Goal: Task Accomplishment & Management: Manage account settings

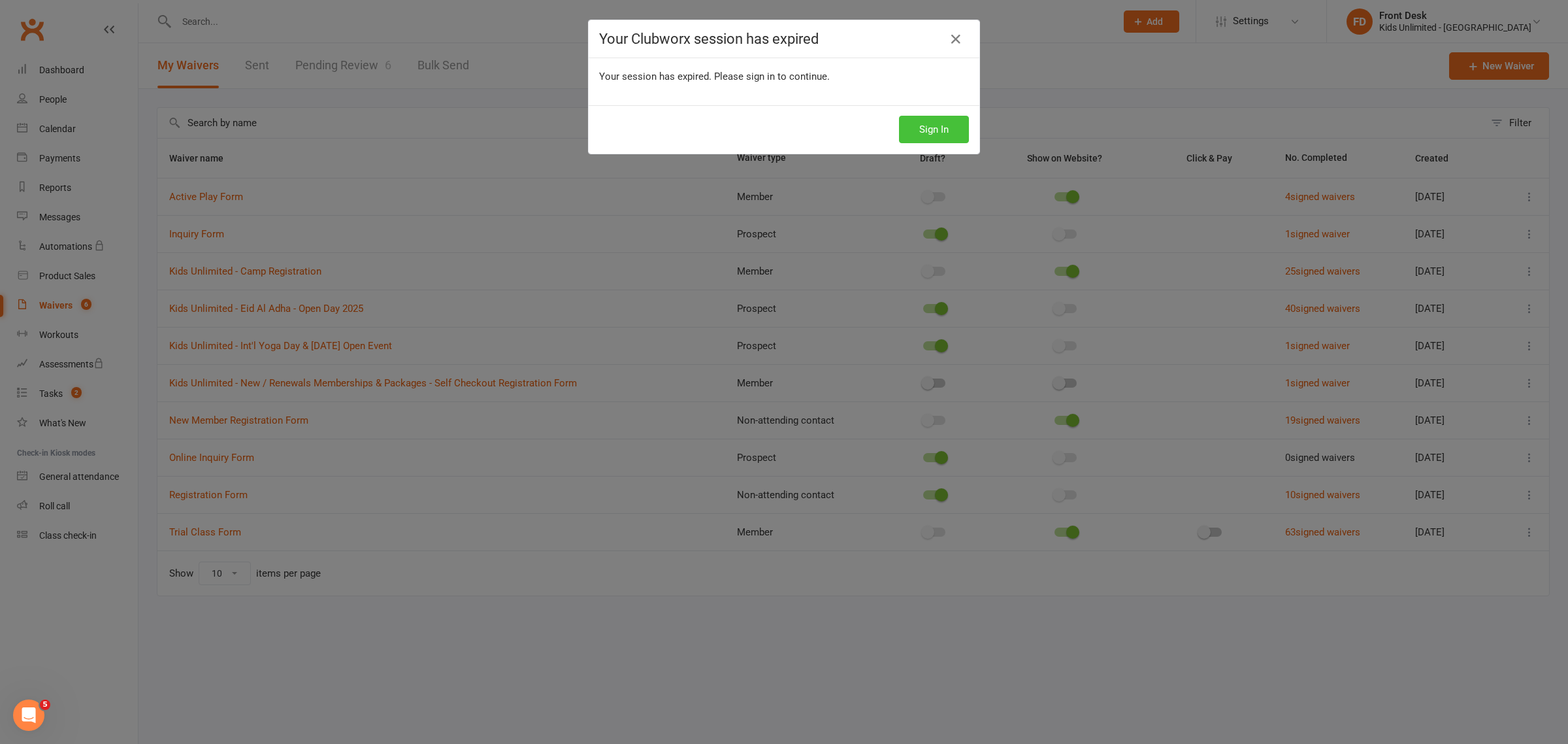
click at [933, 135] on button "Sign In" at bounding box center [934, 129] width 70 height 27
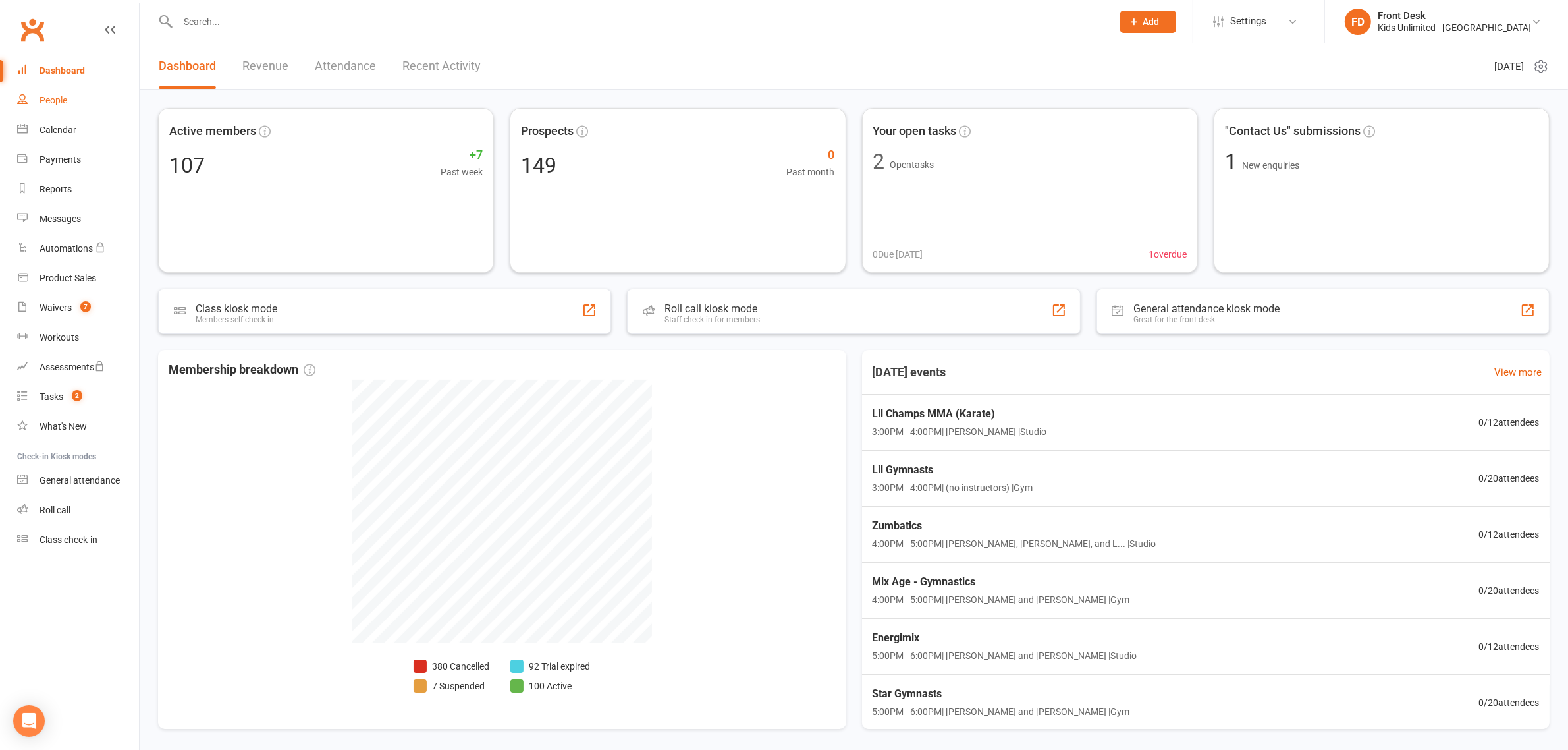
click at [57, 100] on div "People" at bounding box center [53, 100] width 27 height 11
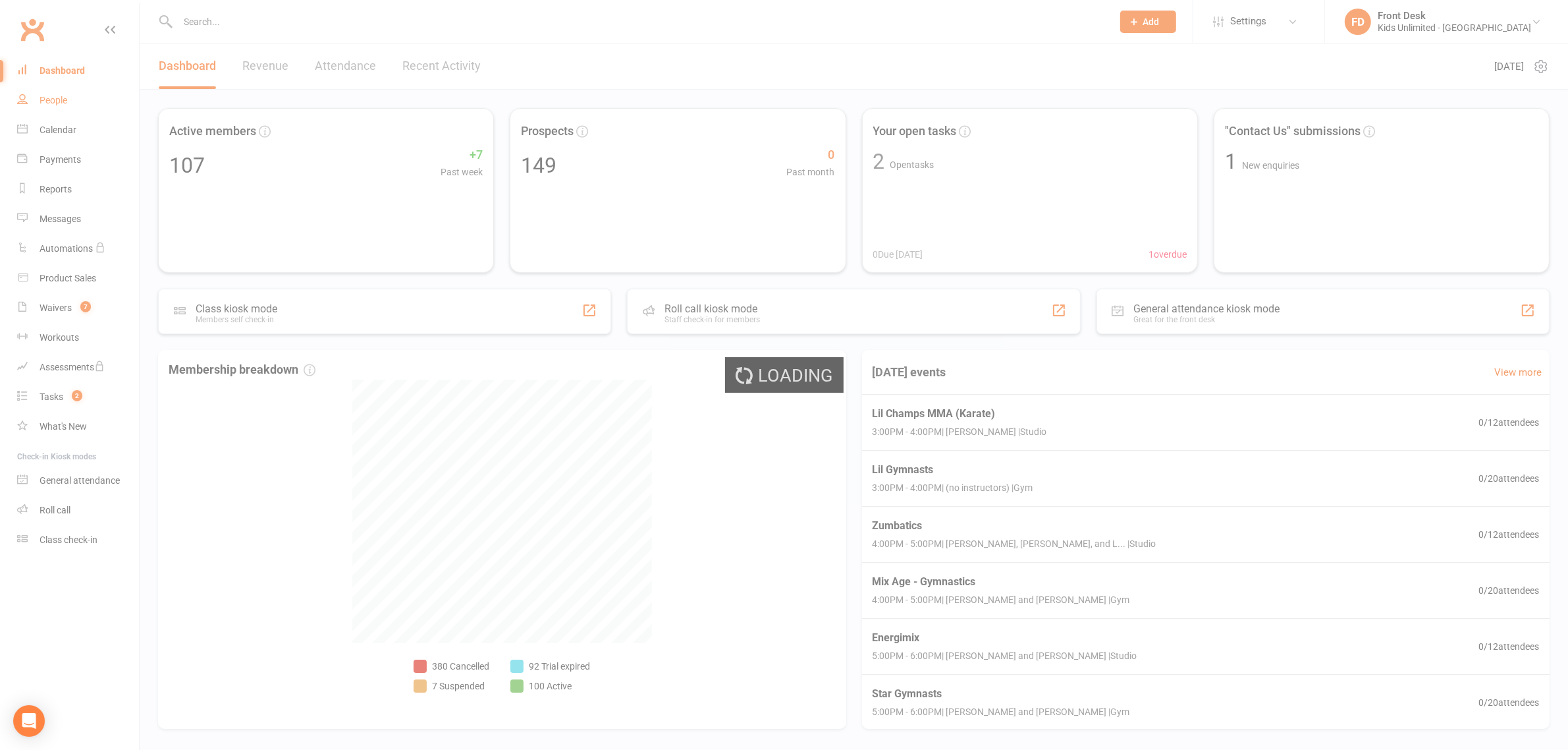
select select "100"
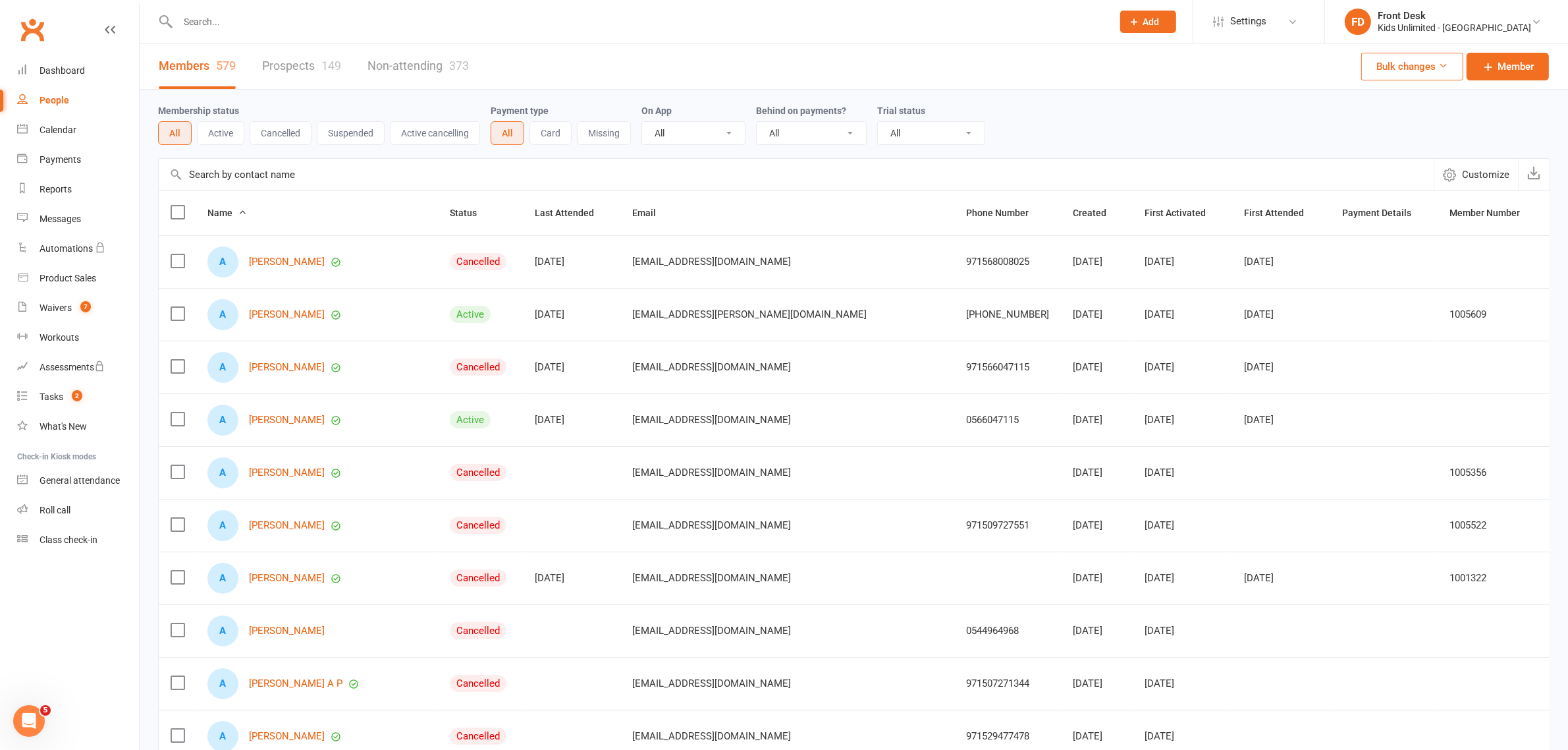
click at [234, 18] on input "text" at bounding box center [639, 22] width 929 height 18
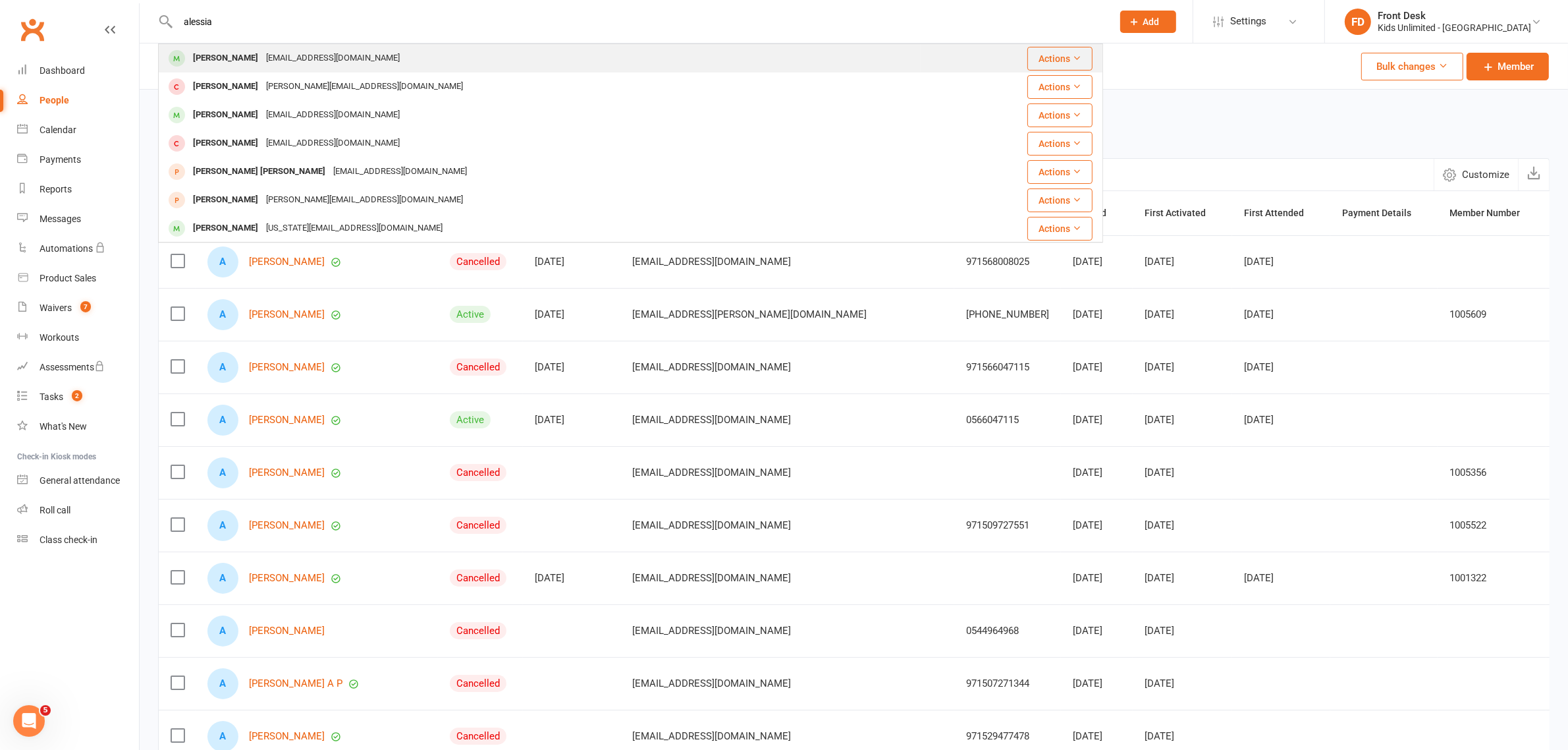
type input "alessia"
click at [241, 57] on div "[PERSON_NAME]" at bounding box center [225, 57] width 73 height 19
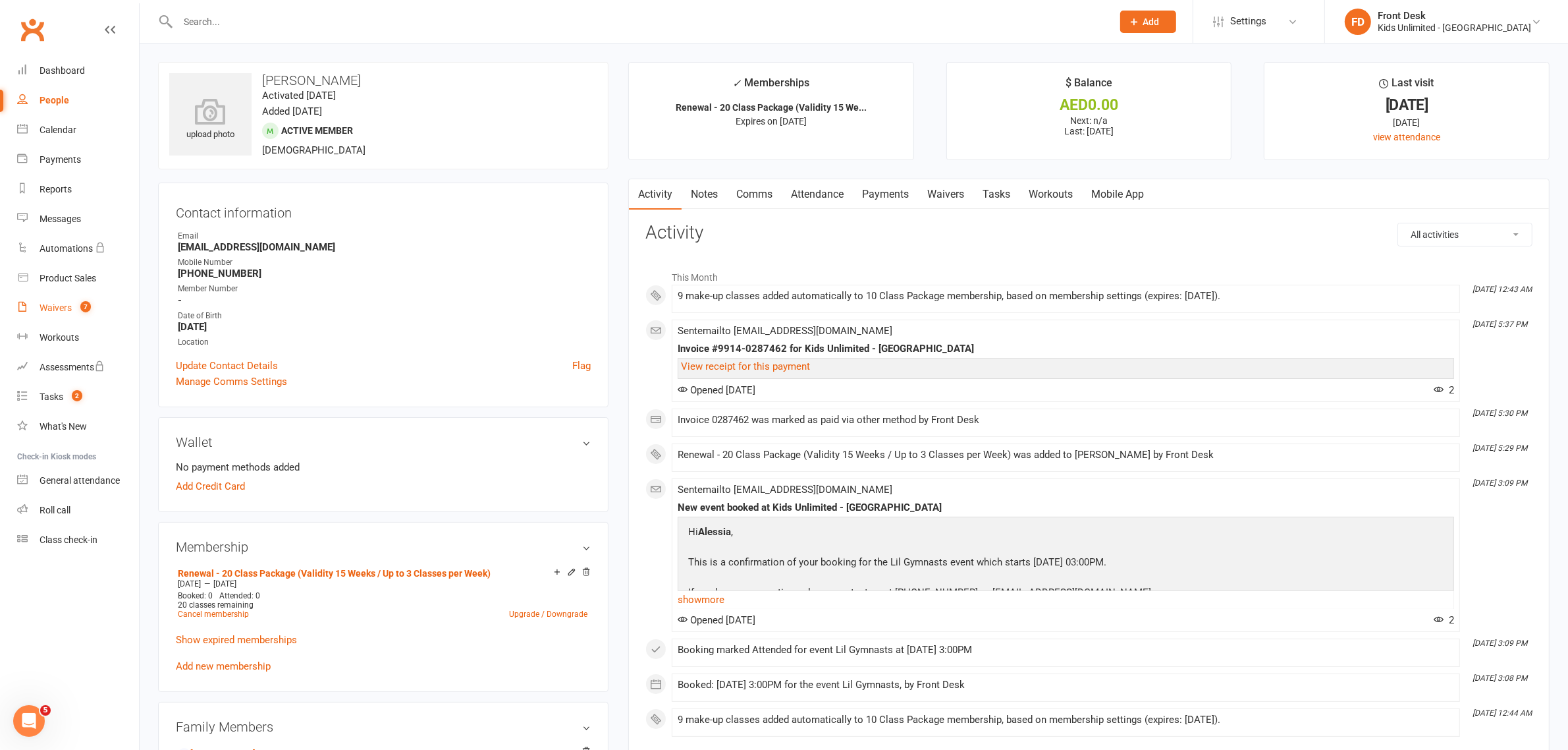
click at [44, 320] on link "Waivers 7" at bounding box center [78, 307] width 122 height 29
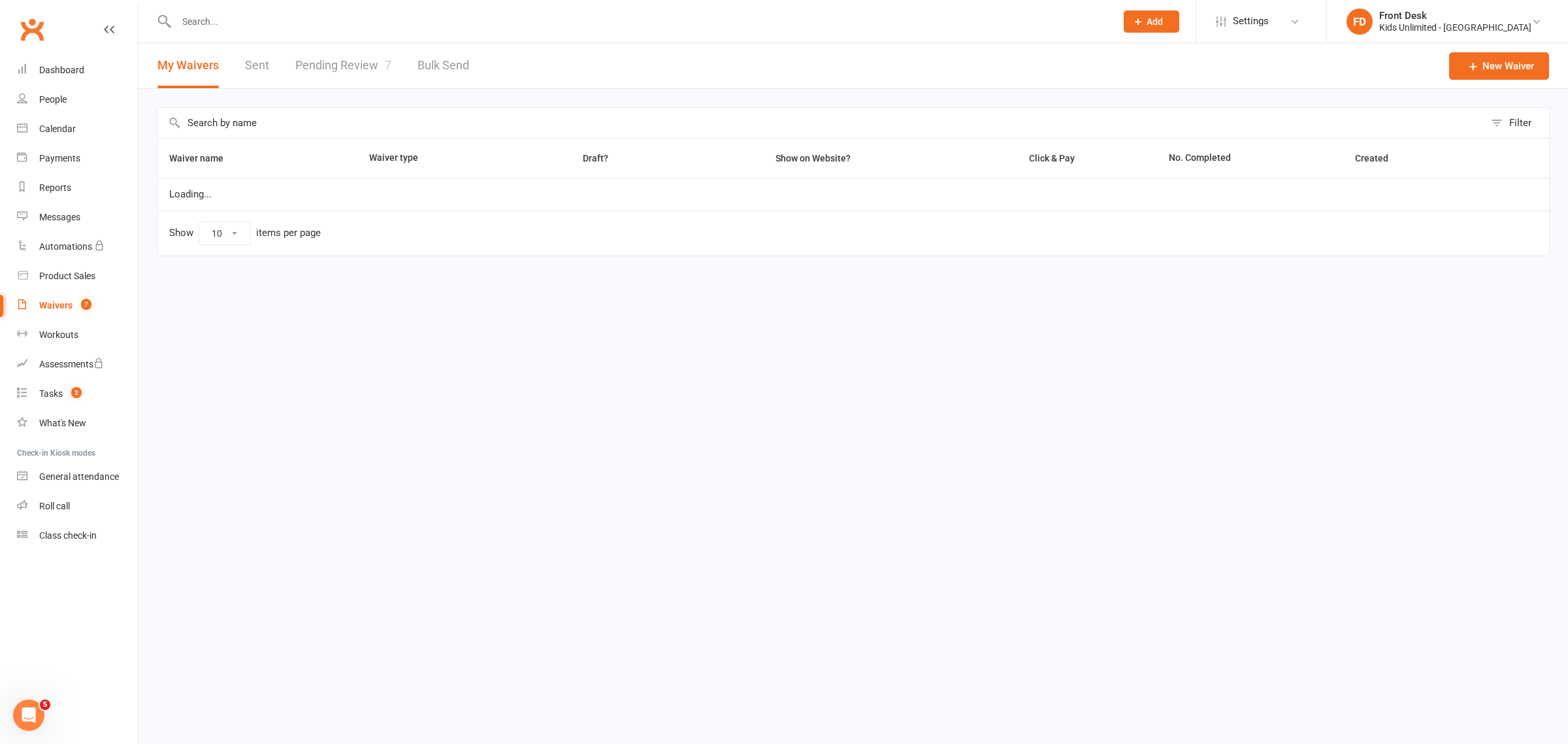
click at [337, 70] on link "Pending Review 7" at bounding box center [343, 66] width 96 height 45
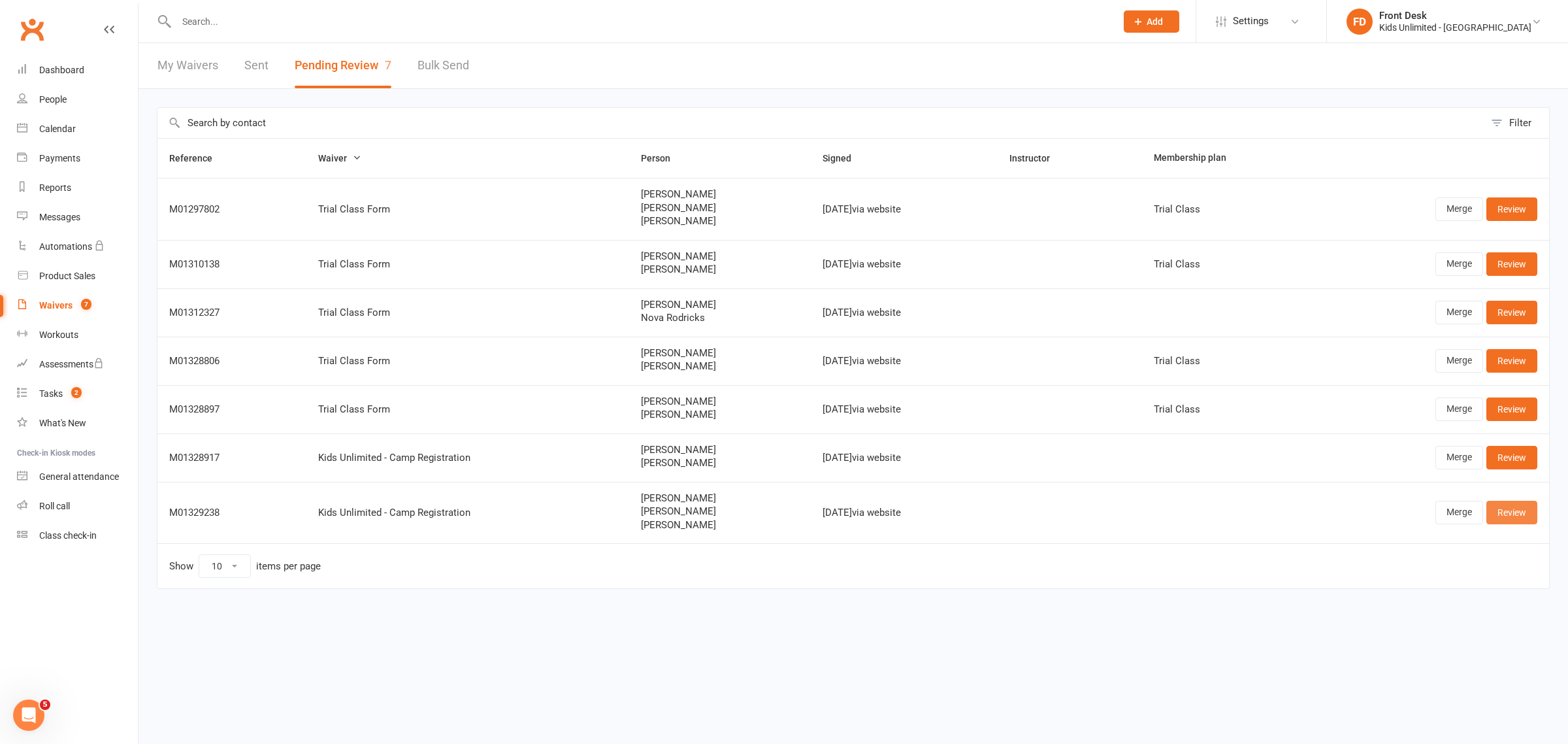
click at [1497, 514] on link "Review" at bounding box center [1512, 512] width 51 height 24
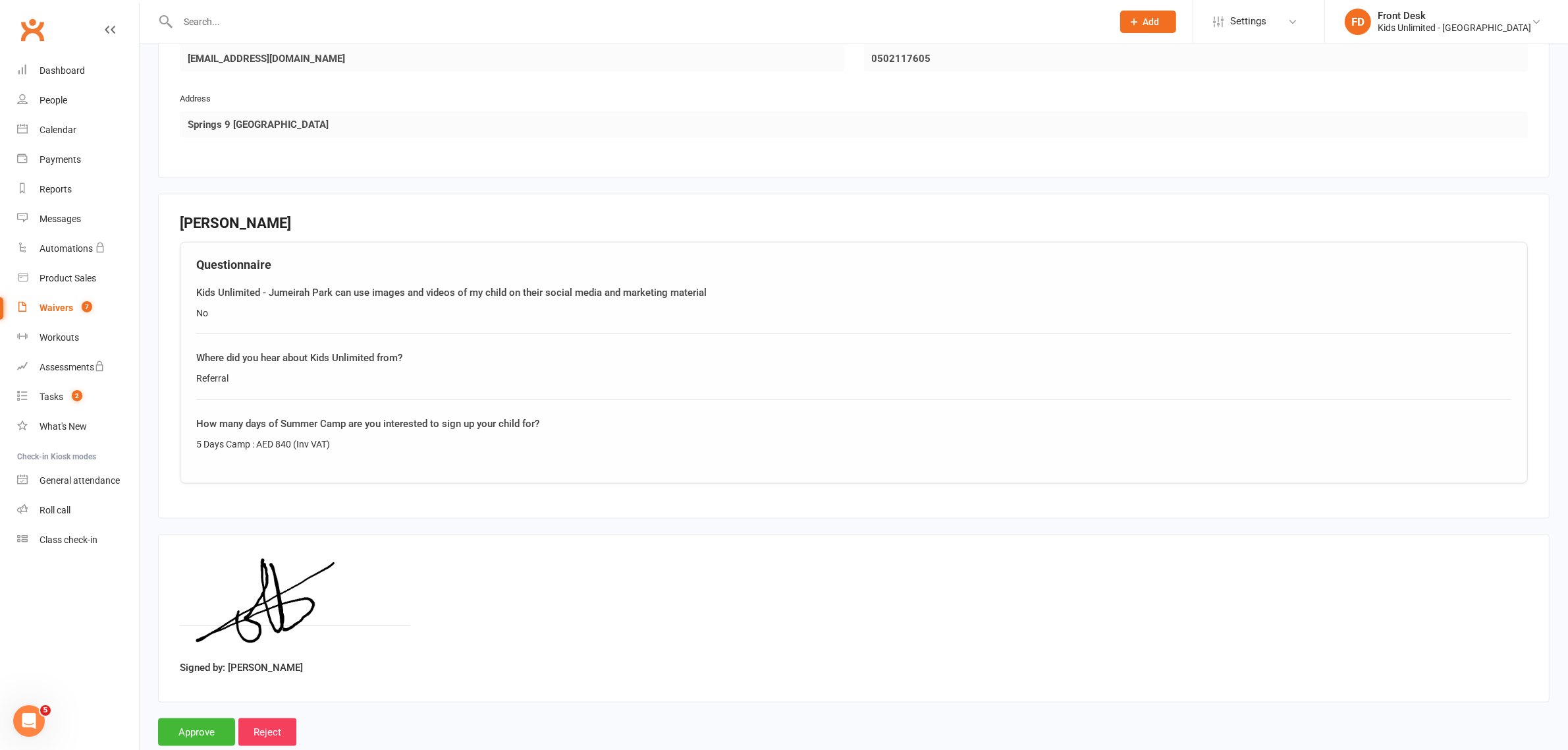
scroll to position [1839, 0]
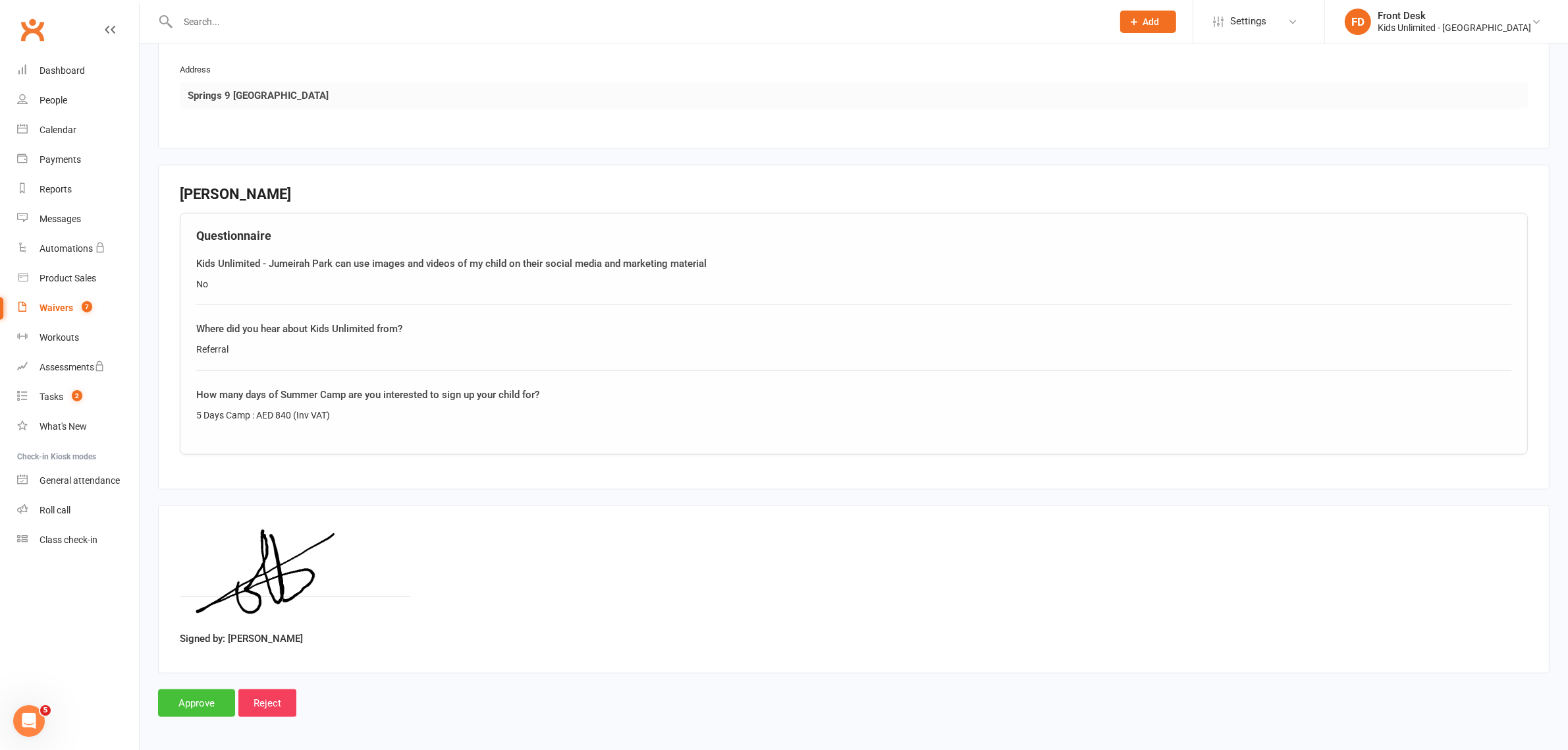
click at [222, 698] on input "Approve" at bounding box center [196, 703] width 77 height 27
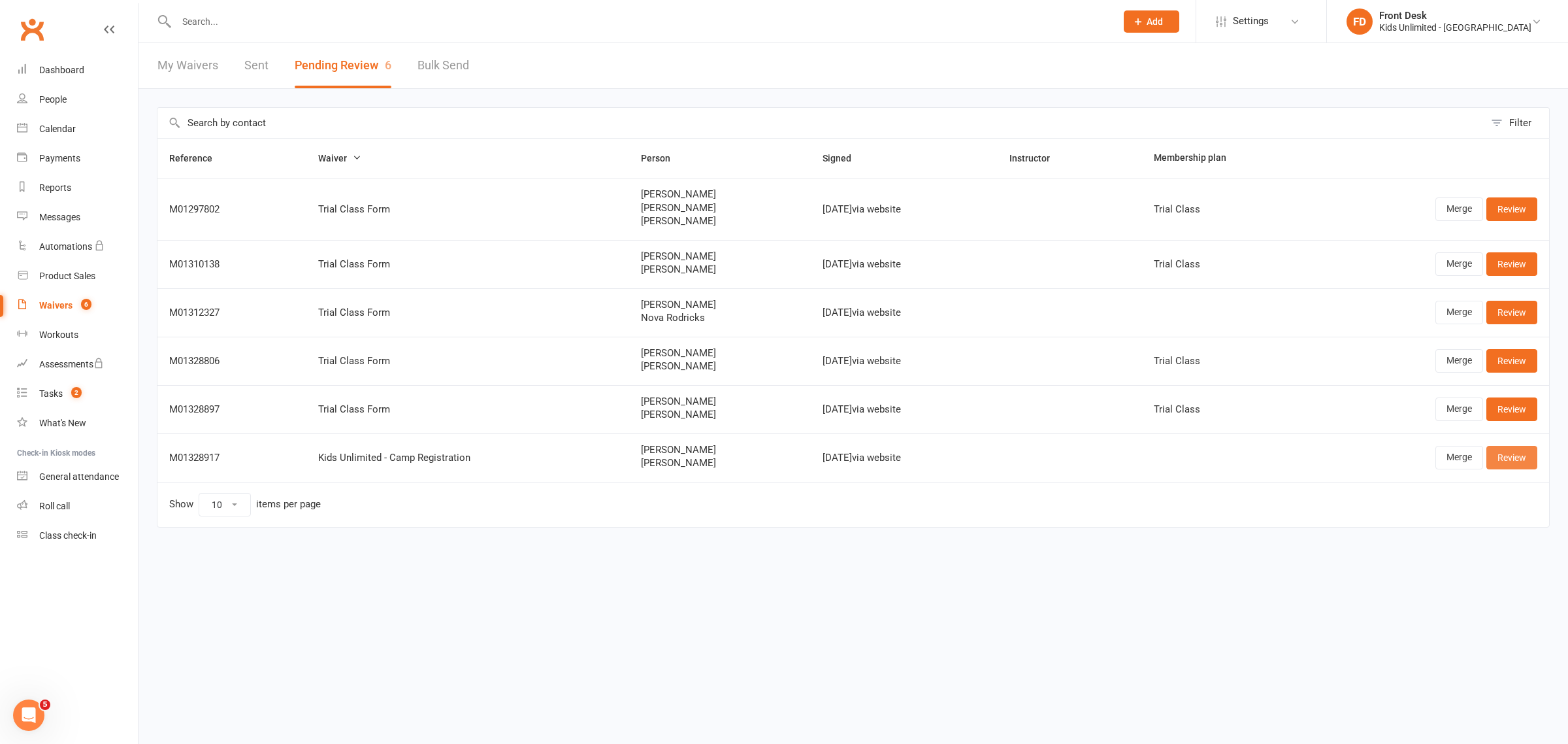
click at [1525, 455] on link "Review" at bounding box center [1512, 458] width 51 height 24
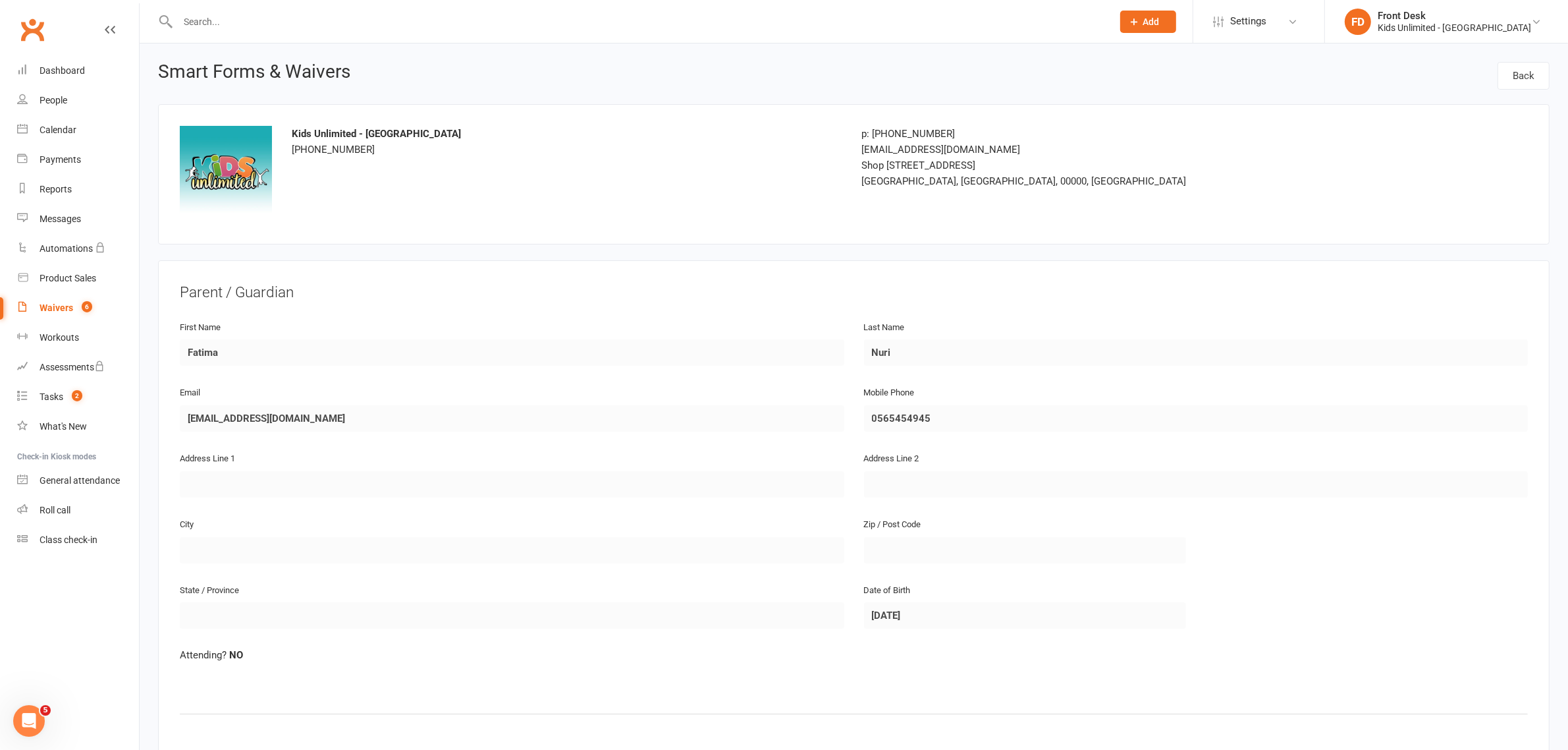
click at [110, 25] on icon at bounding box center [110, 30] width 11 height 11
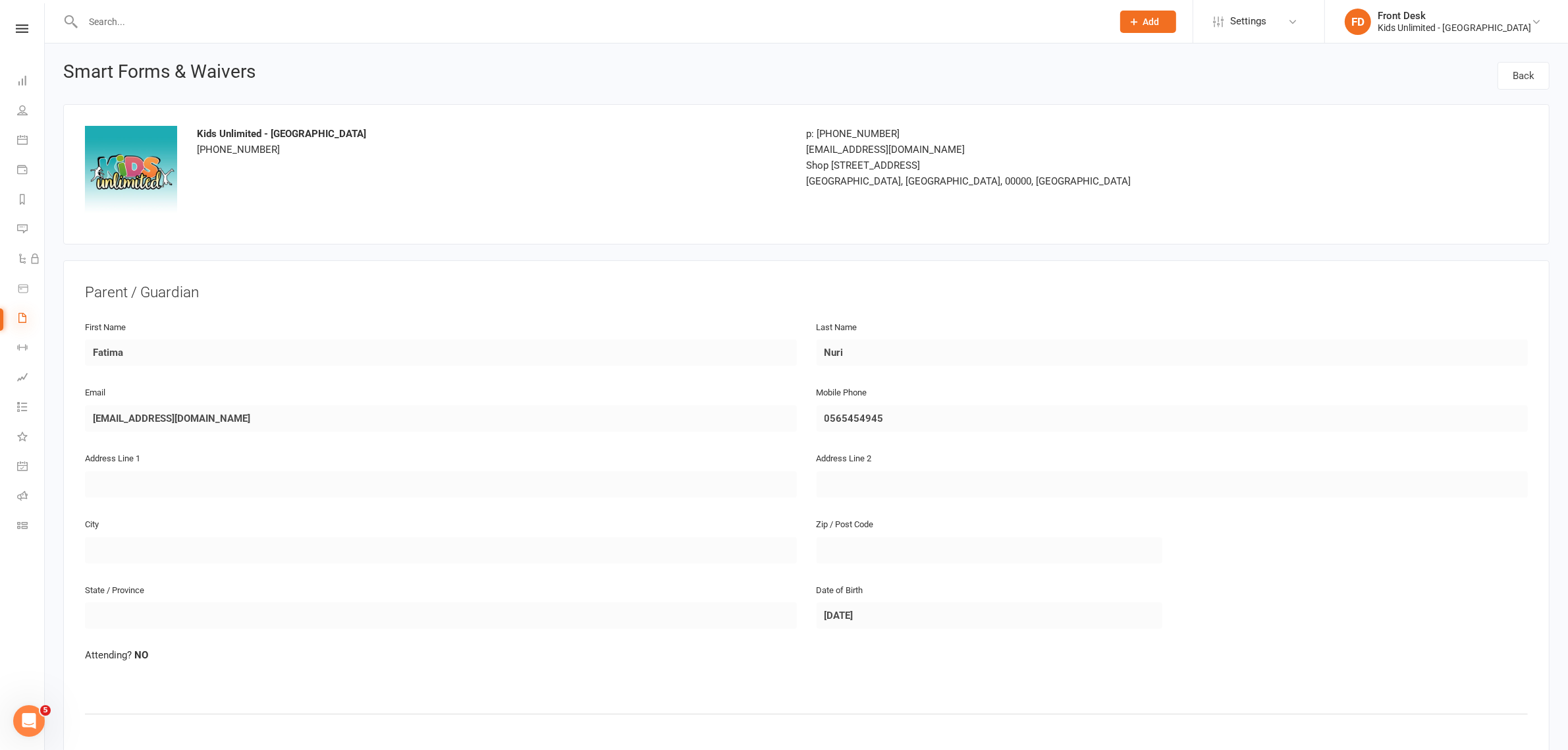
click at [22, 317] on icon at bounding box center [23, 318] width 11 height 11
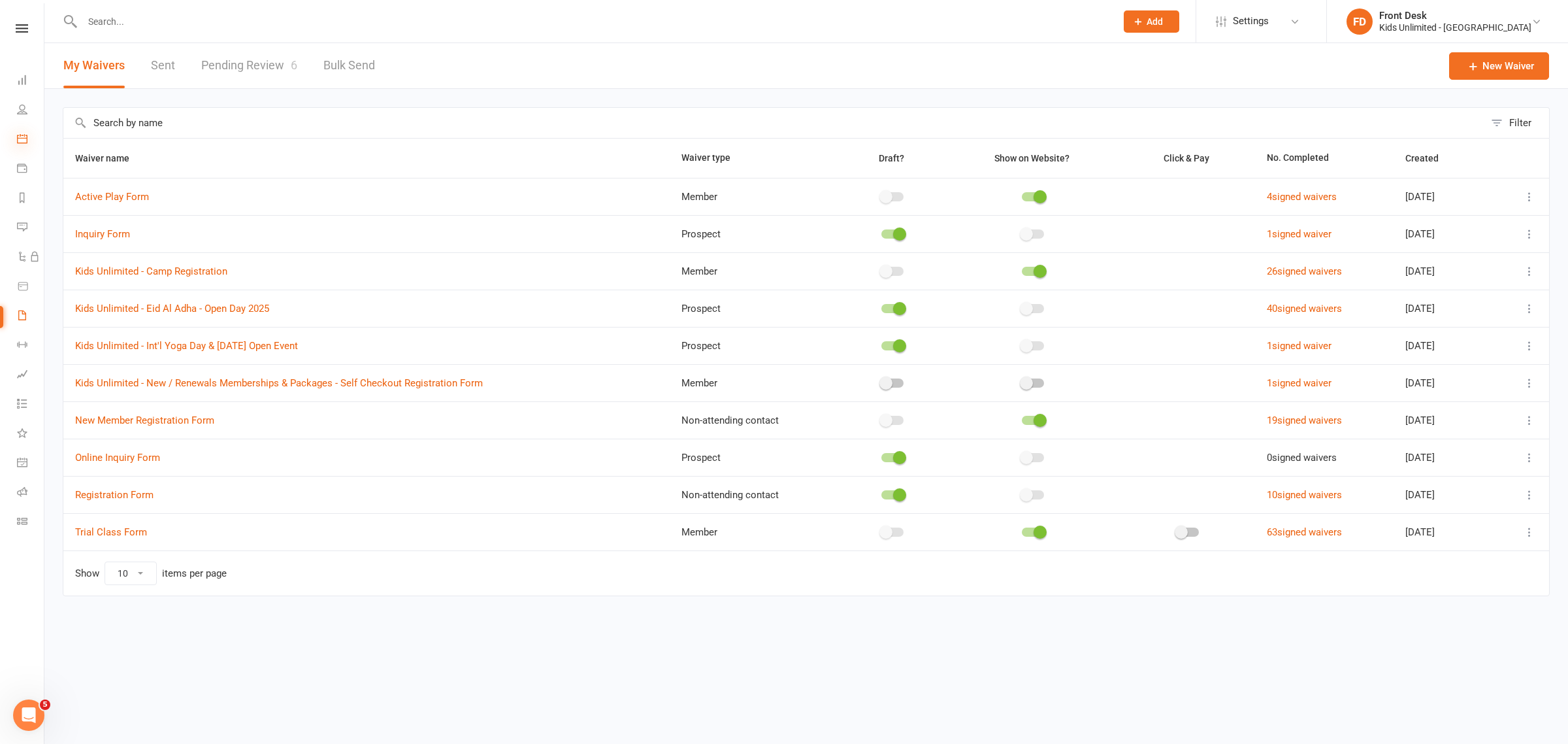
click at [20, 139] on icon at bounding box center [23, 138] width 11 height 11
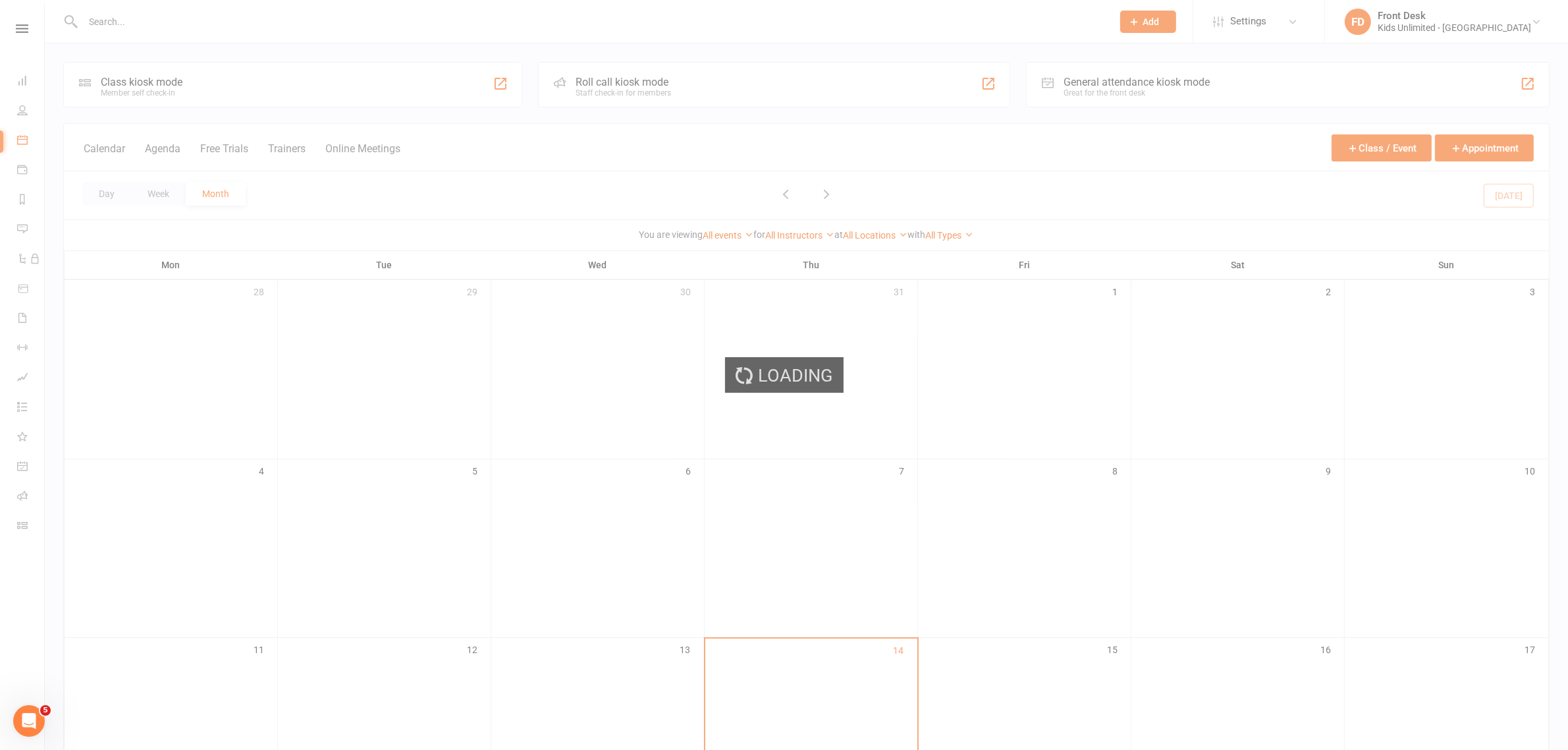
click at [22, 170] on div "Loading" at bounding box center [784, 375] width 1568 height 750
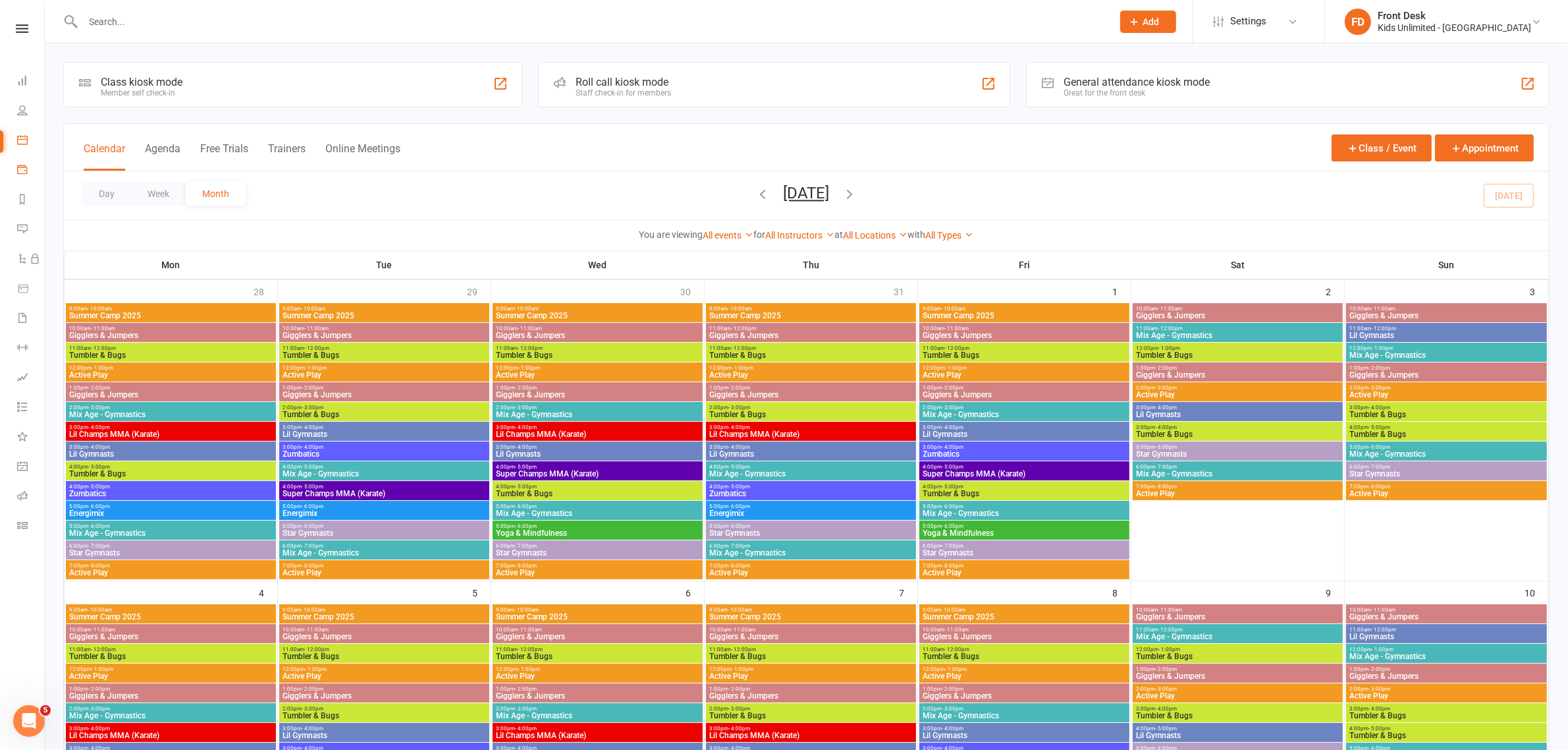
click at [22, 170] on icon at bounding box center [23, 170] width 11 height 11
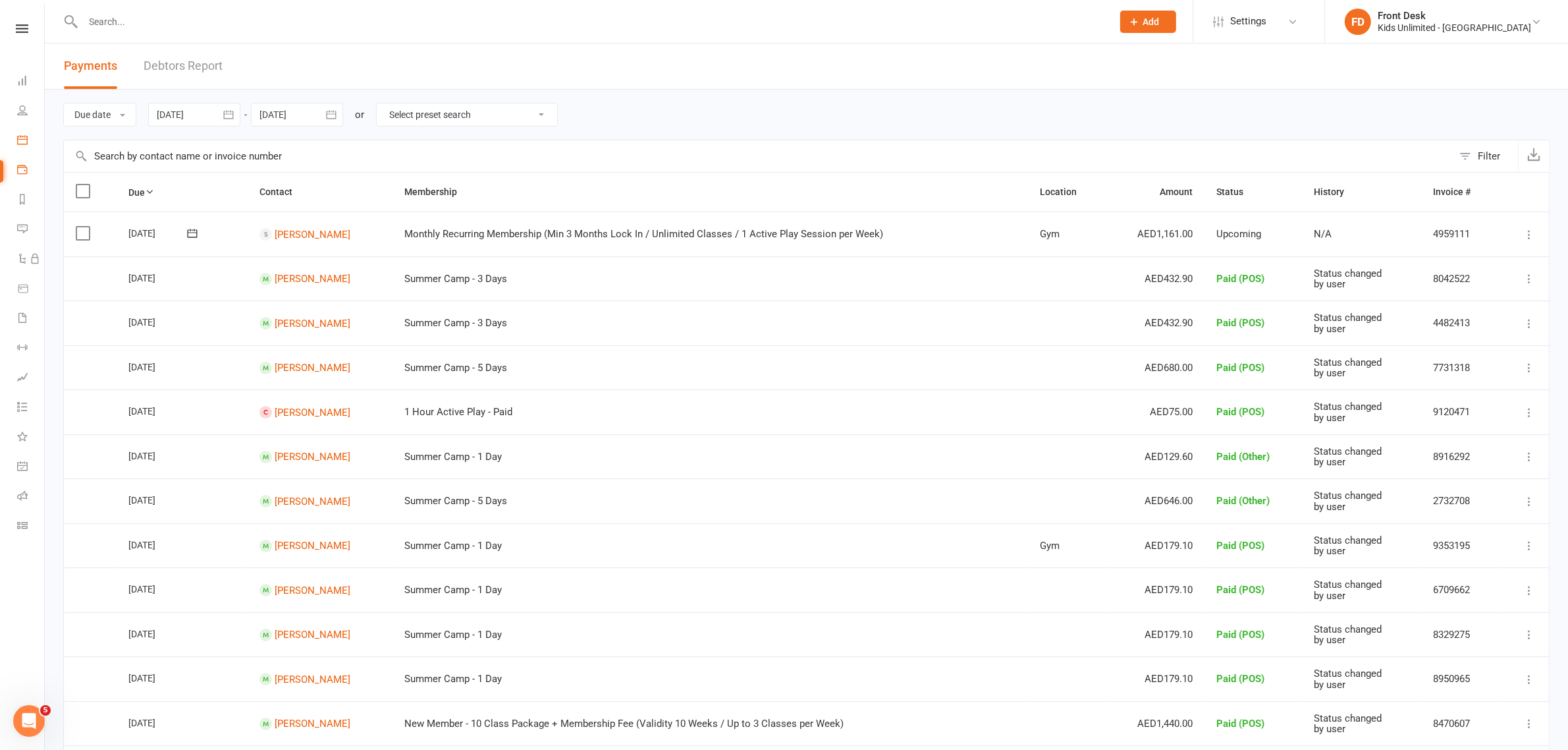
click at [28, 139] on link "Calendar" at bounding box center [31, 141] width 27 height 29
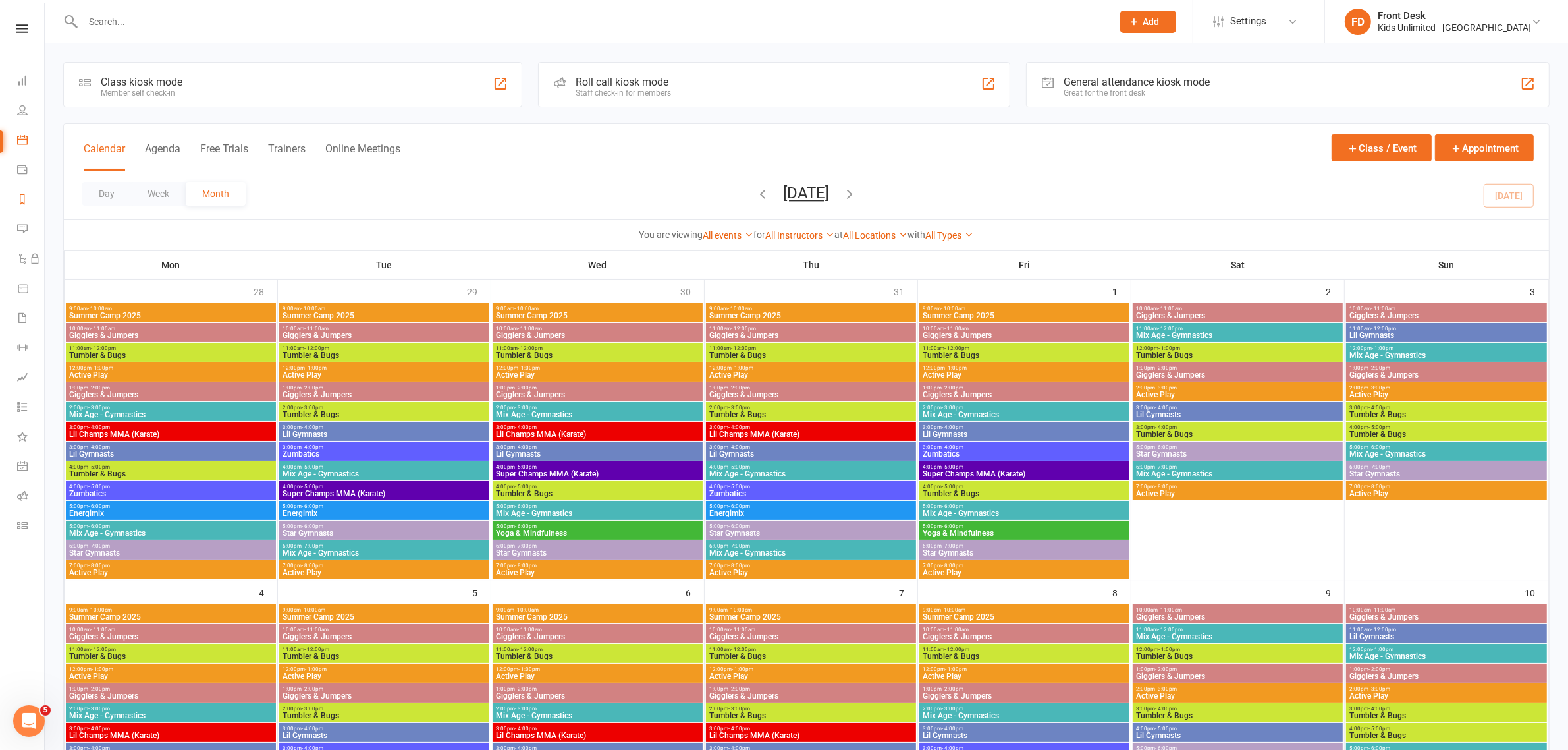
click at [23, 205] on link "Reports" at bounding box center [31, 201] width 27 height 29
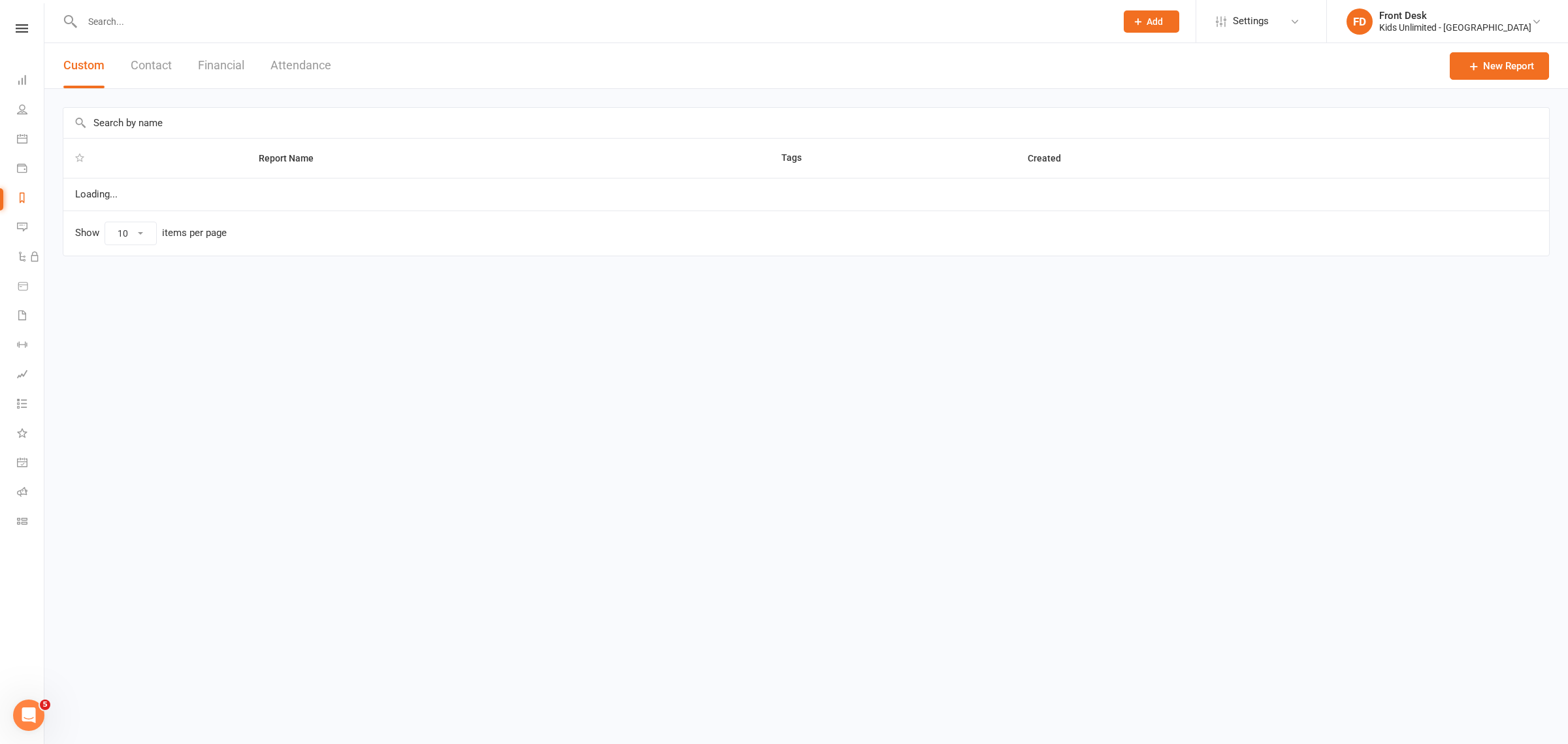
select select "100"
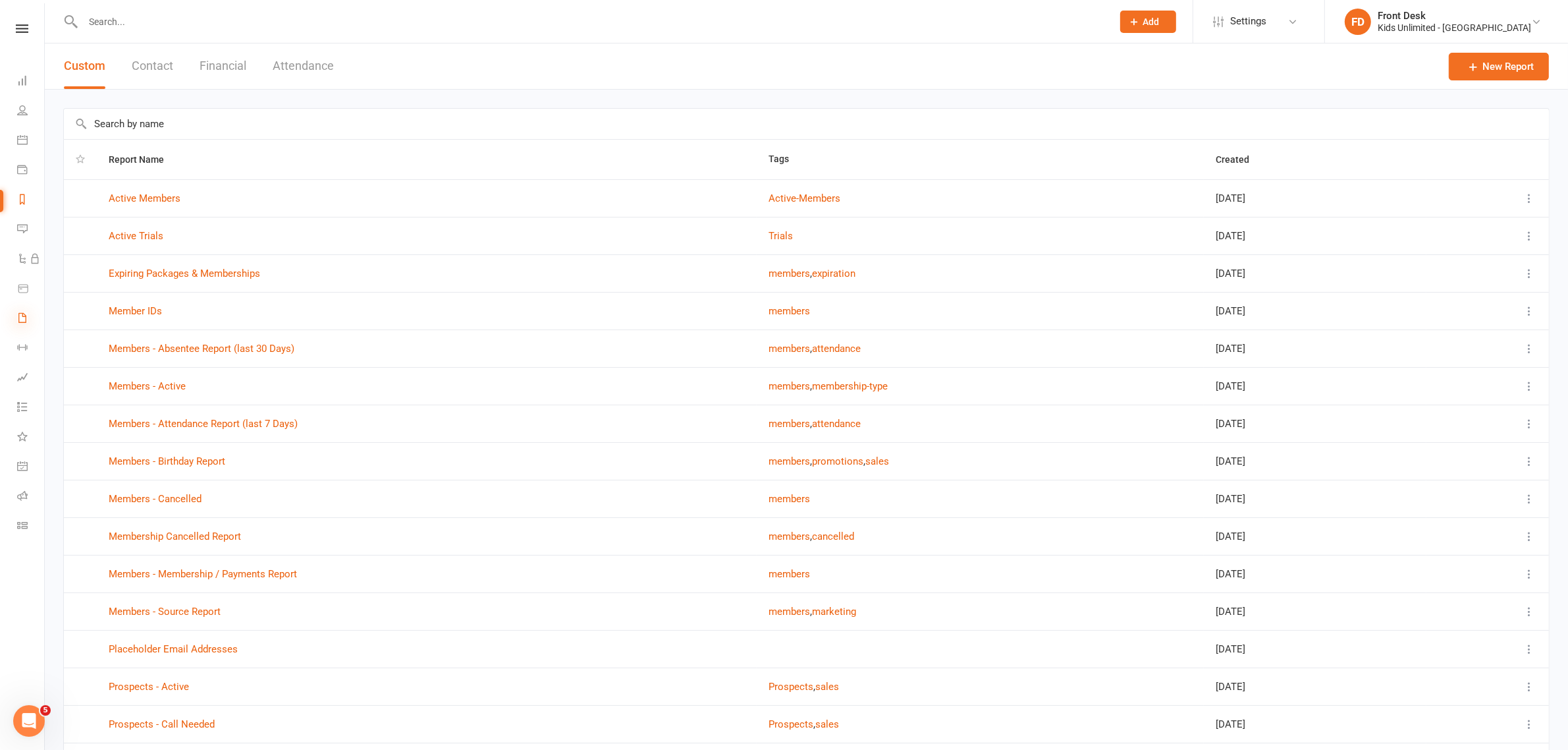
click at [21, 318] on icon at bounding box center [23, 318] width 11 height 11
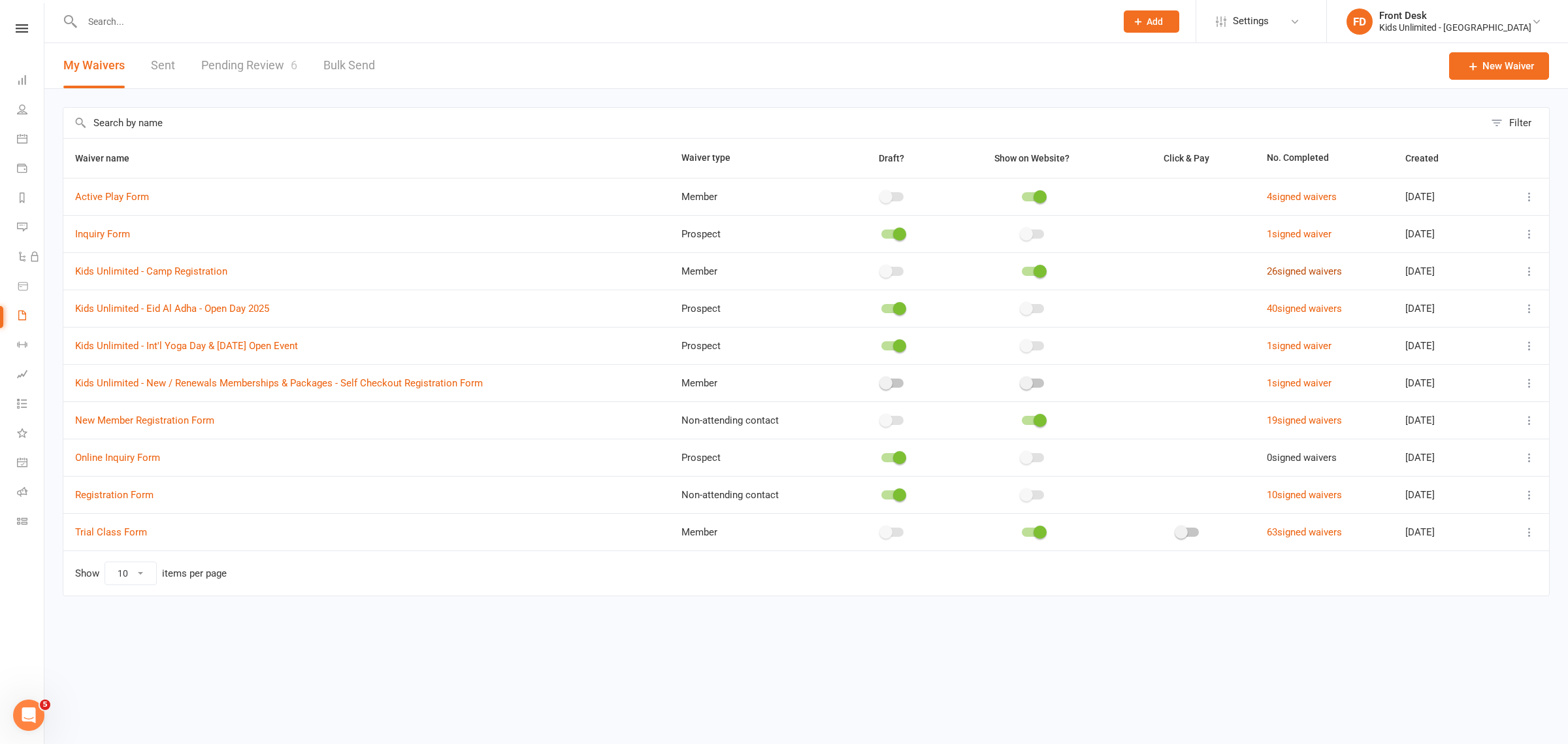
click at [1289, 270] on link "26 signed waivers" at bounding box center [1304, 271] width 75 height 12
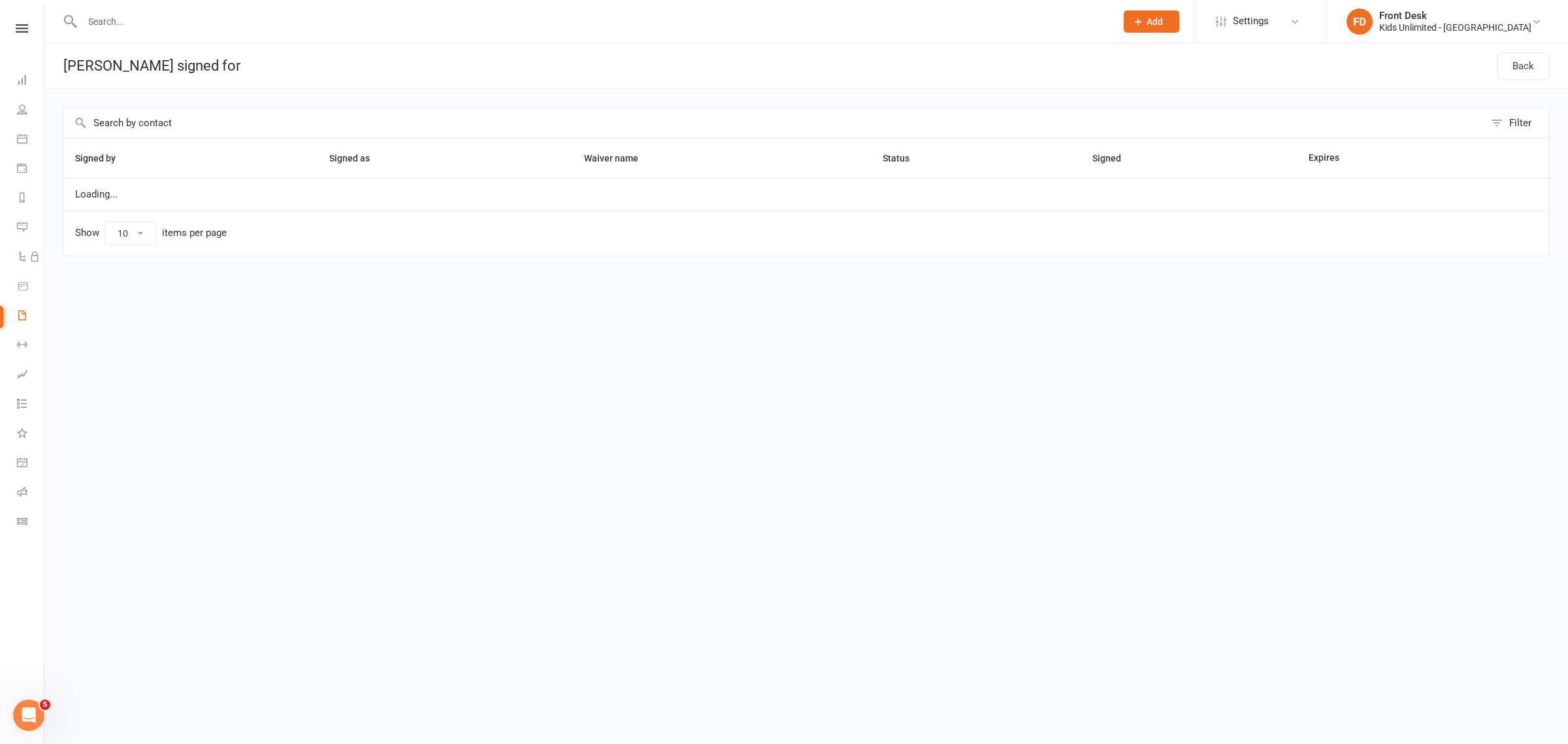
select select "50"
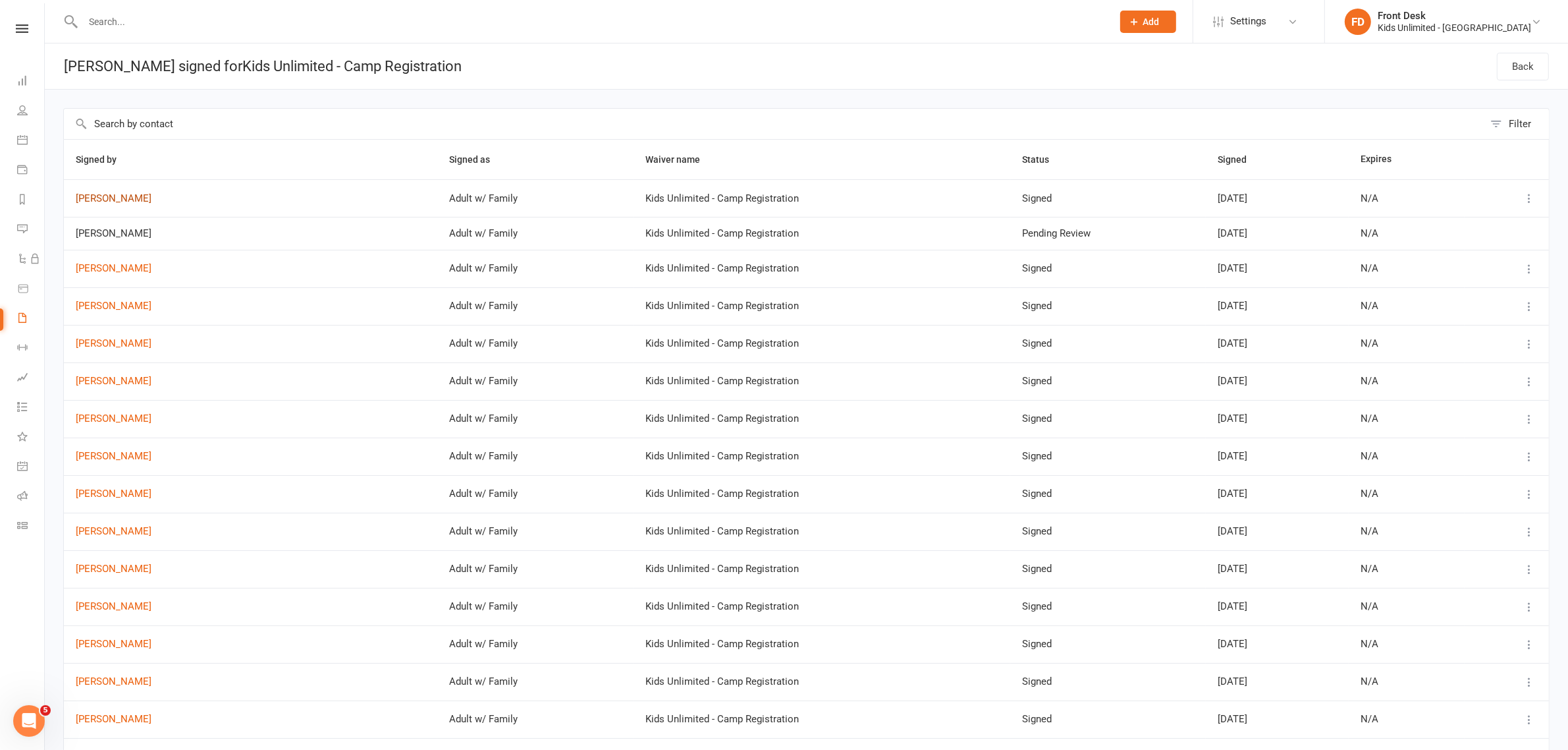
click at [112, 201] on link "[PERSON_NAME]" at bounding box center [250, 199] width 349 height 11
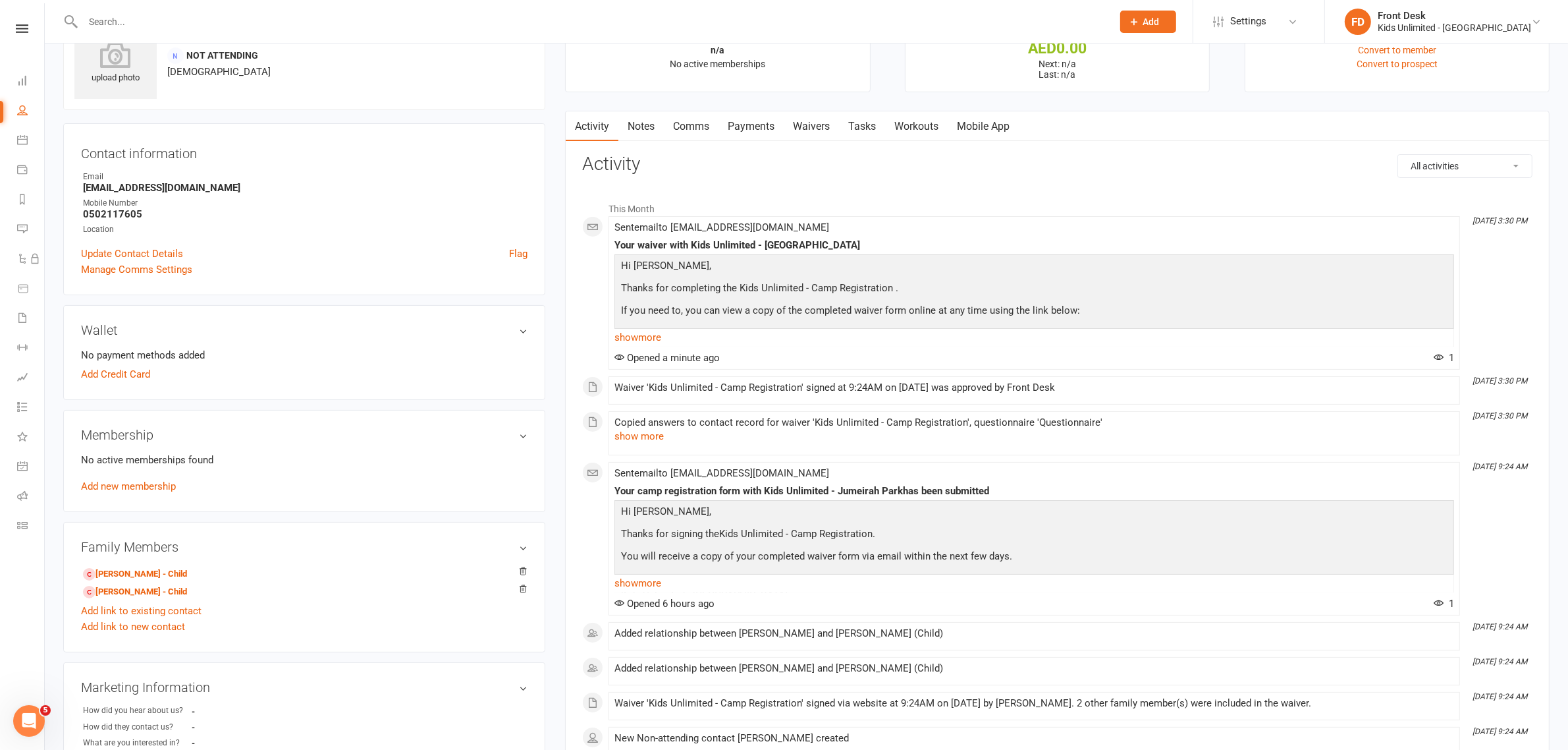
scroll to position [82, 0]
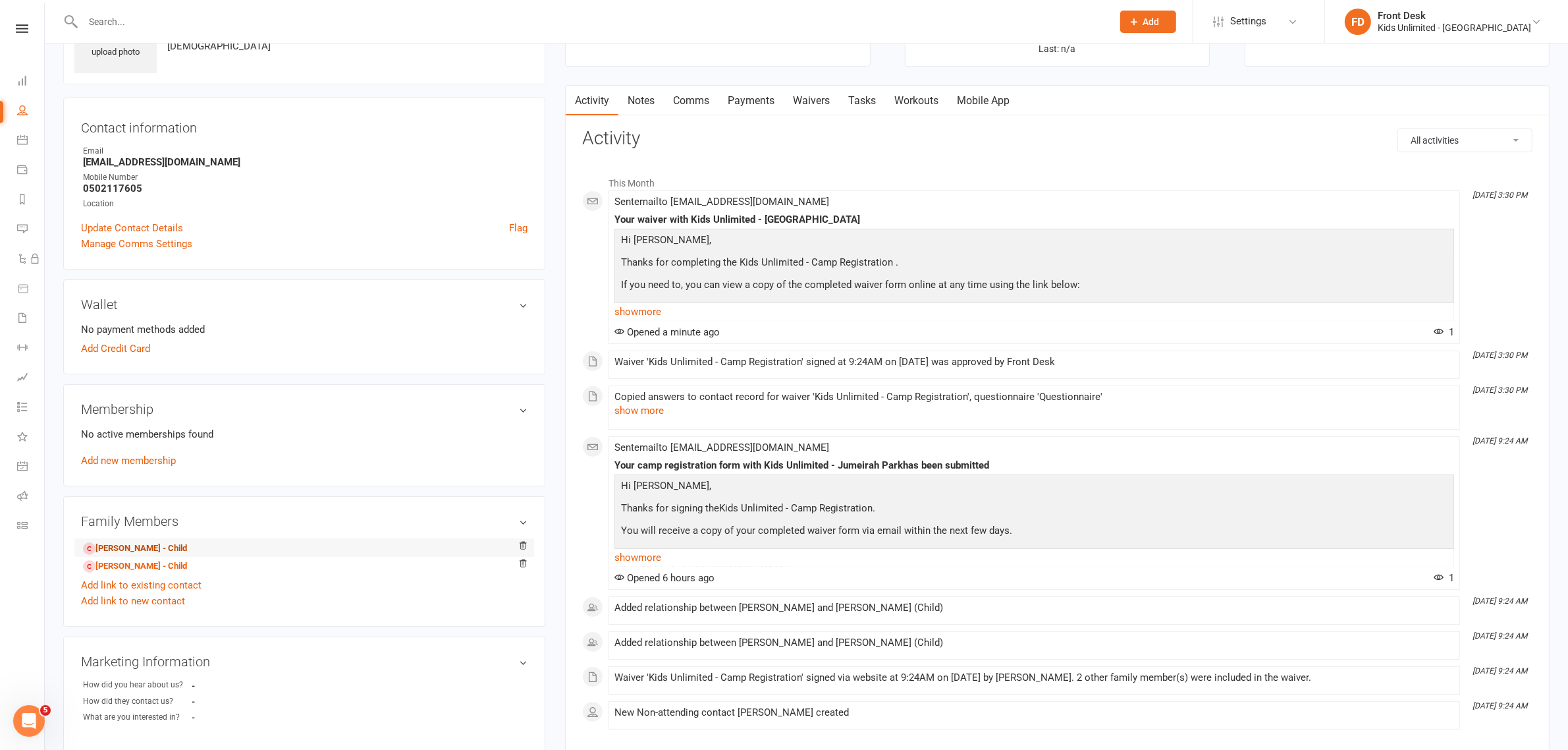
click at [157, 552] on link "[PERSON_NAME] - Child" at bounding box center [135, 548] width 104 height 14
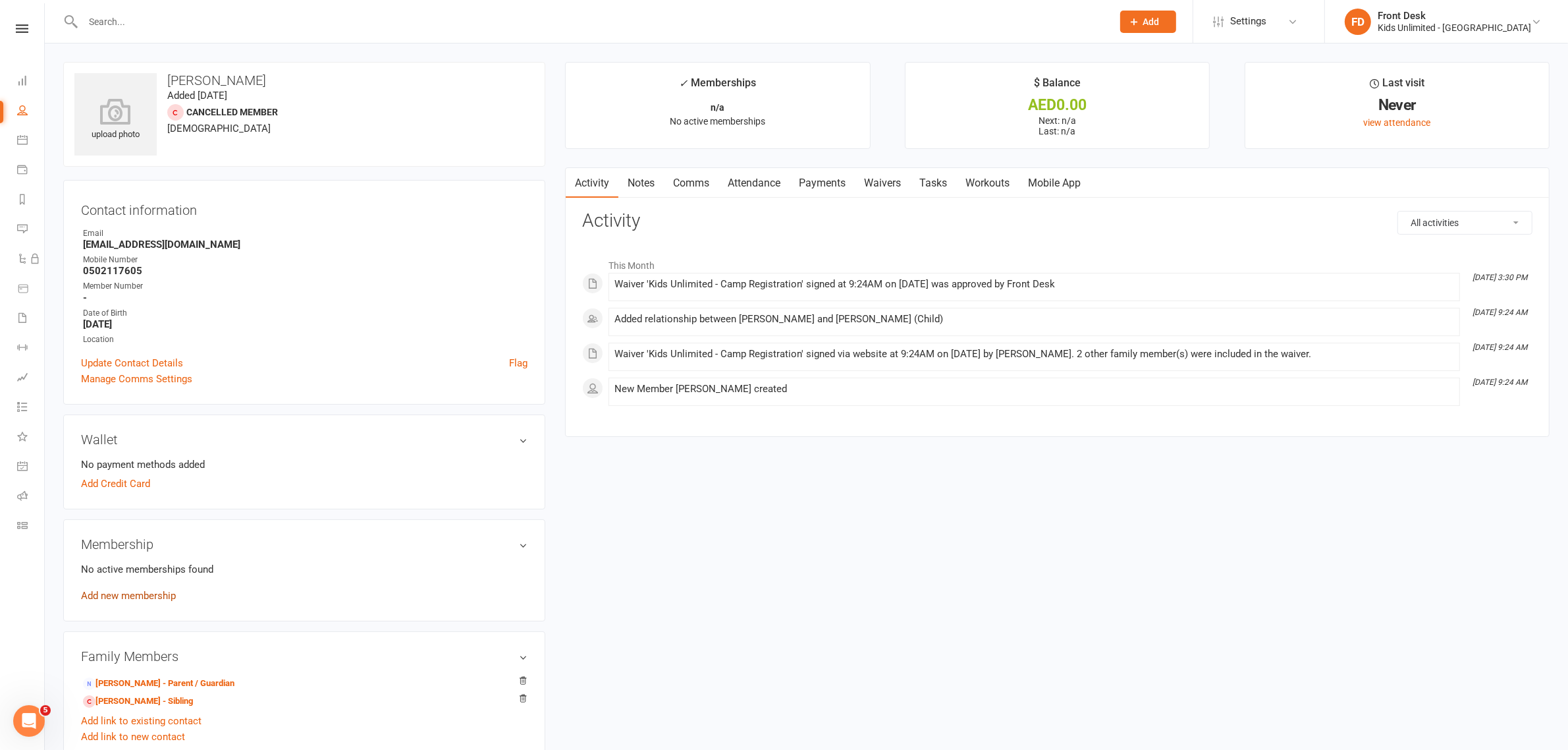
click at [159, 594] on link "Add new membership" at bounding box center [129, 595] width 95 height 12
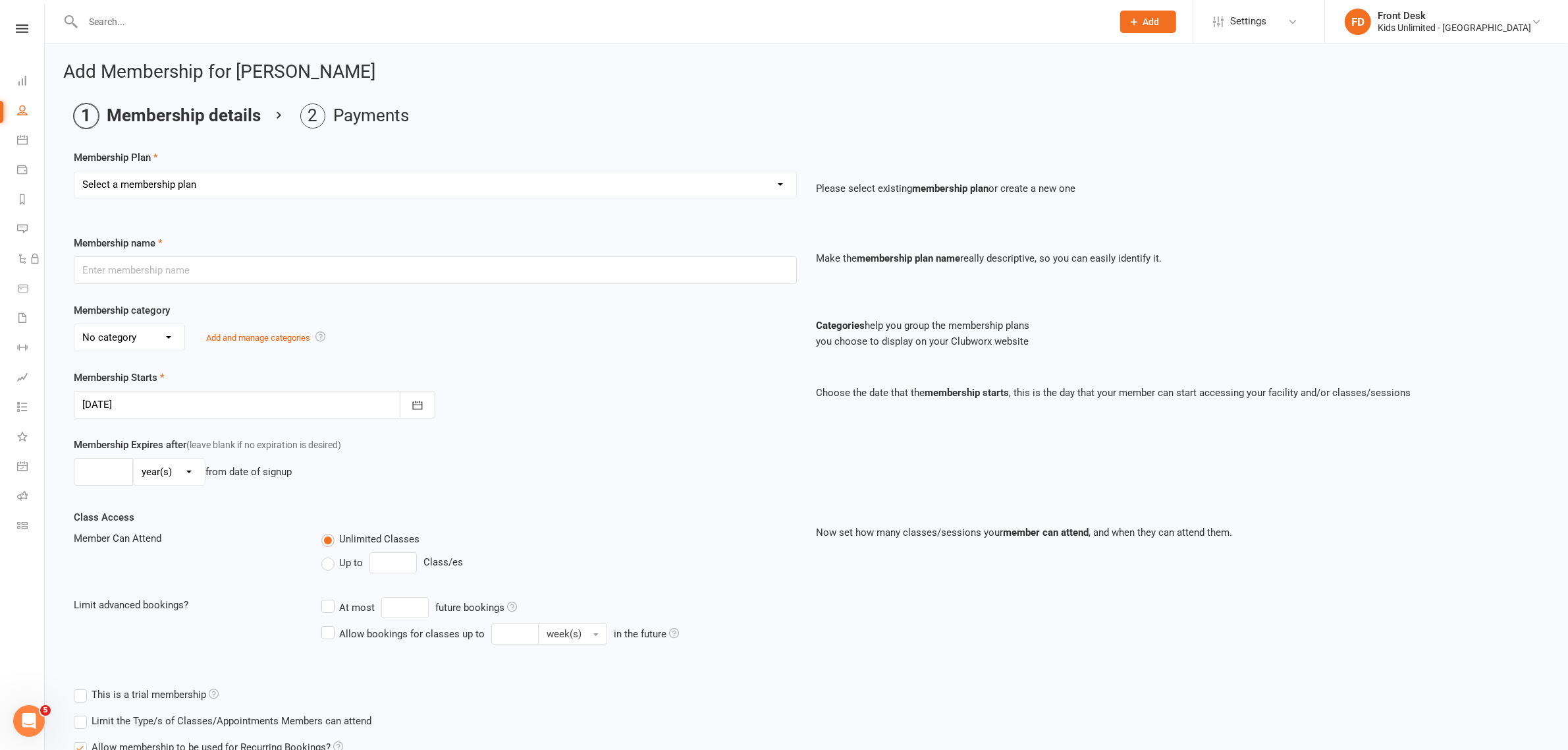
click at [192, 178] on select "Select a membership plan Create new Membership Plan Active Play - Free 1/2 Hour…" at bounding box center [435, 184] width 722 height 26
select select "16"
click at [75, 172] on select "Select a membership plan Create new Membership Plan Active Play - Free 1/2 Hour…" at bounding box center [435, 184] width 722 height 26
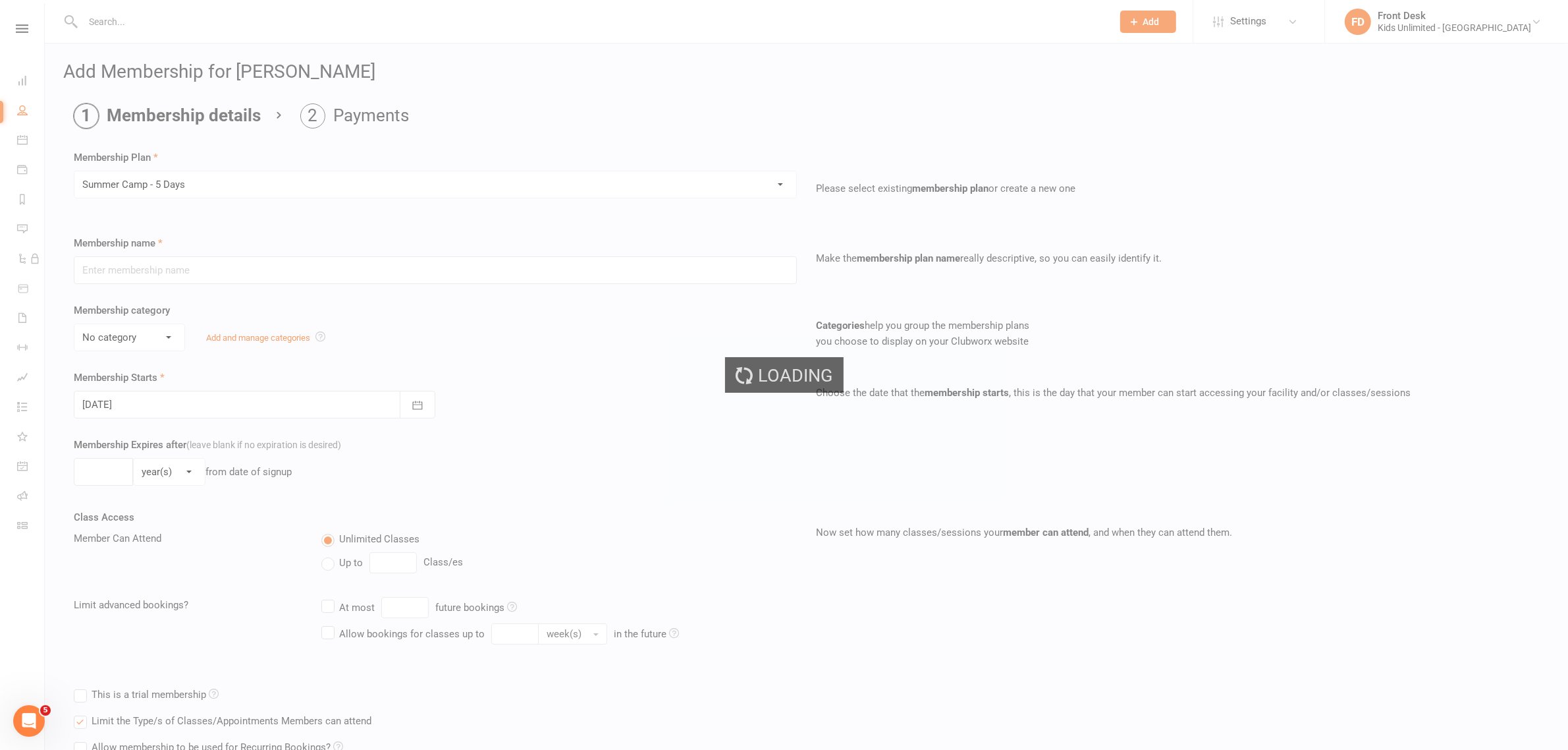
type input "Summer Camp - 5 Days"
select select "1"
type input "60"
select select "0"
type input "5"
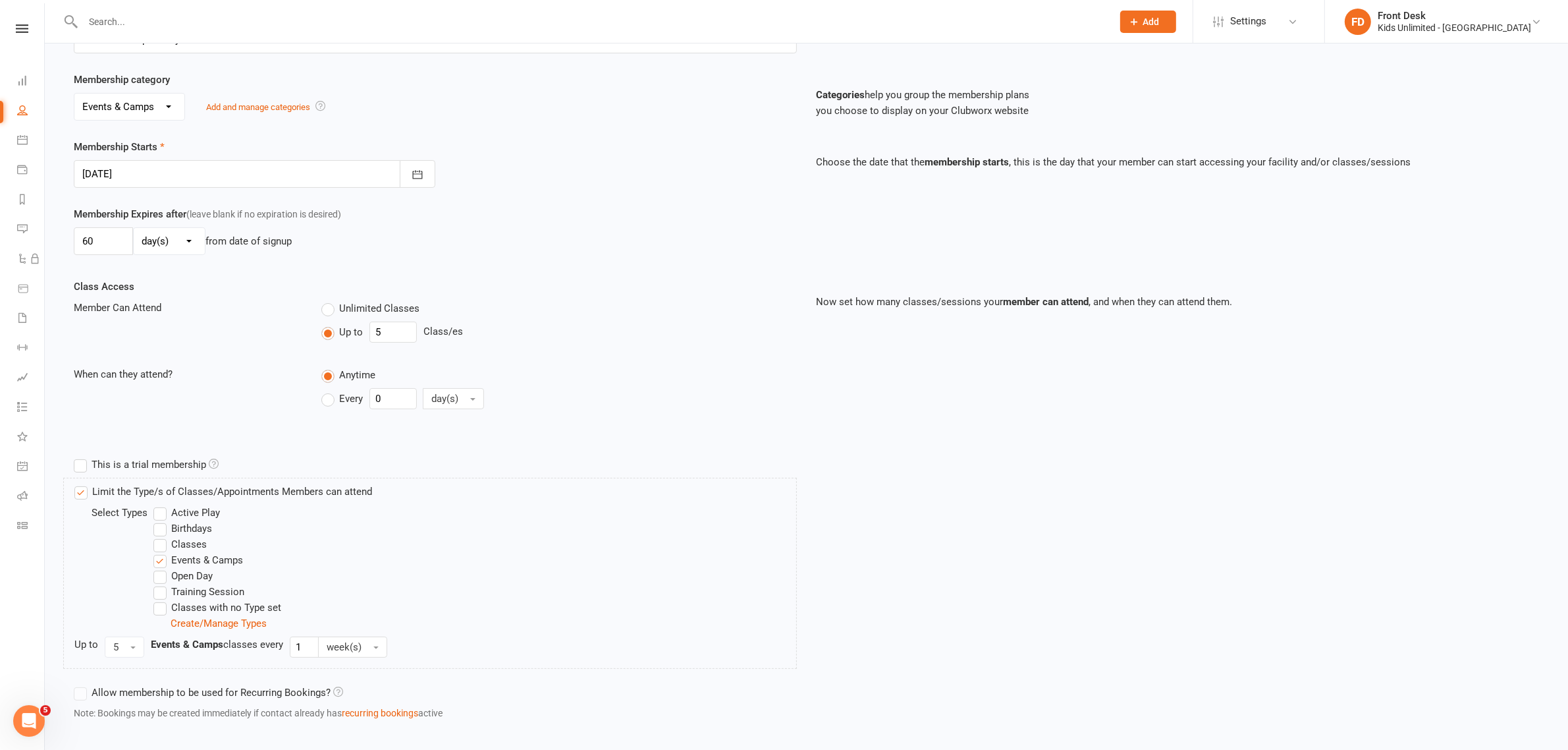
scroll to position [298, 0]
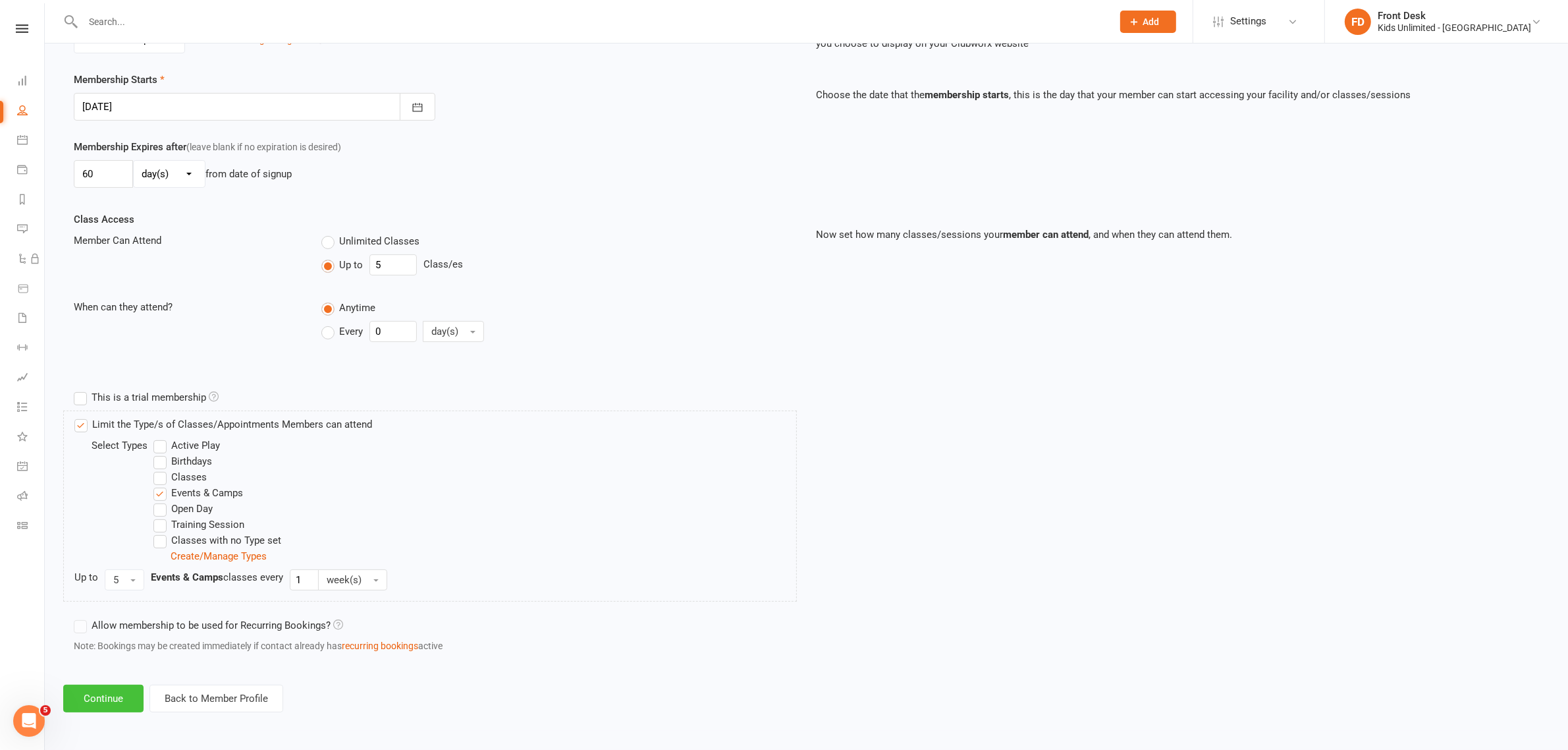
click at [109, 698] on button "Continue" at bounding box center [103, 698] width 80 height 27
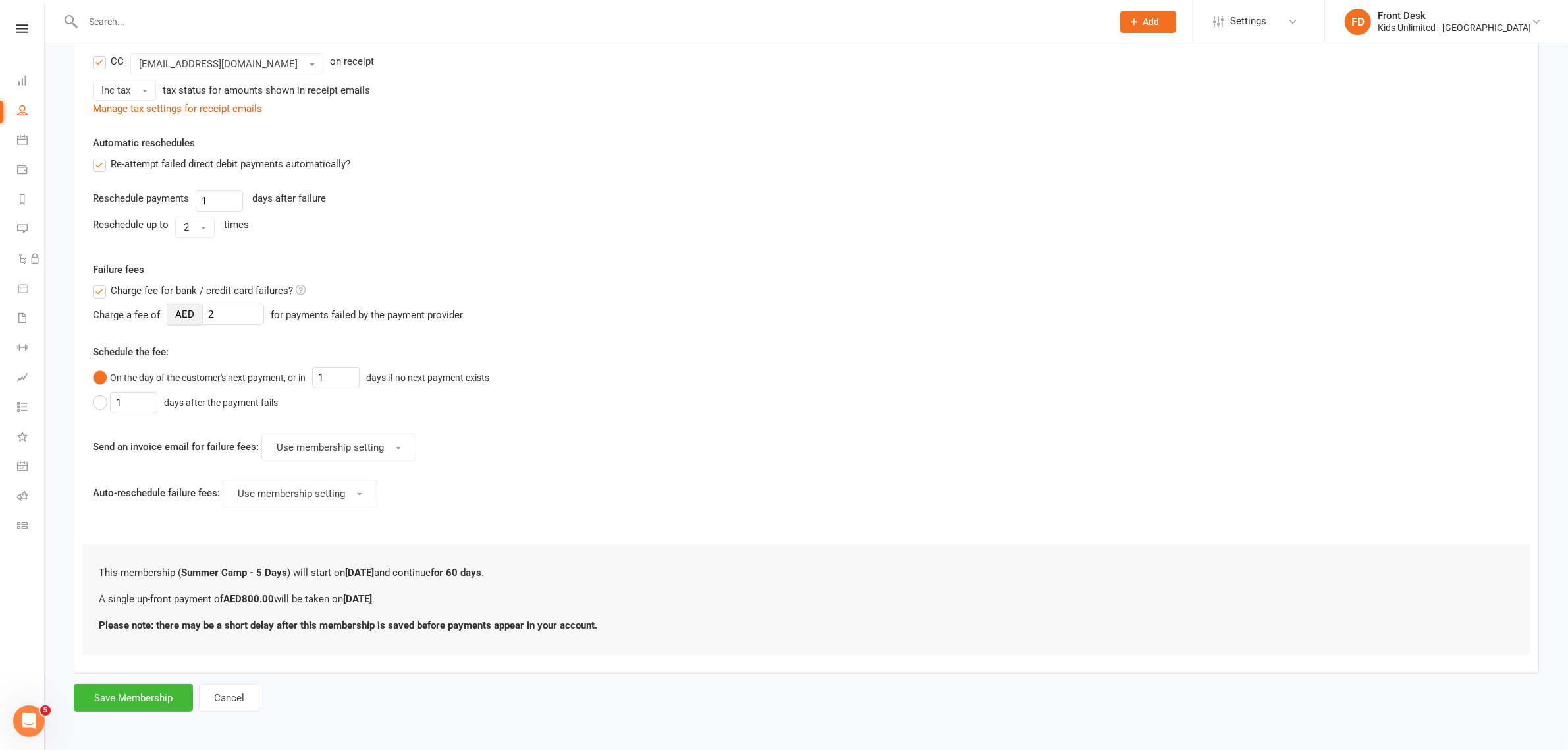
scroll to position [0, 0]
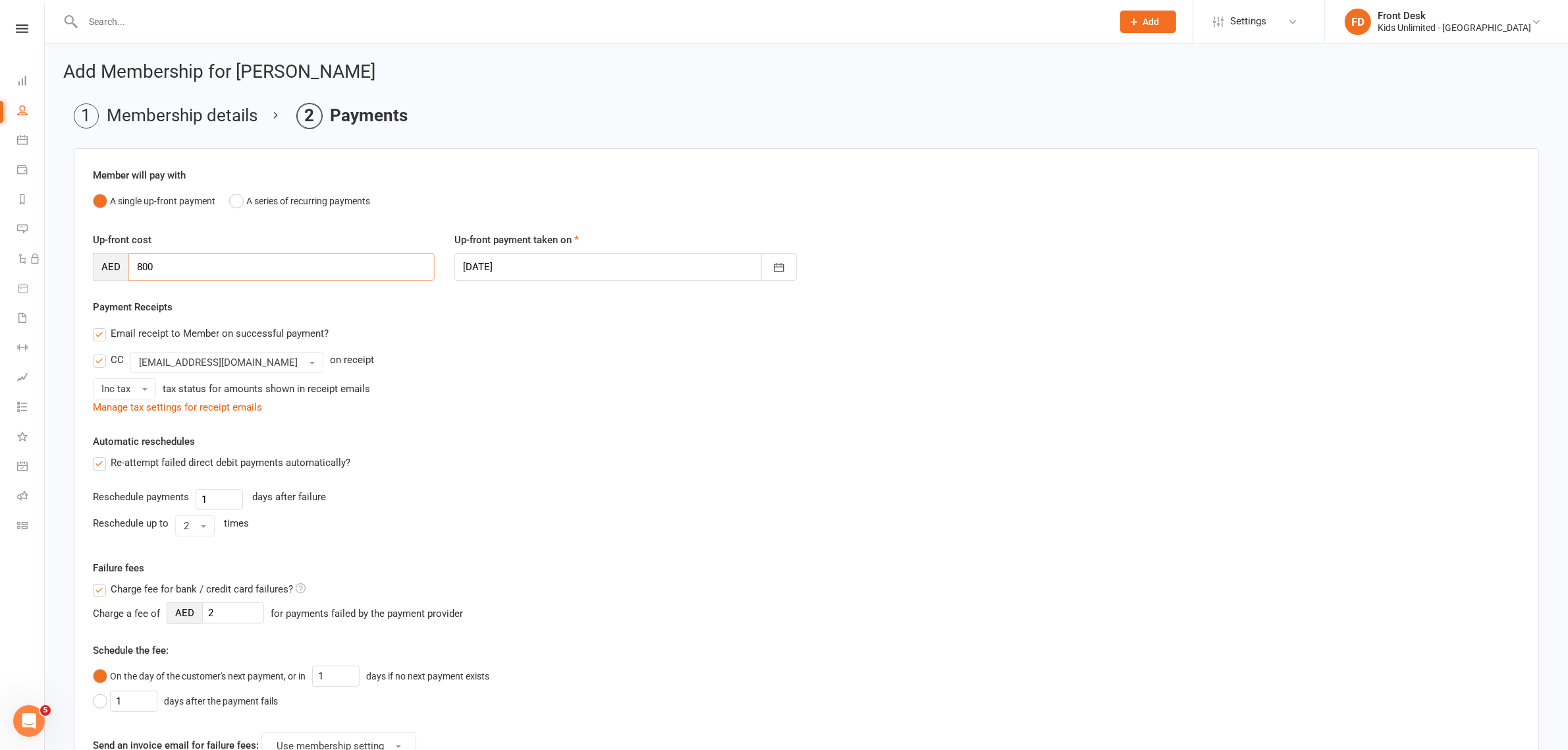
drag, startPoint x: 222, startPoint y: 262, endPoint x: 5, endPoint y: 266, distance: 217.0
click at [5, 266] on ui-view "Prospect Member Non-attending contact Class / event Appointment Task Membership…" at bounding box center [784, 517] width 1568 height 1028
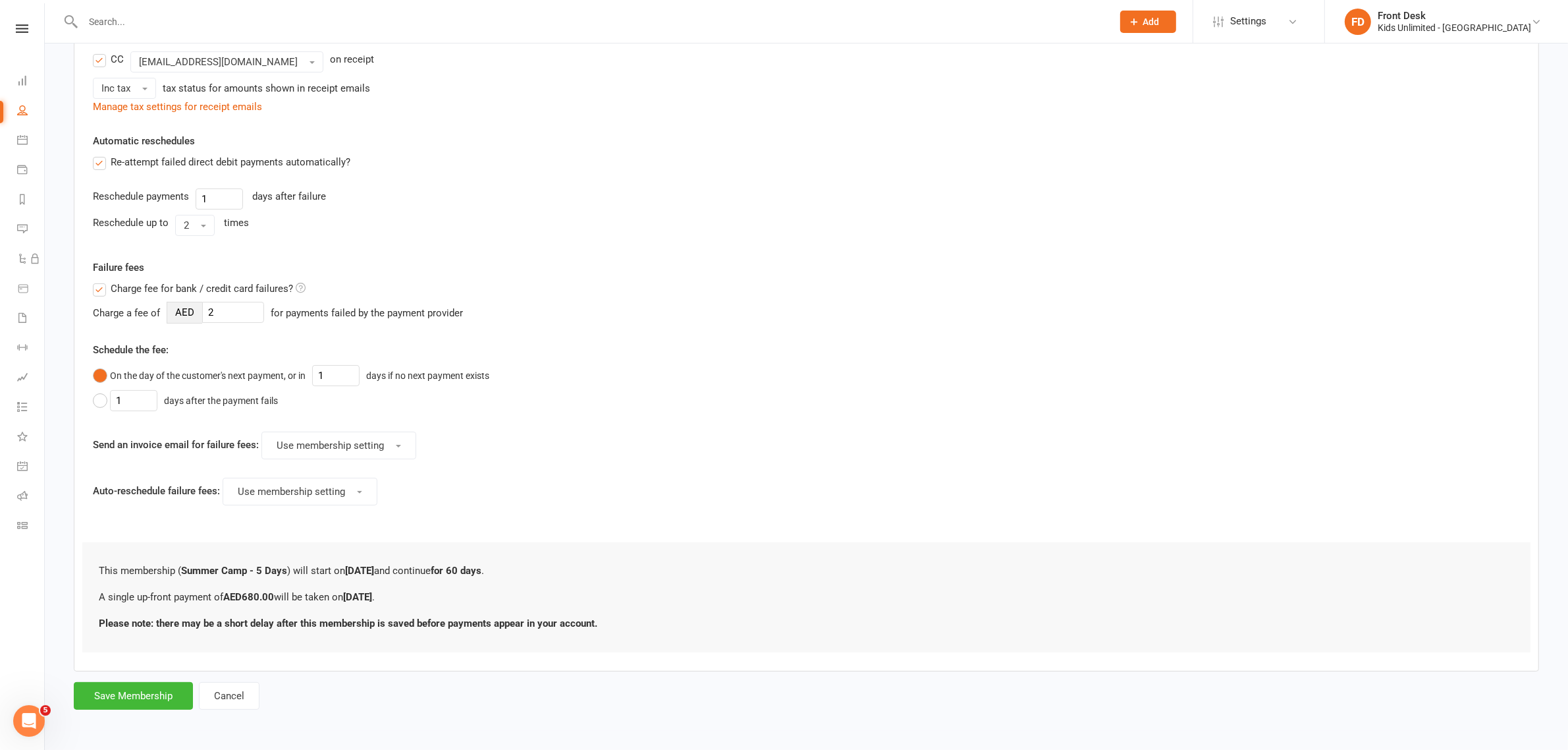
scroll to position [303, 0]
type input "680"
click at [119, 699] on button "Save Membership" at bounding box center [133, 695] width 119 height 27
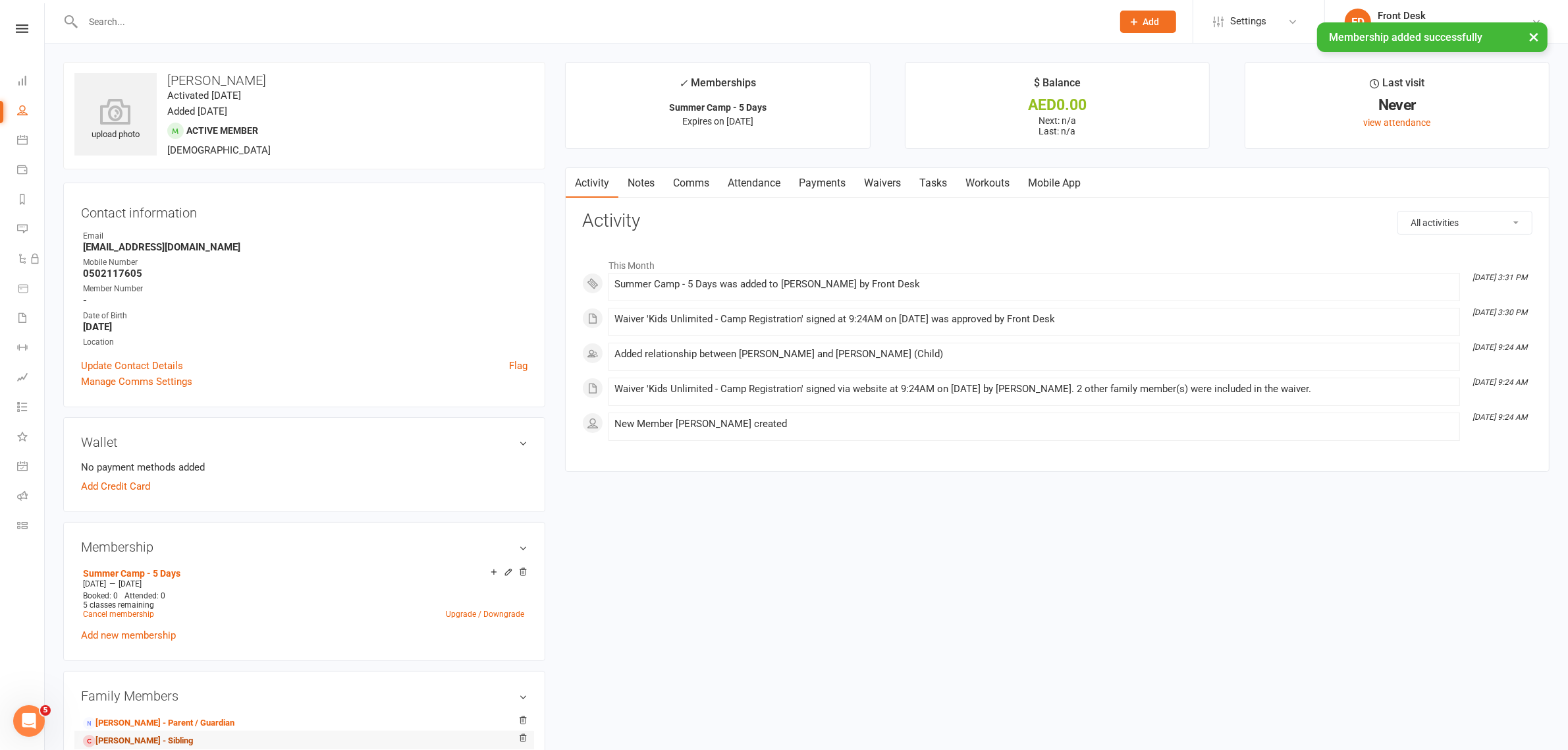
click at [155, 734] on link "[PERSON_NAME] - Sibling" at bounding box center [138, 740] width 110 height 14
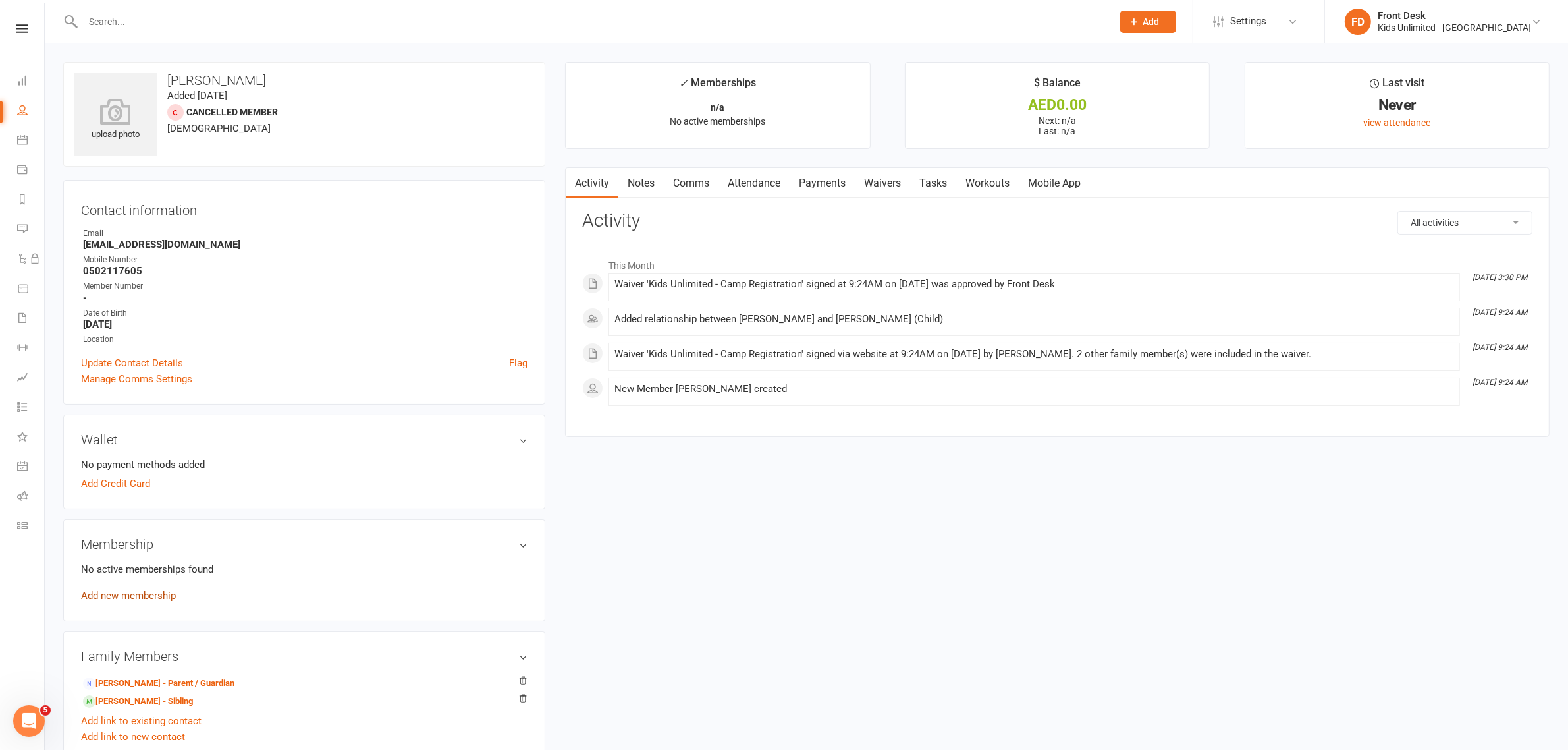
click at [150, 597] on link "Add new membership" at bounding box center [129, 595] width 95 height 12
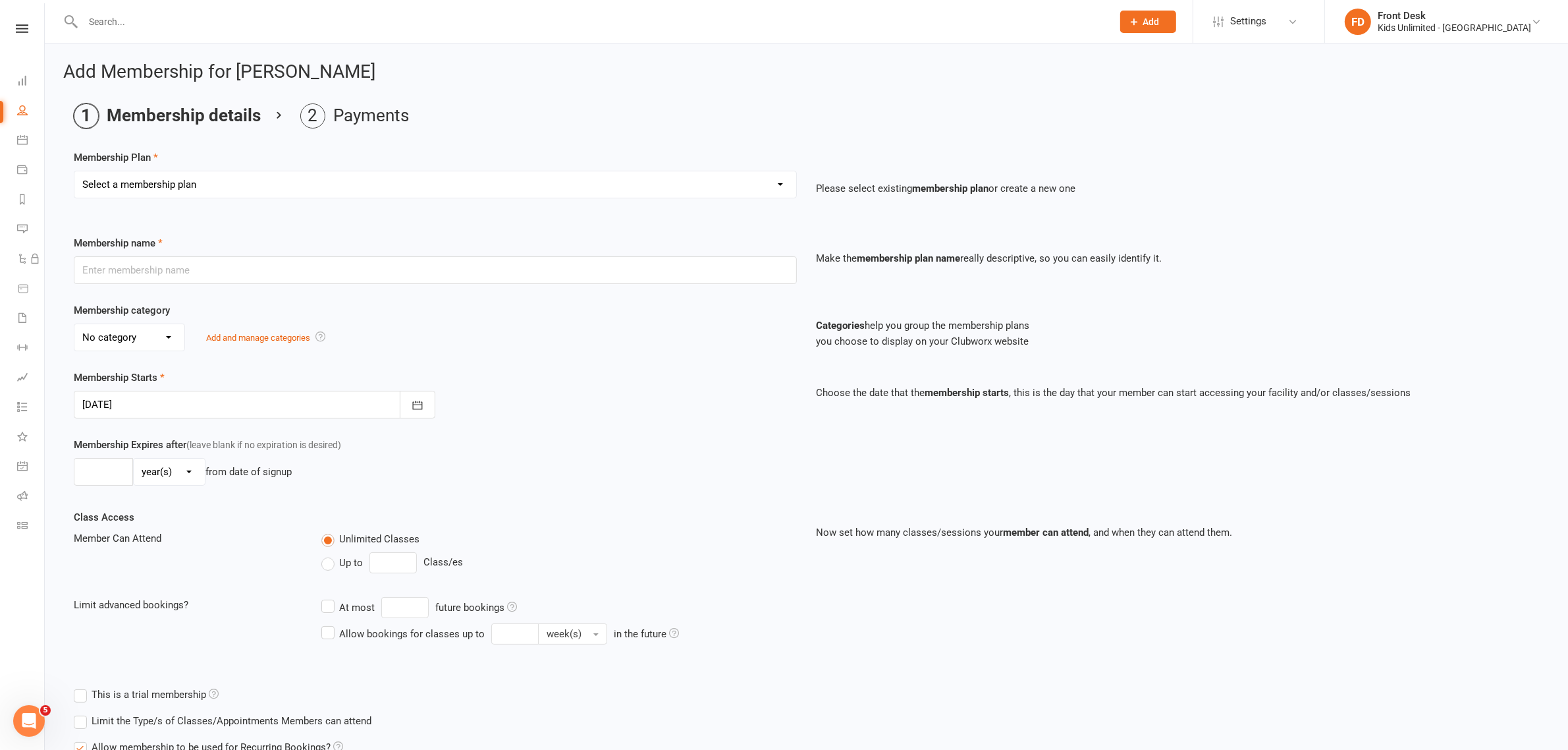
click at [186, 185] on select "Select a membership plan Create new Membership Plan Active Play - Free 1/2 Hour…" at bounding box center [435, 184] width 722 height 26
select select "16"
click at [75, 172] on select "Select a membership plan Create new Membership Plan Active Play - Free 1/2 Hour…" at bounding box center [435, 184] width 722 height 26
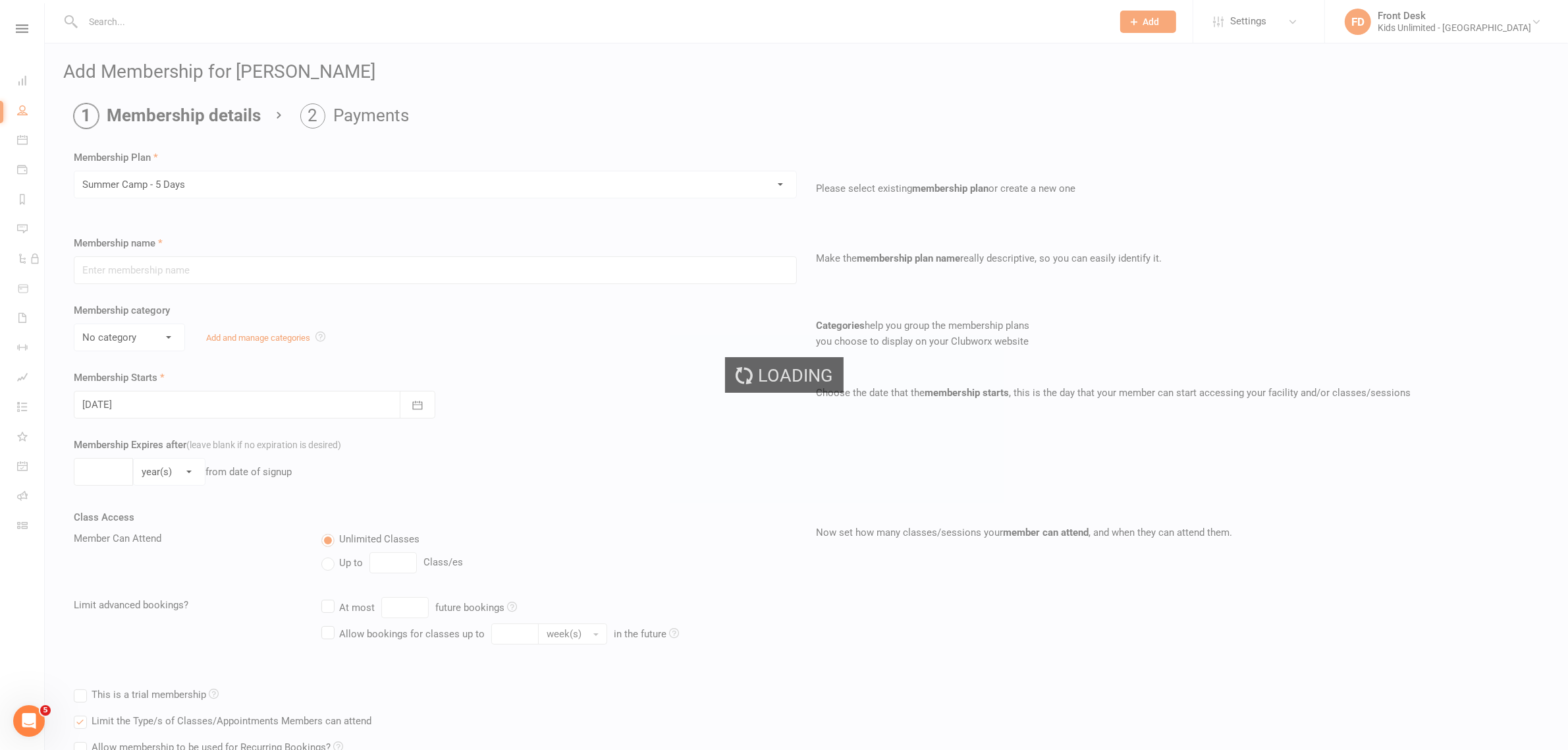
type input "Summer Camp - 5 Days"
select select "1"
type input "60"
select select "0"
type input "5"
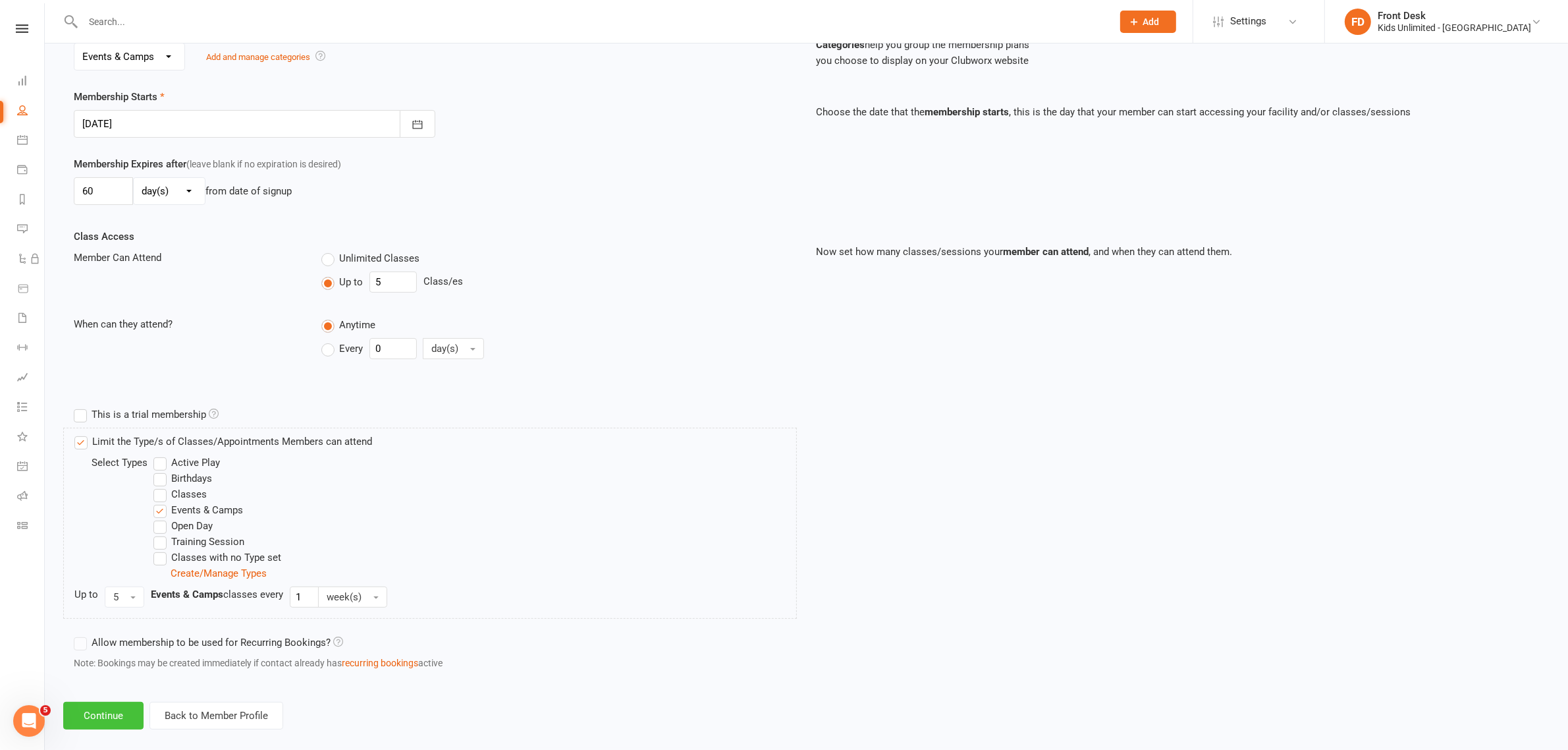
scroll to position [298, 0]
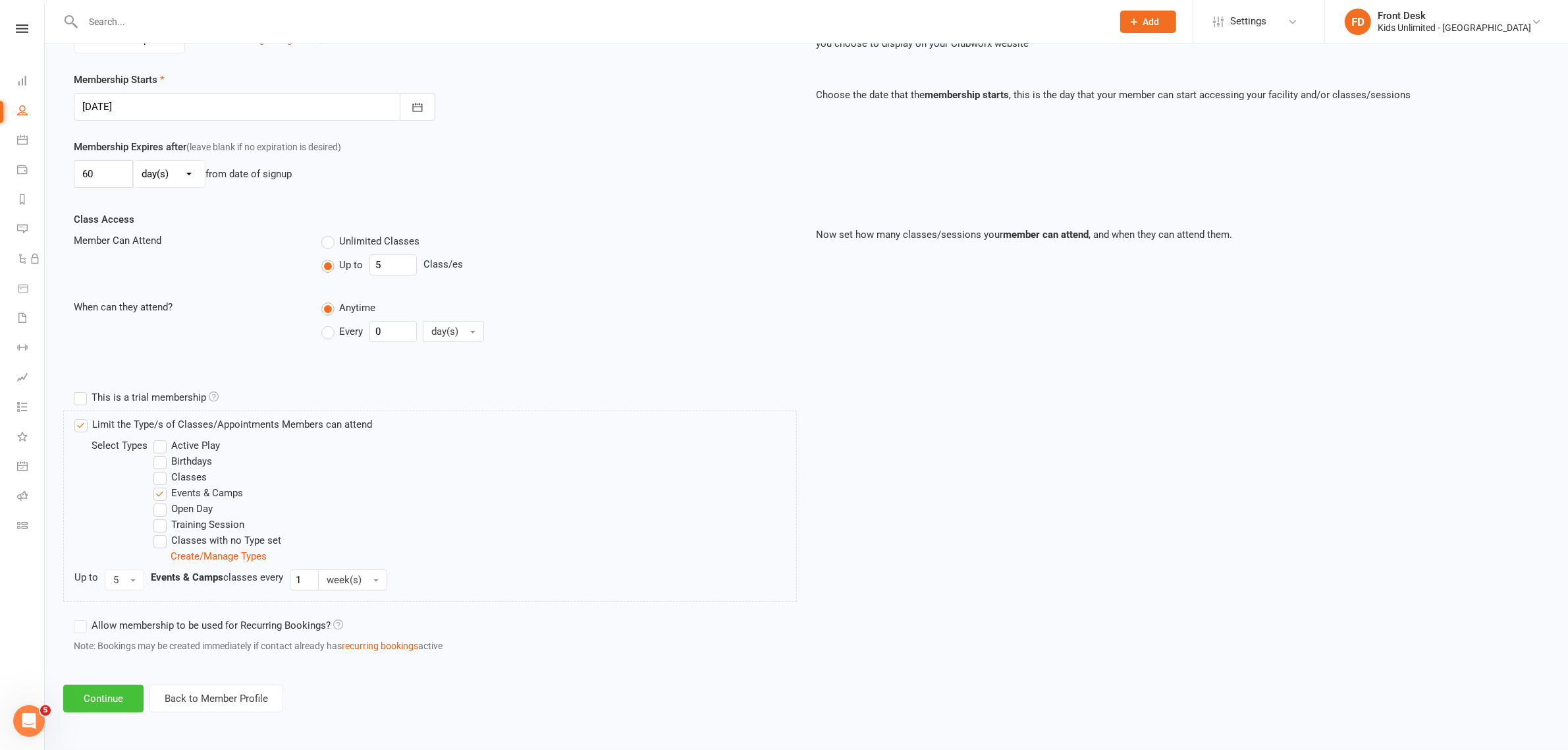
click at [117, 699] on button "Continue" at bounding box center [103, 698] width 80 height 27
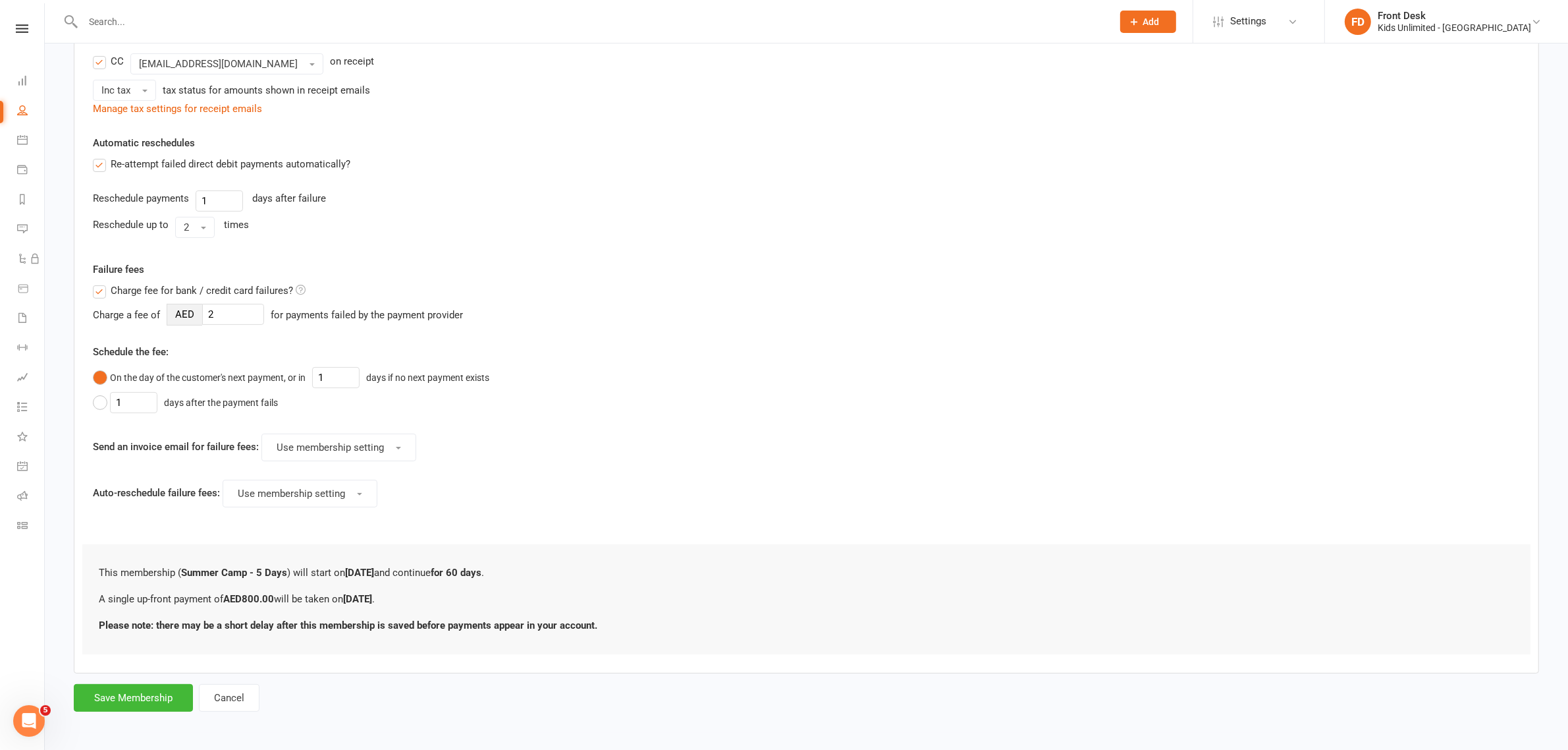
scroll to position [0, 0]
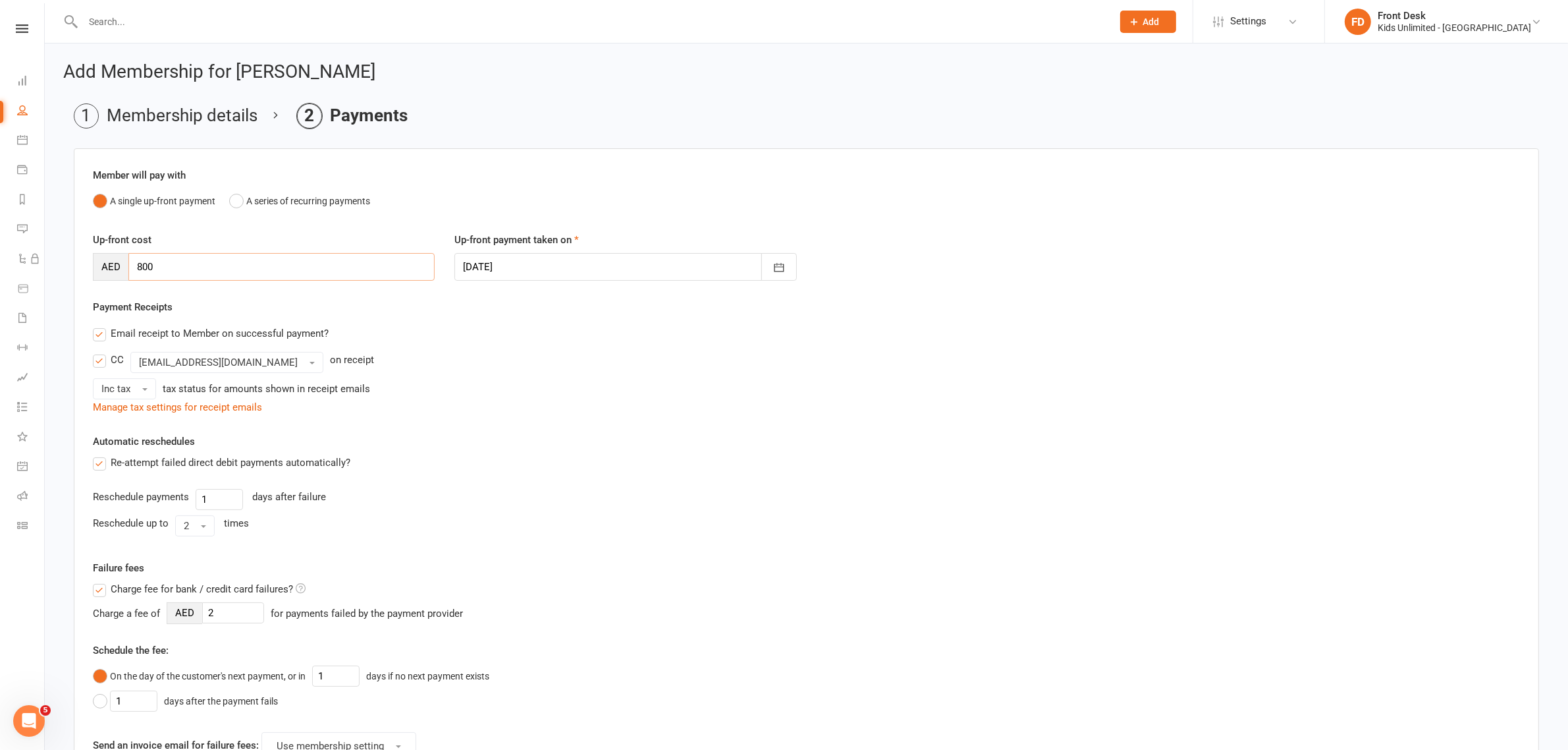
drag, startPoint x: 199, startPoint y: 271, endPoint x: 70, endPoint y: 262, distance: 129.3
click at [70, 262] on main "Membership details Payments Member will pay with A single up-front payment A se…" at bounding box center [806, 557] width 1487 height 907
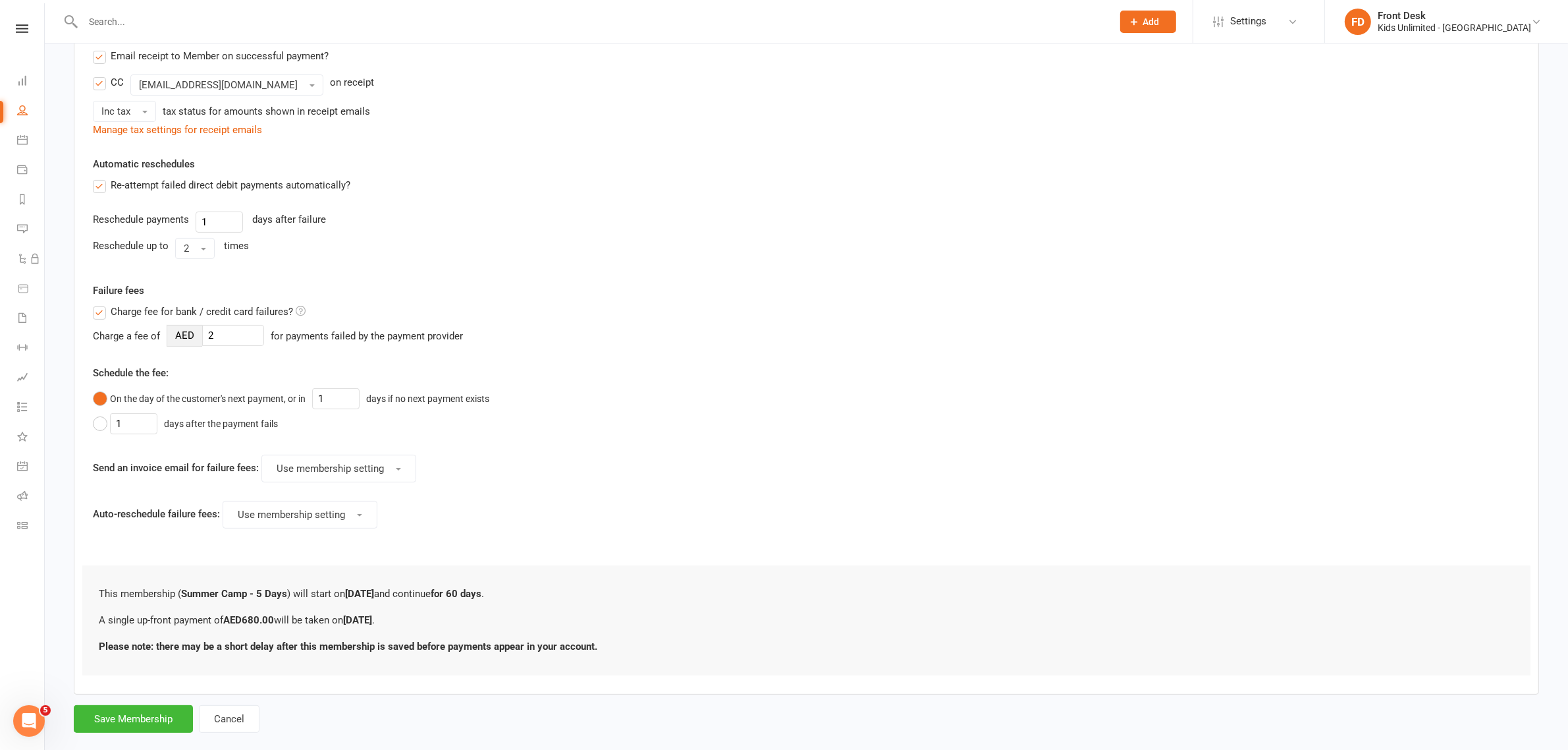
scroll to position [303, 0]
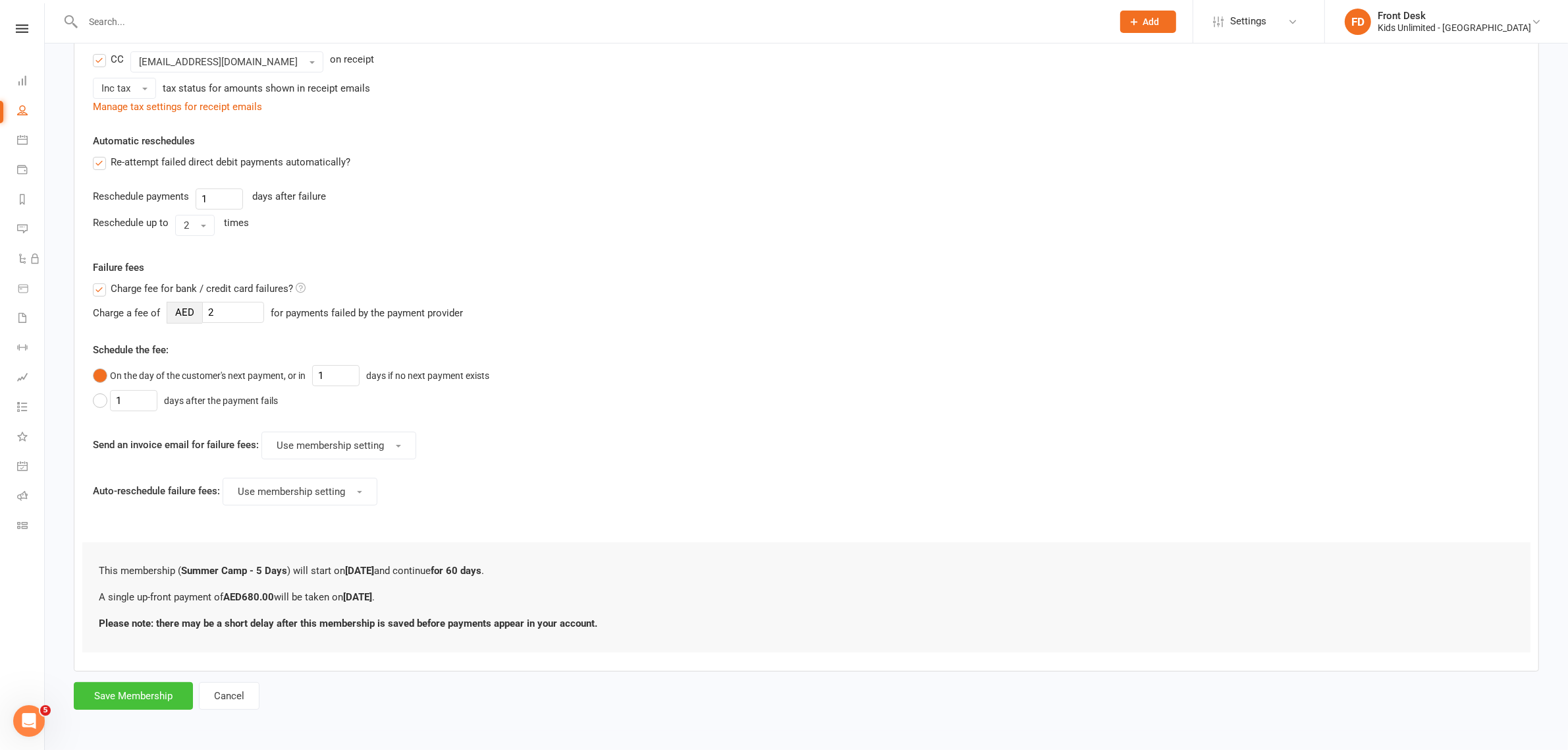
type input "680"
click at [183, 695] on button "Save Membership" at bounding box center [133, 695] width 119 height 27
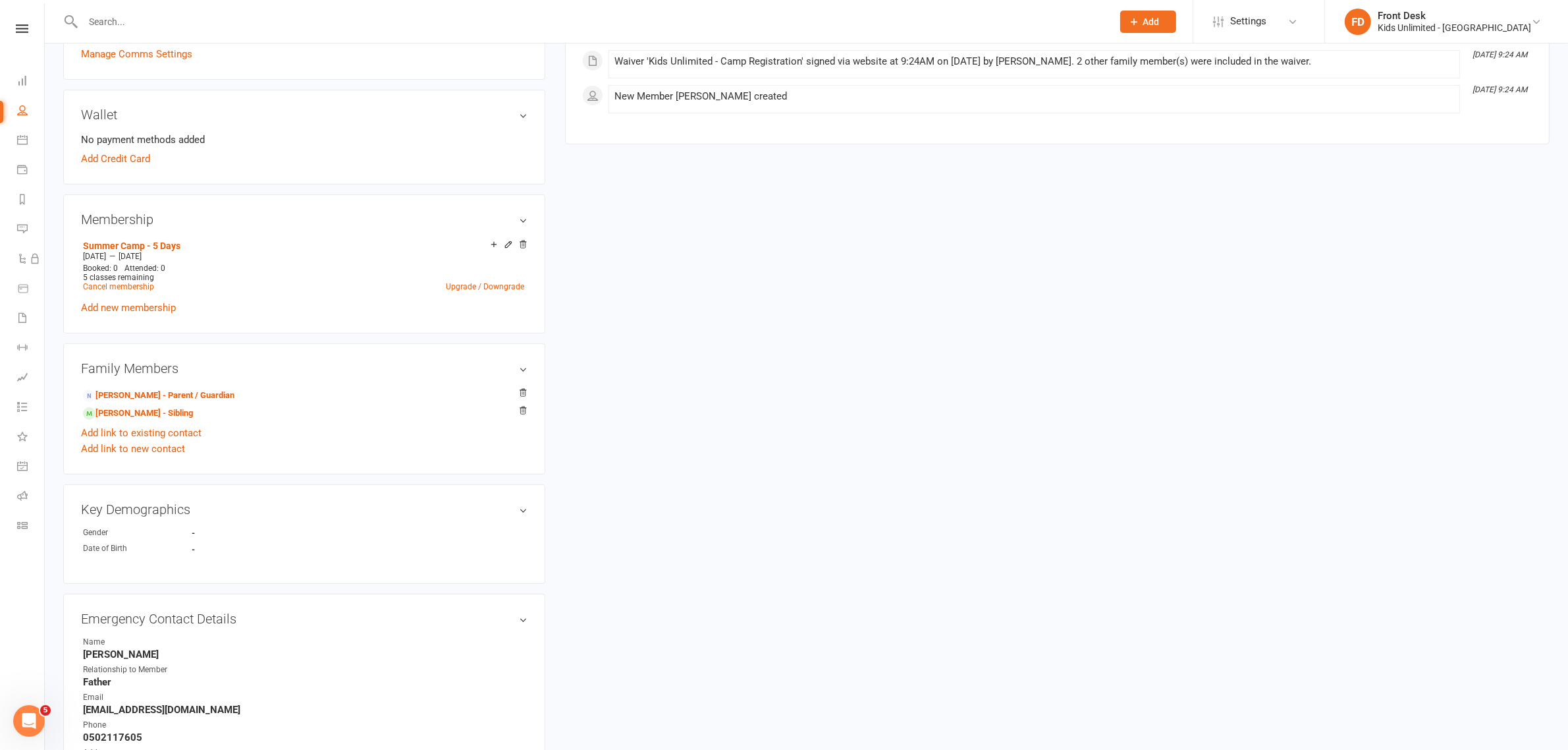
scroll to position [329, 0]
click at [21, 142] on icon at bounding box center [23, 140] width 11 height 11
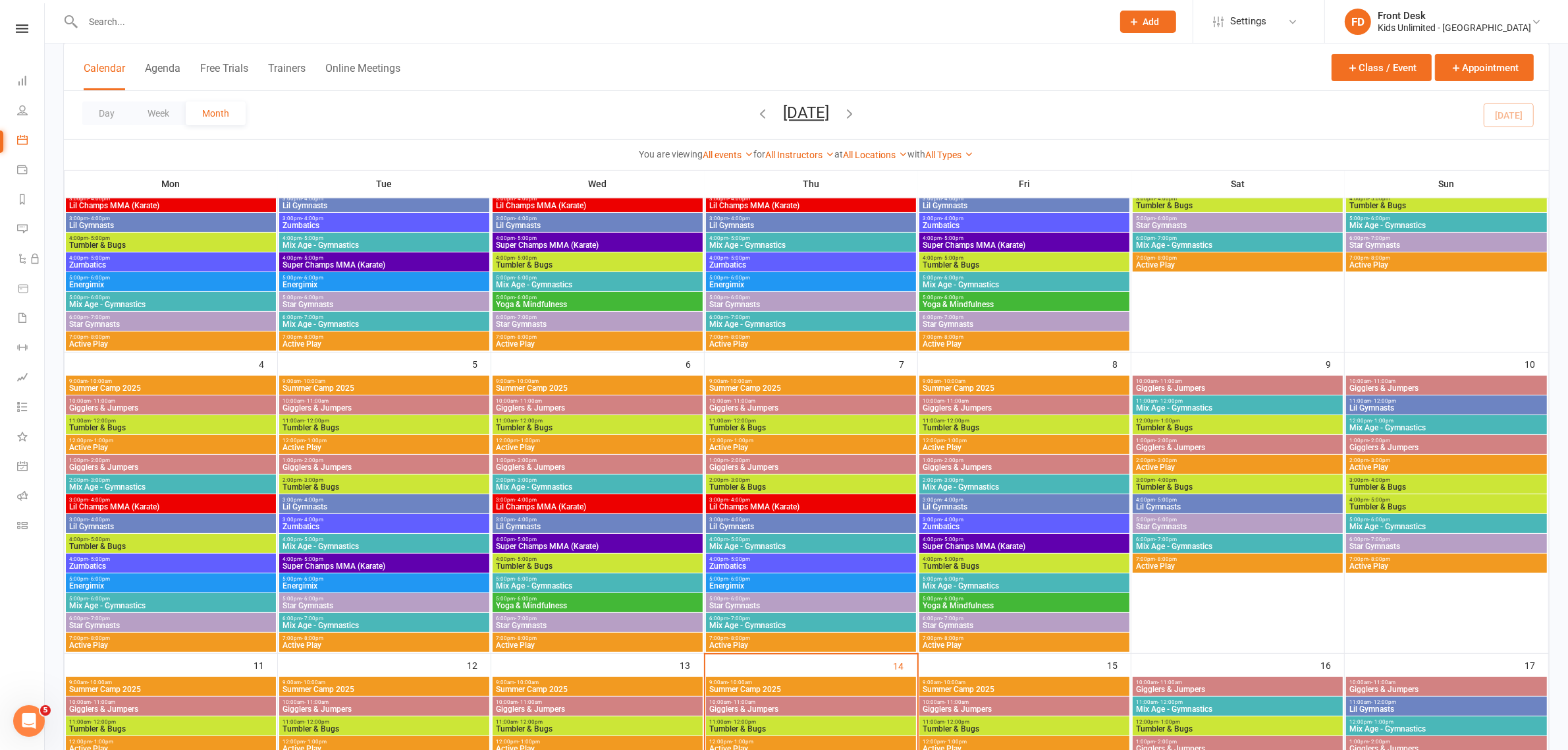
scroll to position [247, 0]
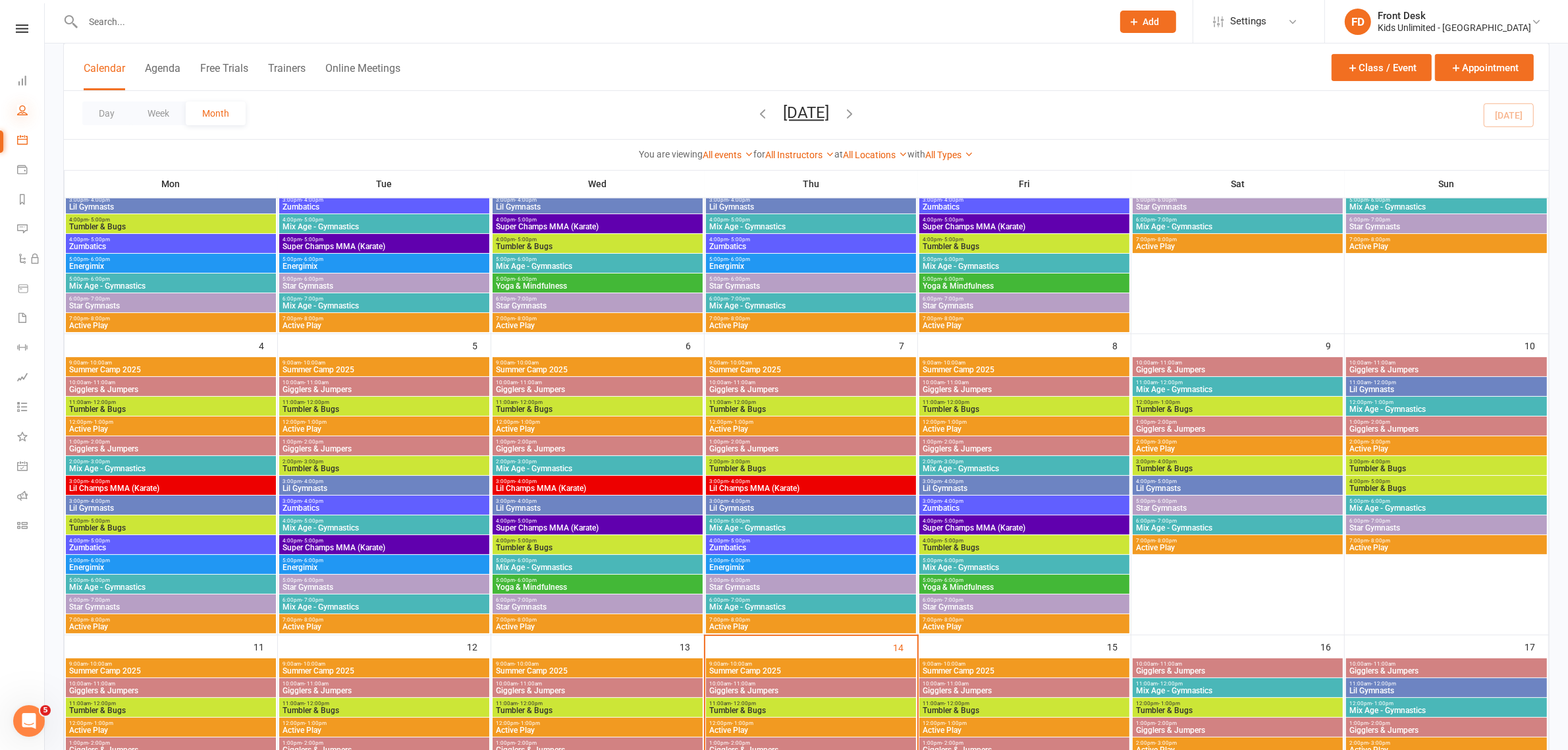
click at [18, 106] on icon at bounding box center [23, 110] width 11 height 11
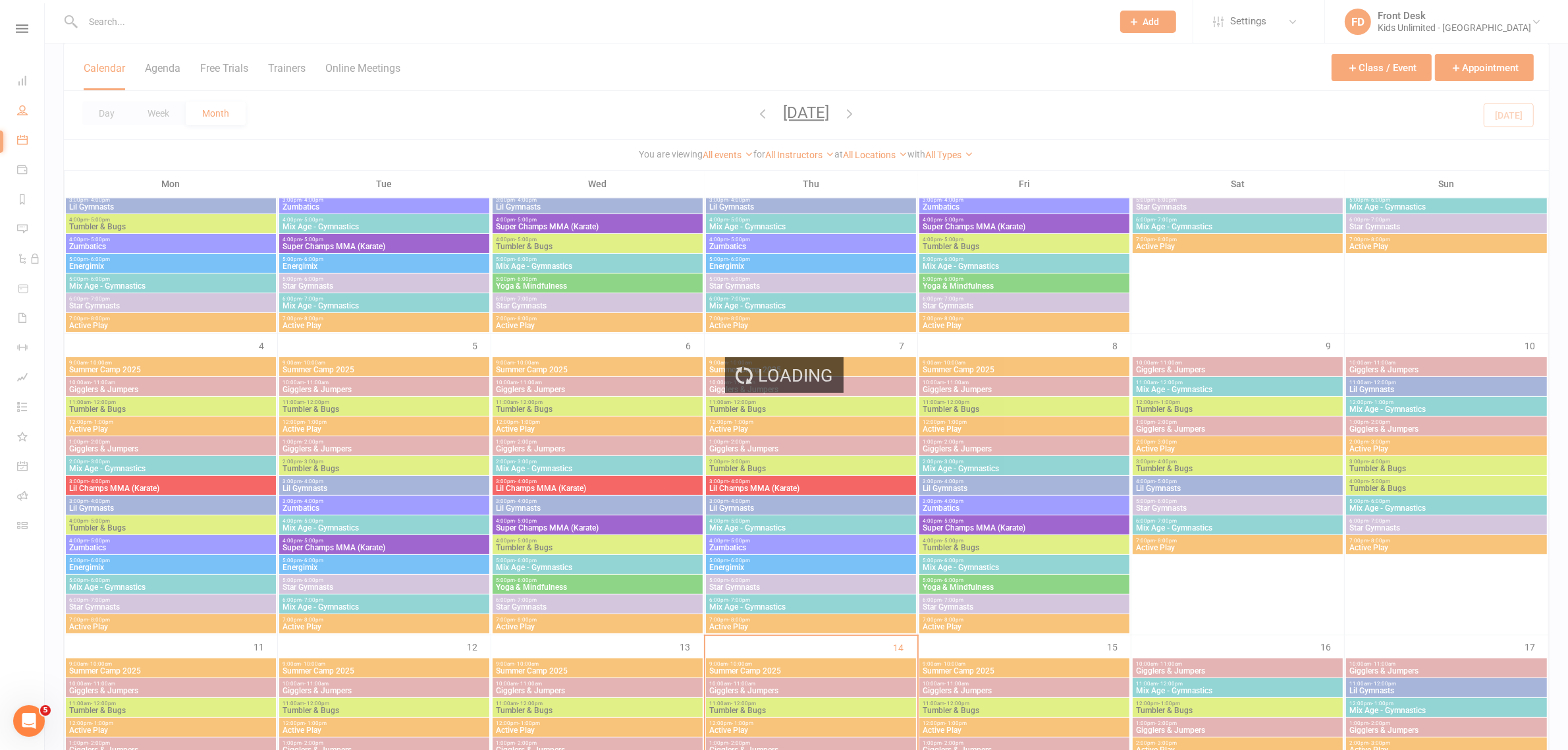
select select "100"
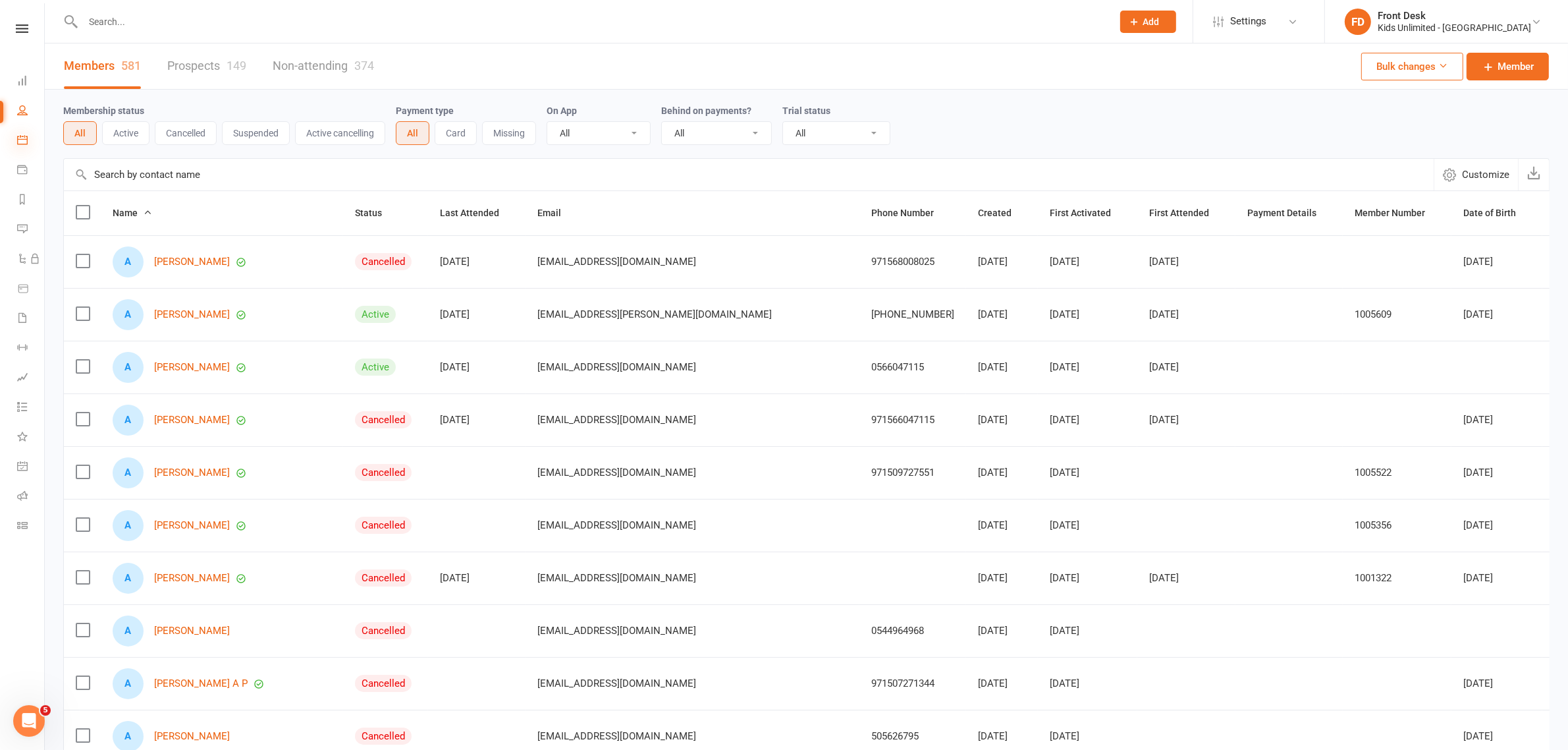
click at [17, 137] on icon at bounding box center [23, 140] width 11 height 11
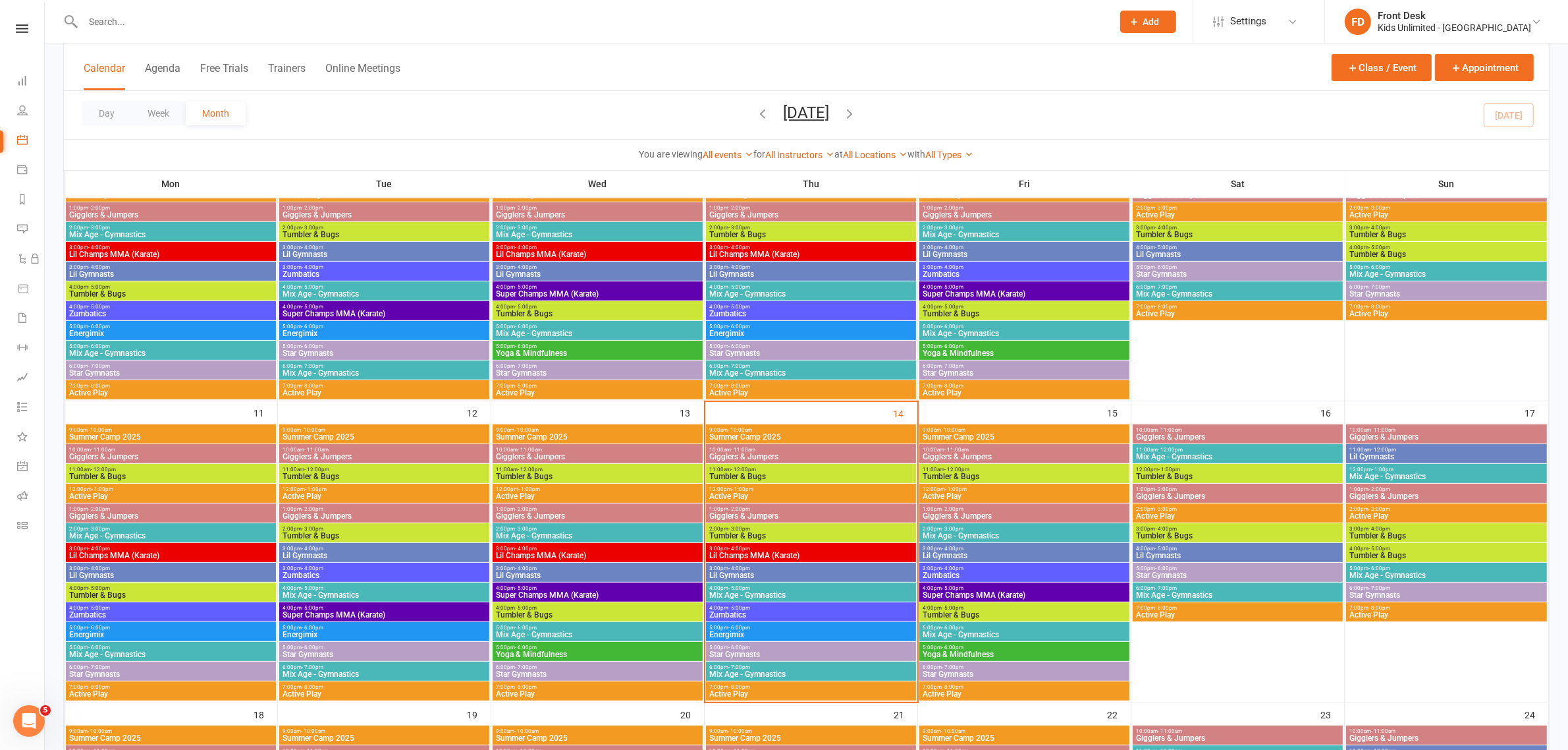
scroll to position [495, 0]
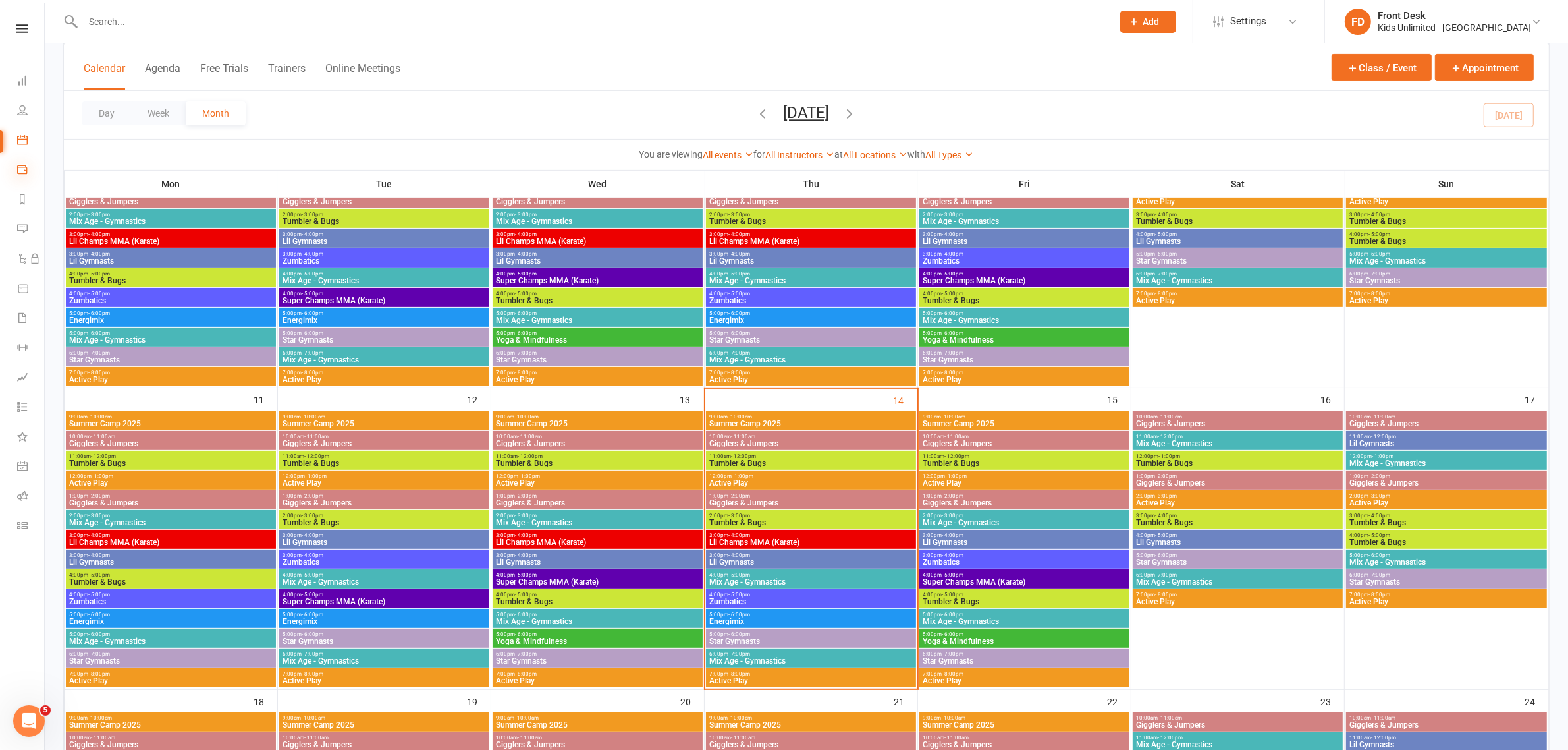
click at [26, 168] on icon at bounding box center [23, 170] width 11 height 11
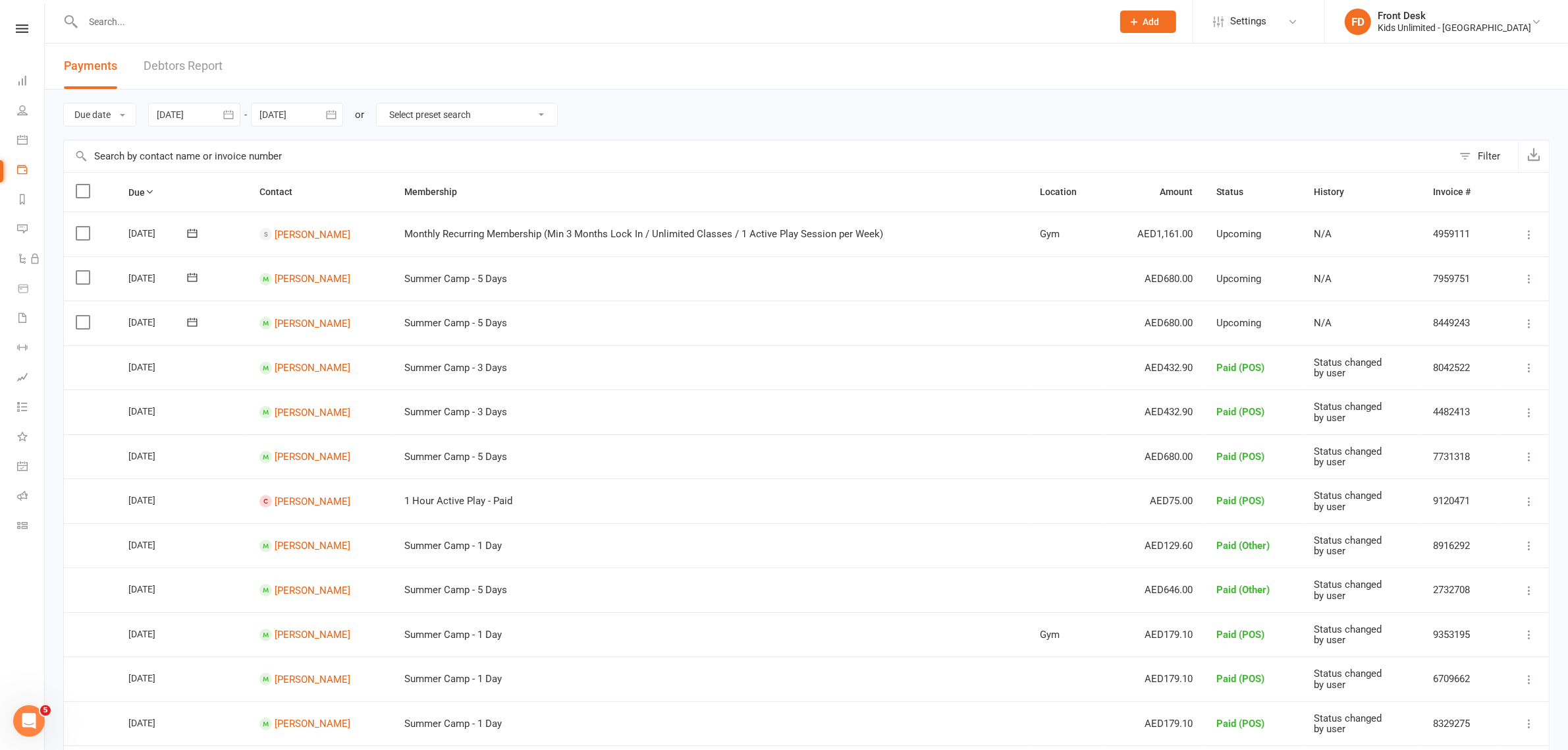
click at [73, 278] on td "Select this" at bounding box center [90, 278] width 53 height 45
click at [78, 321] on label at bounding box center [84, 322] width 17 height 13
click at [78, 316] on input "checkbox" at bounding box center [79, 316] width 8 height 0
click at [84, 272] on label at bounding box center [84, 277] width 17 height 13
click at [84, 271] on input "checkbox" at bounding box center [79, 271] width 8 height 0
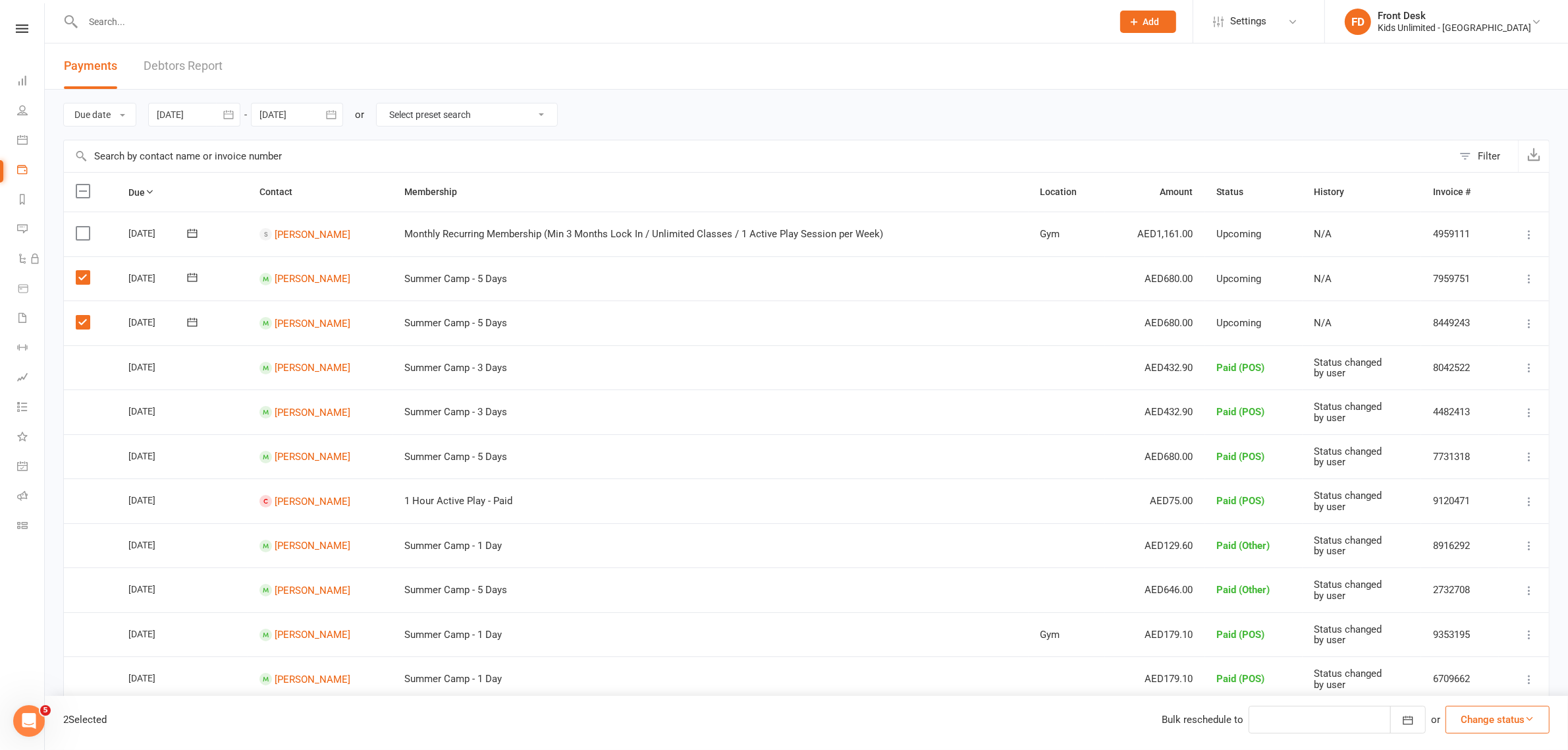
click at [1457, 720] on button "Change status" at bounding box center [1498, 719] width 104 height 27
click at [1451, 636] on link "Paid (POS)" at bounding box center [1484, 630] width 130 height 26
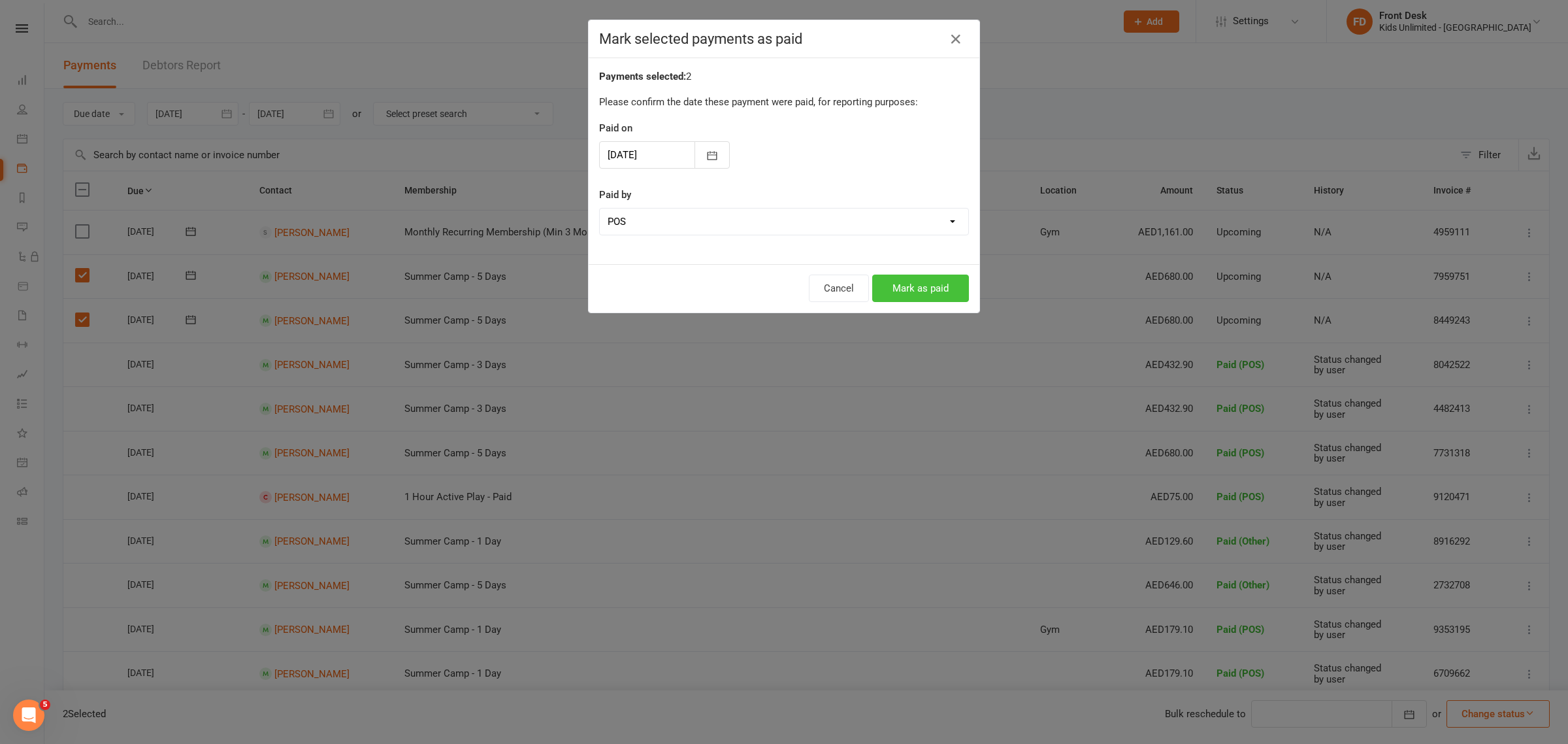
click at [899, 288] on button "Mark as paid" at bounding box center [920, 288] width 97 height 27
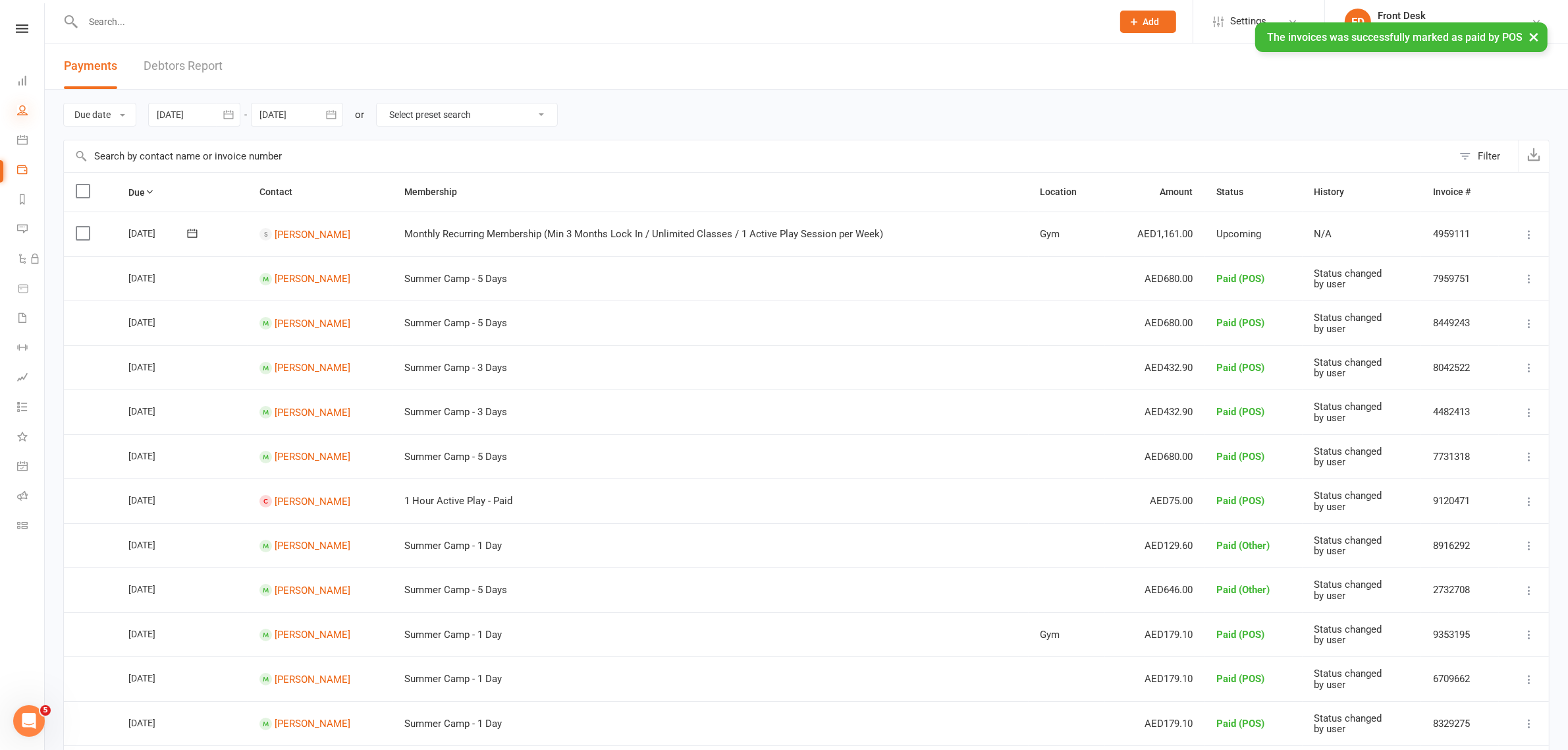
click at [20, 109] on icon at bounding box center [23, 110] width 11 height 11
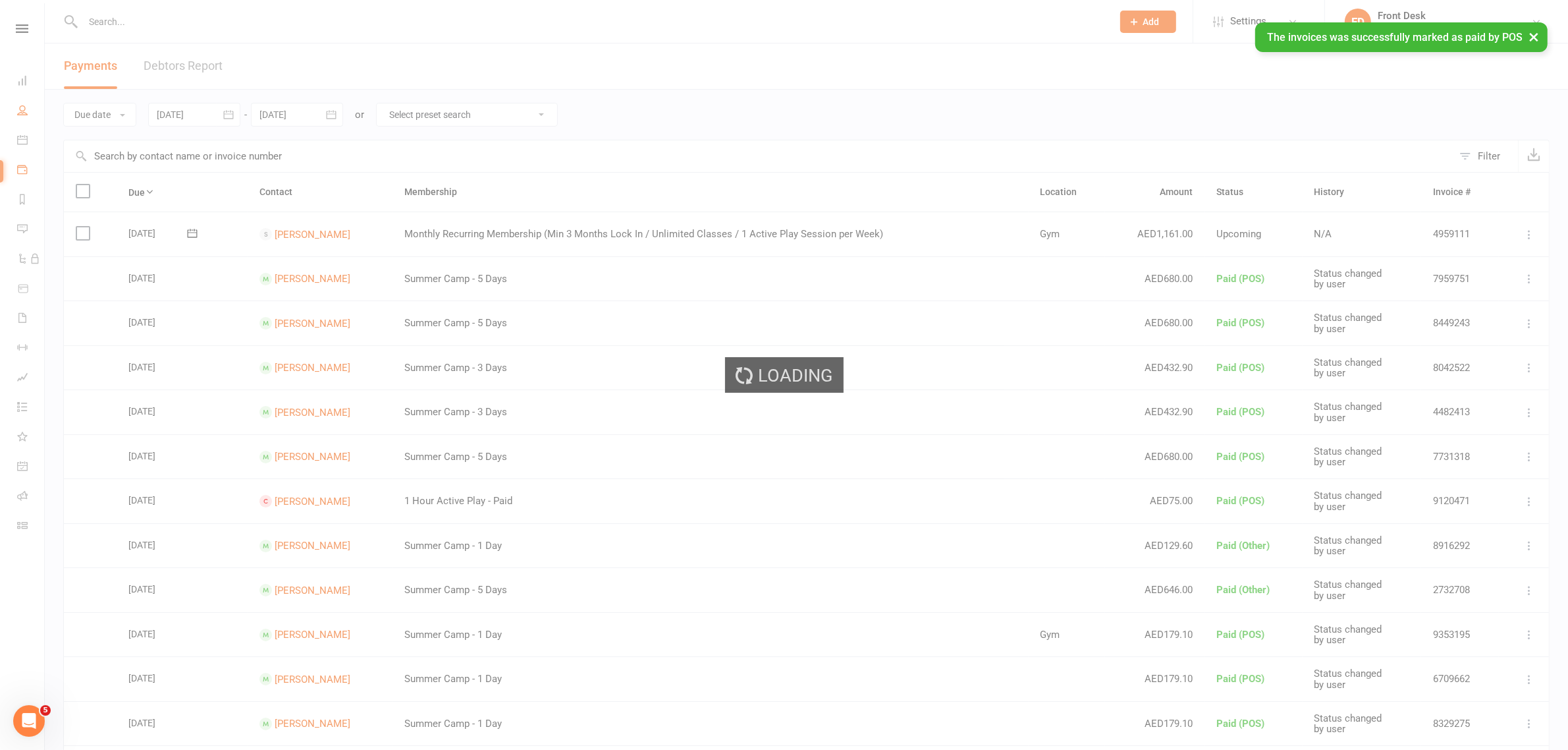
select select "100"
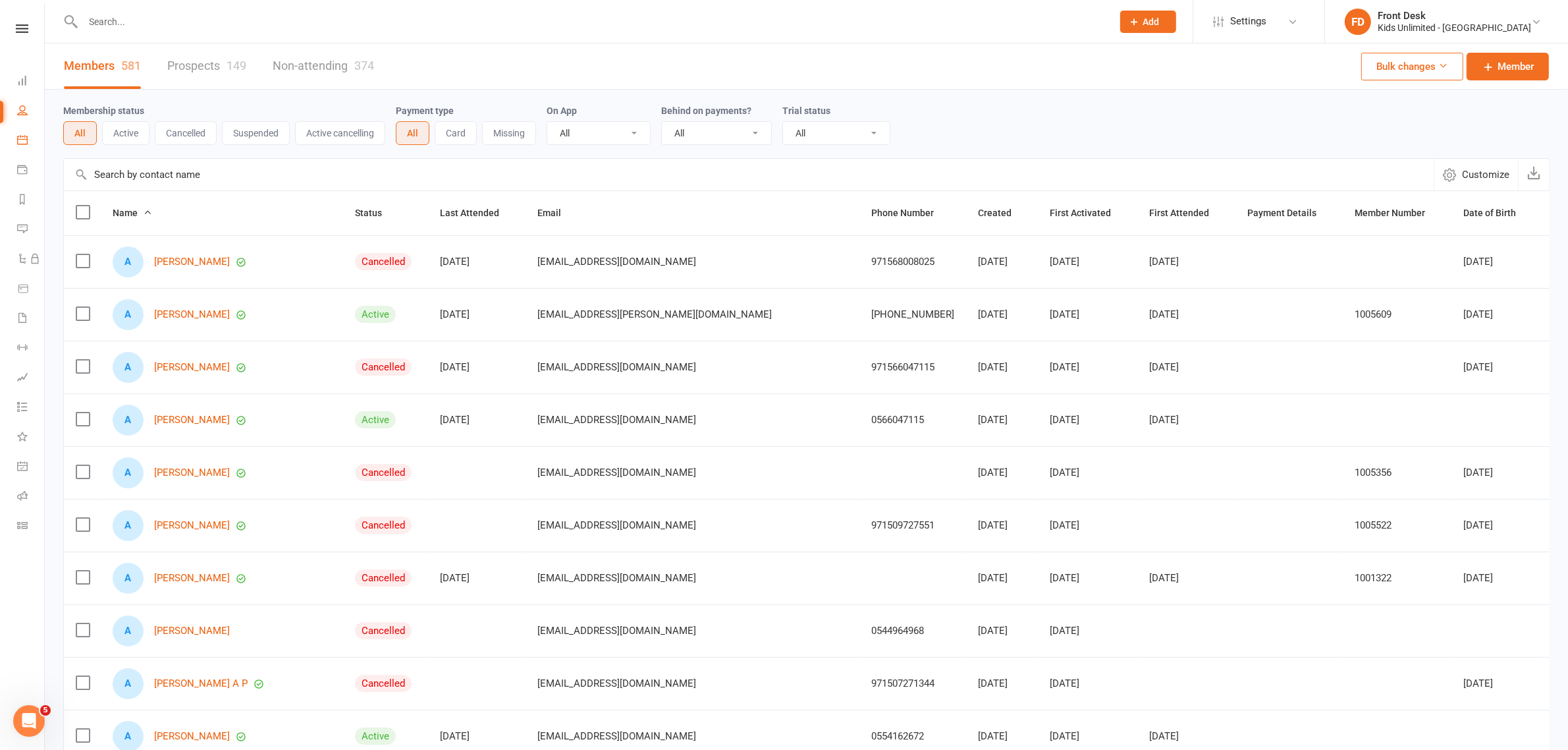
click at [23, 132] on link "Calendar" at bounding box center [31, 141] width 27 height 29
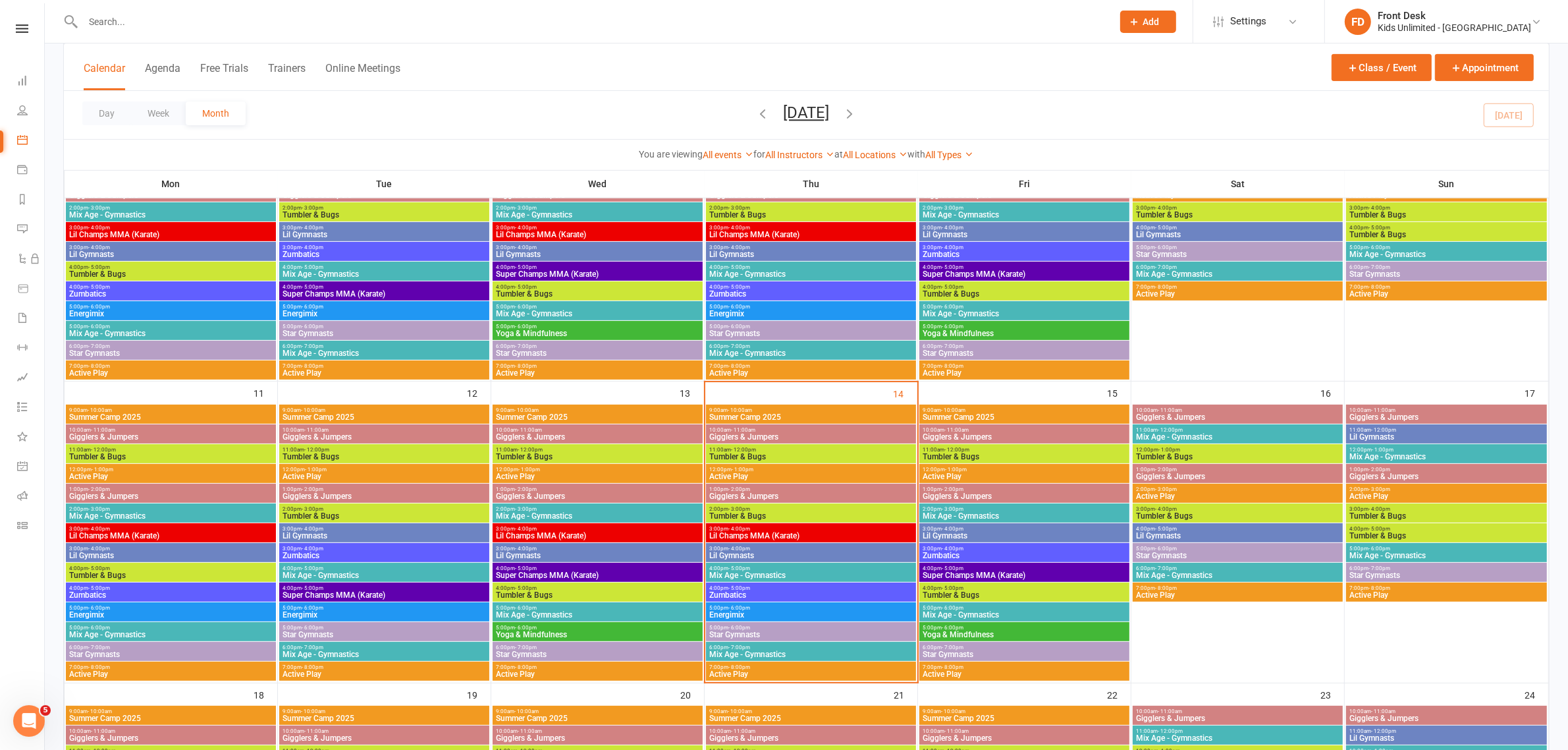
scroll to position [659, 0]
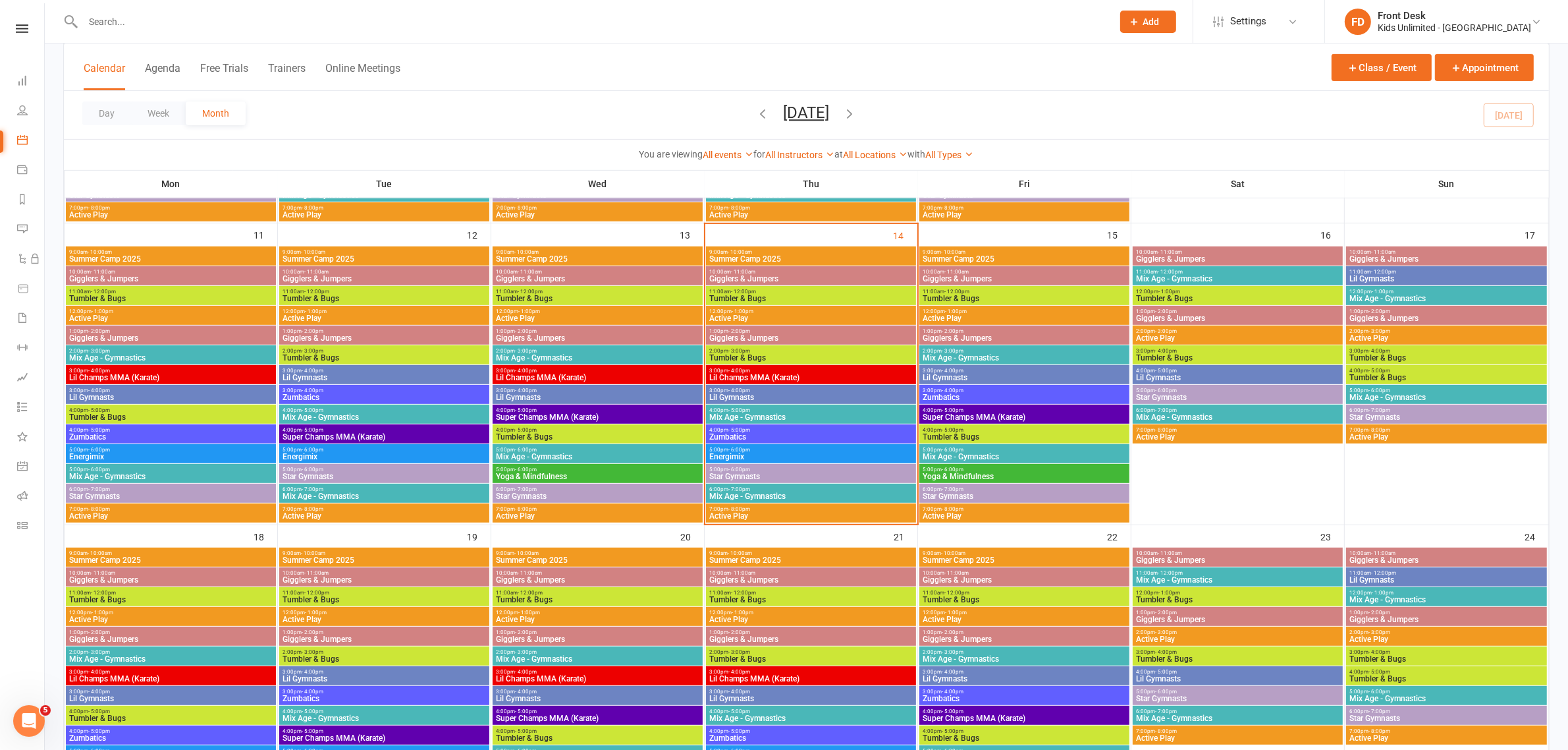
click at [864, 252] on span "9:00am - 10:00am" at bounding box center [811, 252] width 205 height 5
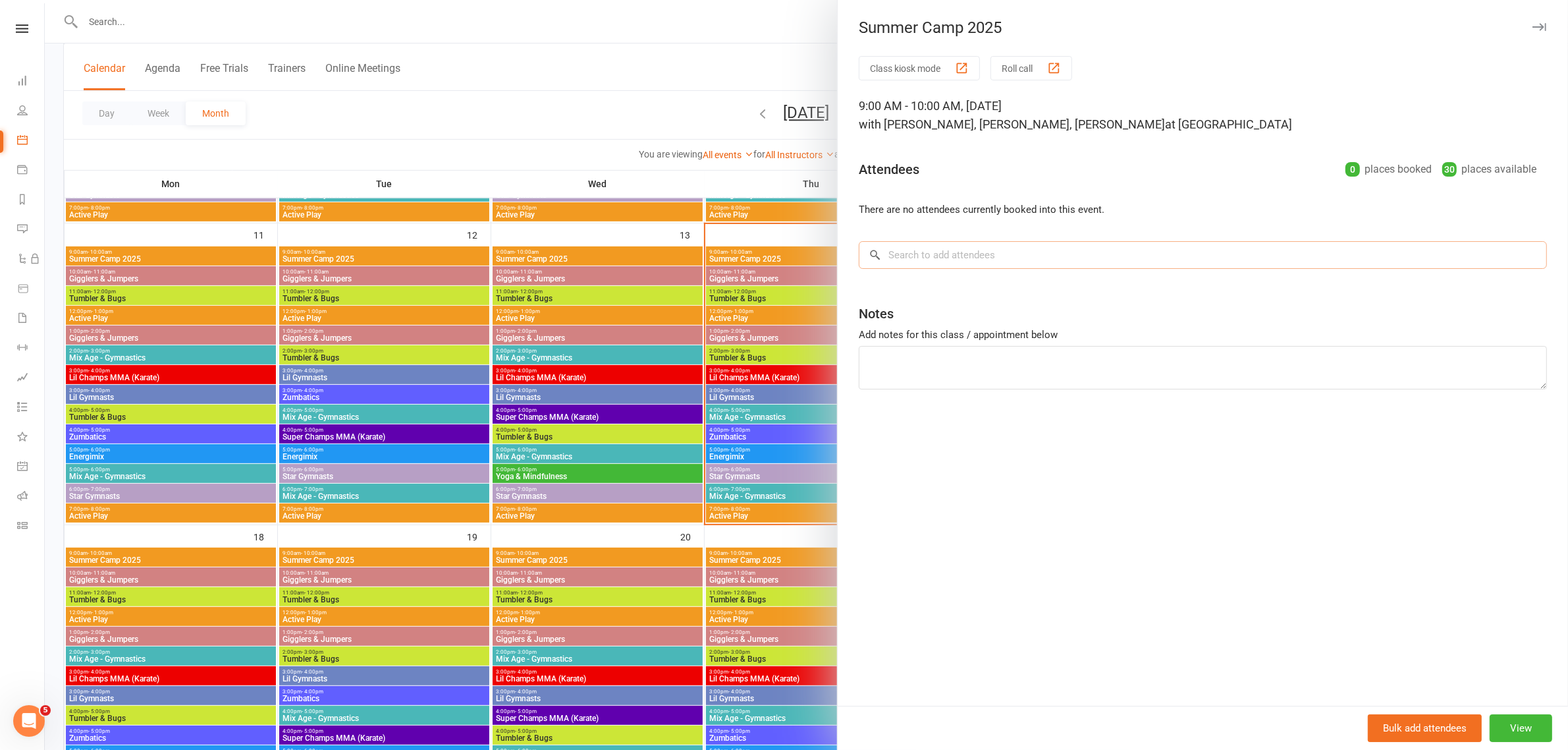
click at [971, 264] on input "search" at bounding box center [1203, 255] width 689 height 27
type input "[PERSON_NAME]"
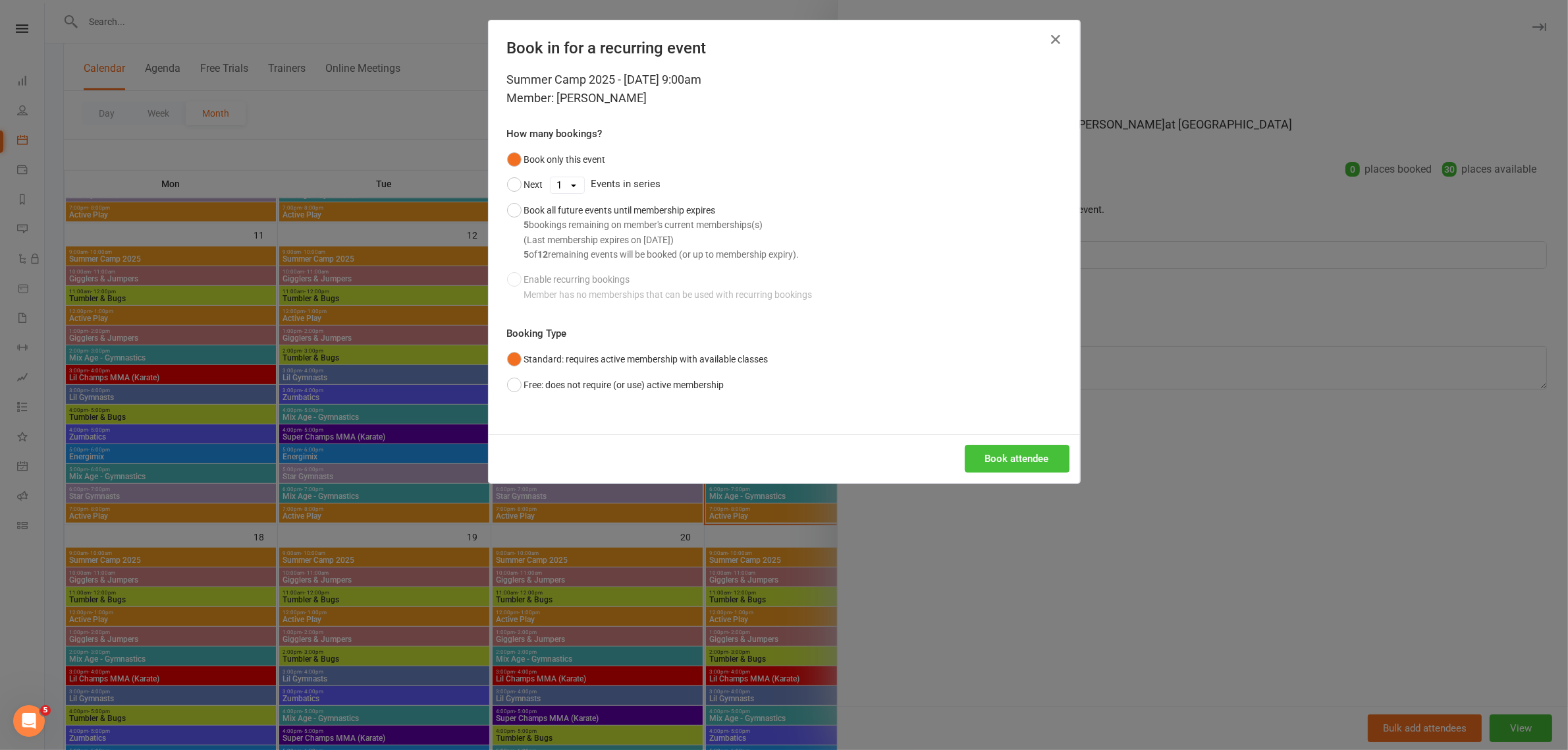
click at [990, 464] on button "Book attendee" at bounding box center [1017, 458] width 105 height 27
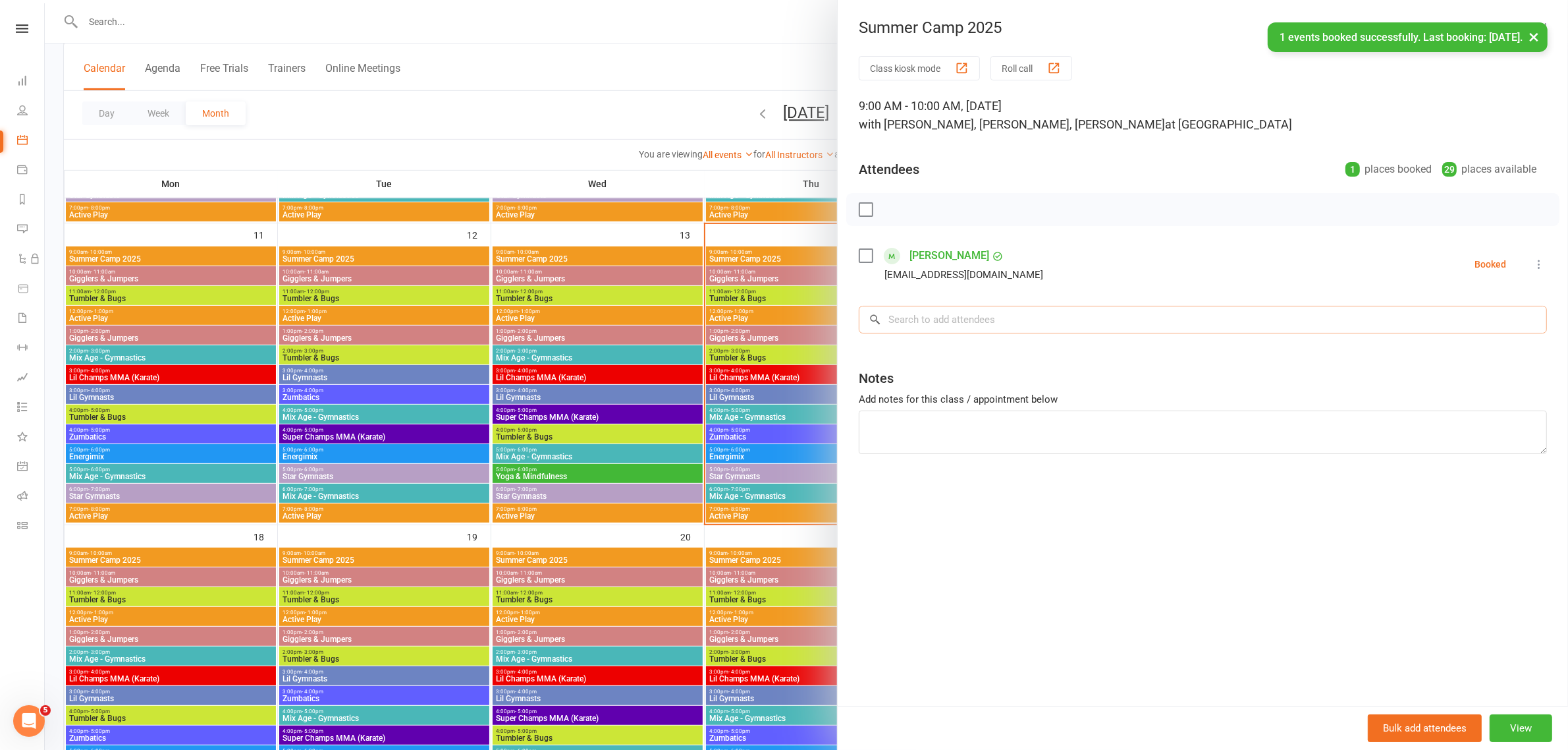
click at [990, 318] on input "search" at bounding box center [1203, 319] width 689 height 27
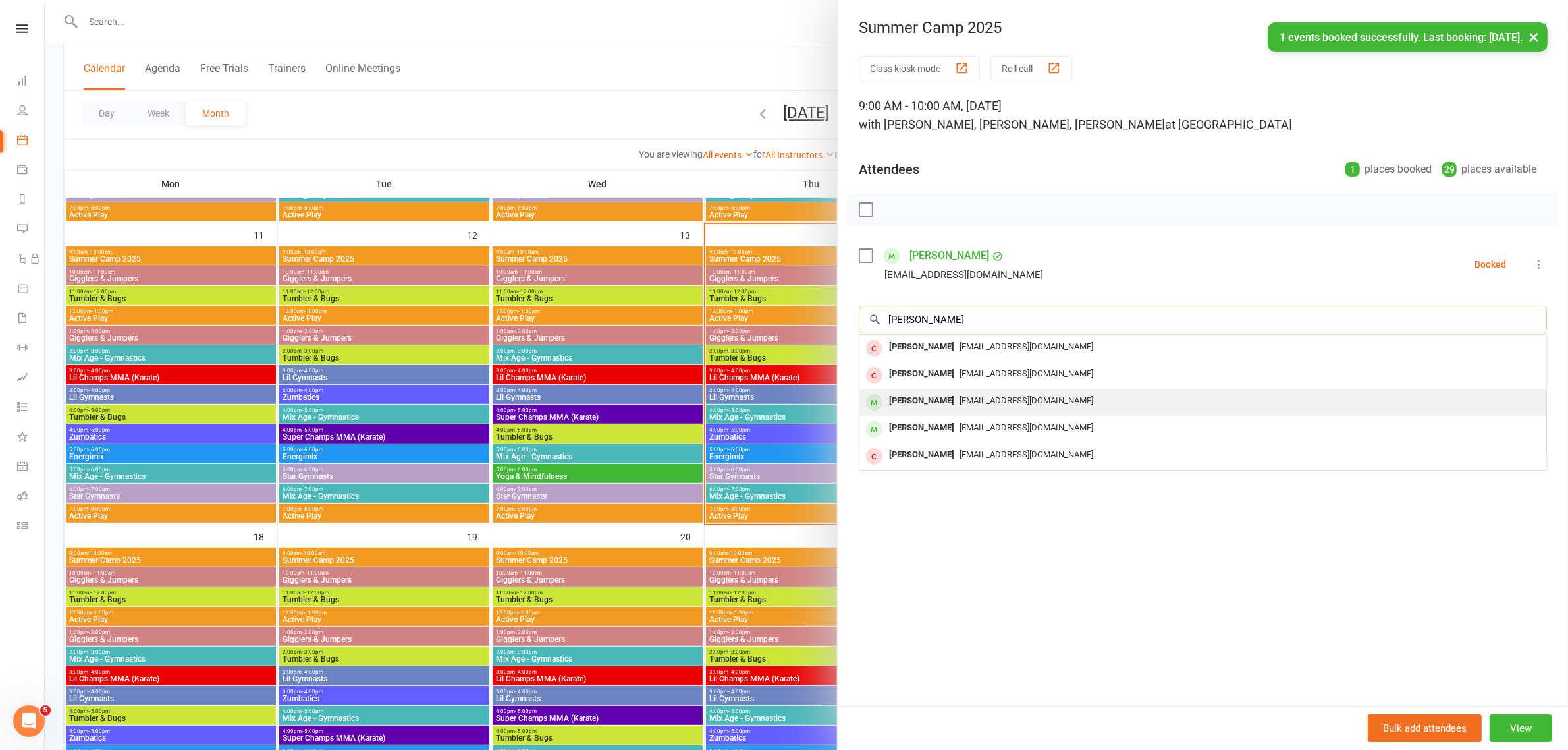
type input "[PERSON_NAME]"
click at [972, 395] on span "[EMAIL_ADDRESS][DOMAIN_NAME]" at bounding box center [1026, 400] width 134 height 10
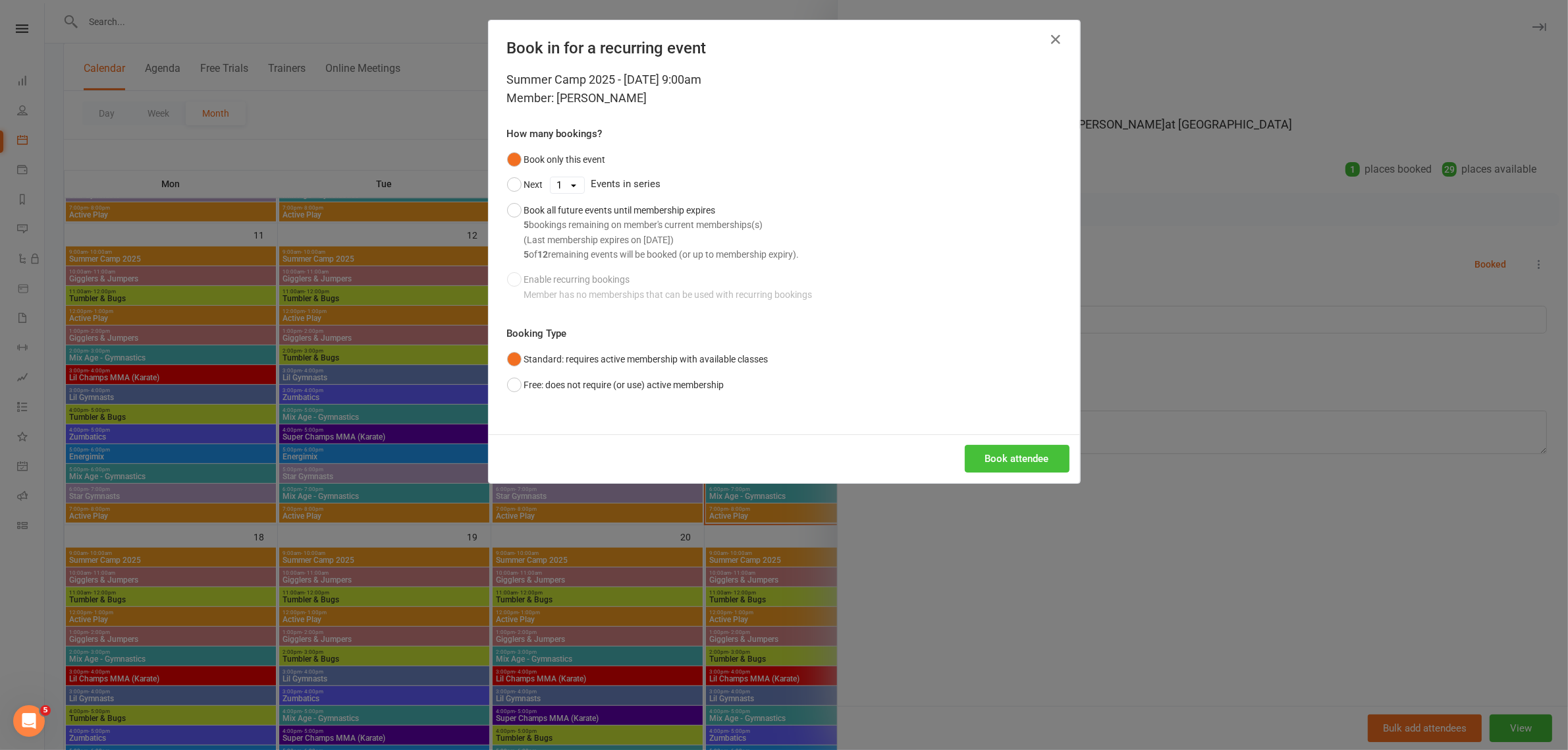
click at [988, 466] on button "Book attendee" at bounding box center [1017, 458] width 105 height 27
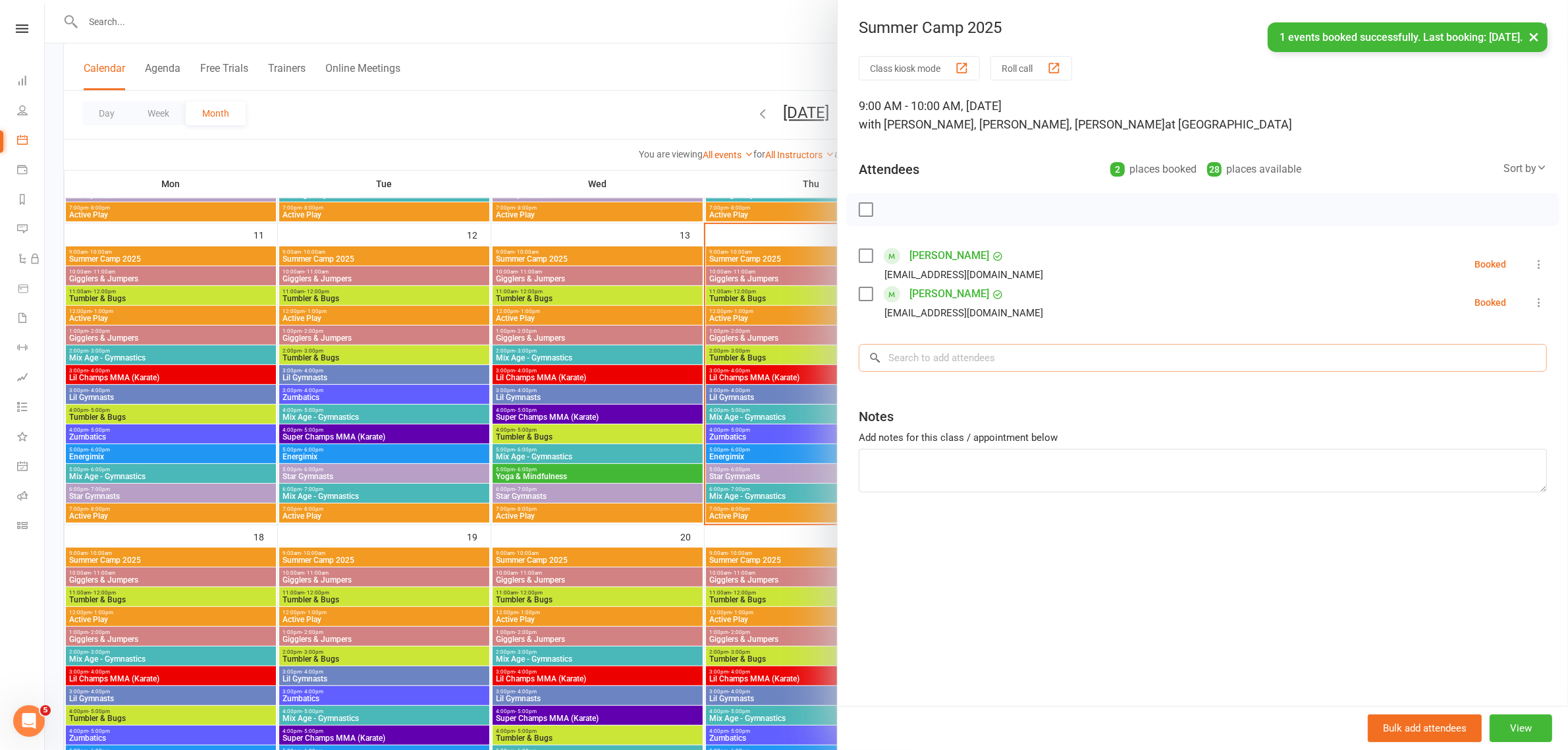
click at [971, 356] on input "search" at bounding box center [1203, 358] width 689 height 27
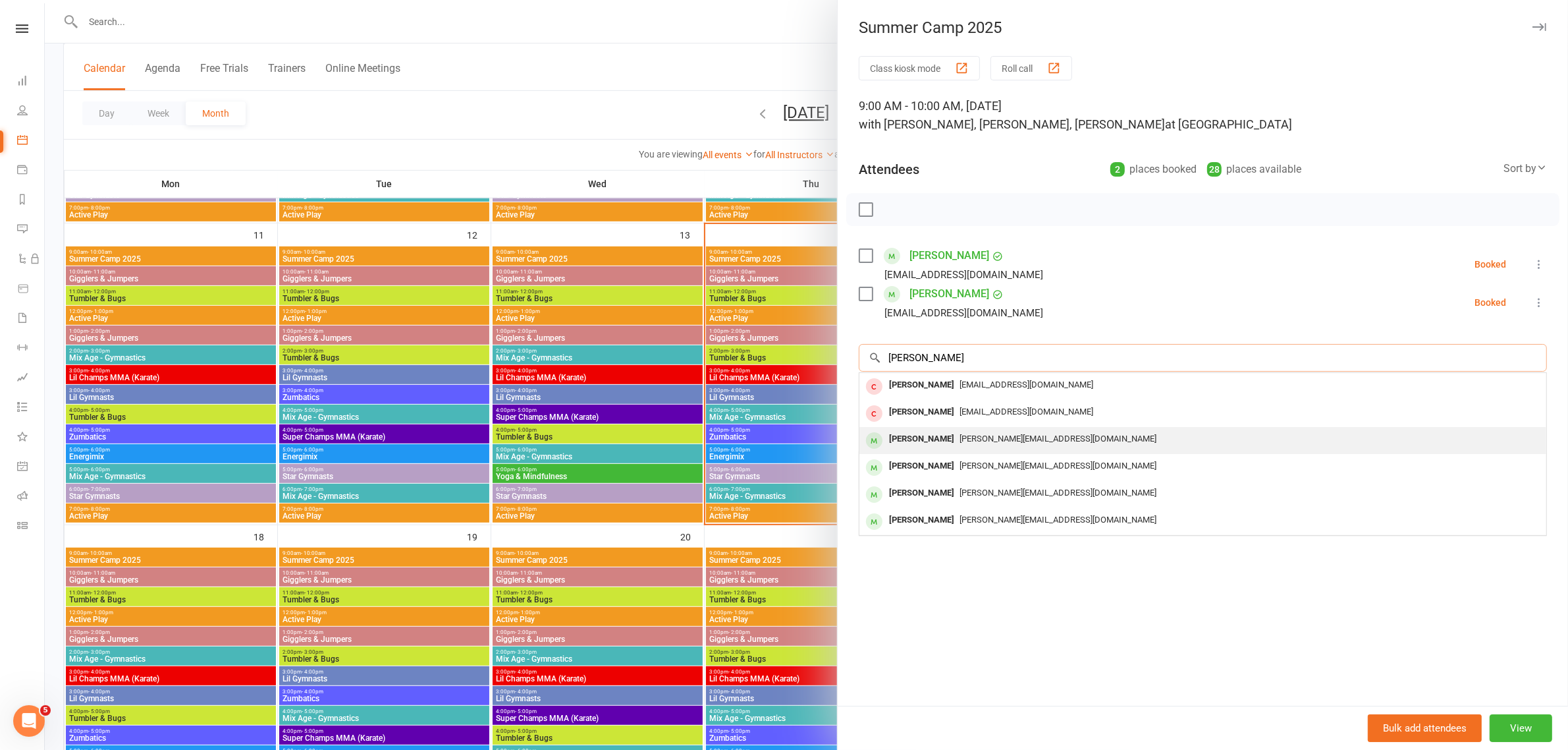
type input "[PERSON_NAME]"
click at [926, 437] on div "[PERSON_NAME]" at bounding box center [921, 439] width 76 height 19
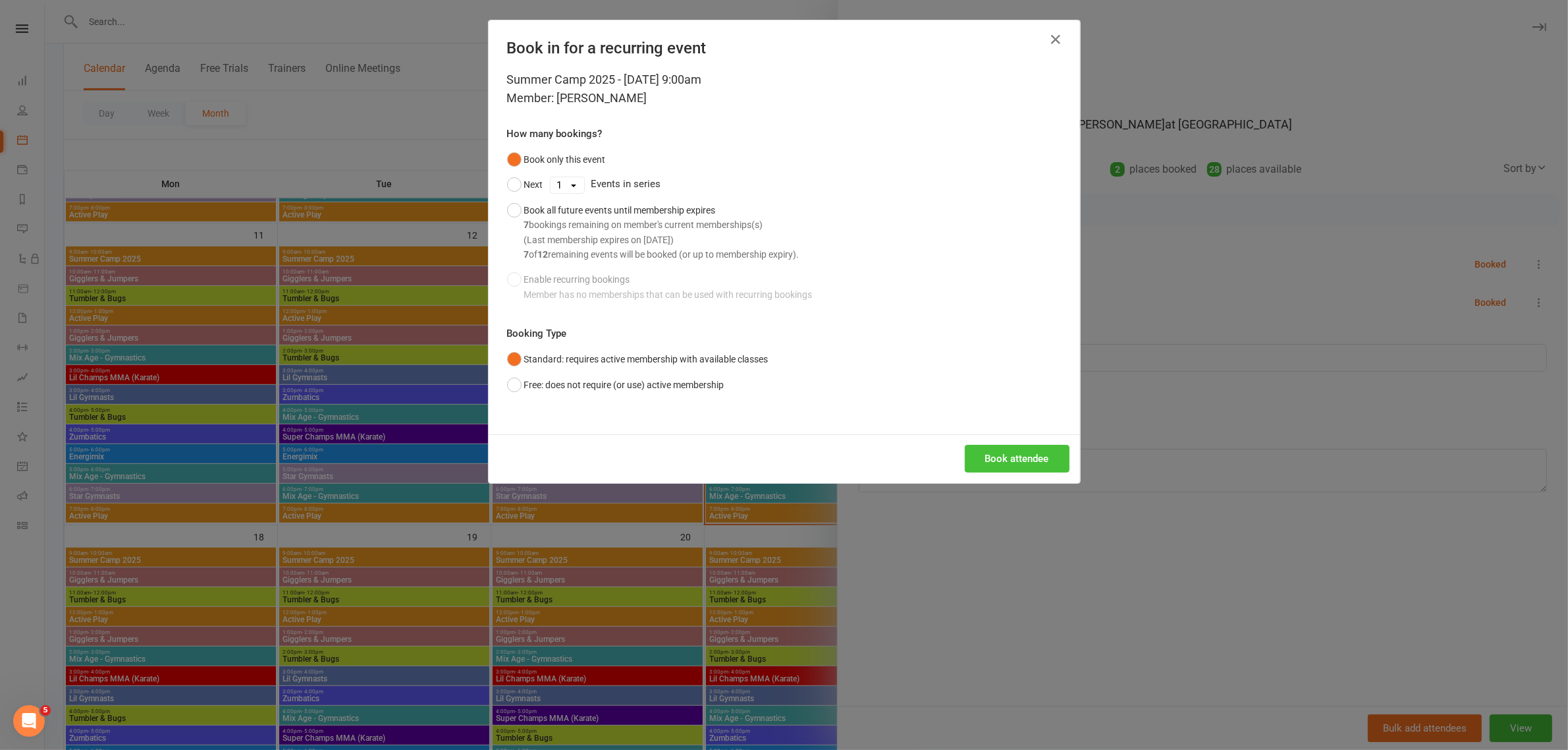
click at [983, 452] on button "Book attendee" at bounding box center [1017, 458] width 105 height 27
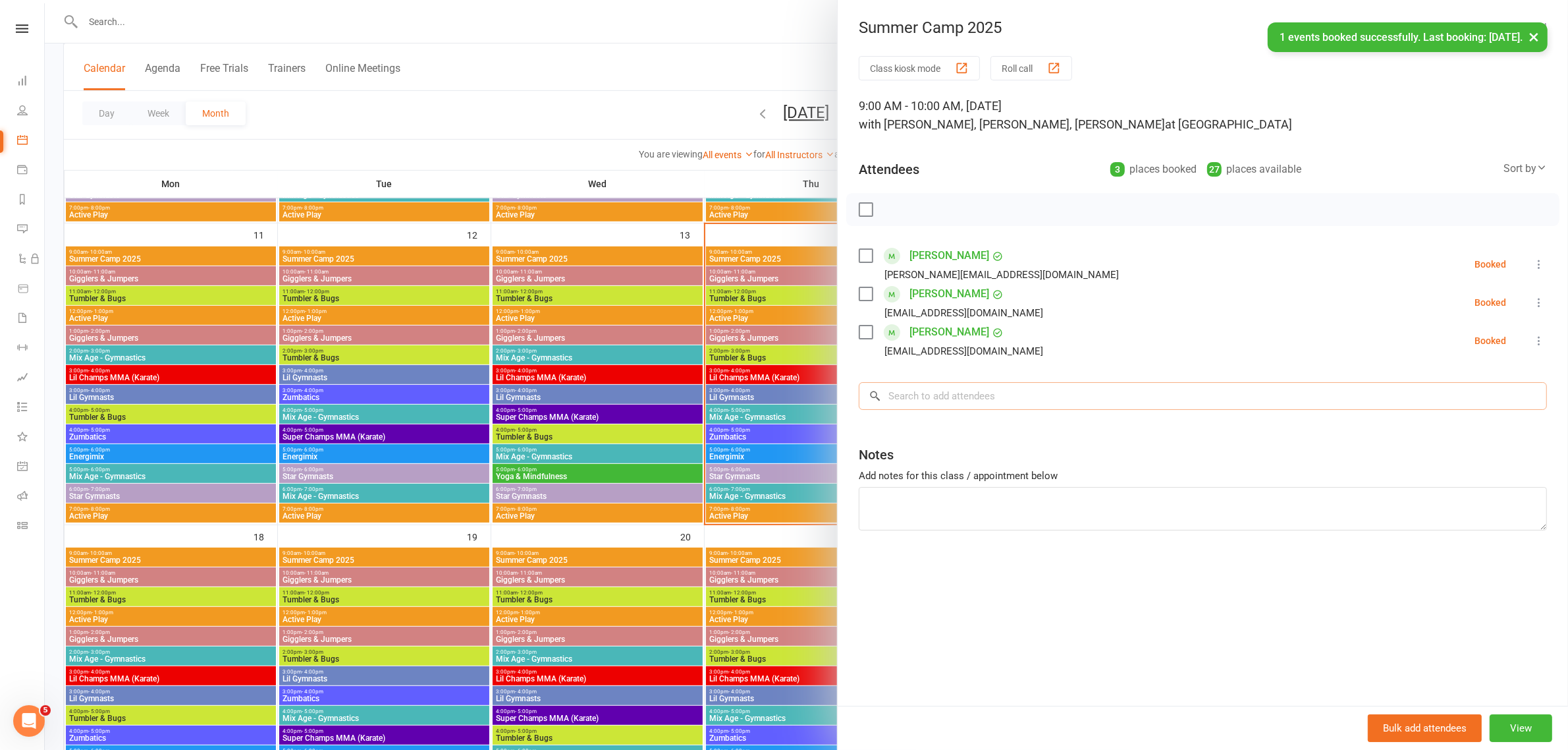
click at [953, 400] on input "search" at bounding box center [1203, 396] width 689 height 27
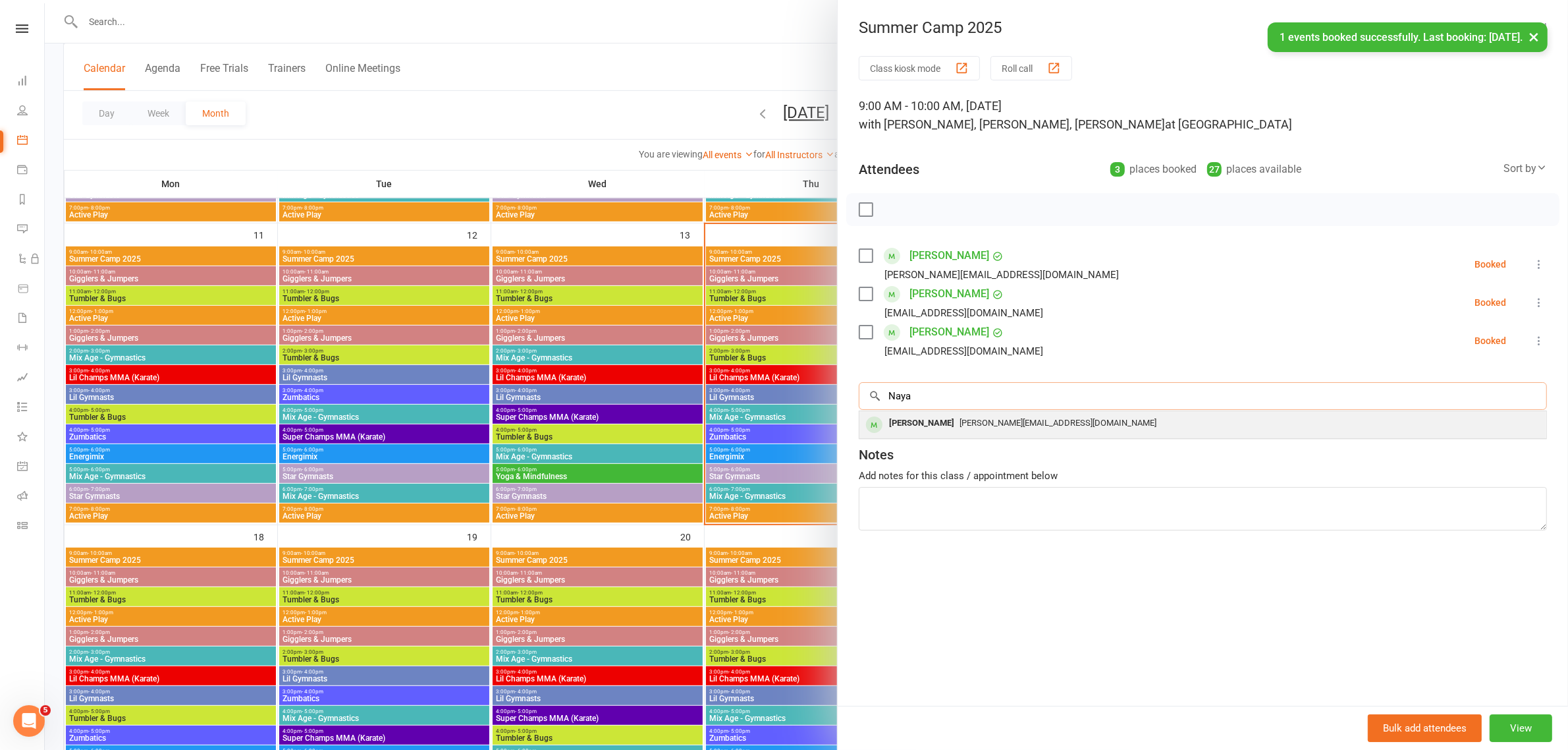
type input "Naya"
click at [960, 423] on span "[PERSON_NAME][EMAIL_ADDRESS][DOMAIN_NAME]" at bounding box center [1058, 422] width 197 height 10
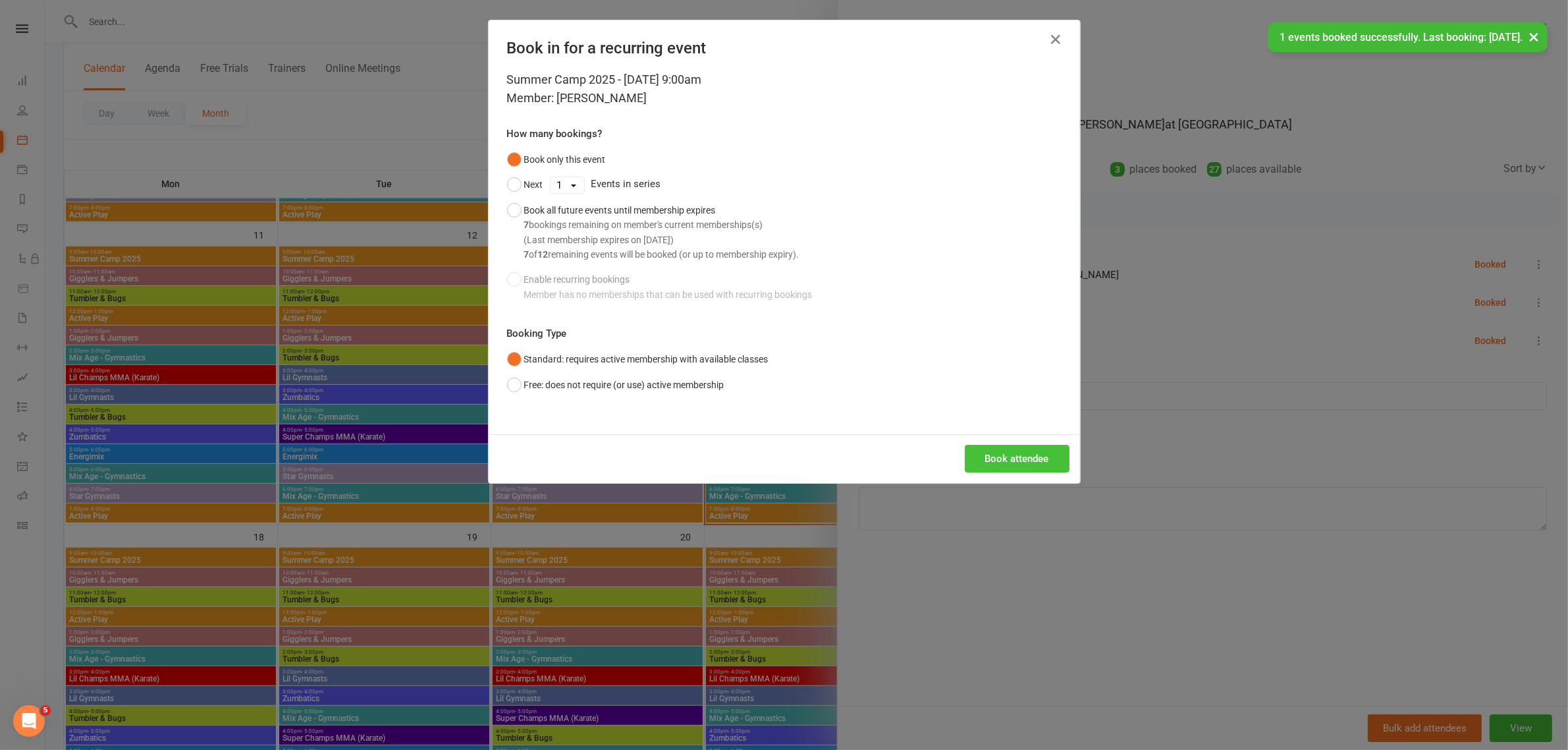
click at [990, 464] on button "Book attendee" at bounding box center [1017, 458] width 105 height 27
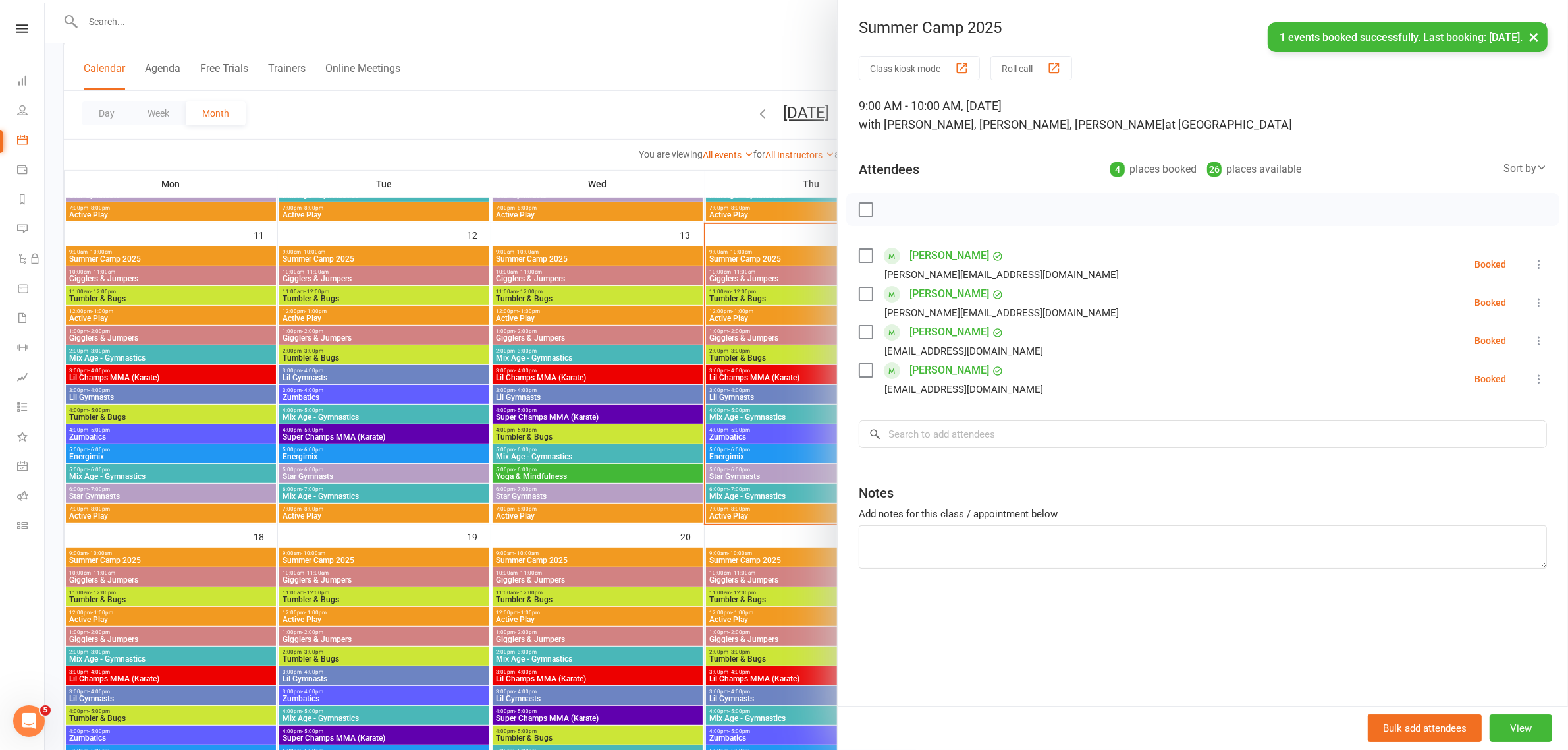
click at [960, 399] on div "Class kiosk mode Roll call 9:00 AM - 10:00 AM, [DATE] with [PERSON_NAME], [PERS…" at bounding box center [1203, 380] width 731 height 650
click at [960, 431] on input "search" at bounding box center [1203, 434] width 689 height 27
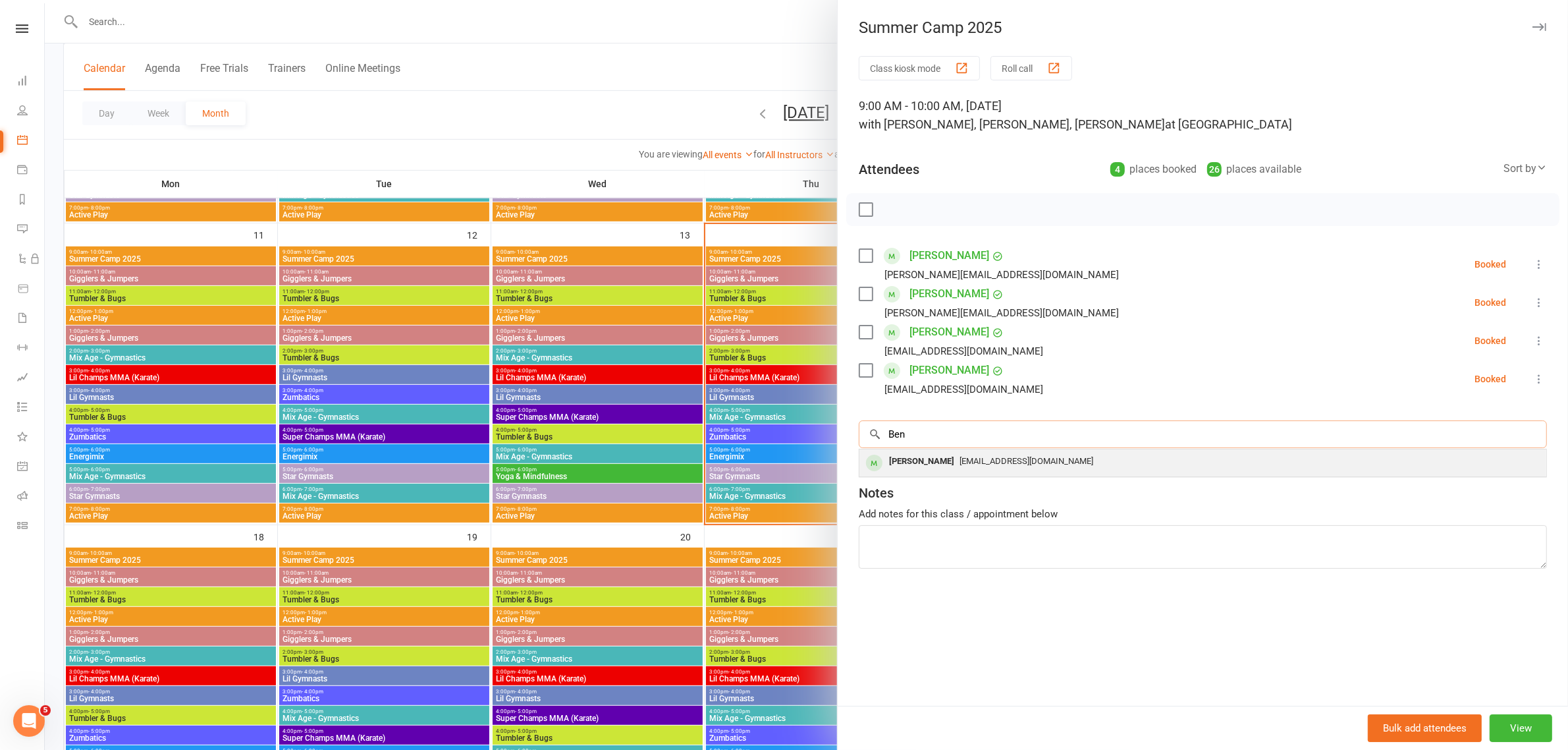
type input "Ben"
click at [970, 462] on span "[EMAIL_ADDRESS][DOMAIN_NAME]" at bounding box center [1026, 461] width 134 height 10
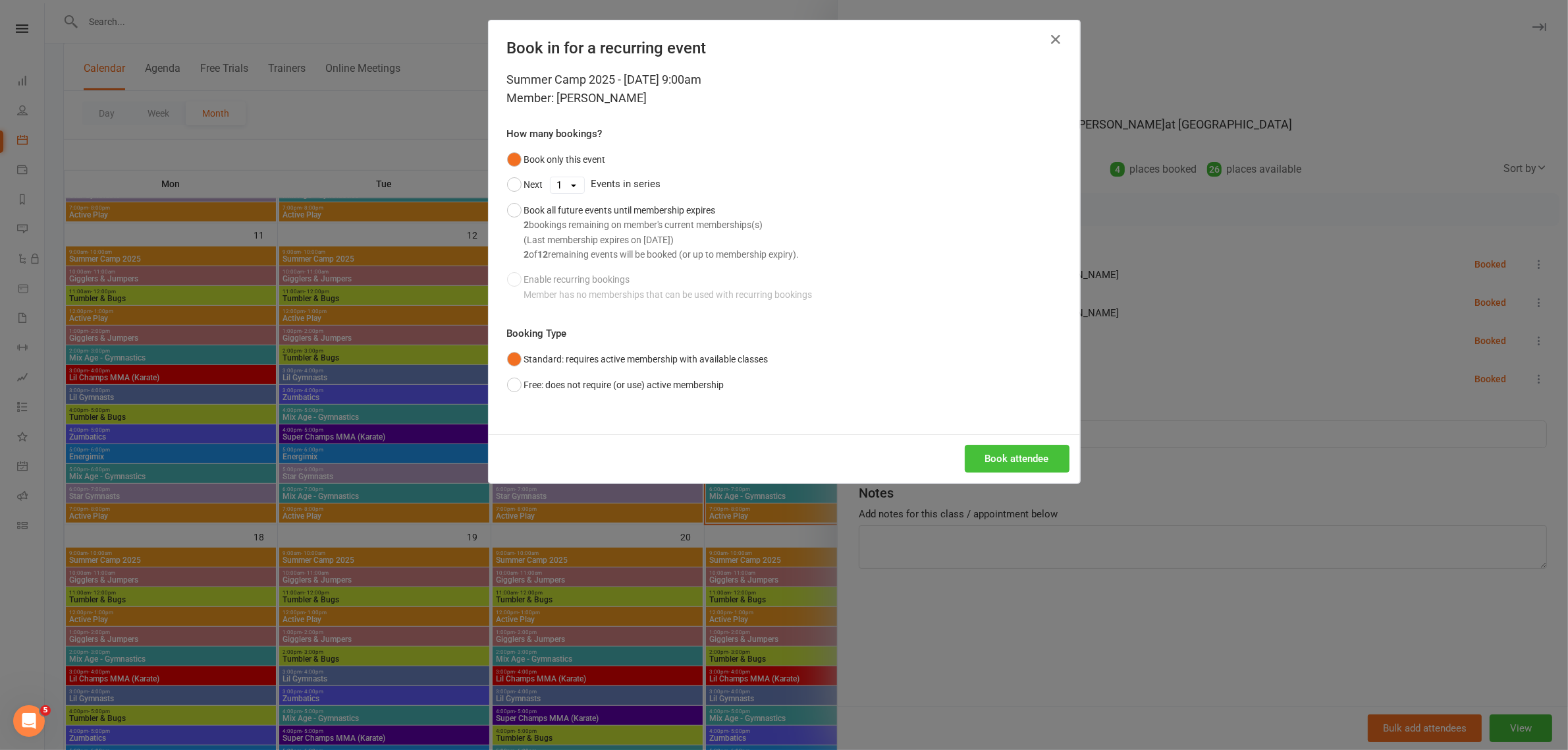
click at [999, 452] on button "Book attendee" at bounding box center [1017, 458] width 105 height 27
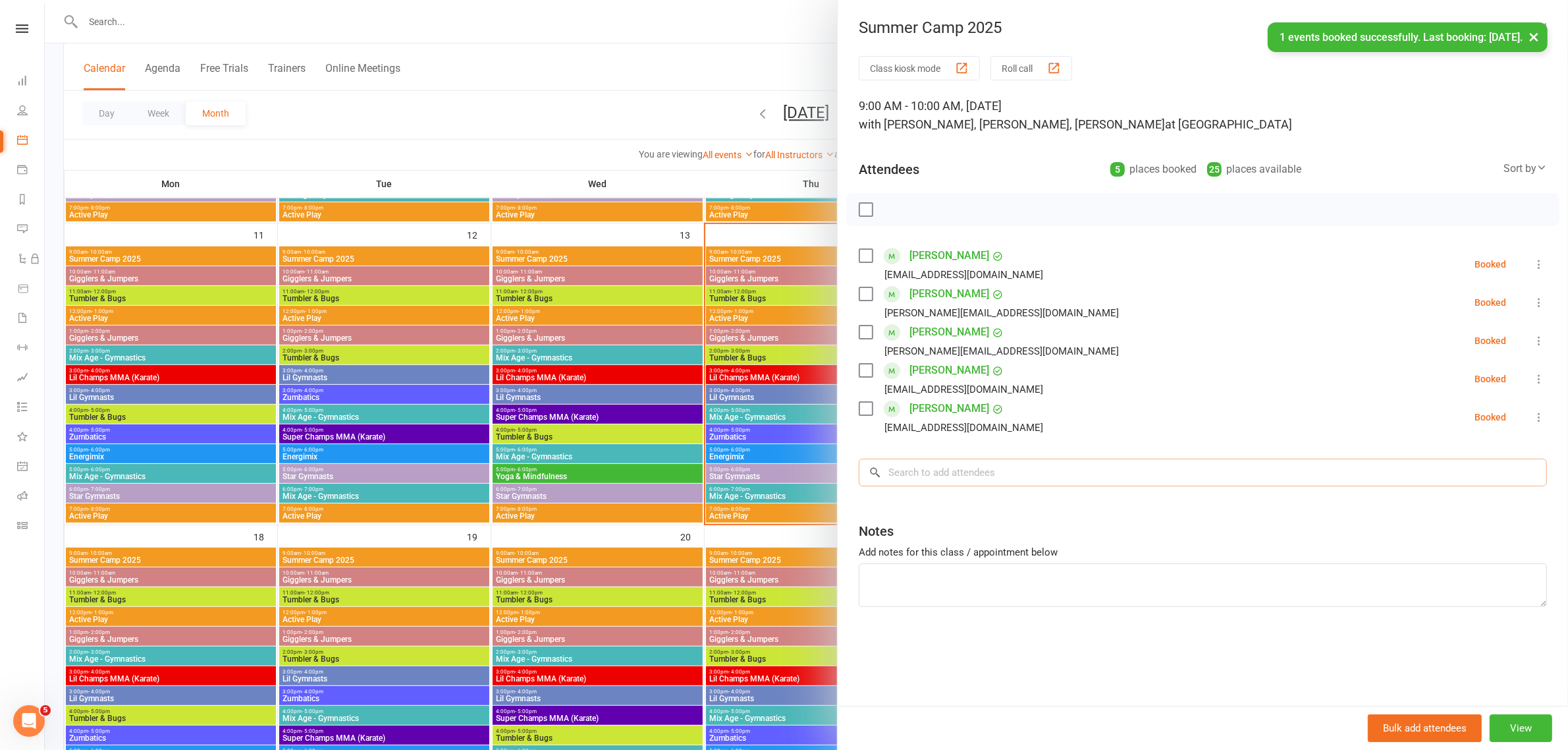
click at [992, 475] on input "search" at bounding box center [1203, 473] width 689 height 27
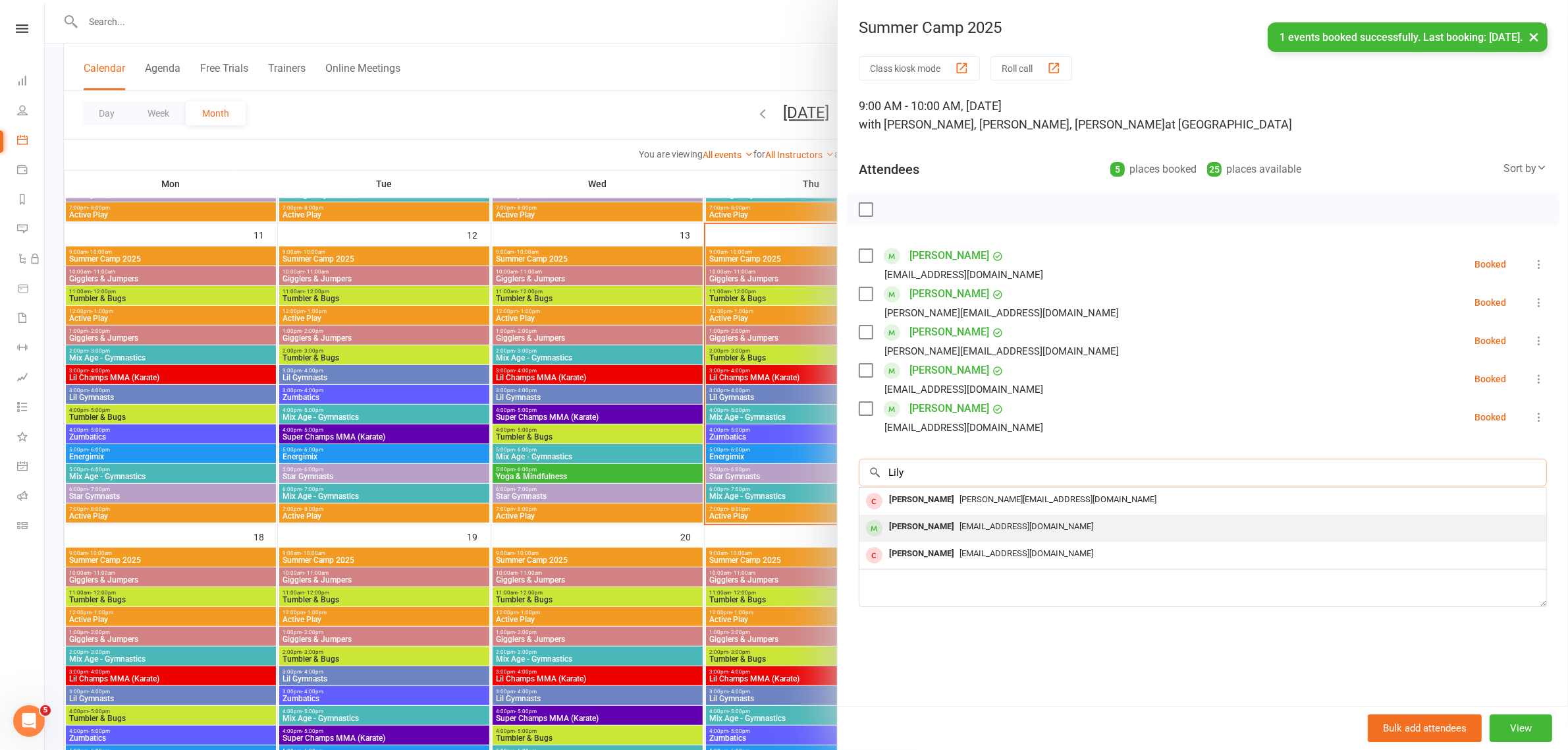
type input "Lily"
click at [969, 526] on span "[EMAIL_ADDRESS][DOMAIN_NAME]" at bounding box center [1026, 526] width 134 height 10
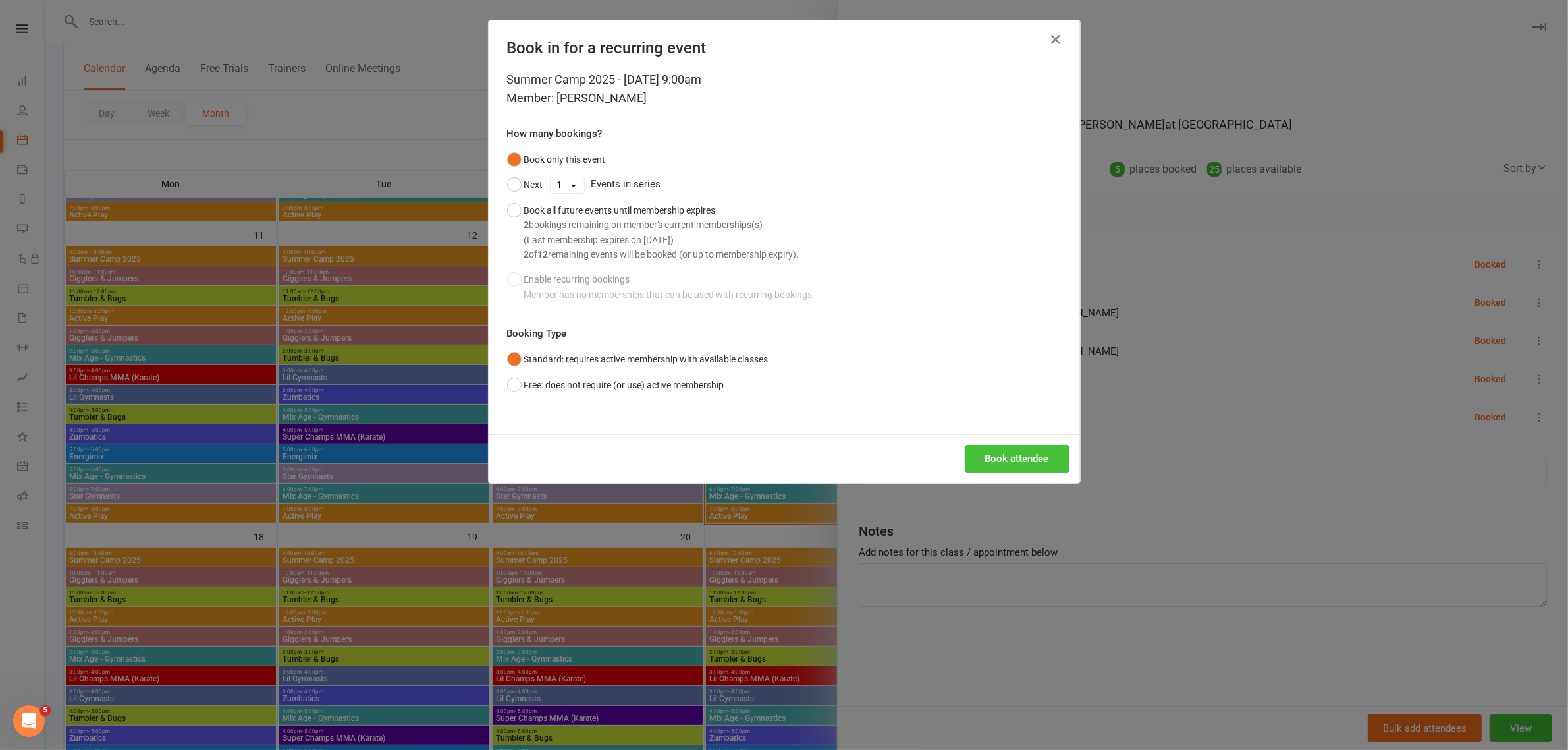
click at [1002, 464] on button "Book attendee" at bounding box center [1017, 458] width 105 height 27
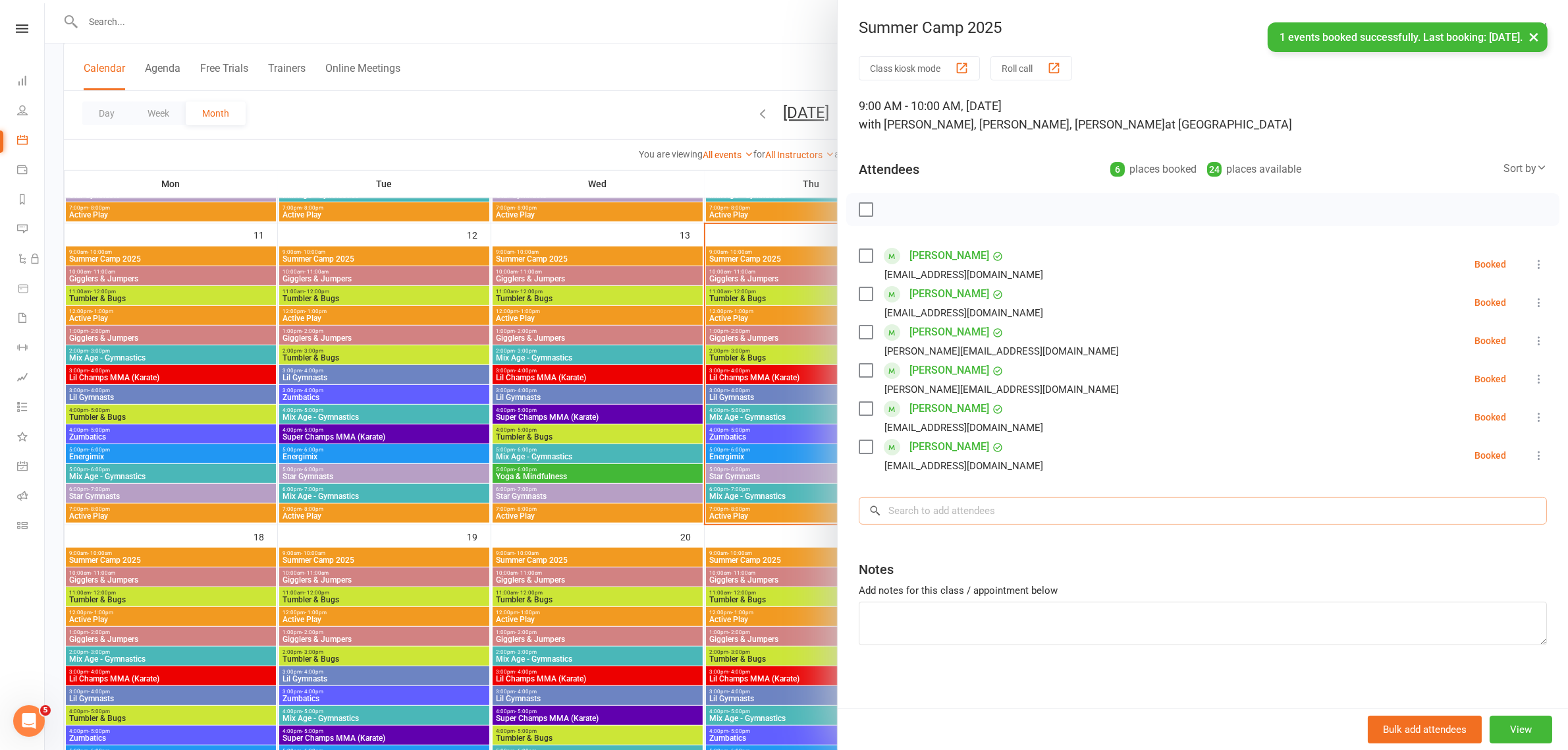
click at [954, 509] on input "search" at bounding box center [1203, 511] width 689 height 27
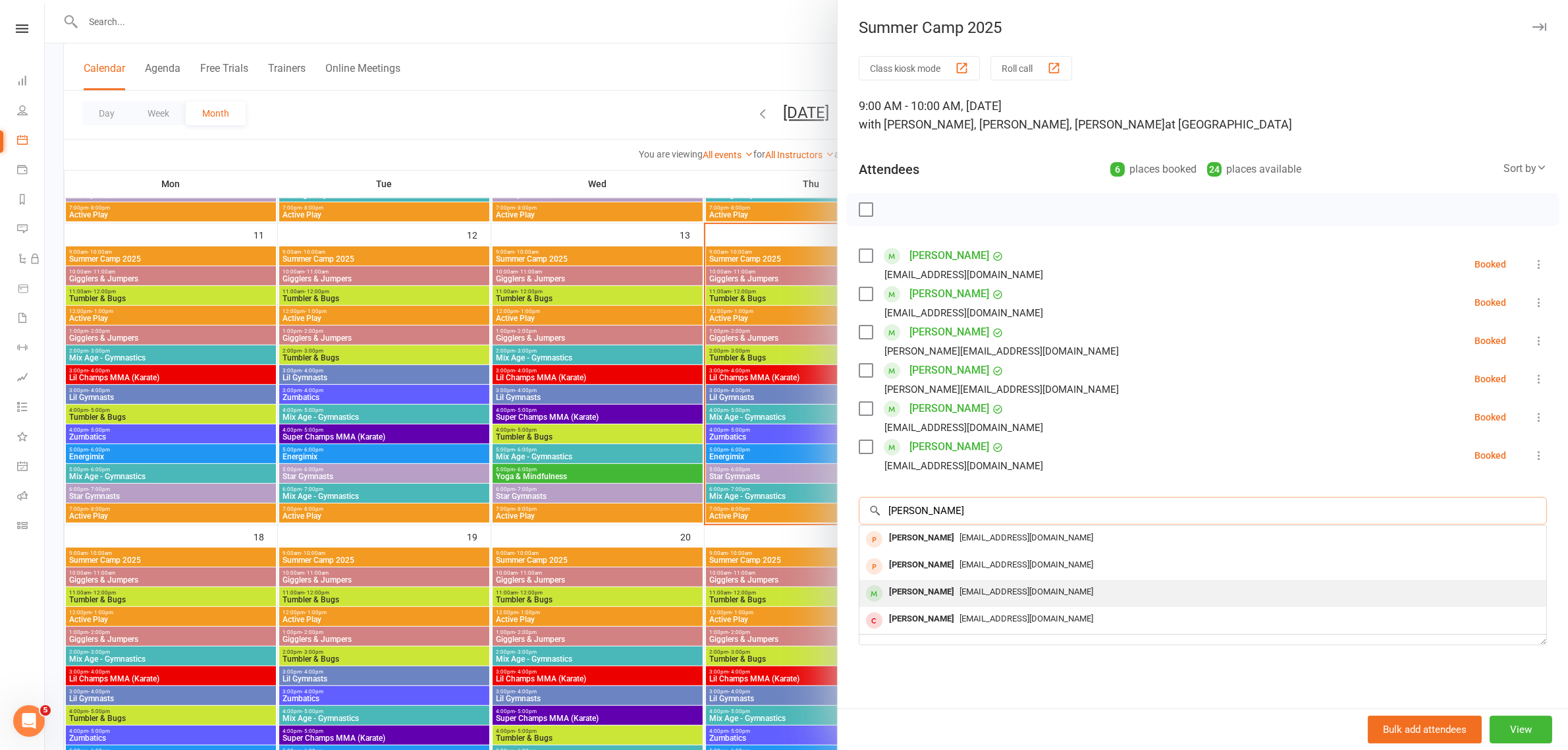
type input "[PERSON_NAME]"
click at [930, 591] on div "[PERSON_NAME]" at bounding box center [921, 591] width 76 height 19
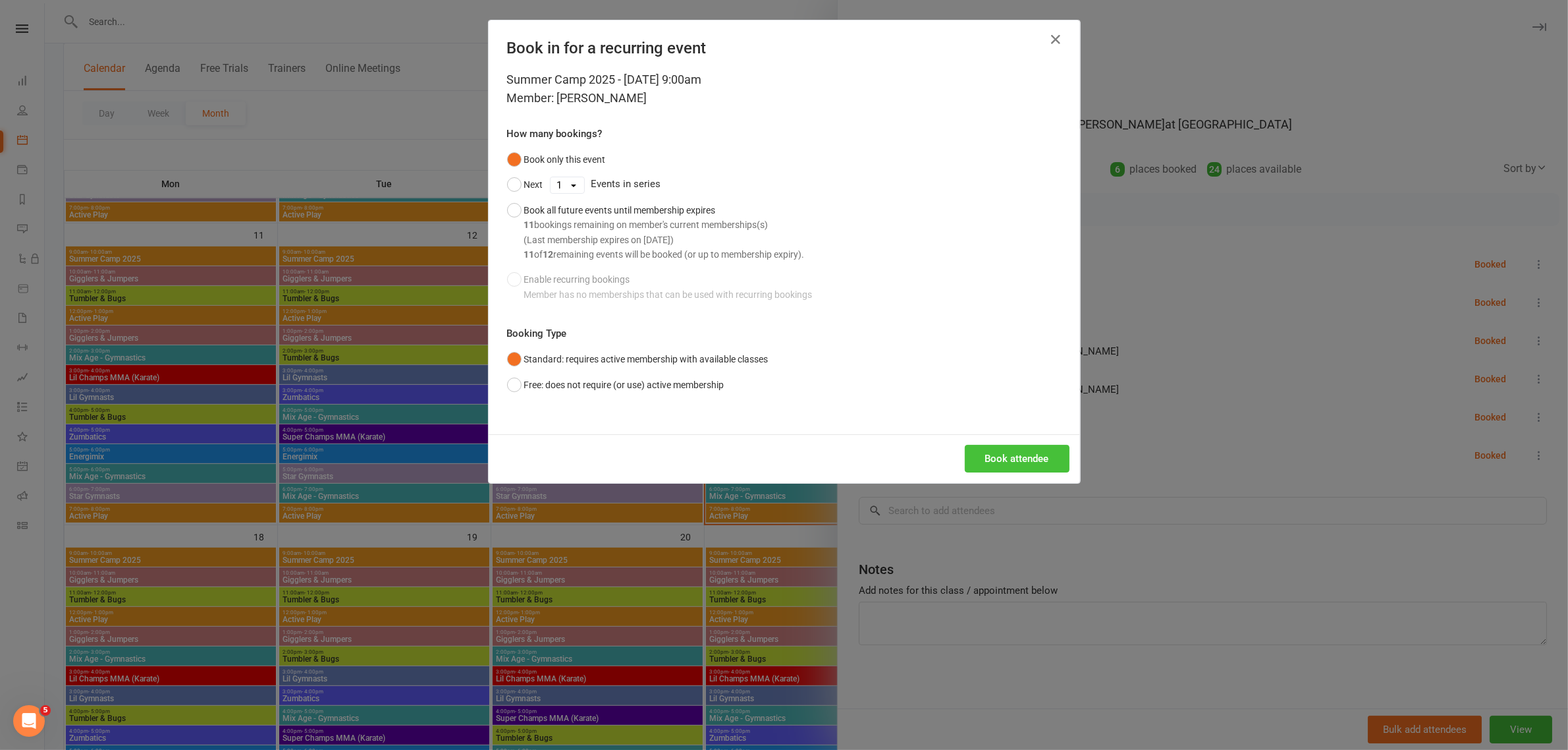
click at [1024, 456] on button "Book attendee" at bounding box center [1017, 458] width 105 height 27
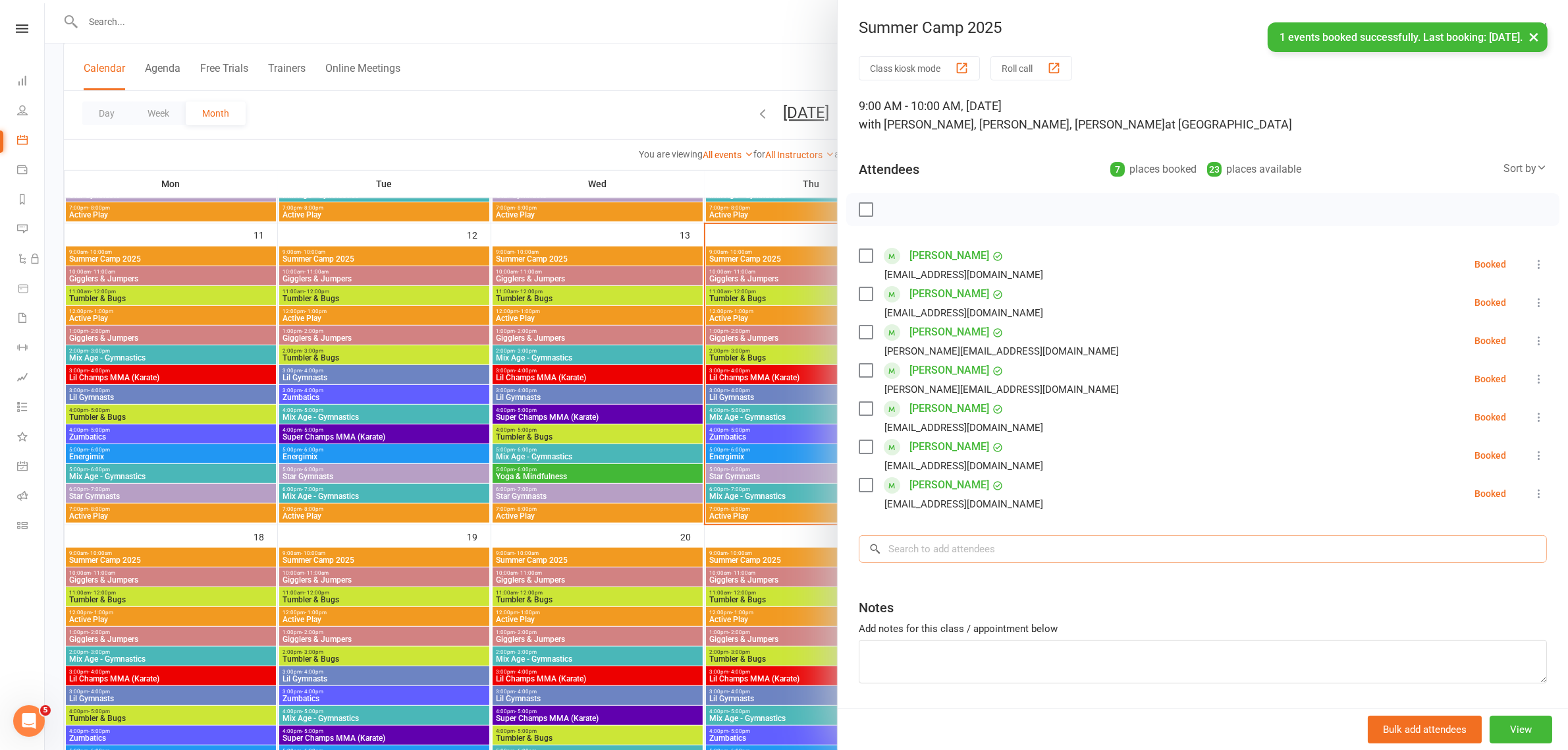
click at [1012, 545] on input "search" at bounding box center [1203, 548] width 689 height 27
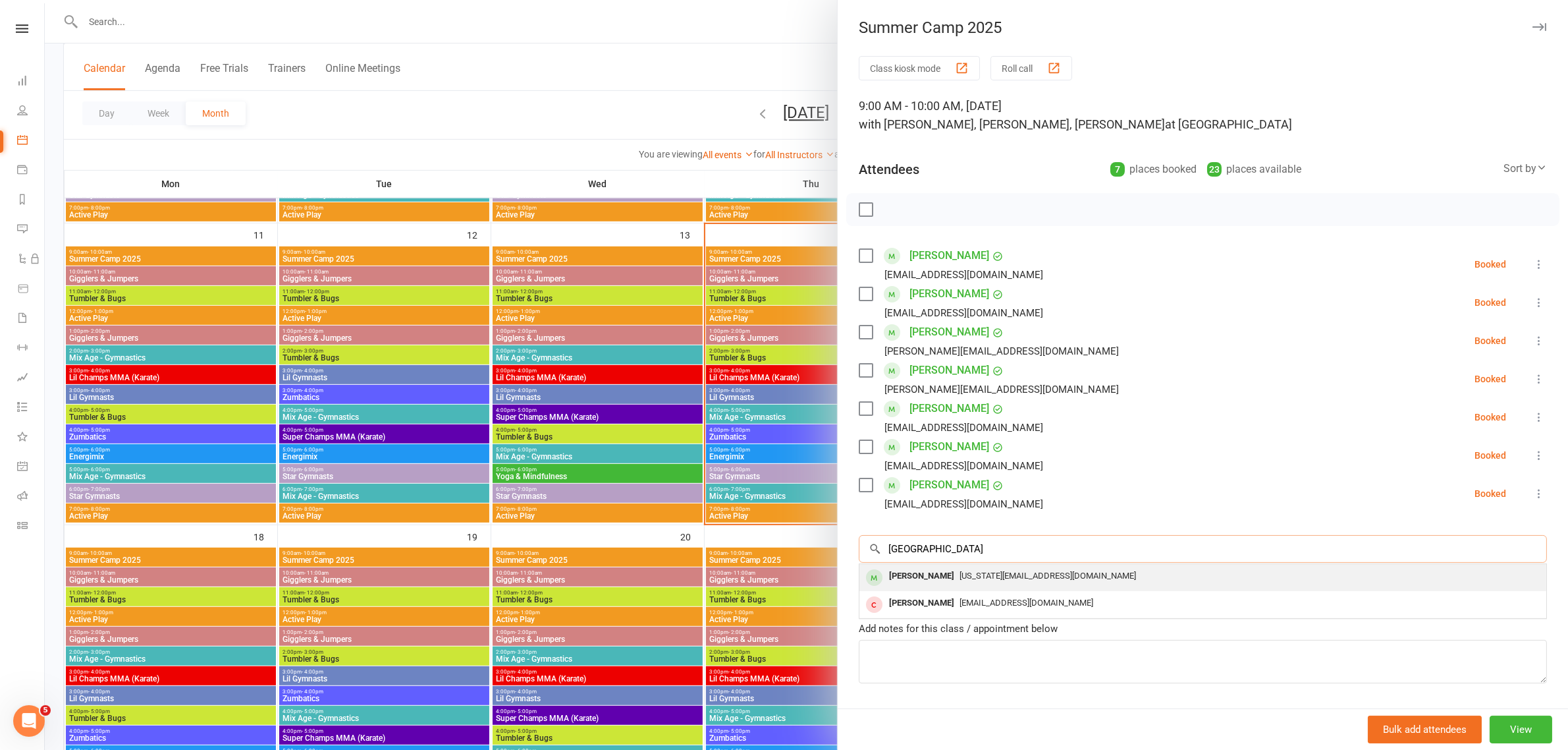
type input "[GEOGRAPHIC_DATA]"
click at [929, 575] on div "[PERSON_NAME]" at bounding box center [921, 576] width 76 height 19
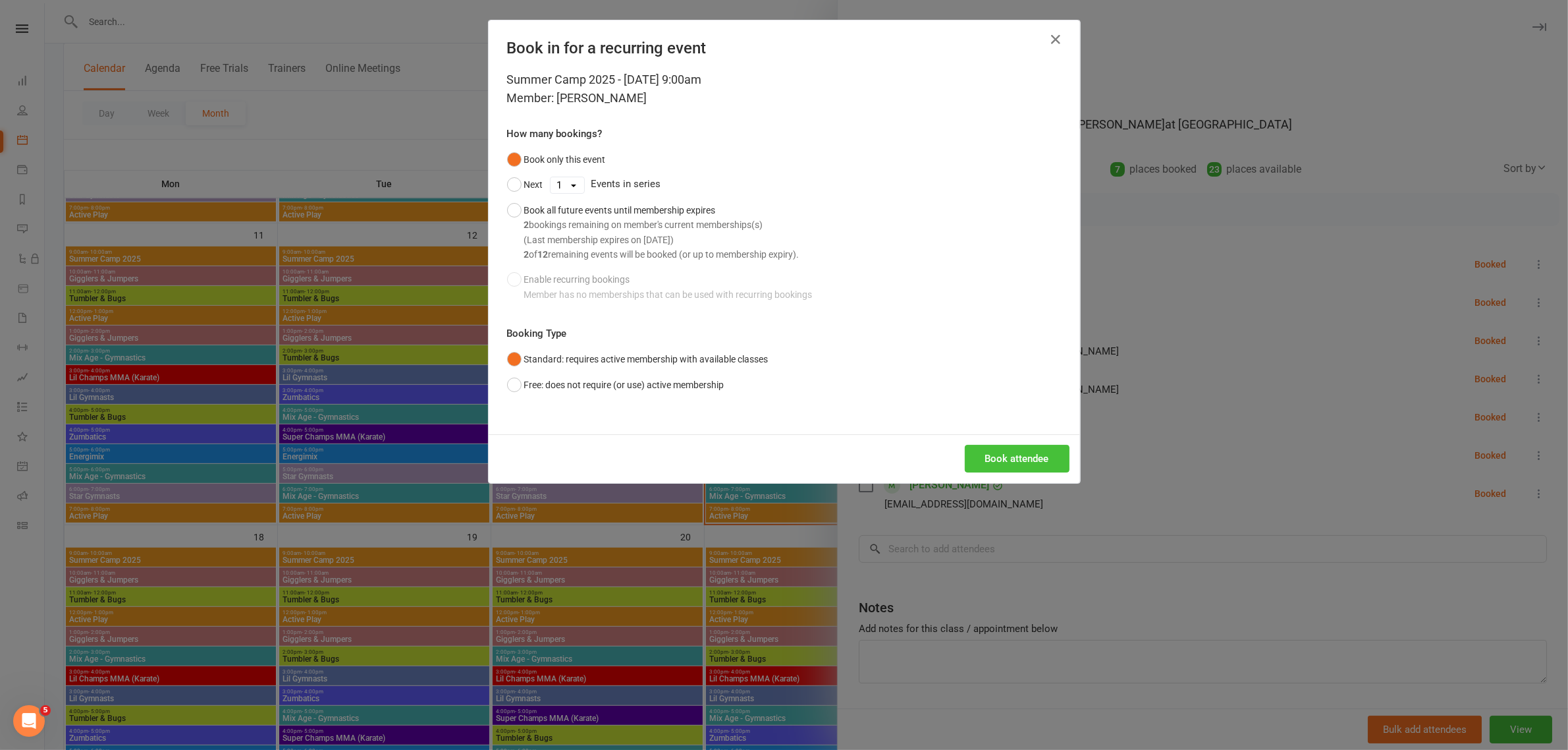
click at [1018, 462] on button "Book attendee" at bounding box center [1017, 458] width 105 height 27
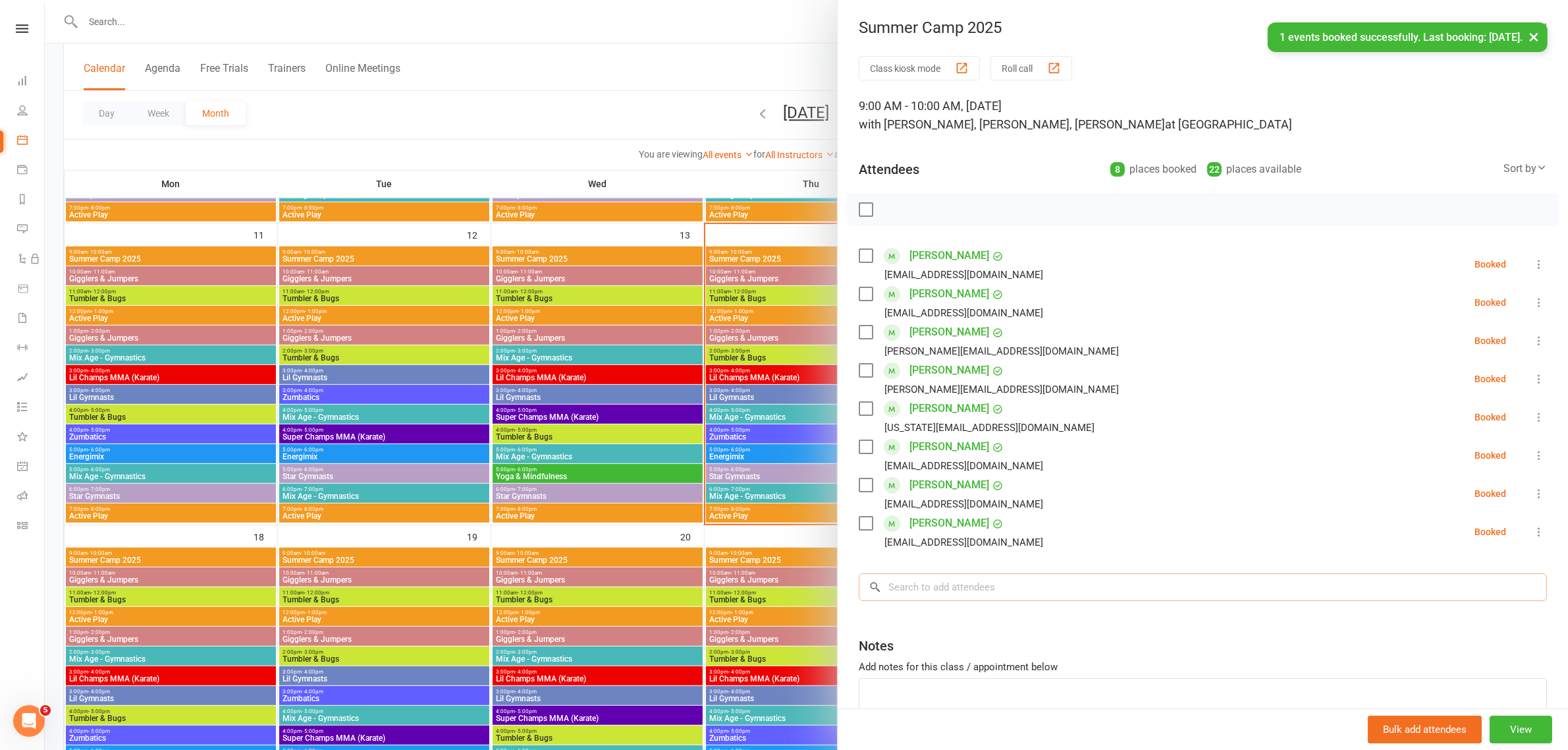
click at [944, 585] on input "search" at bounding box center [1203, 587] width 689 height 27
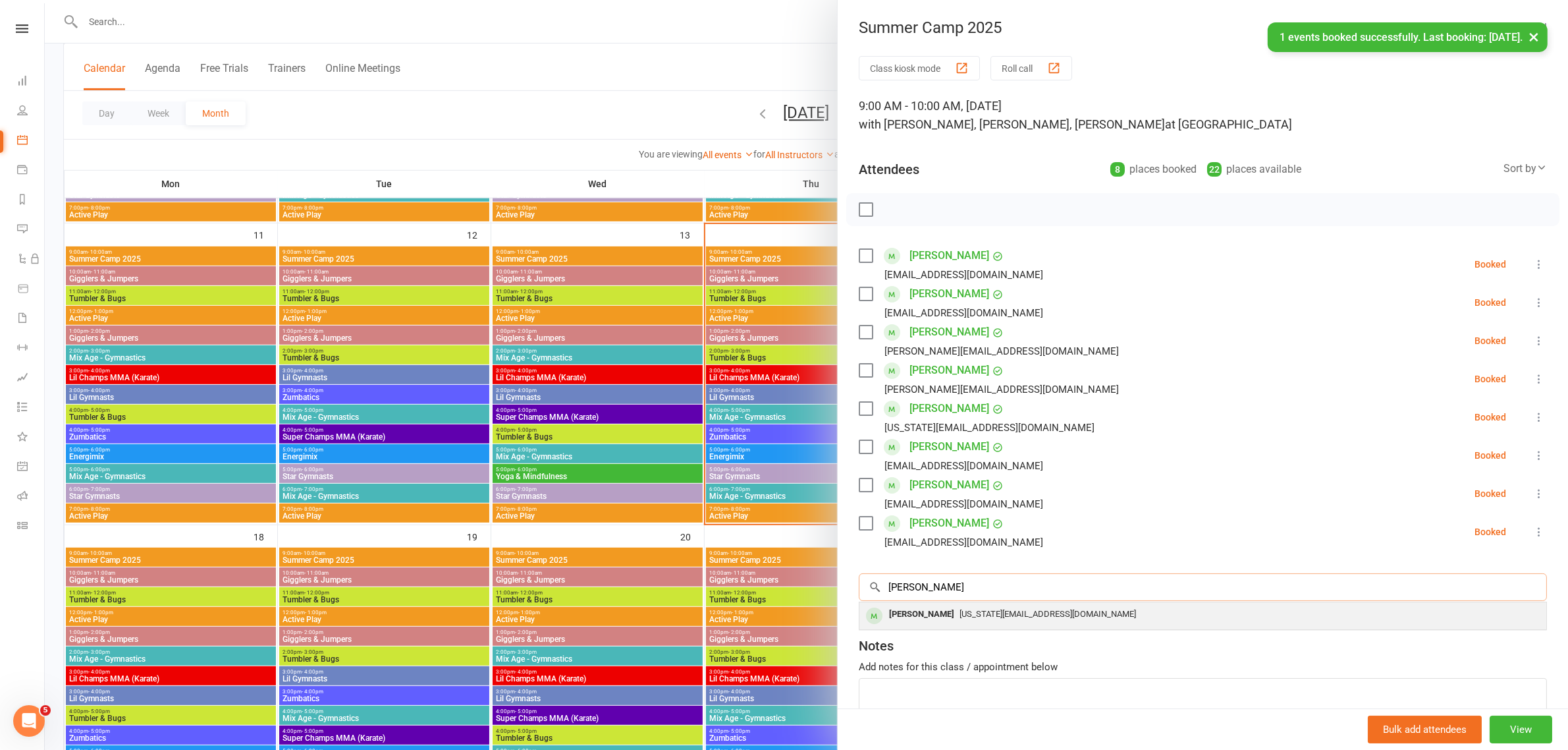
type input "[PERSON_NAME]"
click at [933, 620] on div "[PERSON_NAME]" at bounding box center [921, 614] width 76 height 19
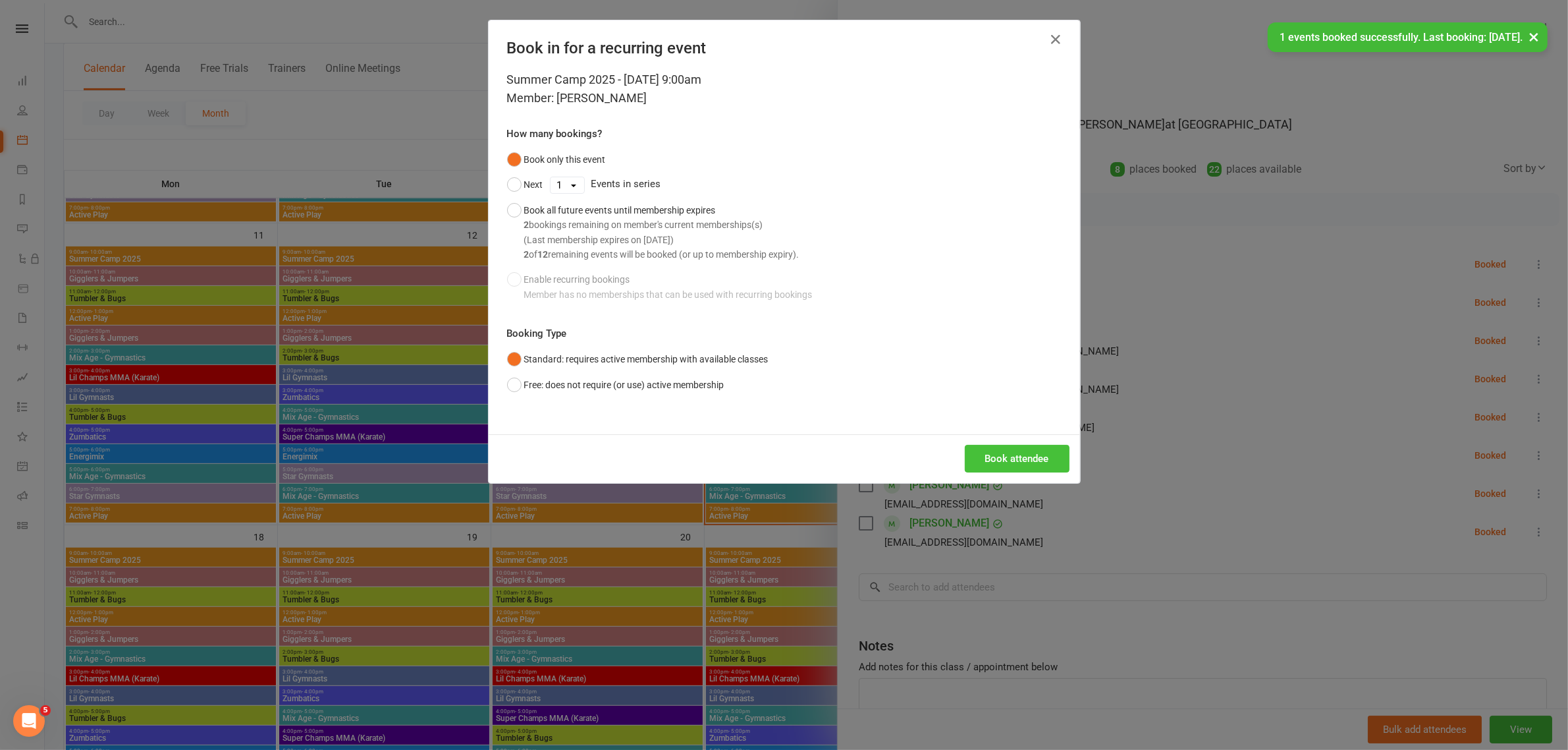
click at [1012, 459] on button "Book attendee" at bounding box center [1017, 458] width 105 height 27
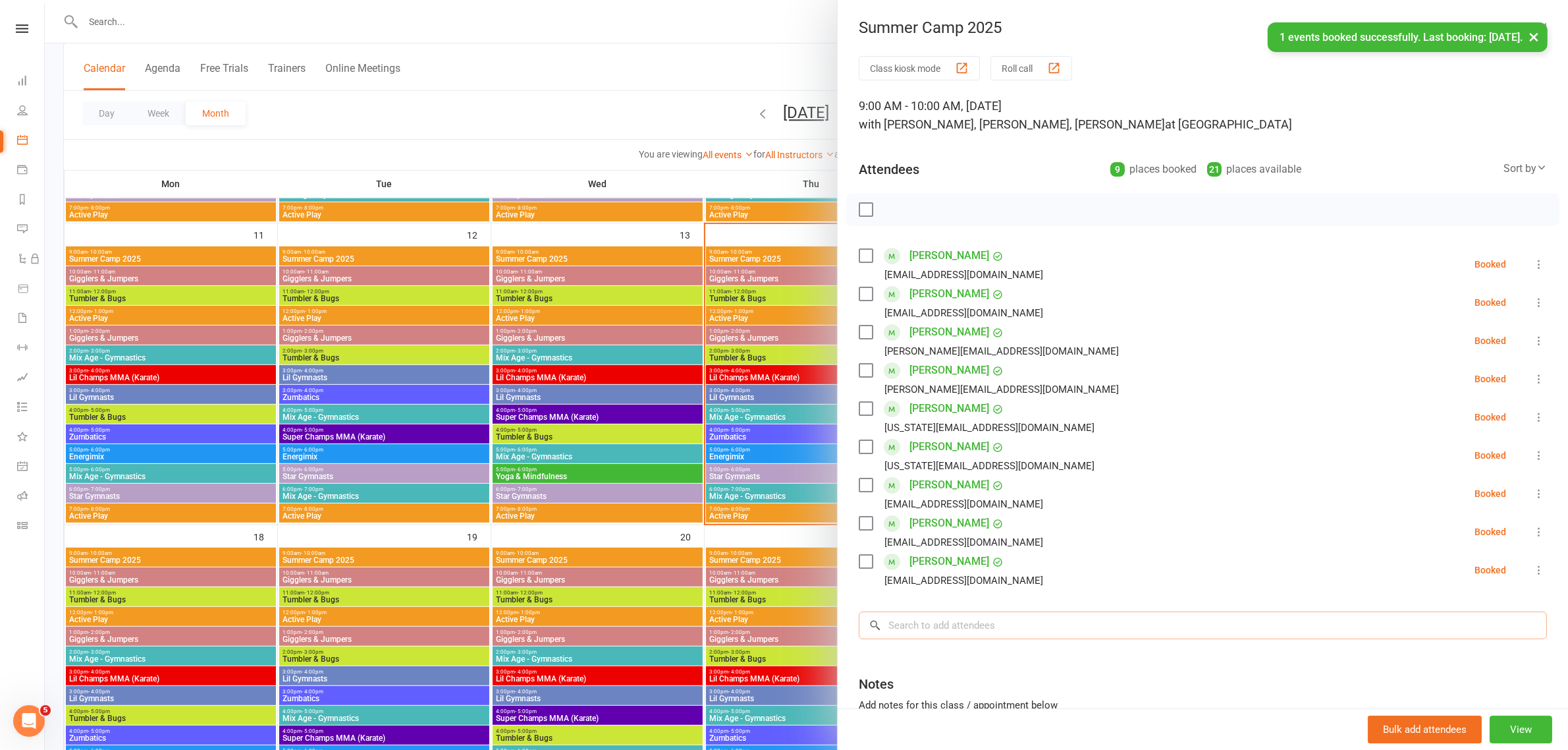
click at [934, 634] on input "search" at bounding box center [1203, 625] width 689 height 27
type input "Z"
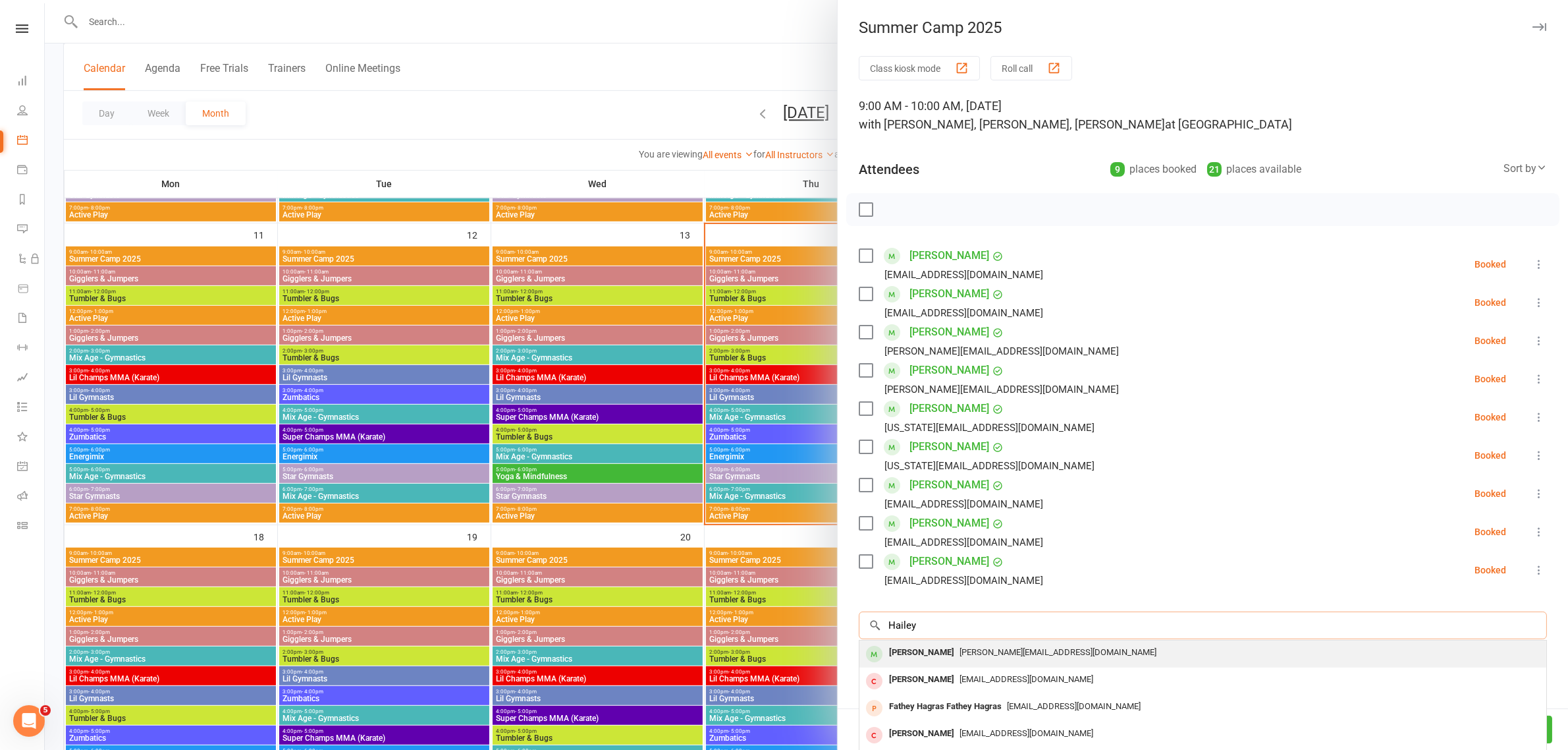
type input "Hailey"
click at [920, 662] on div "[PERSON_NAME]" at bounding box center [921, 652] width 76 height 19
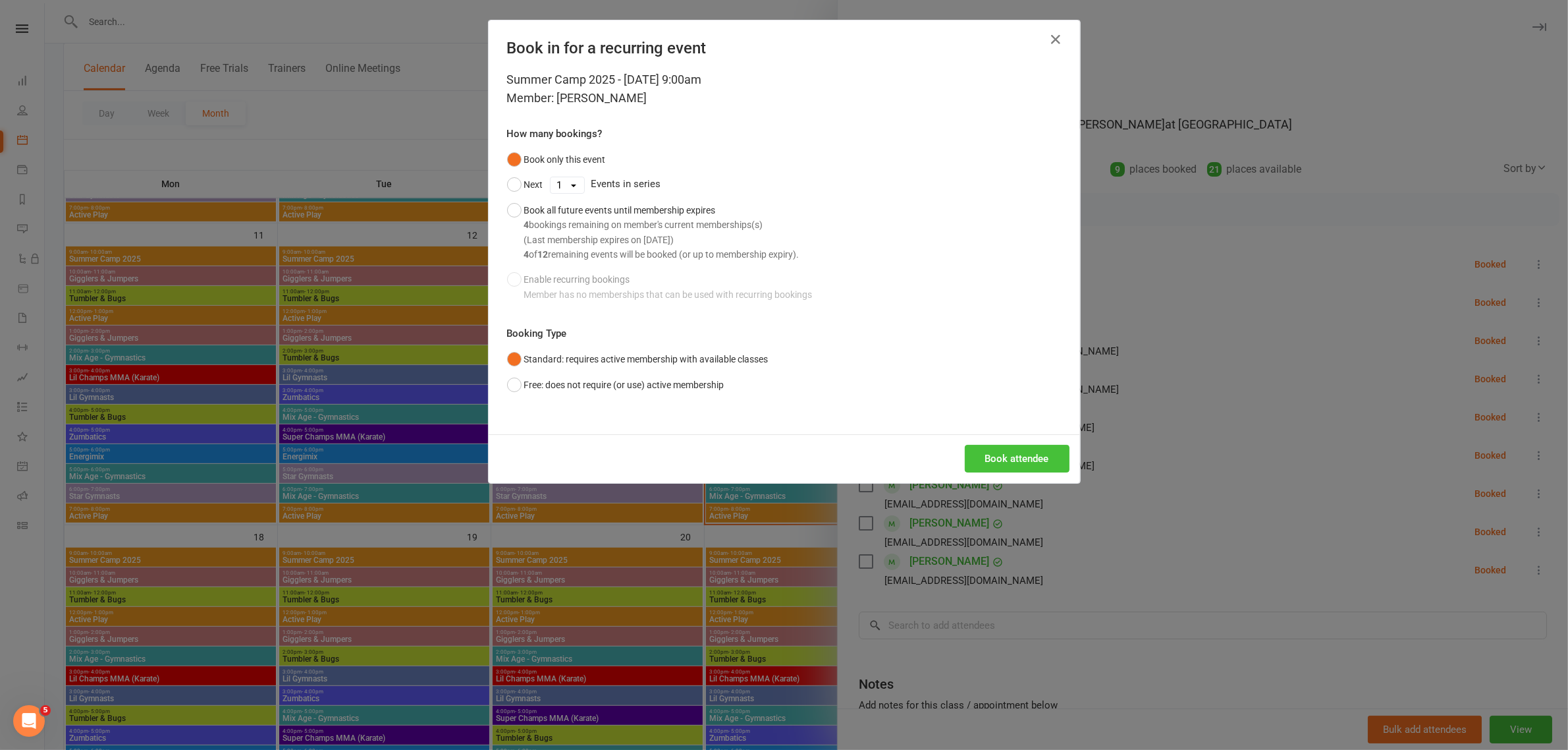
click at [981, 464] on button "Book attendee" at bounding box center [1017, 458] width 105 height 27
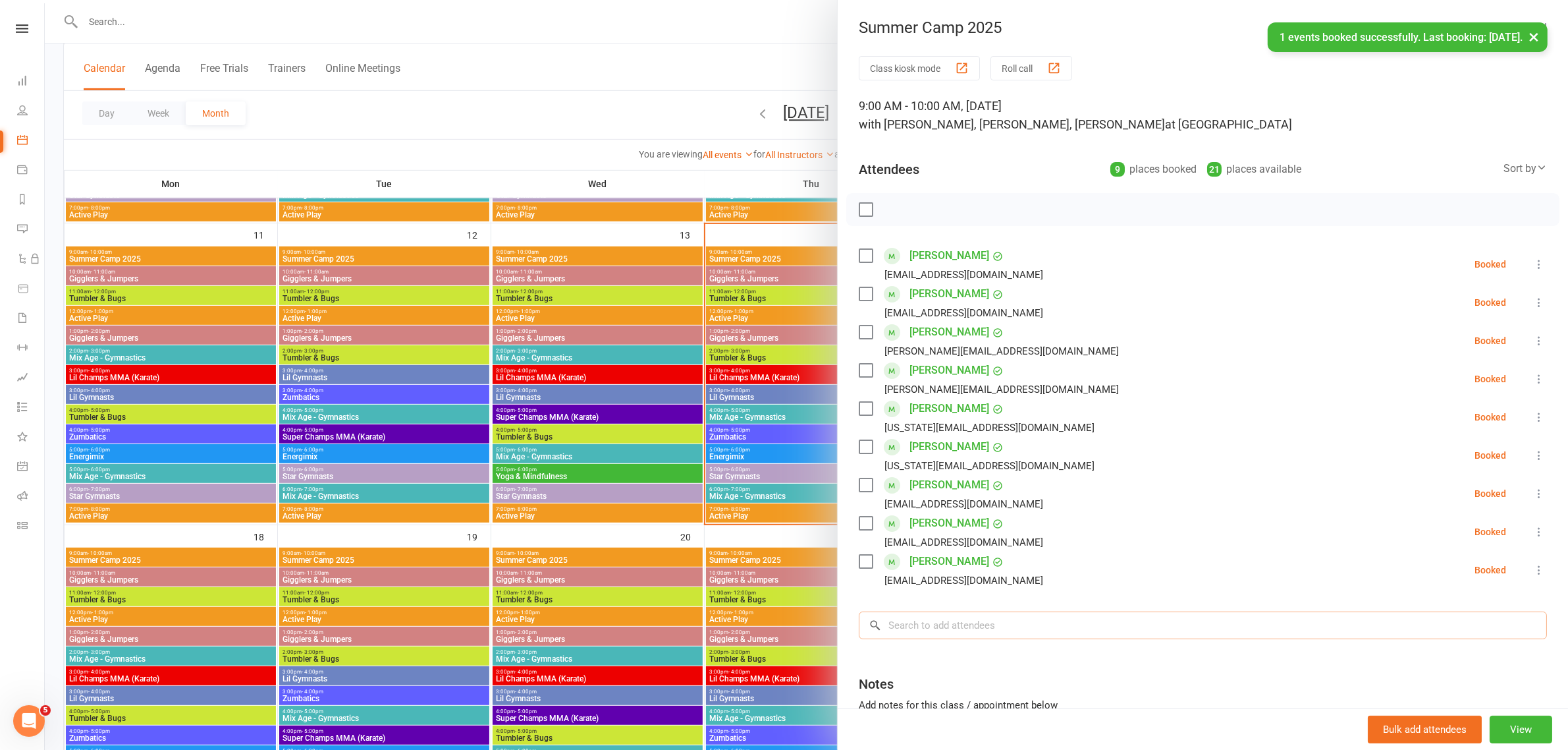
click at [930, 637] on div "Class kiosk mode Roll call 9:00 AM - 10:00 AM, [DATE] with [PERSON_NAME], [PERS…" at bounding box center [1203, 440] width 731 height 769
click at [932, 658] on input "search" at bounding box center [1203, 663] width 689 height 27
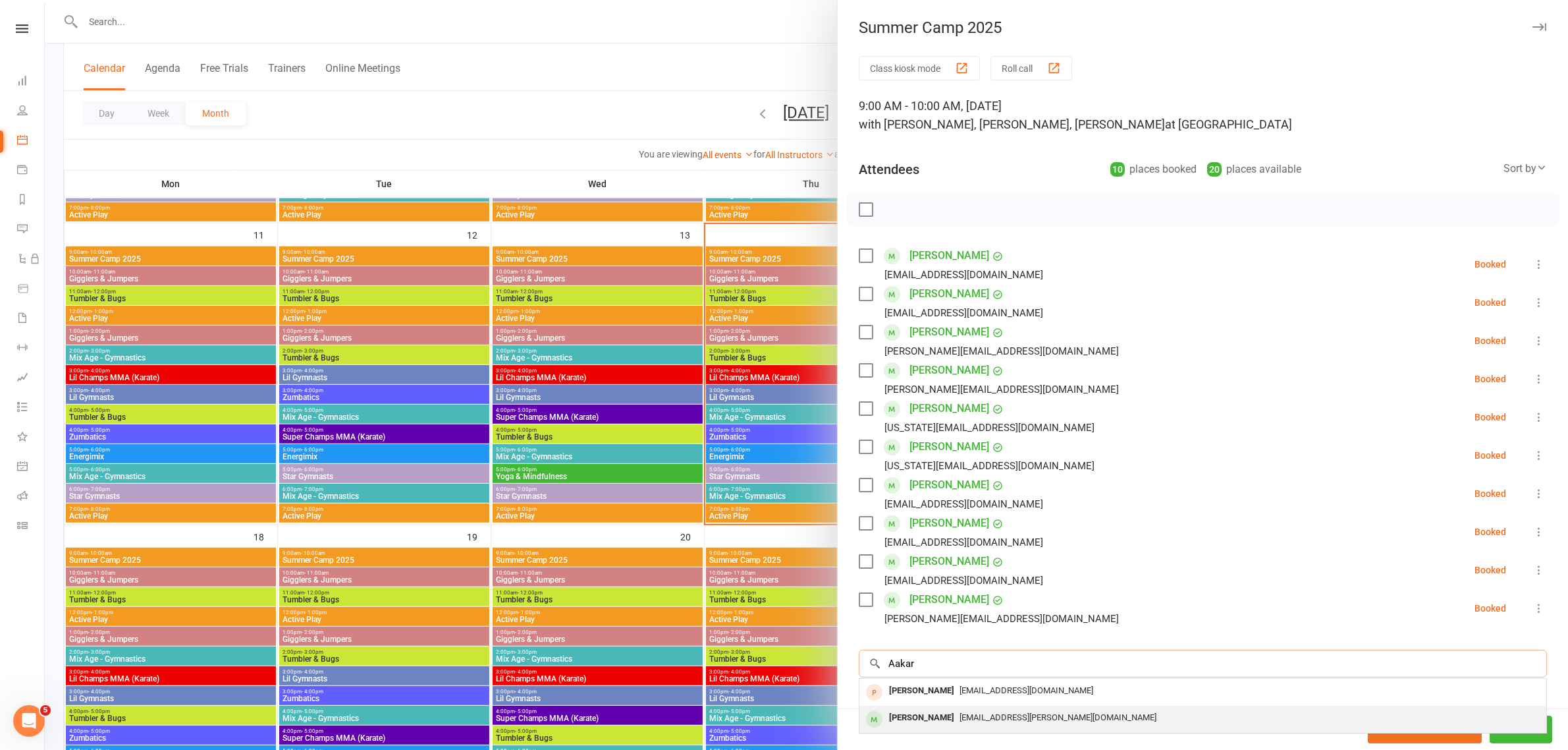
type input "Aakar"
click at [923, 713] on div "[PERSON_NAME]" at bounding box center [921, 717] width 76 height 19
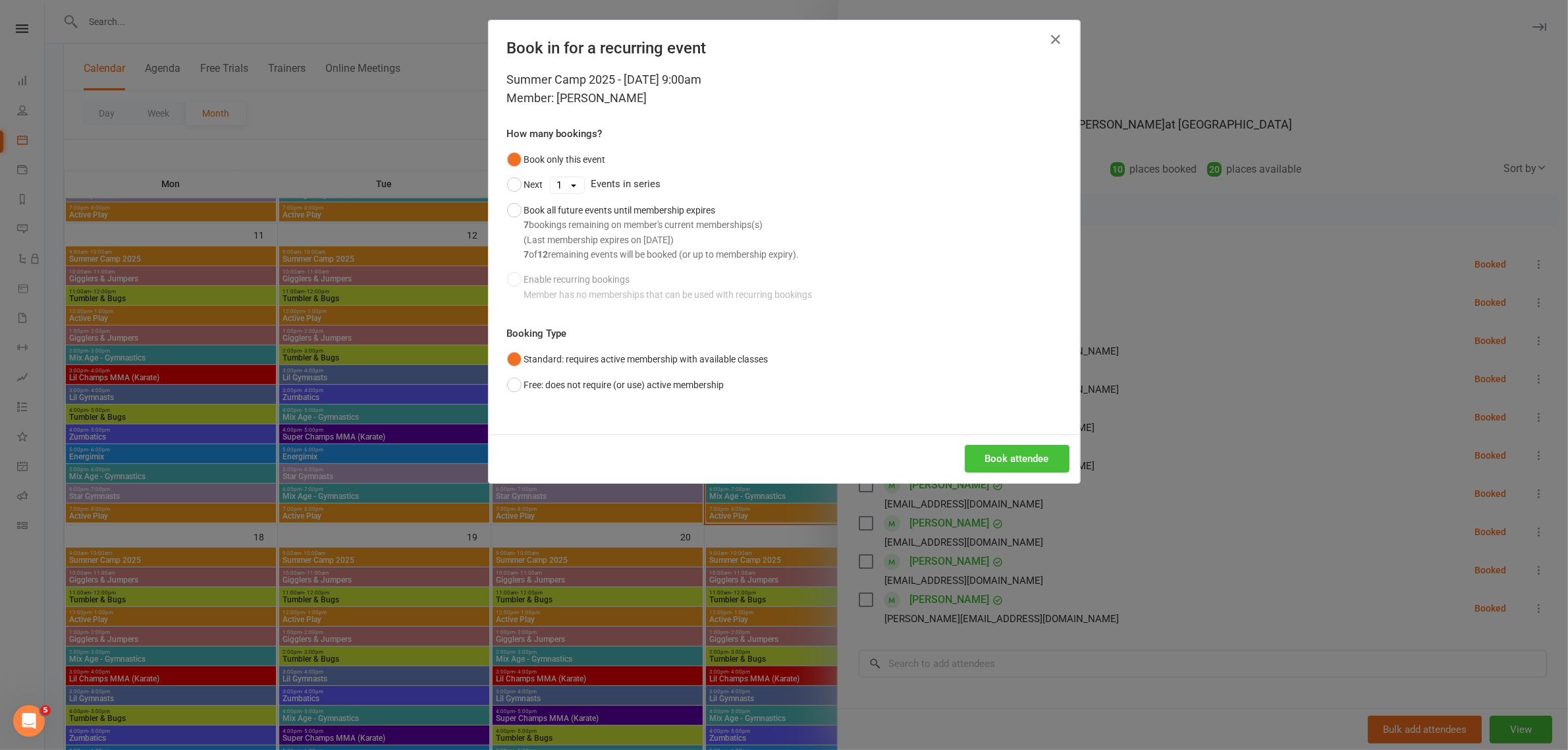
click at [1002, 456] on button "Book attendee" at bounding box center [1017, 458] width 105 height 27
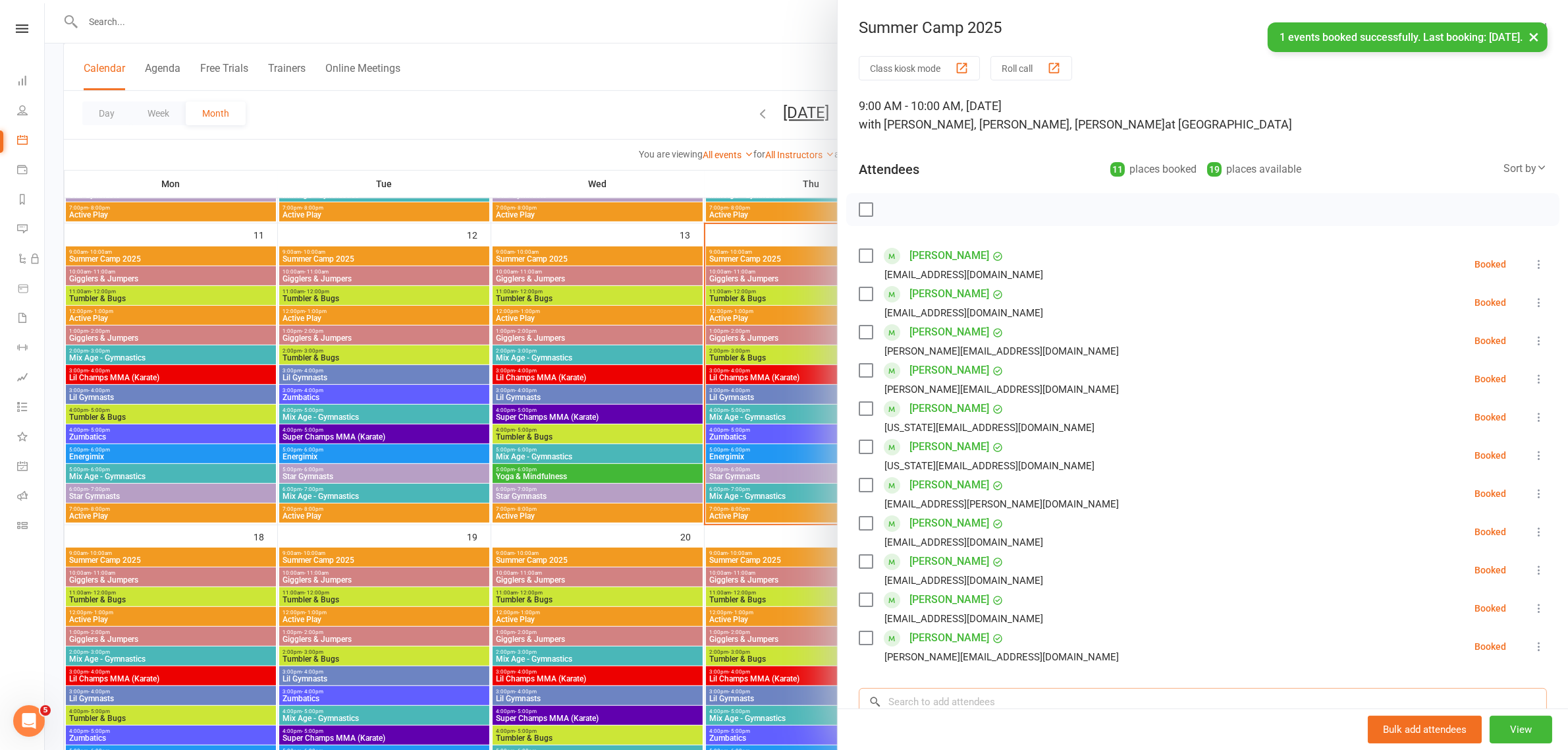
click at [943, 693] on input "search" at bounding box center [1203, 702] width 689 height 27
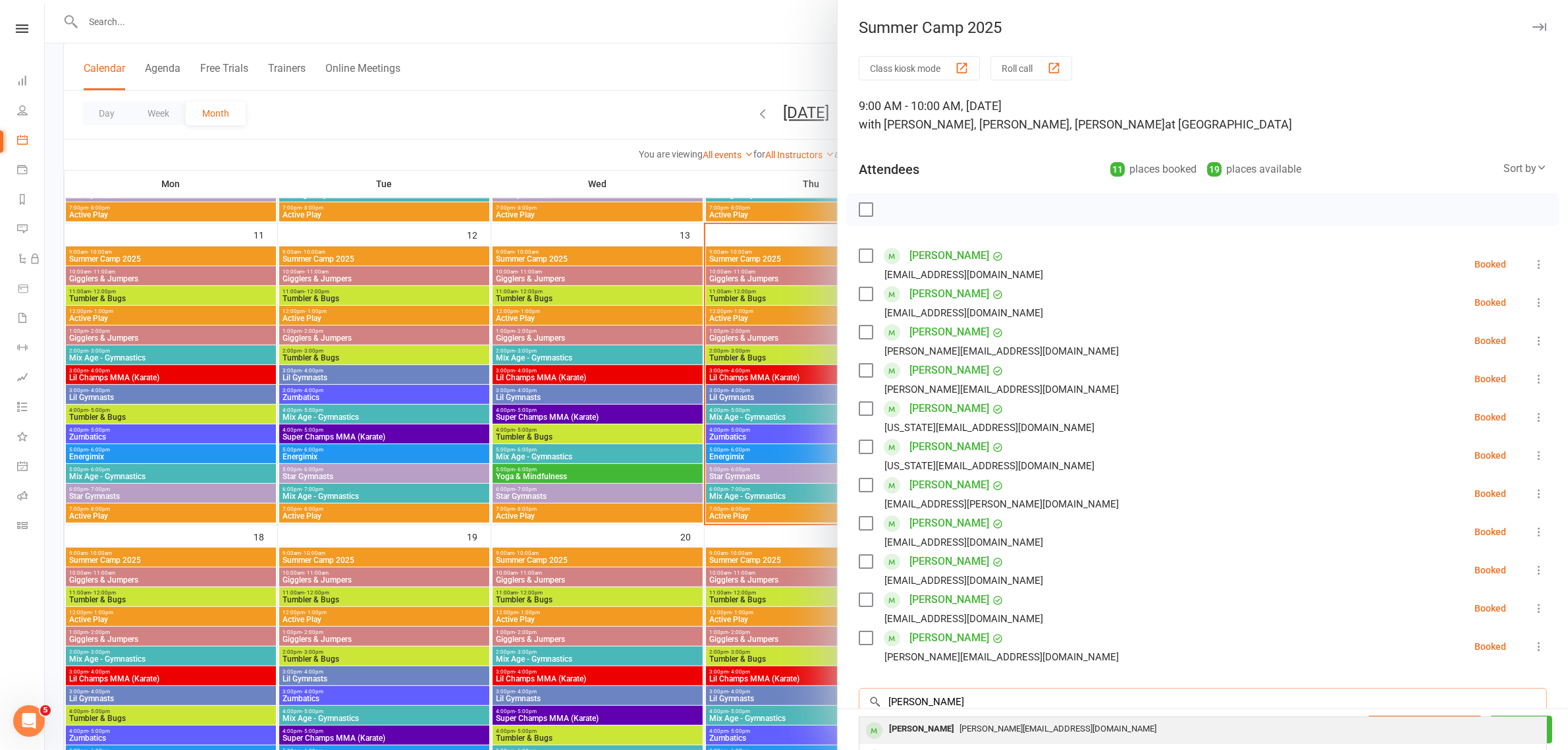
type input "[PERSON_NAME]"
click at [937, 729] on div "[PERSON_NAME]" at bounding box center [921, 729] width 76 height 19
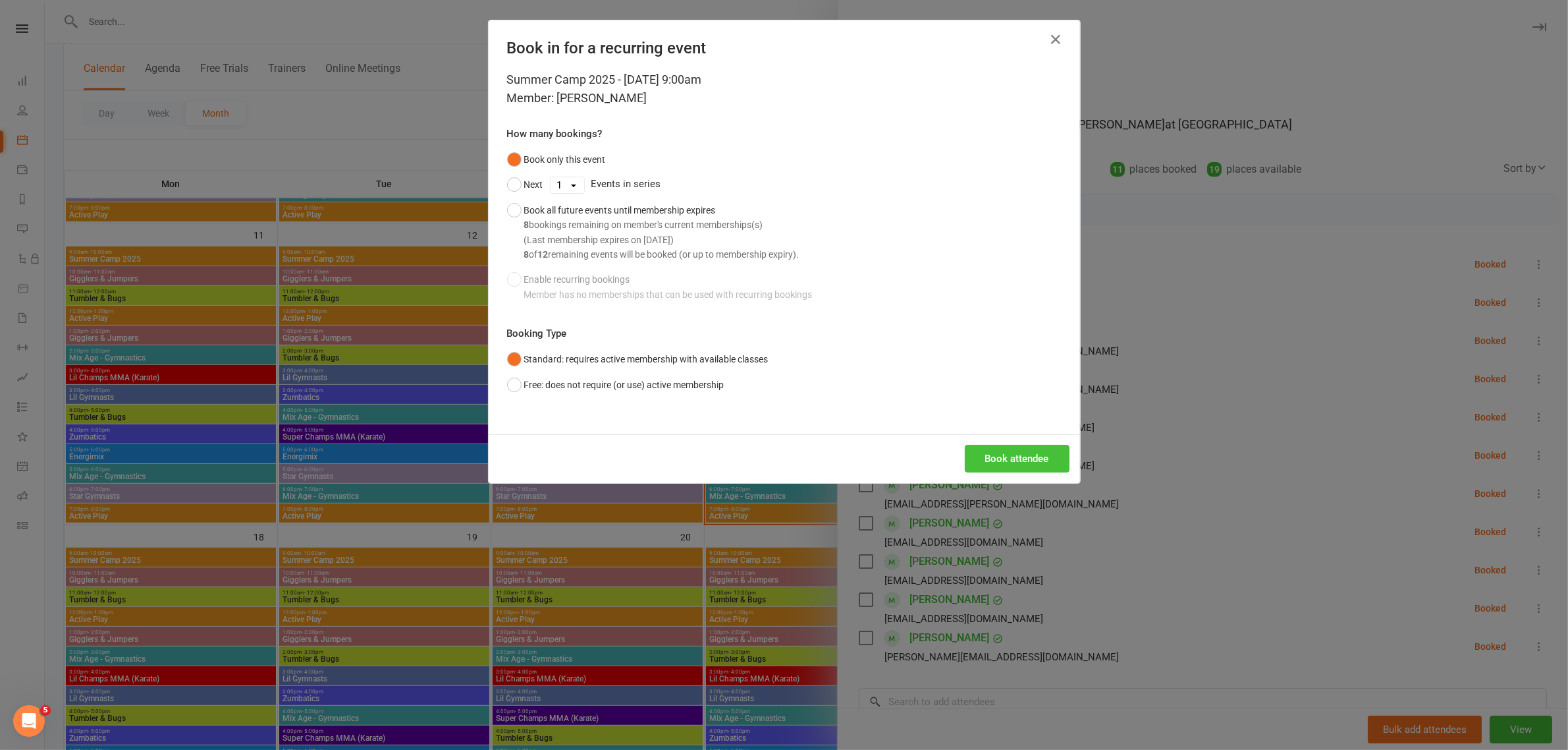
click at [994, 458] on button "Book attendee" at bounding box center [1017, 458] width 105 height 27
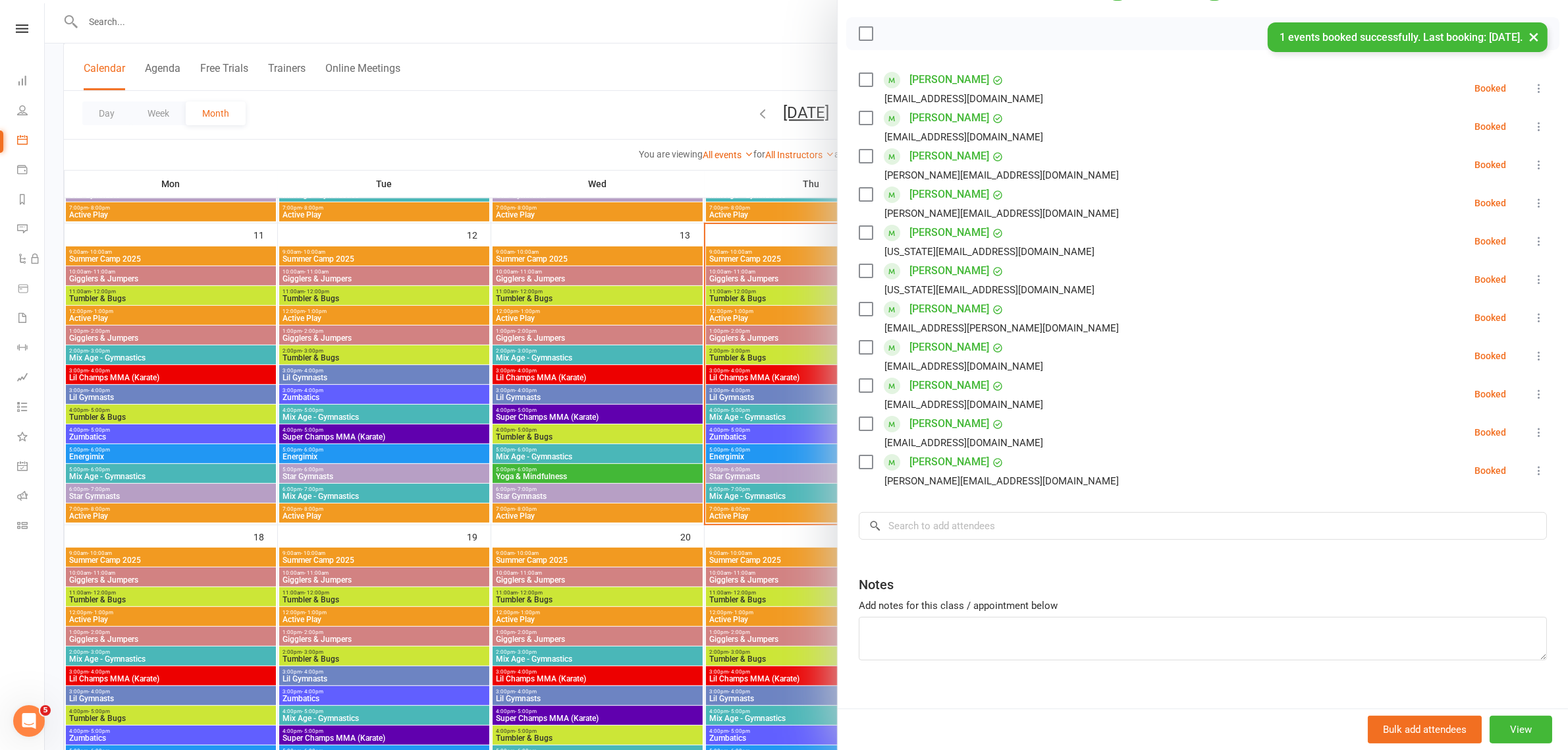
scroll to position [194, 0]
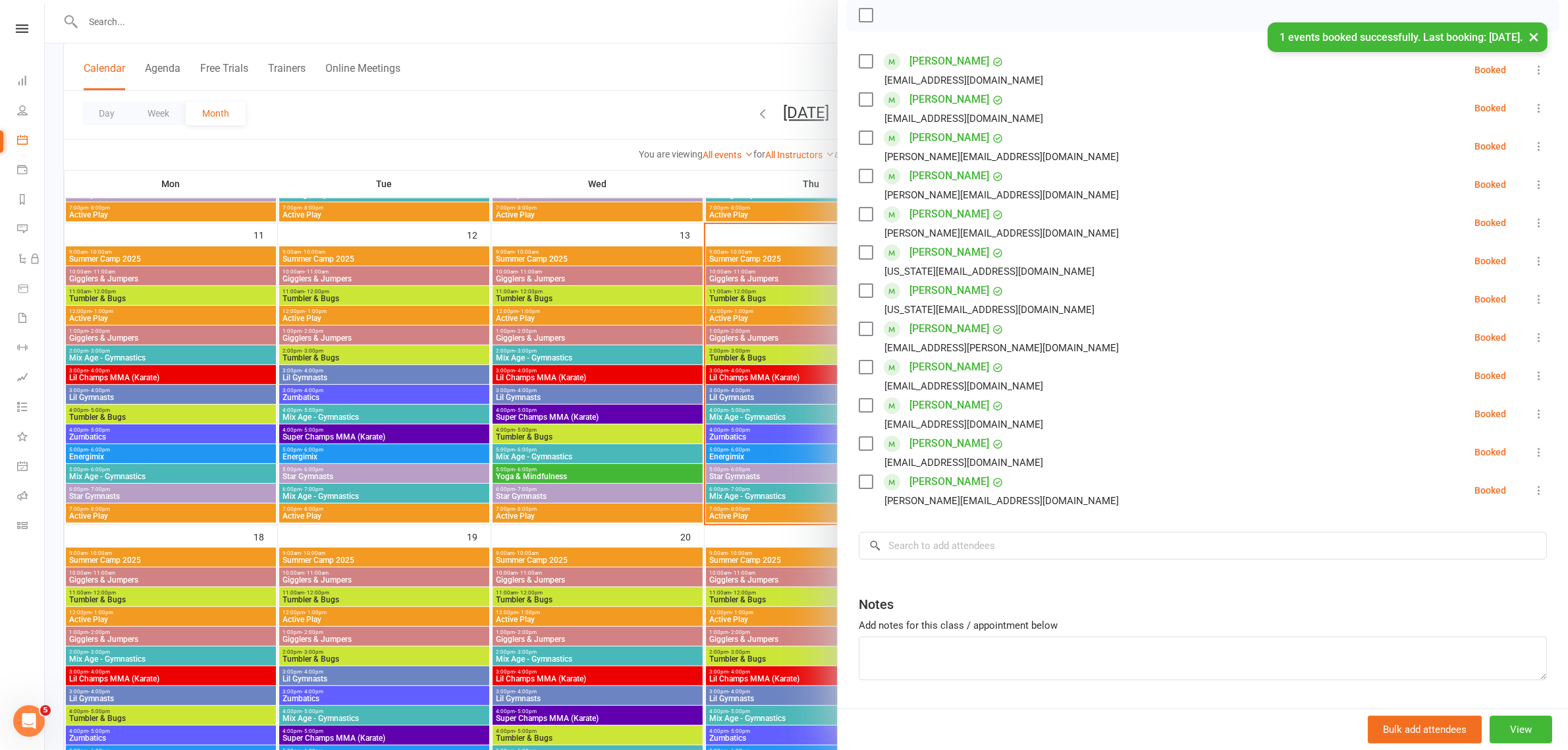
click at [950, 515] on div "Class kiosk mode Roll call 9:00 AM - 10:00 AM, [DATE] with [PERSON_NAME], [PERS…" at bounding box center [1203, 303] width 731 height 884
click at [933, 551] on input "search" at bounding box center [1203, 546] width 689 height 27
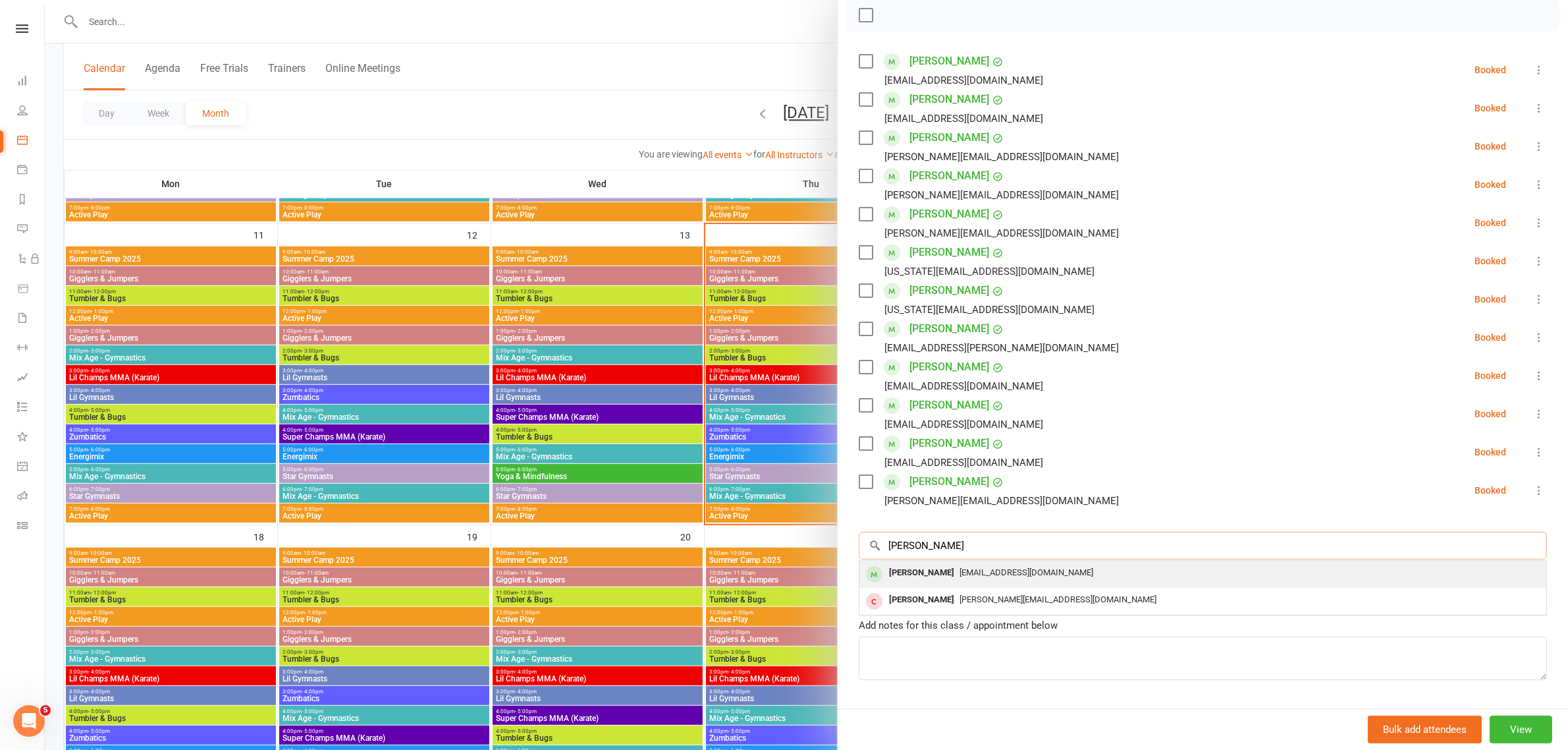
type input "[PERSON_NAME]"
click at [965, 572] on span "[EMAIL_ADDRESS][DOMAIN_NAME]" at bounding box center [1026, 572] width 134 height 10
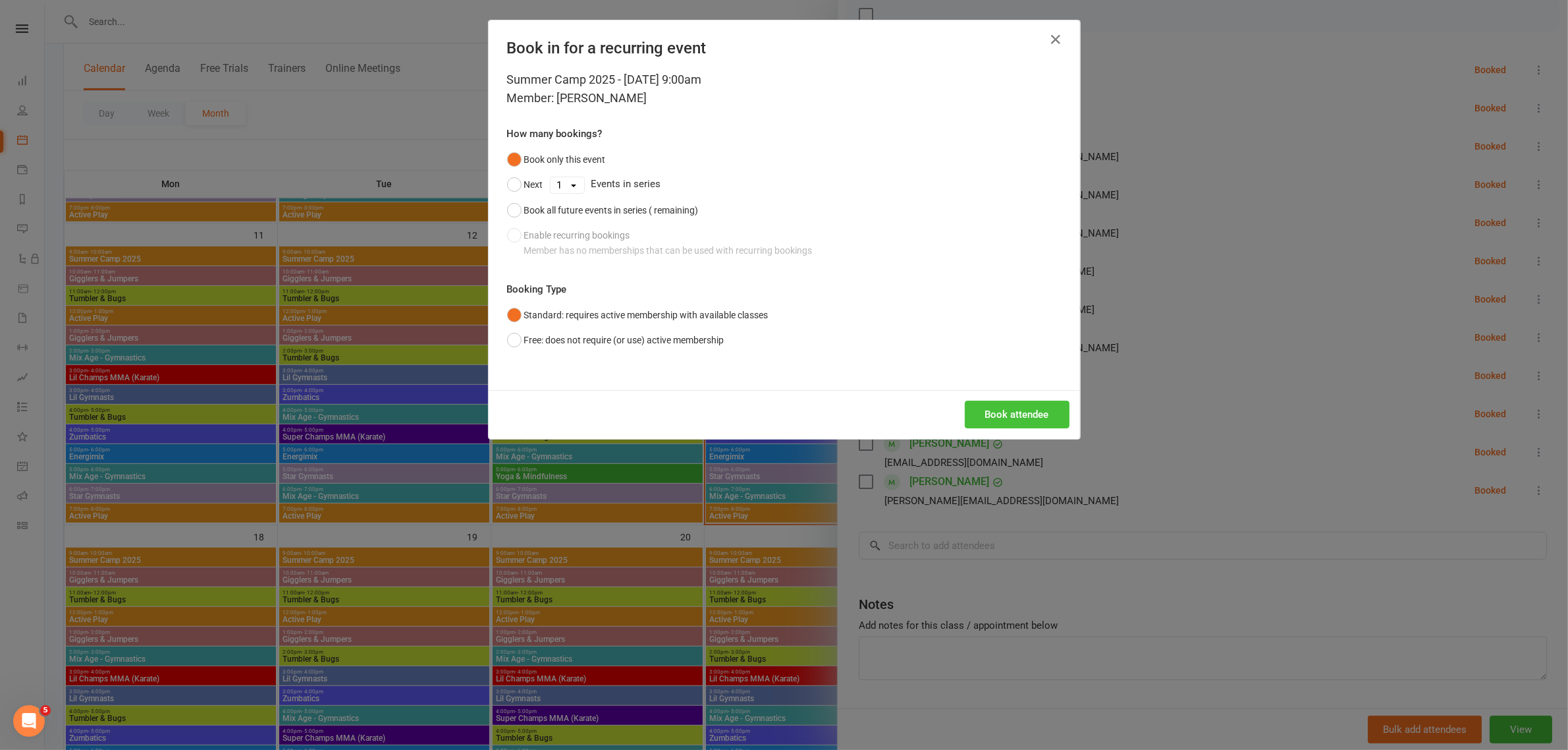
click at [1012, 411] on button "Book attendee" at bounding box center [1017, 414] width 105 height 27
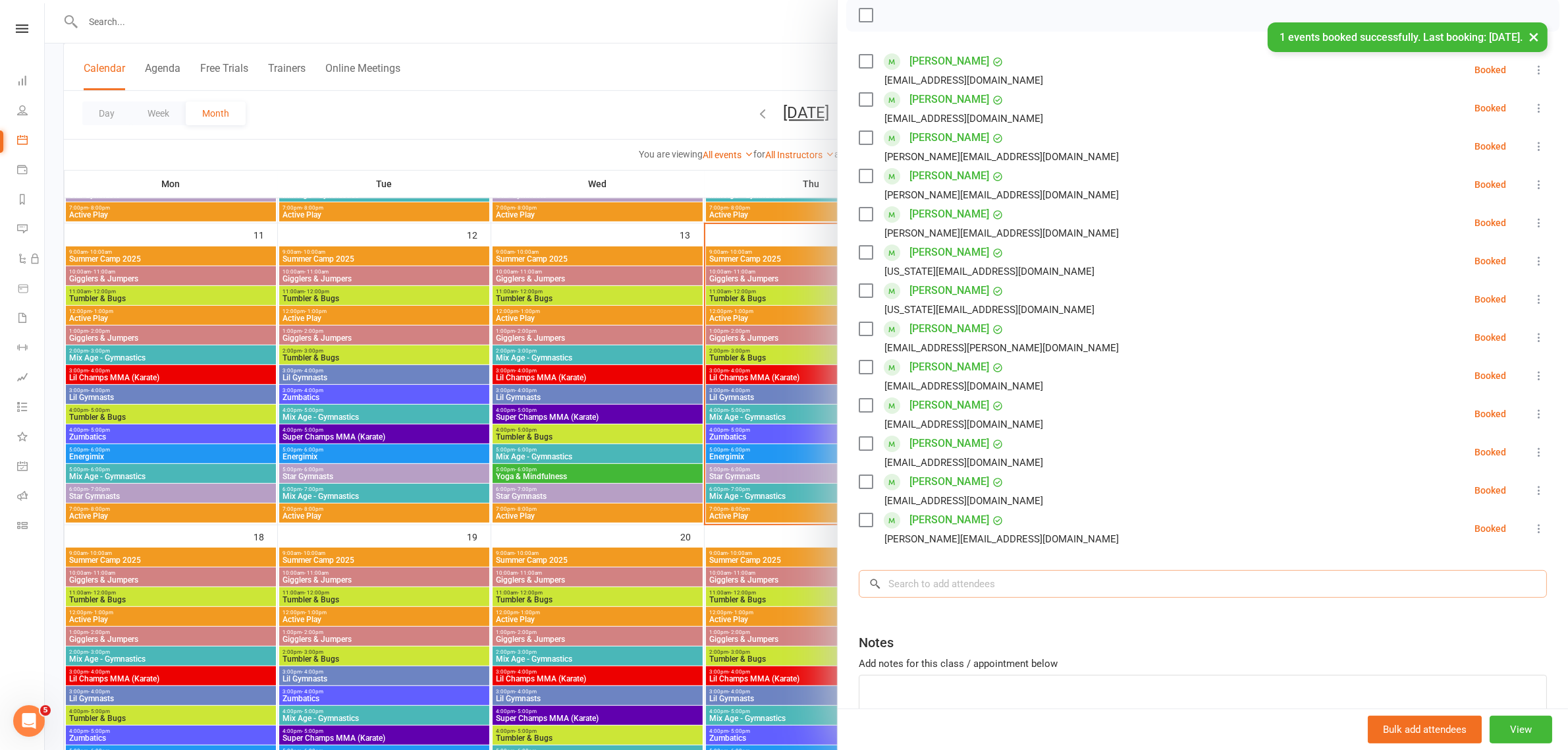
click at [973, 597] on input "search" at bounding box center [1203, 584] width 689 height 27
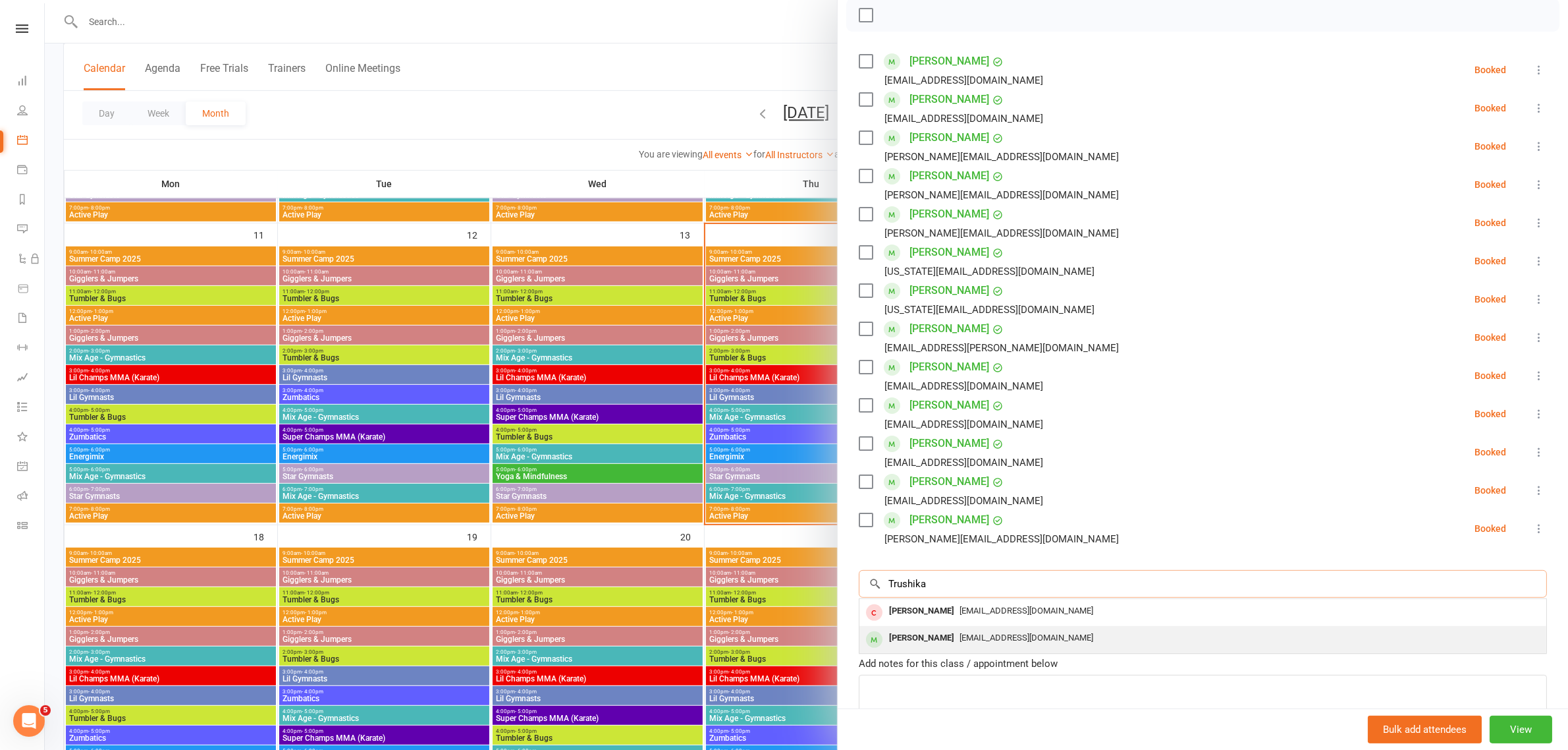
type input "Trushika"
click at [967, 632] on span "[EMAIL_ADDRESS][DOMAIN_NAME]" at bounding box center [1026, 637] width 134 height 10
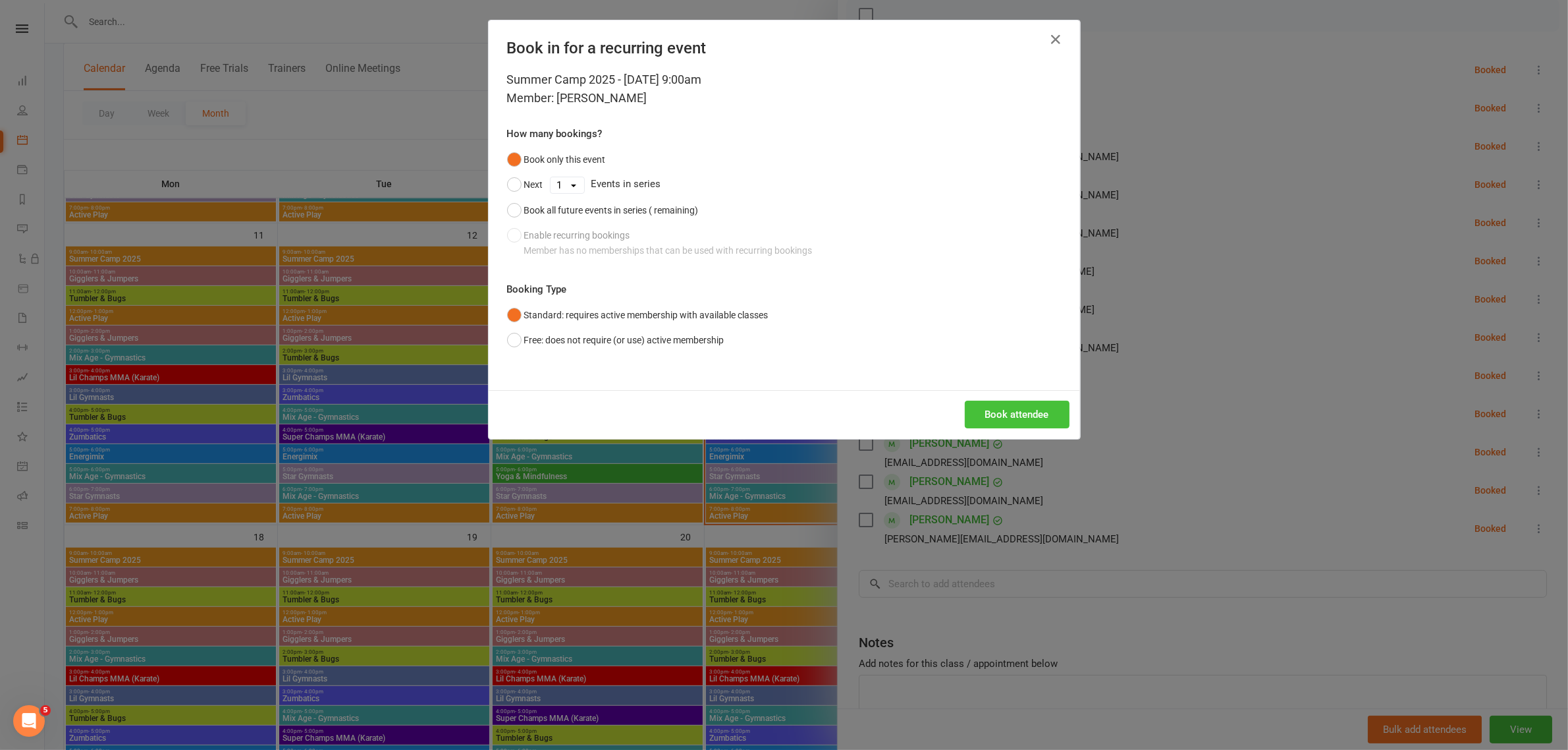
click at [987, 425] on button "Book attendee" at bounding box center [1017, 414] width 105 height 27
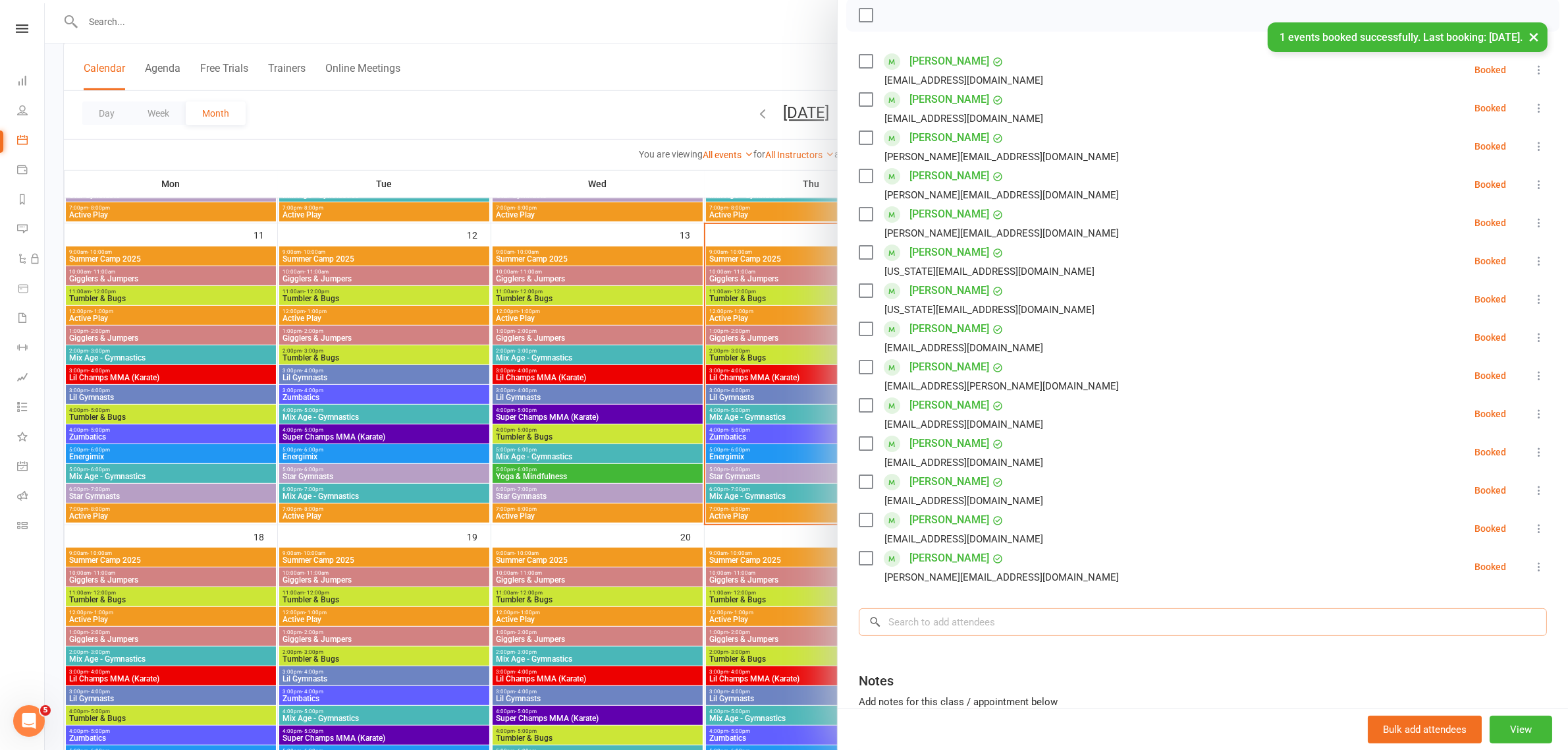
click at [988, 626] on input "search" at bounding box center [1203, 622] width 689 height 27
type input "Pehr"
click at [988, 656] on div "[EMAIL_ADDRESS][DOMAIN_NAME]" at bounding box center [1203, 649] width 677 height 19
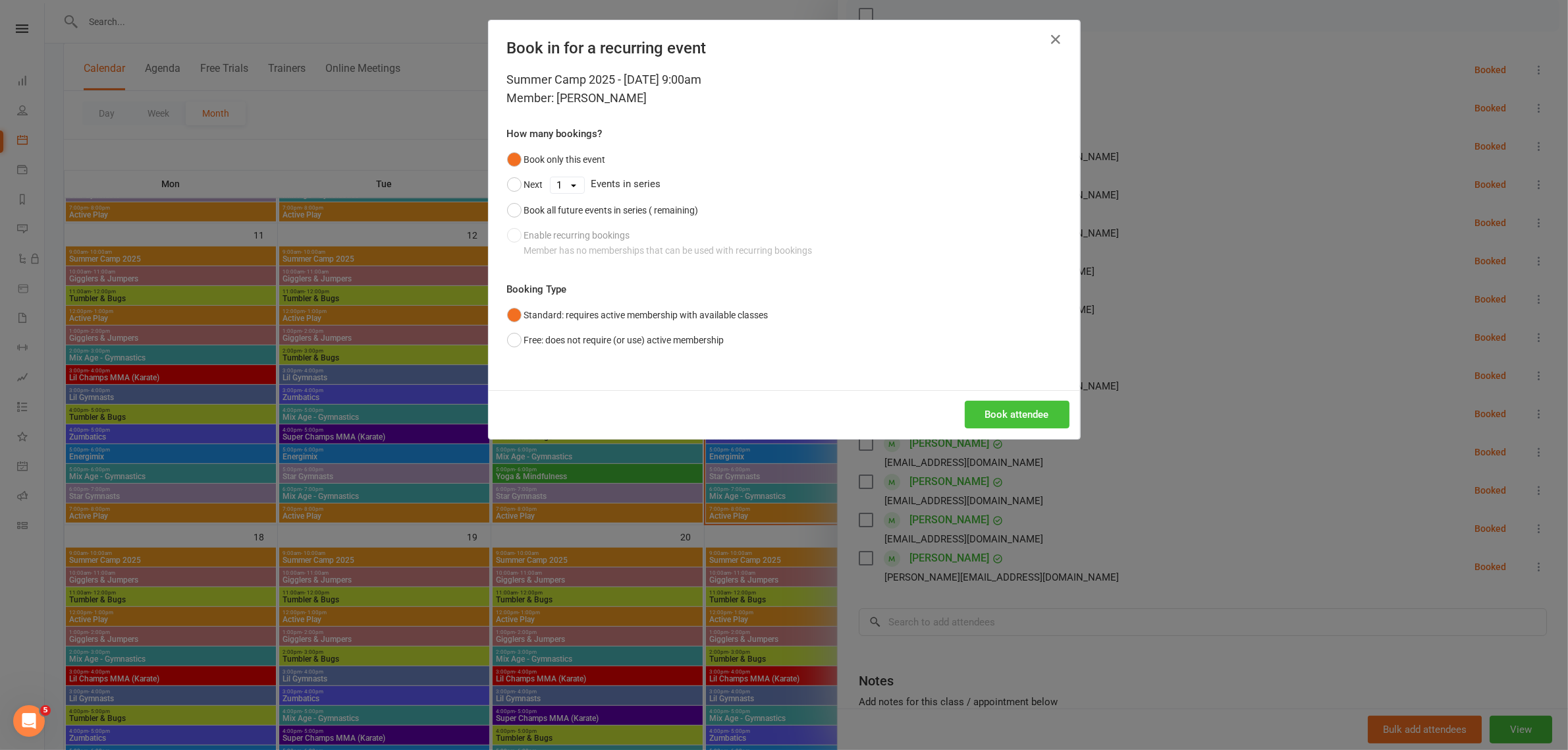
click at [987, 409] on button "Book attendee" at bounding box center [1017, 414] width 105 height 27
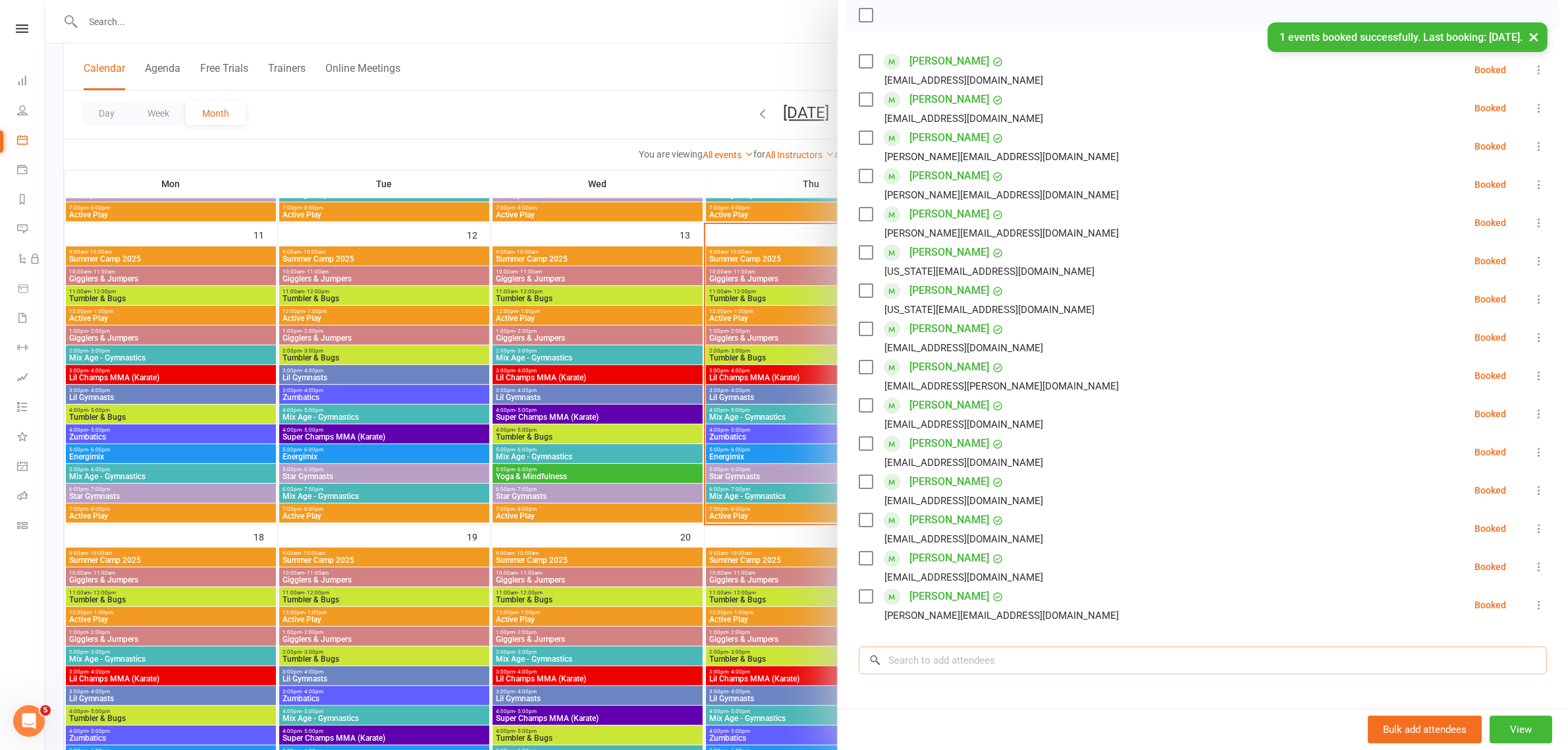
click at [1138, 668] on input "search" at bounding box center [1203, 660] width 689 height 27
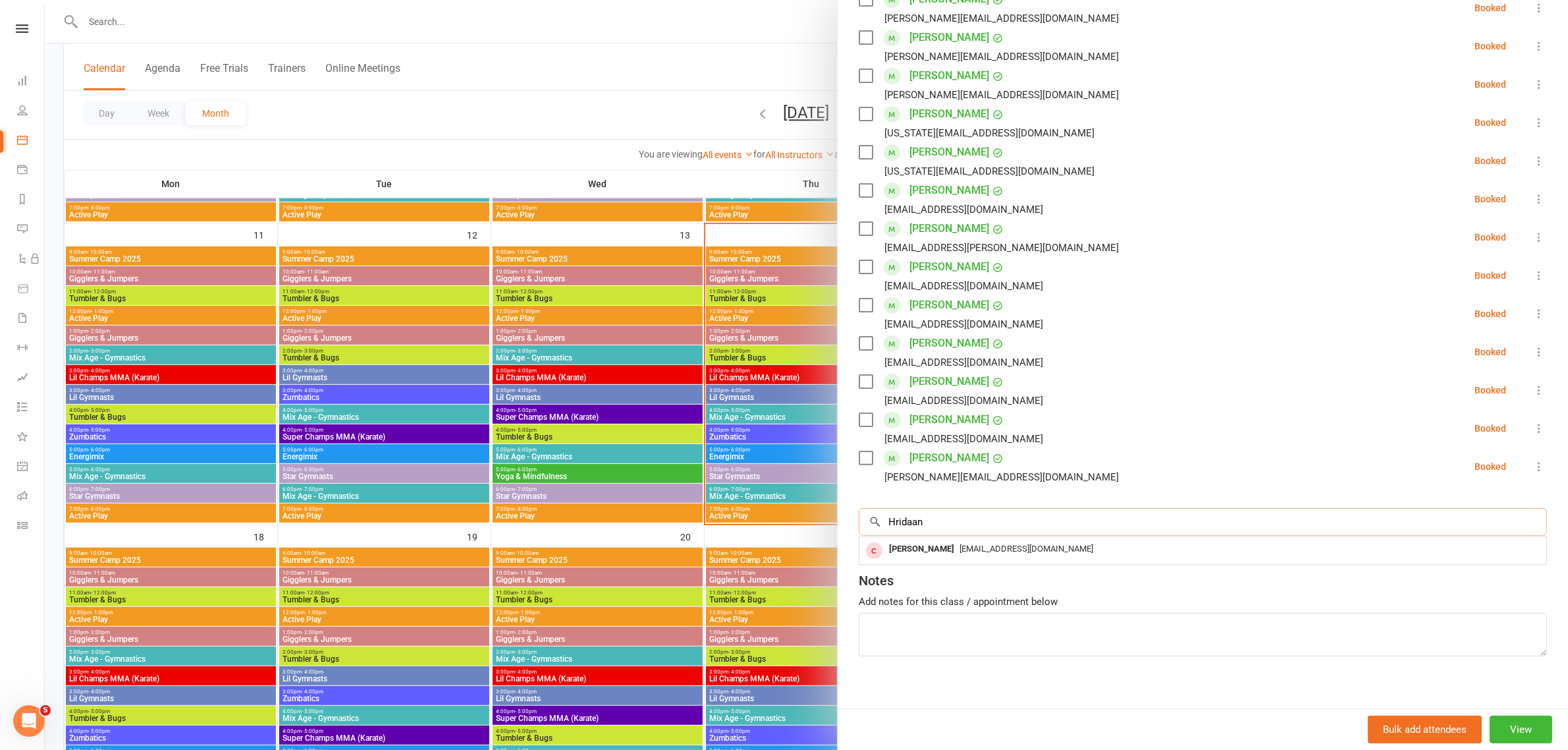
scroll to position [348, 0]
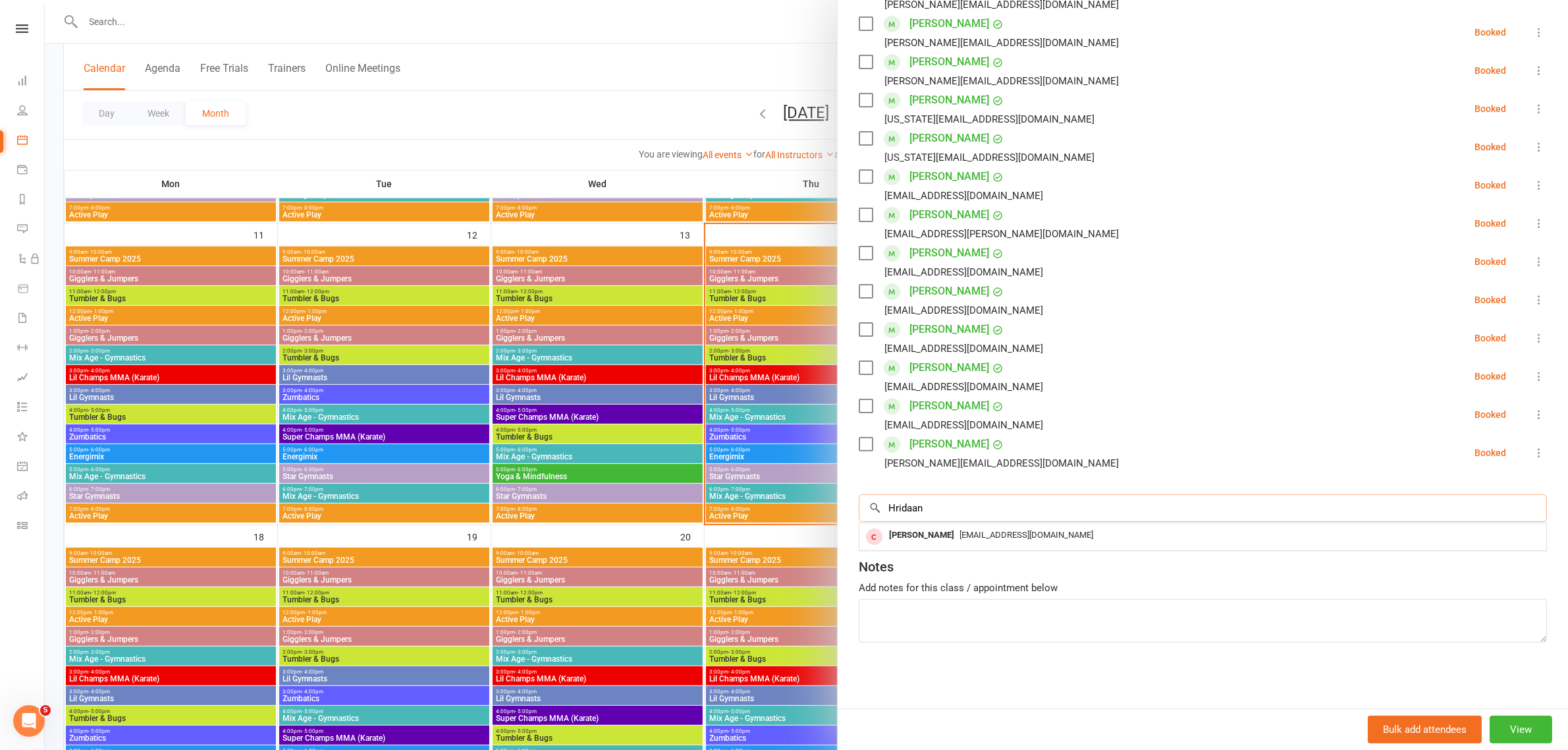
drag, startPoint x: 928, startPoint y: 507, endPoint x: 763, endPoint y: 508, distance: 165.0
click at [763, 0] on div "Summer Camp 2025 Class kiosk mode Roll call 9:00 AM - 10:00 AM, [DATE] with [PE…" at bounding box center [806, 0] width 1523 height 0
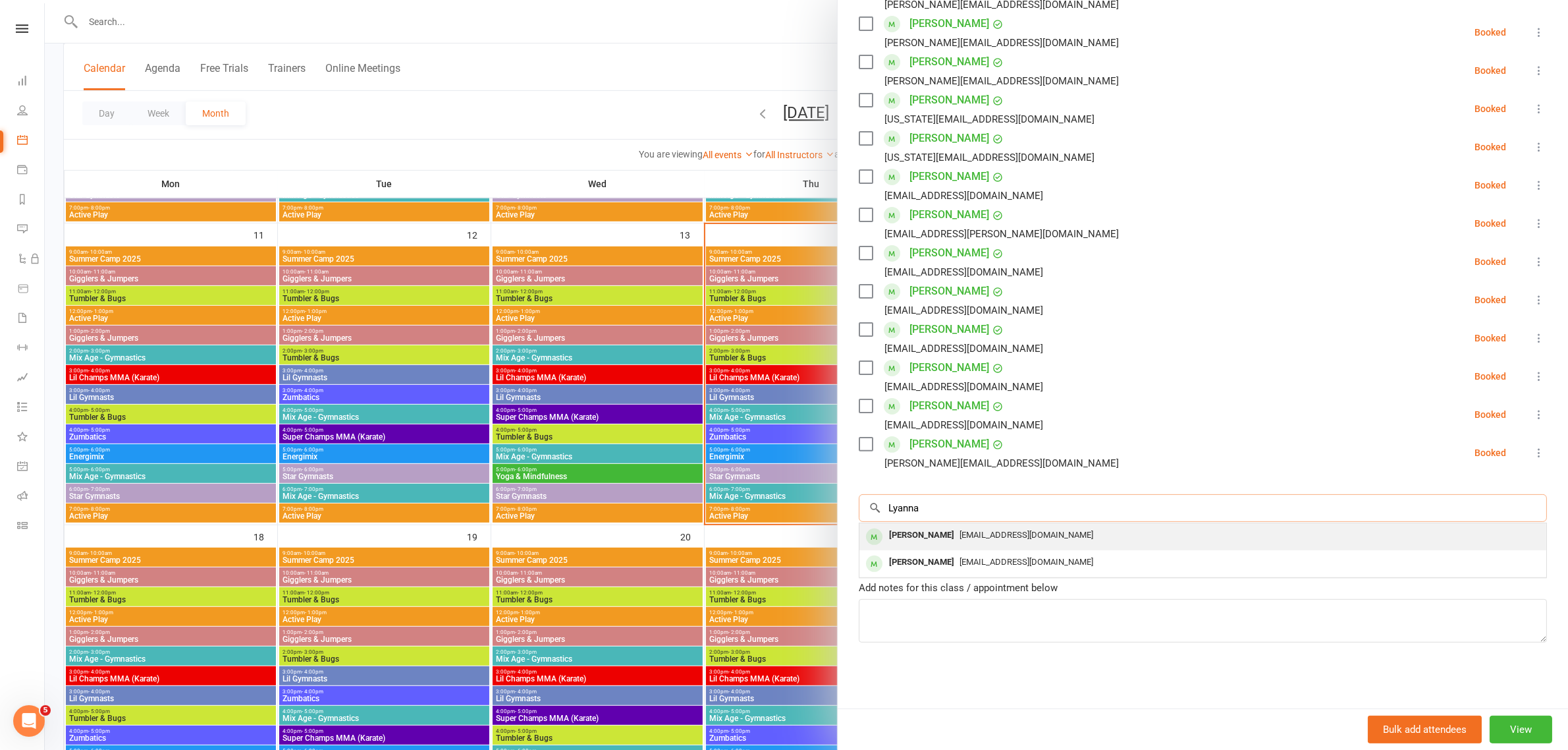
type input "Lyanna"
click at [949, 540] on div "[PERSON_NAME]" at bounding box center [921, 535] width 76 height 19
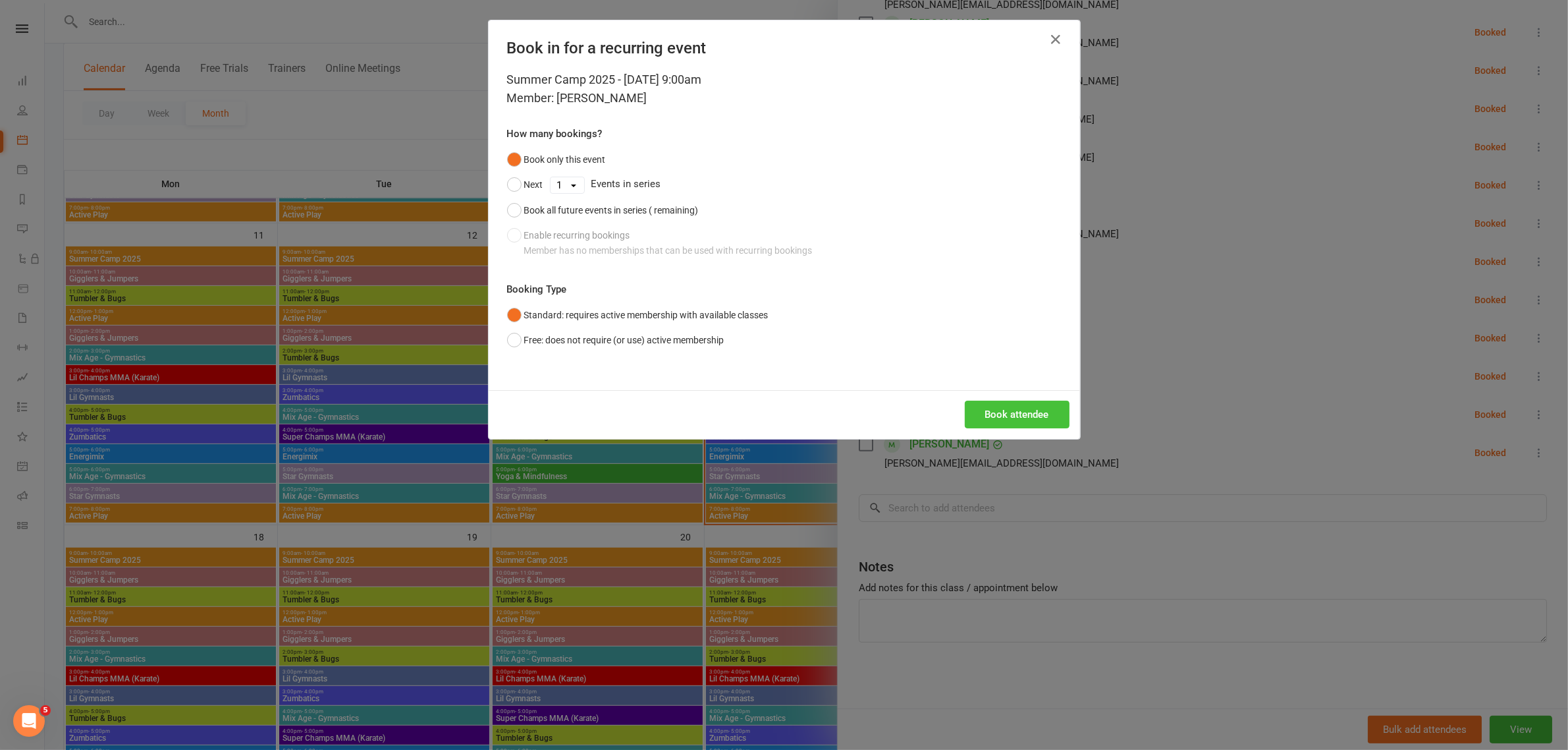
click at [988, 421] on button "Book attendee" at bounding box center [1017, 414] width 105 height 27
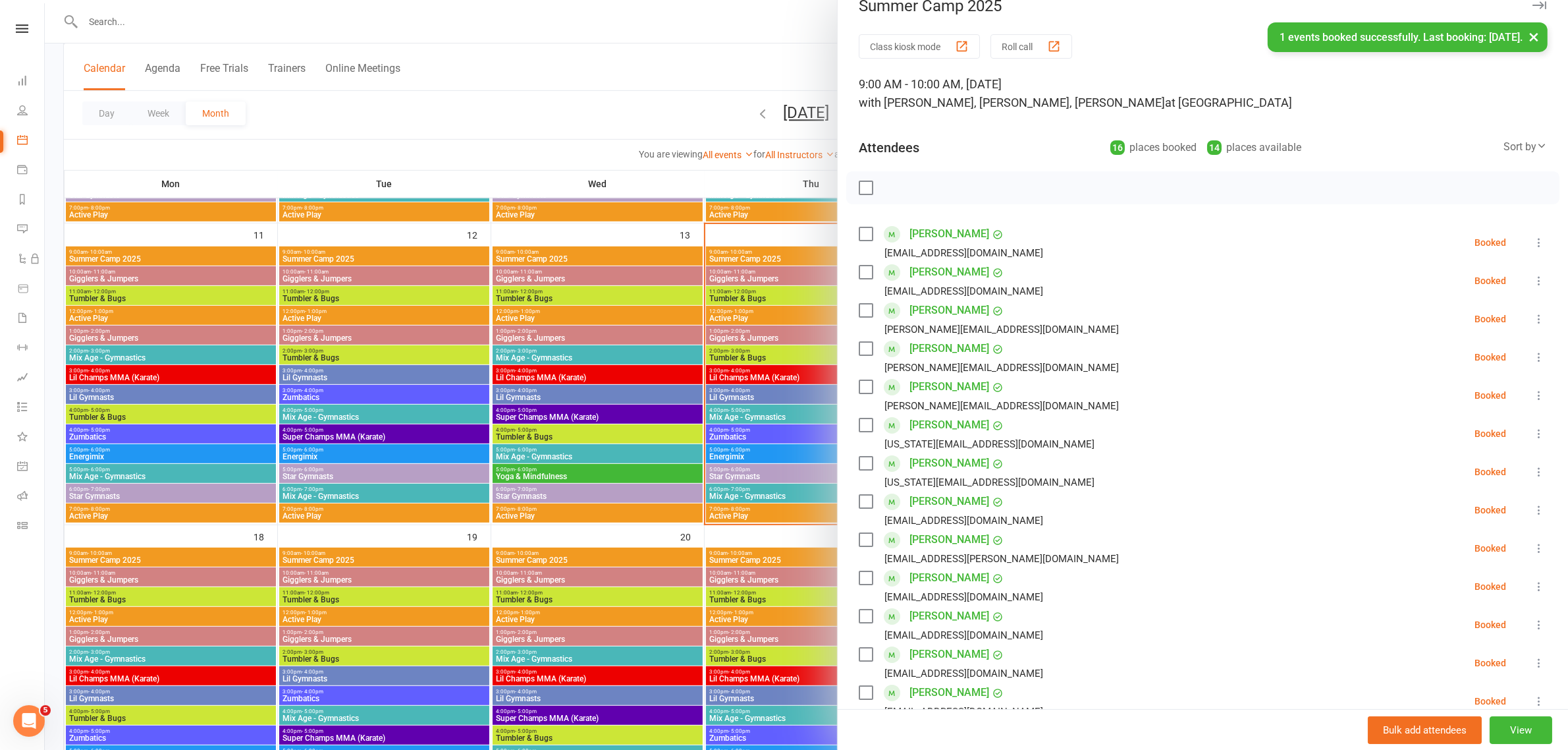
scroll to position [17, 0]
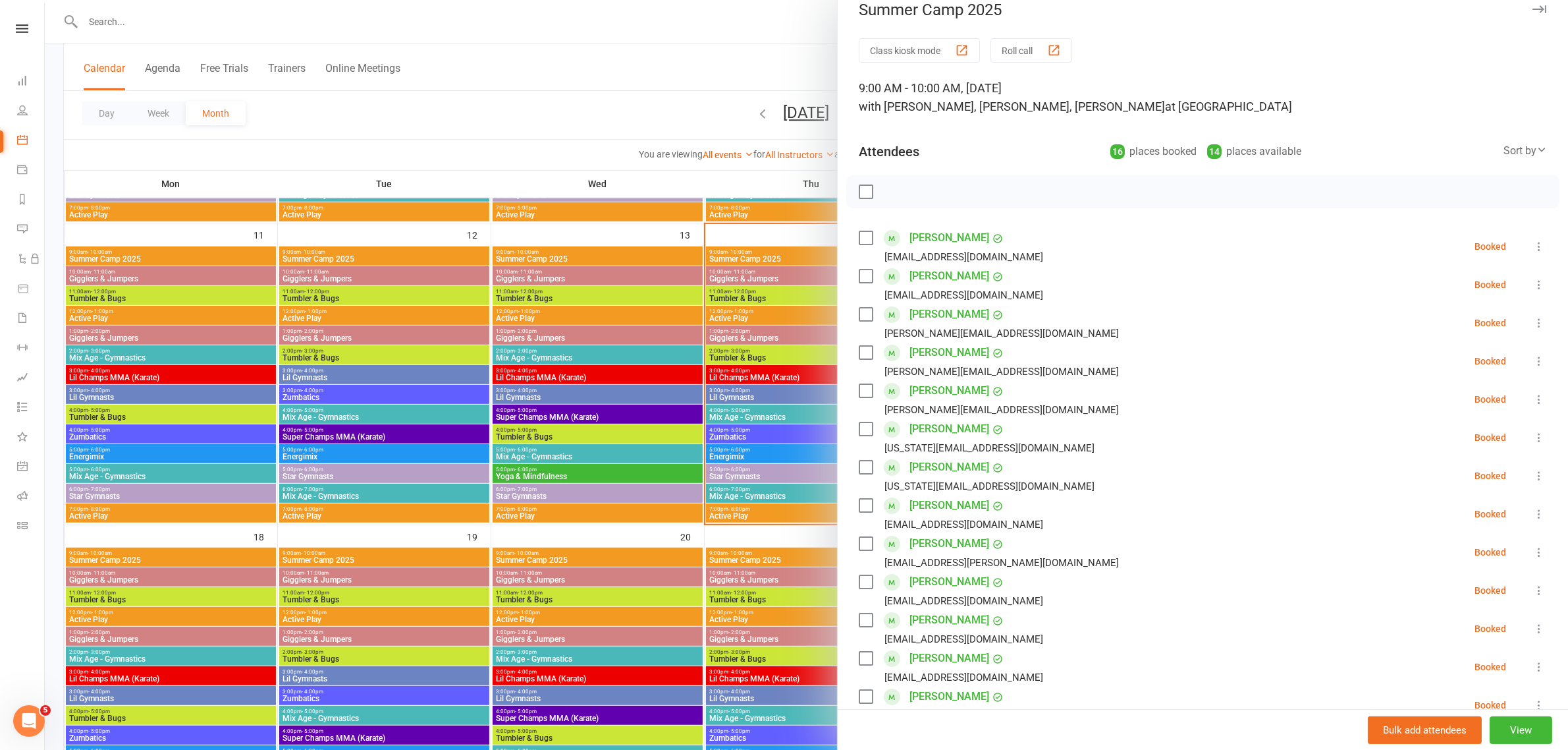
click at [865, 195] on label at bounding box center [866, 192] width 13 height 13
click at [889, 188] on icon "button" at bounding box center [895, 192] width 15 height 15
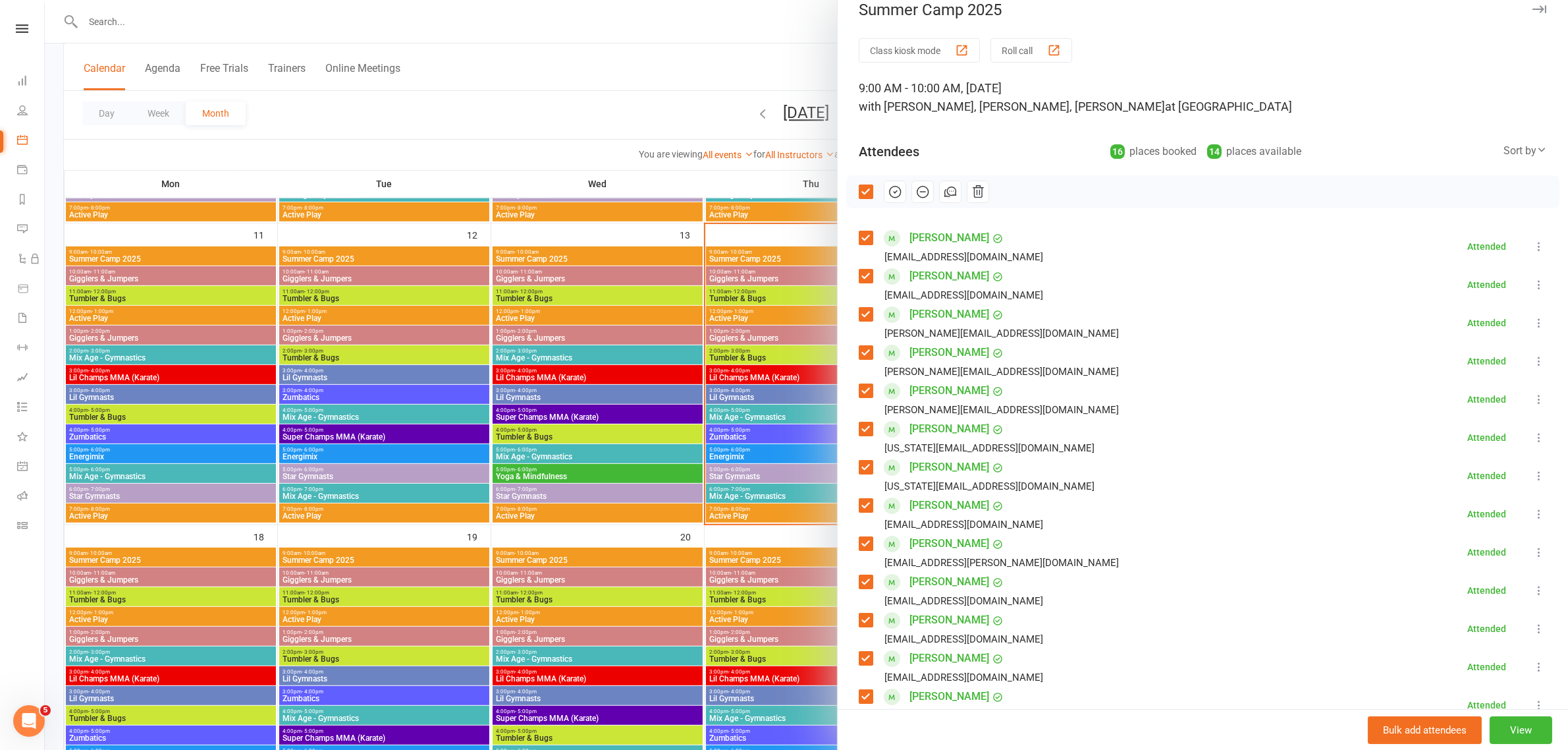
click at [701, 63] on div at bounding box center [806, 375] width 1523 height 750
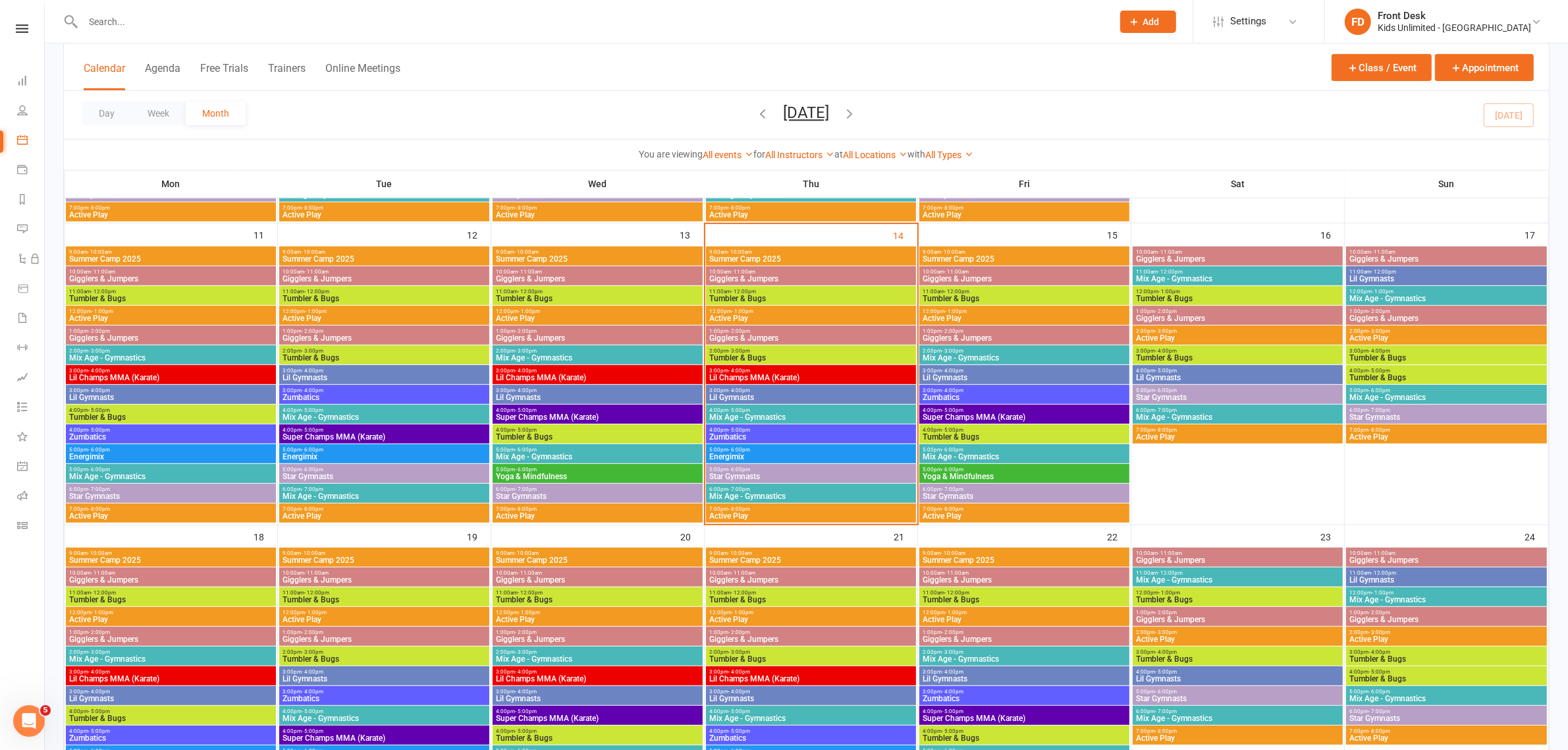
click at [637, 278] on span "Gigglers & Jumpers" at bounding box center [597, 278] width 205 height 8
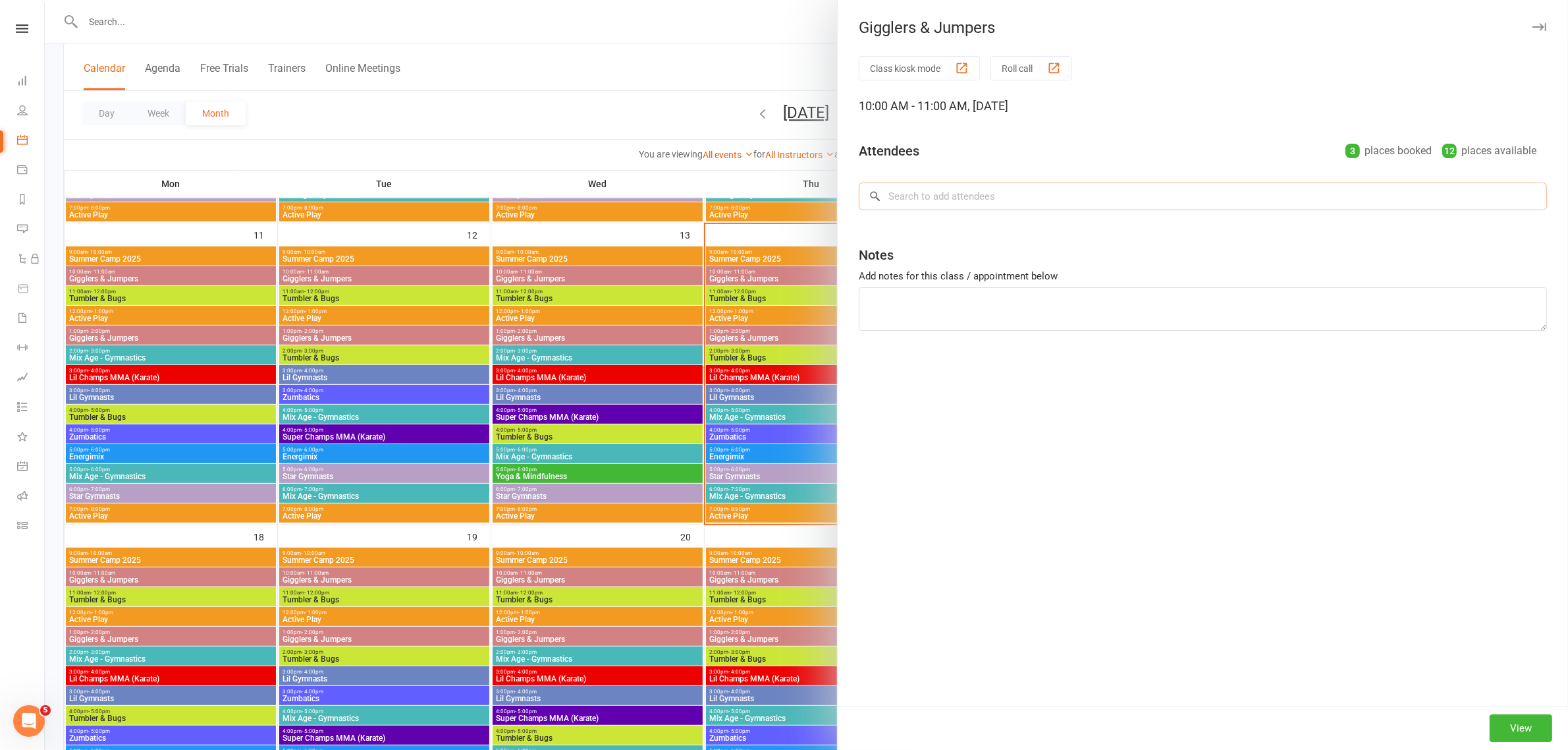
click at [1021, 203] on input "search" at bounding box center [1203, 196] width 689 height 27
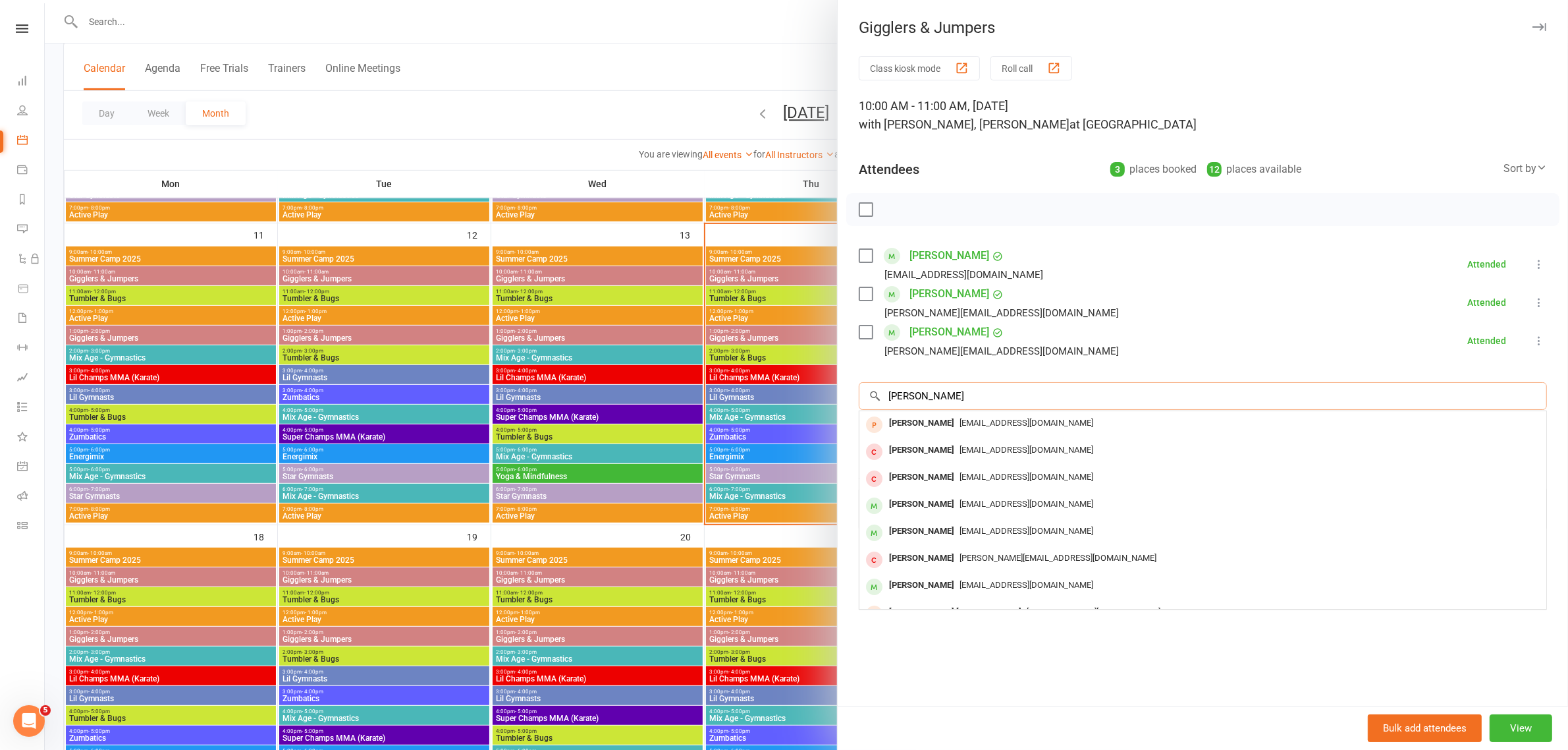
type input "[PERSON_NAME]"
click at [577, 78] on div at bounding box center [806, 375] width 1523 height 750
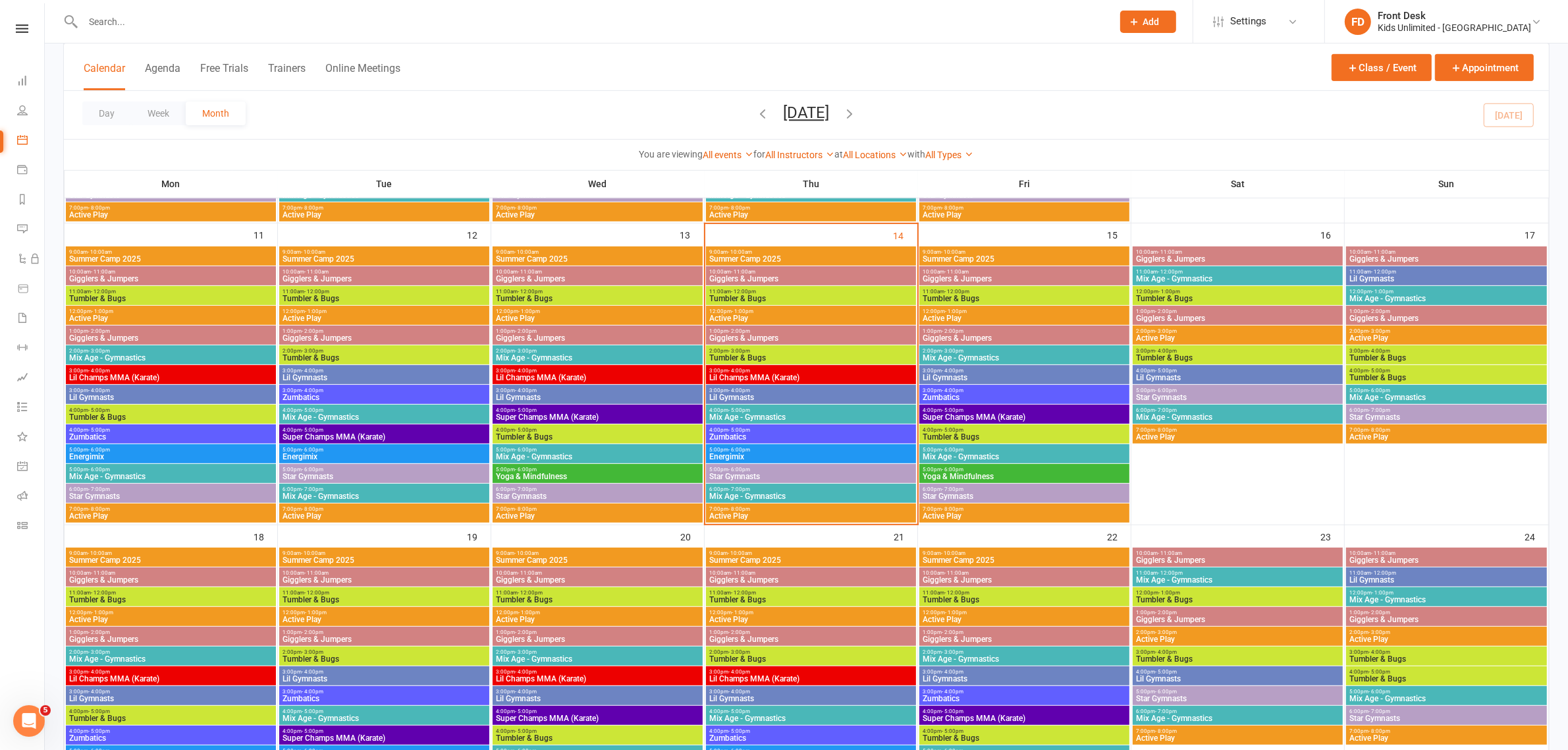
click at [864, 250] on span "9:00am - 10:00am" at bounding box center [811, 252] width 205 height 5
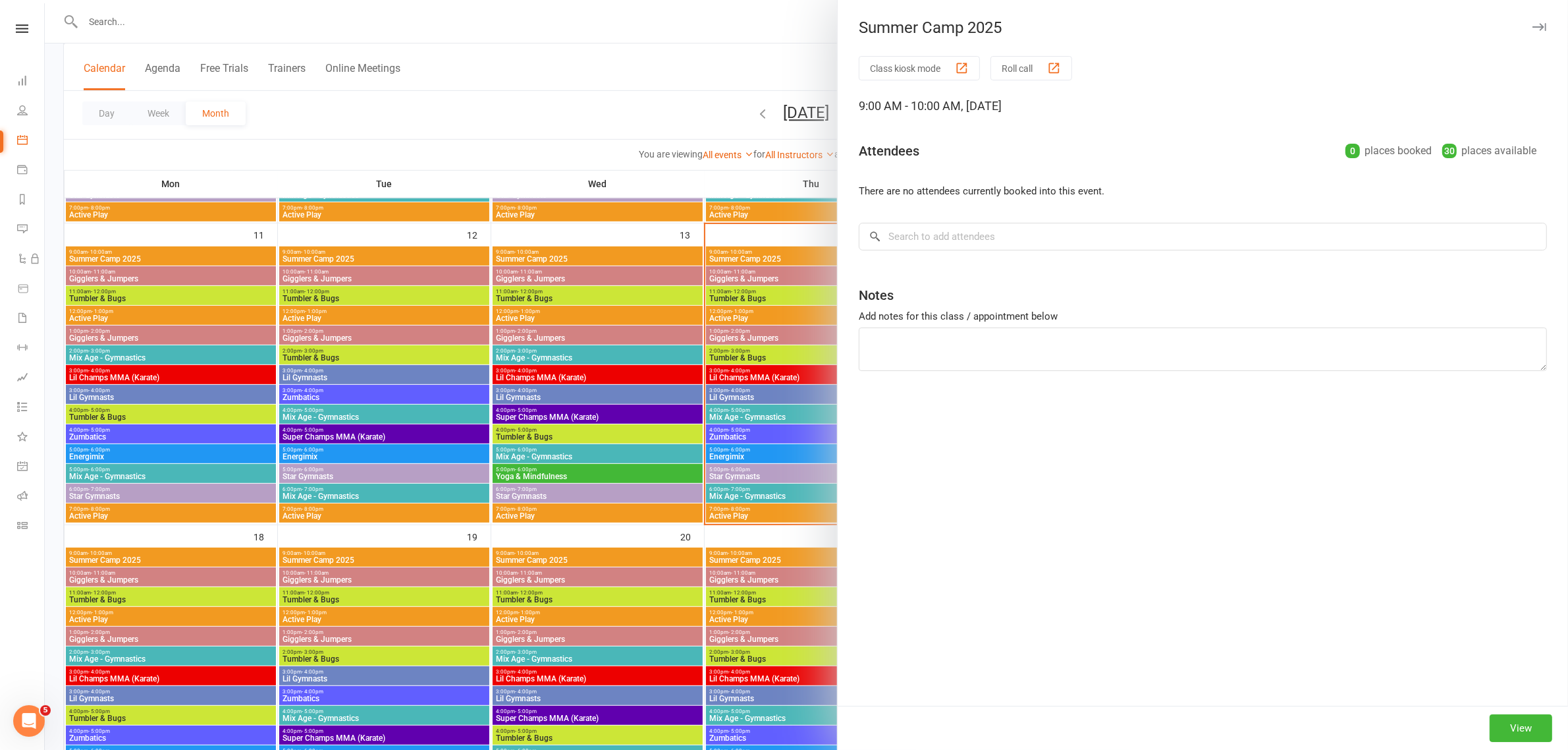
click at [644, 249] on div at bounding box center [806, 375] width 1523 height 750
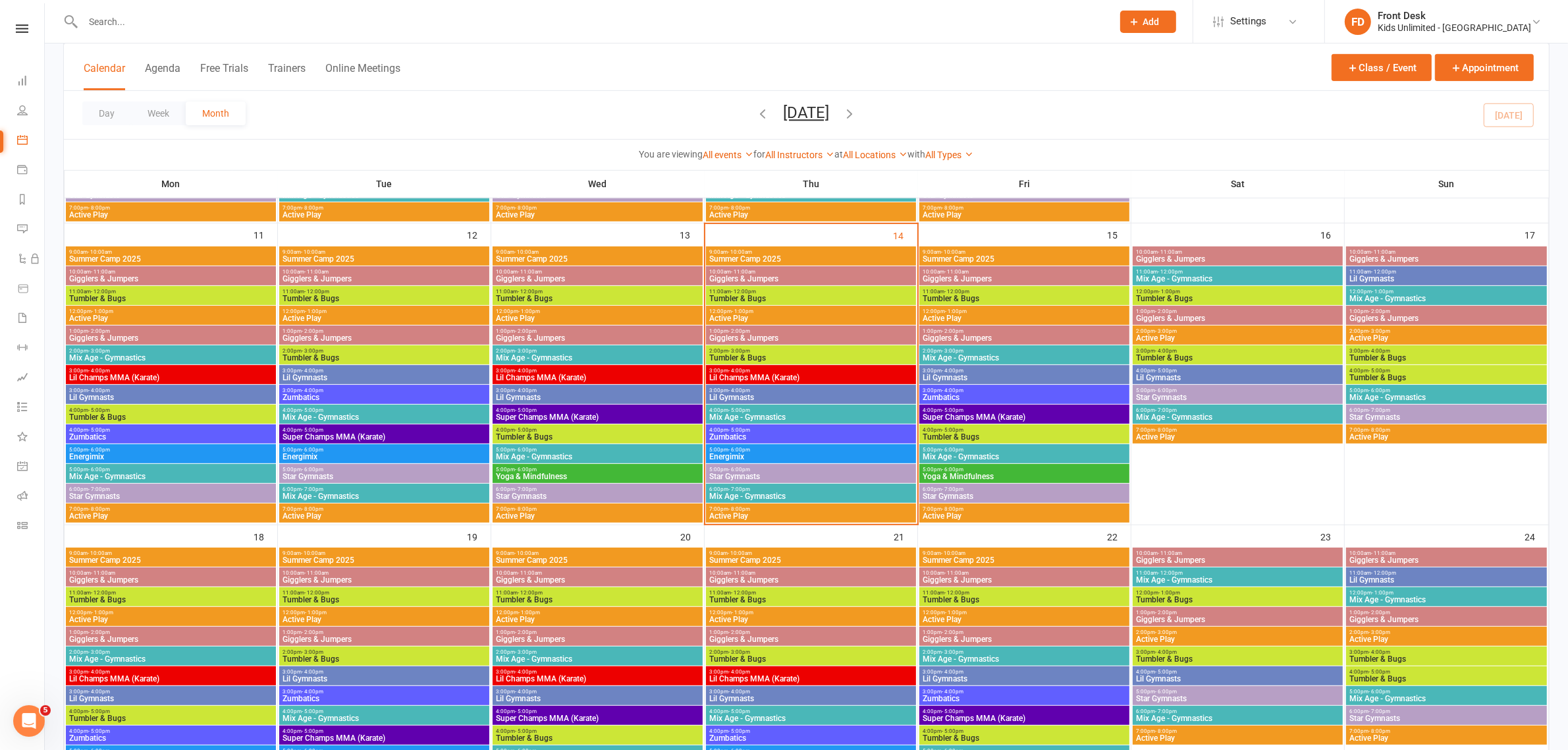
click at [658, 255] on span "Summer Camp 2025" at bounding box center [597, 258] width 205 height 8
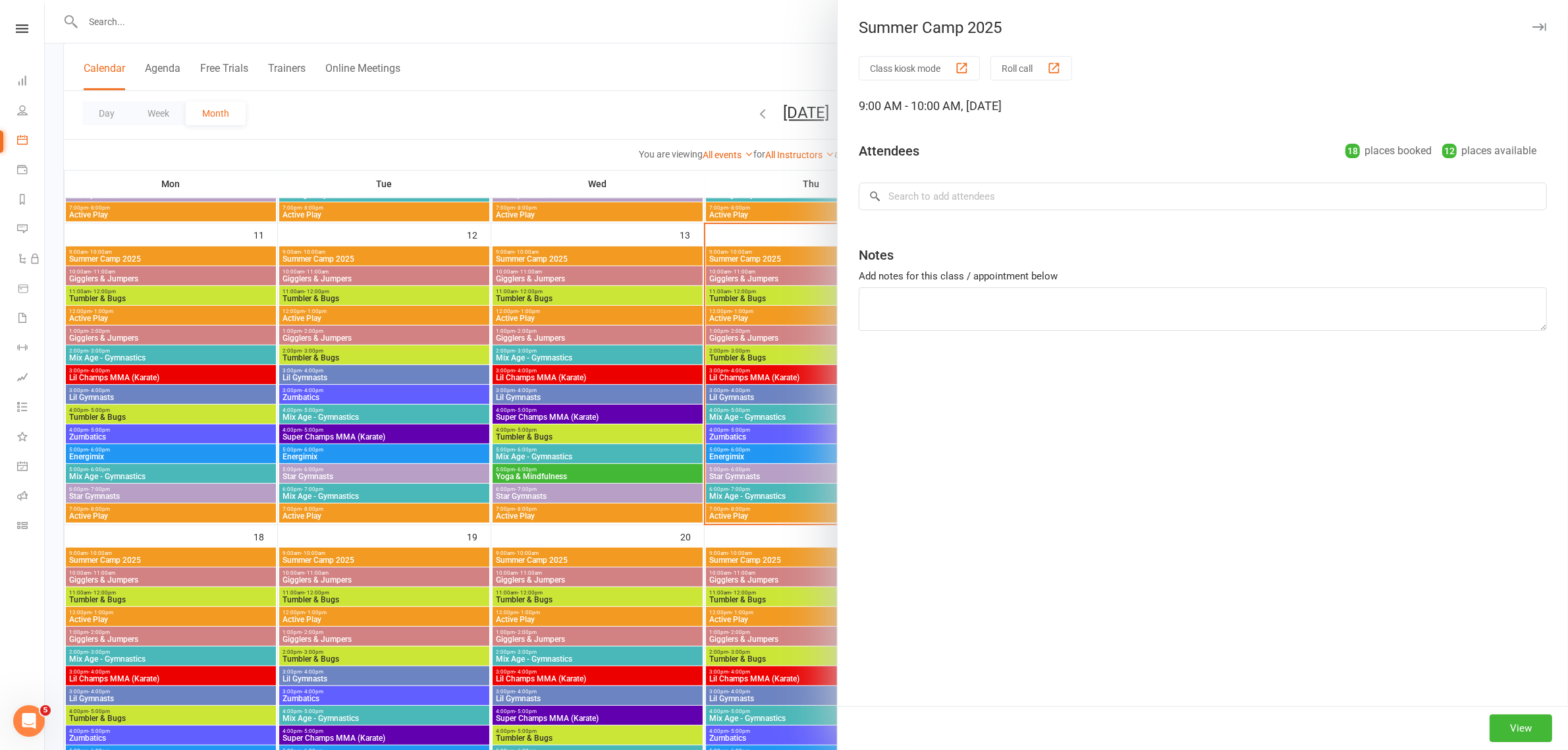
click at [413, 241] on div at bounding box center [806, 375] width 1523 height 750
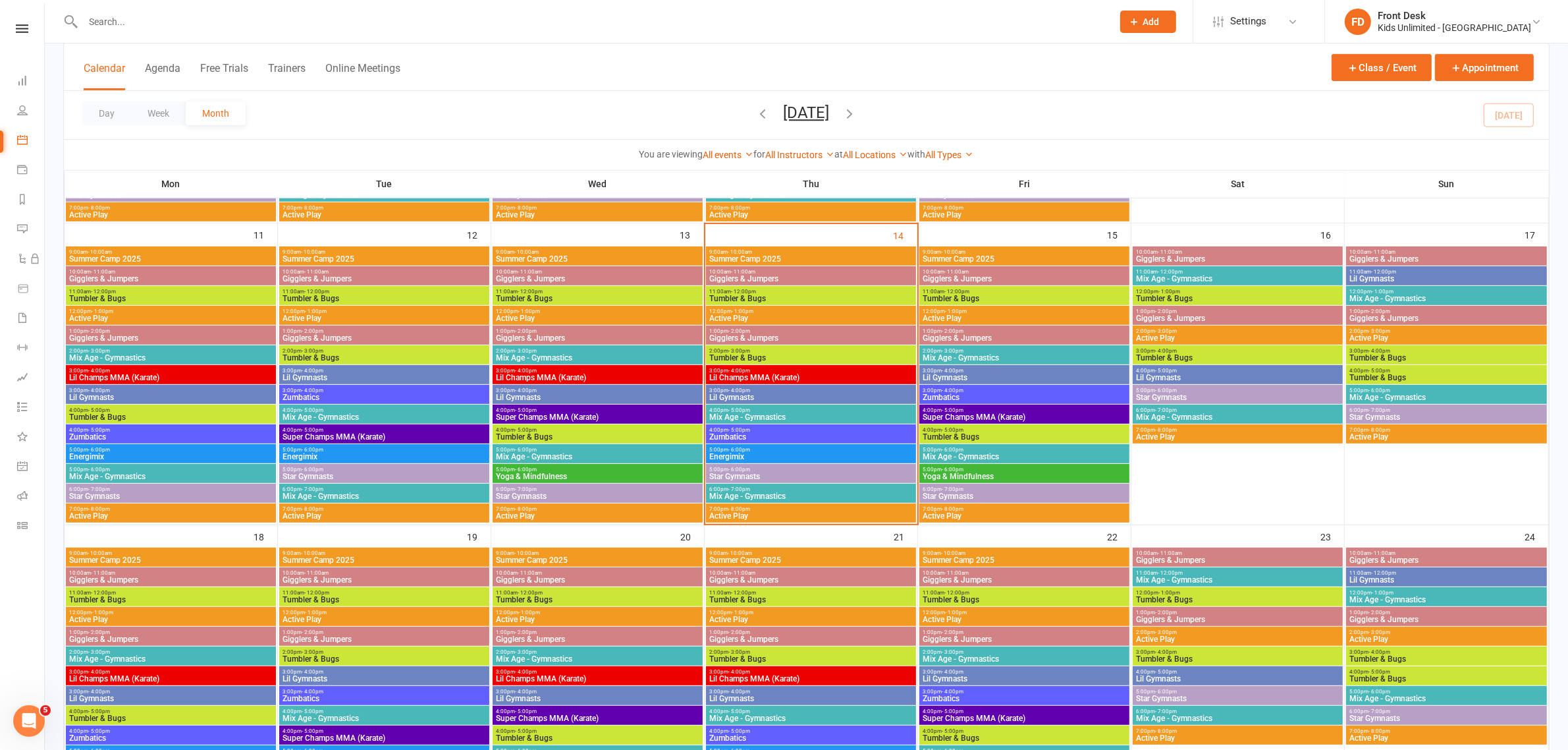
click at [1083, 257] on span "Summer Camp 2025" at bounding box center [1024, 258] width 205 height 8
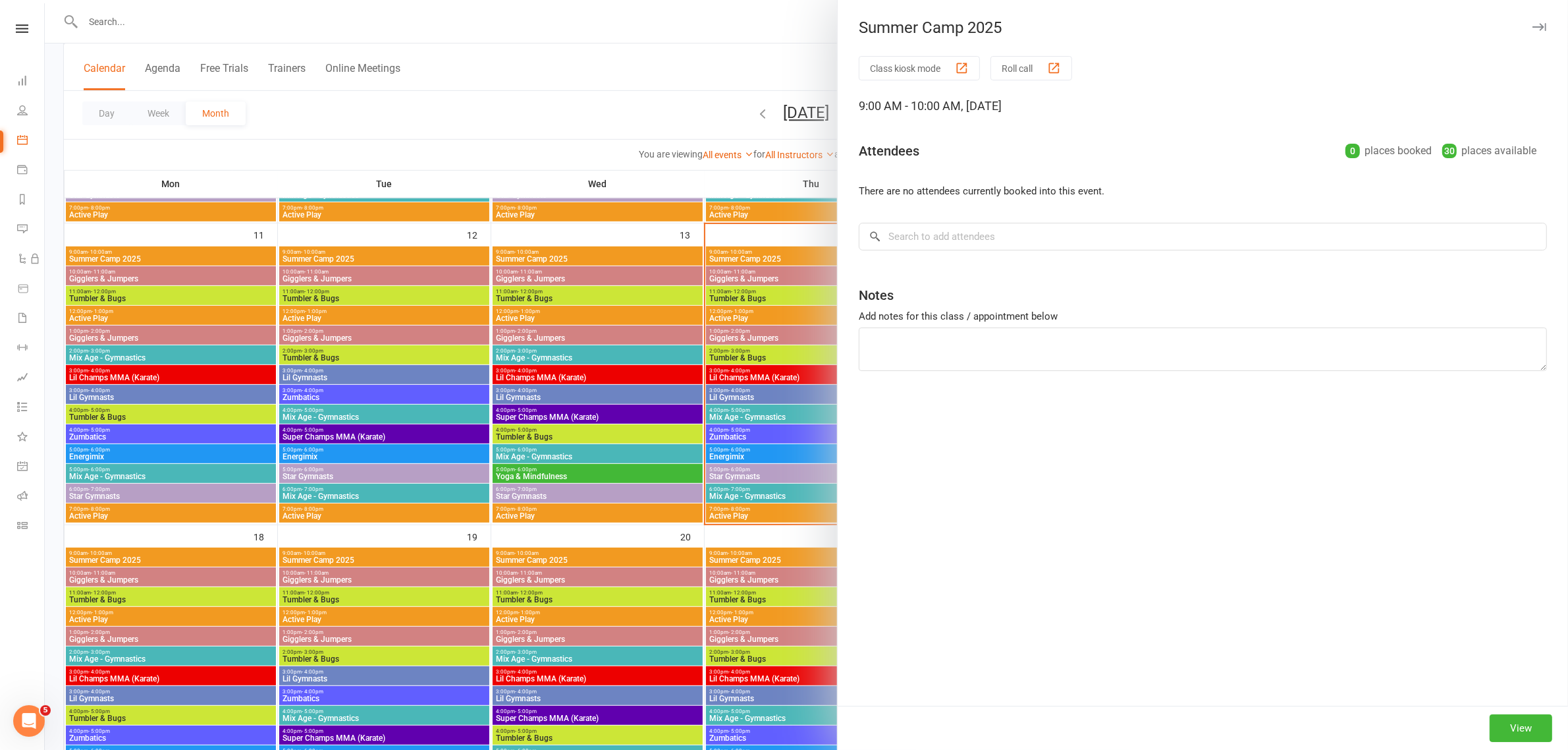
click at [755, 257] on div at bounding box center [806, 375] width 1523 height 750
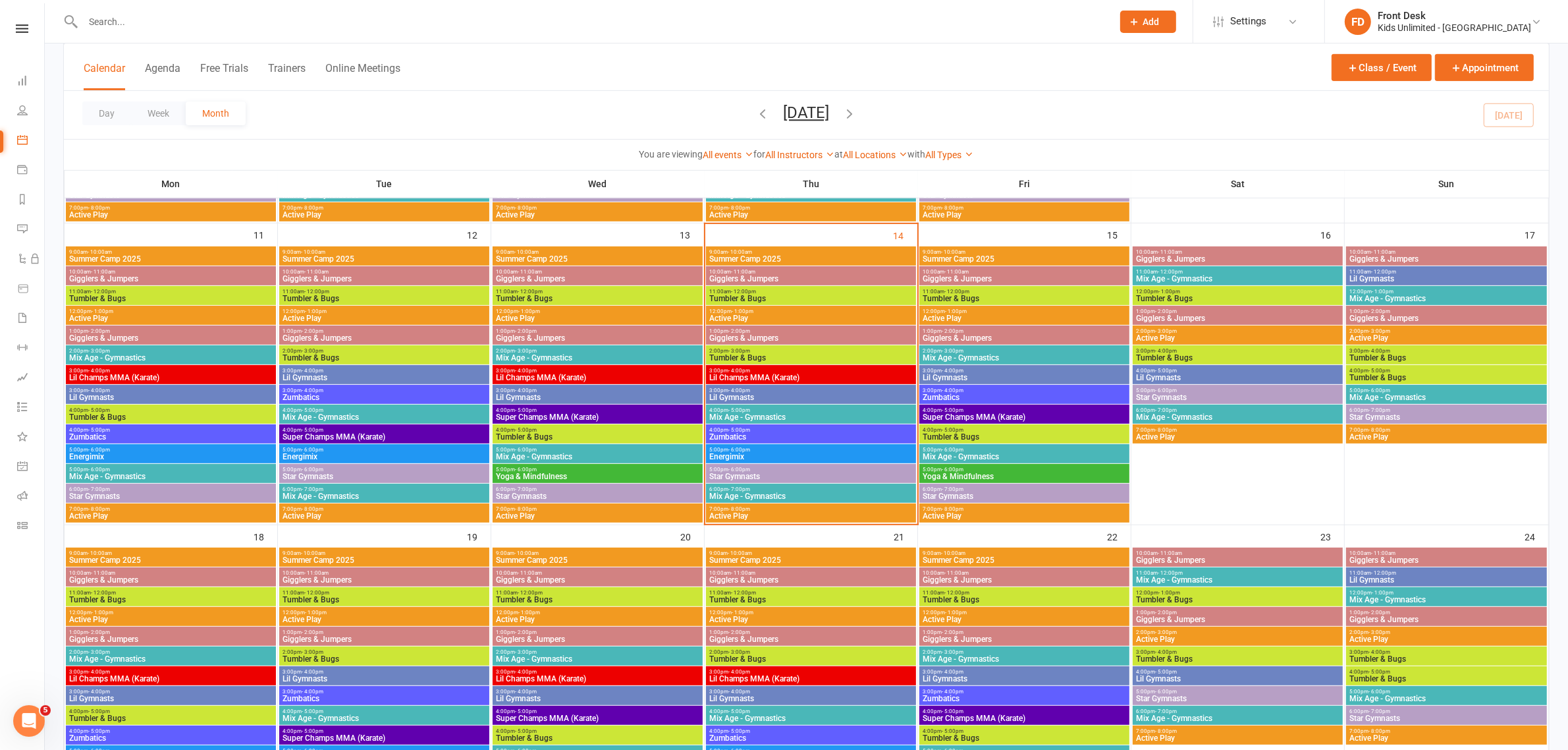
click at [755, 257] on span "Summer Camp 2025" at bounding box center [811, 258] width 205 height 8
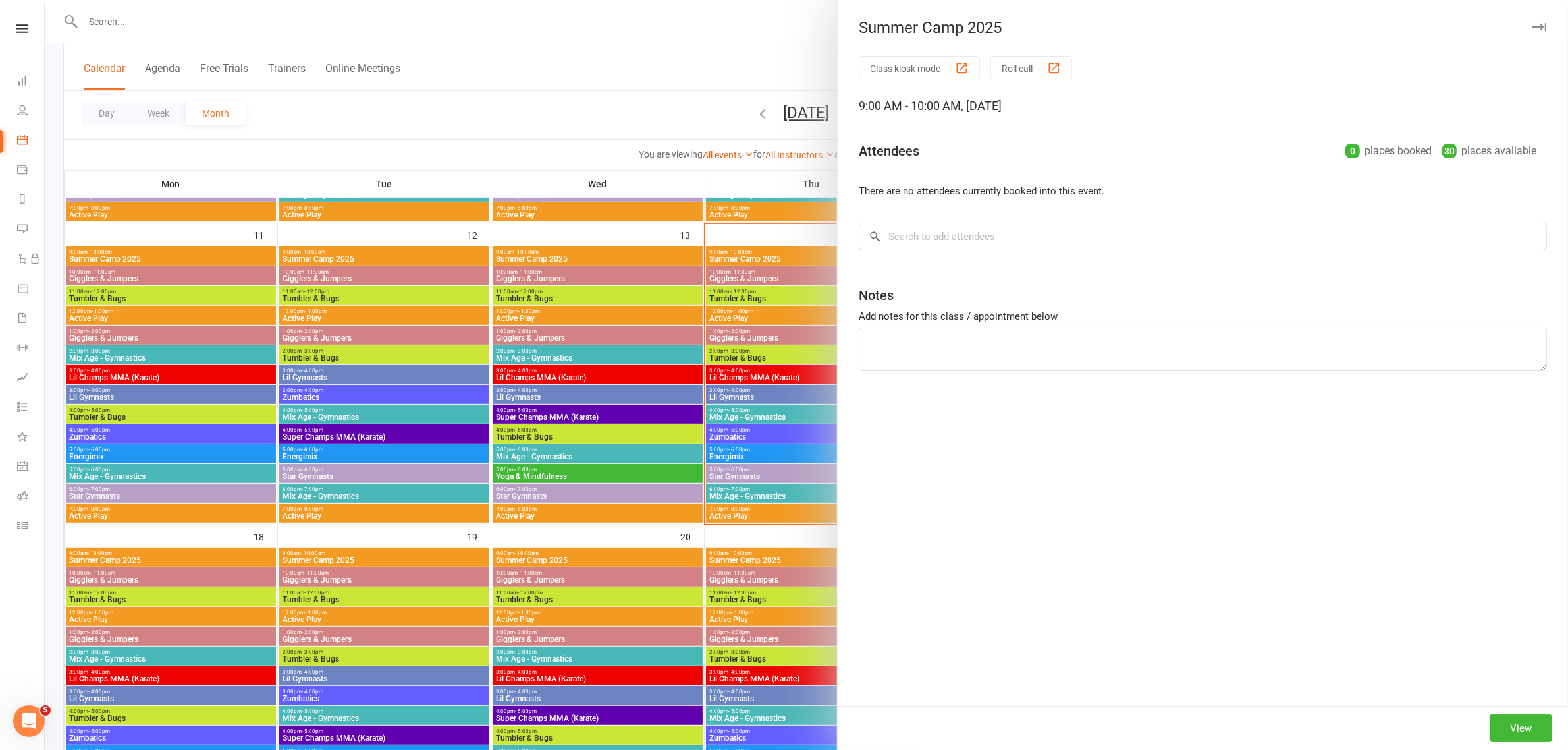
click at [751, 274] on div at bounding box center [806, 375] width 1523 height 750
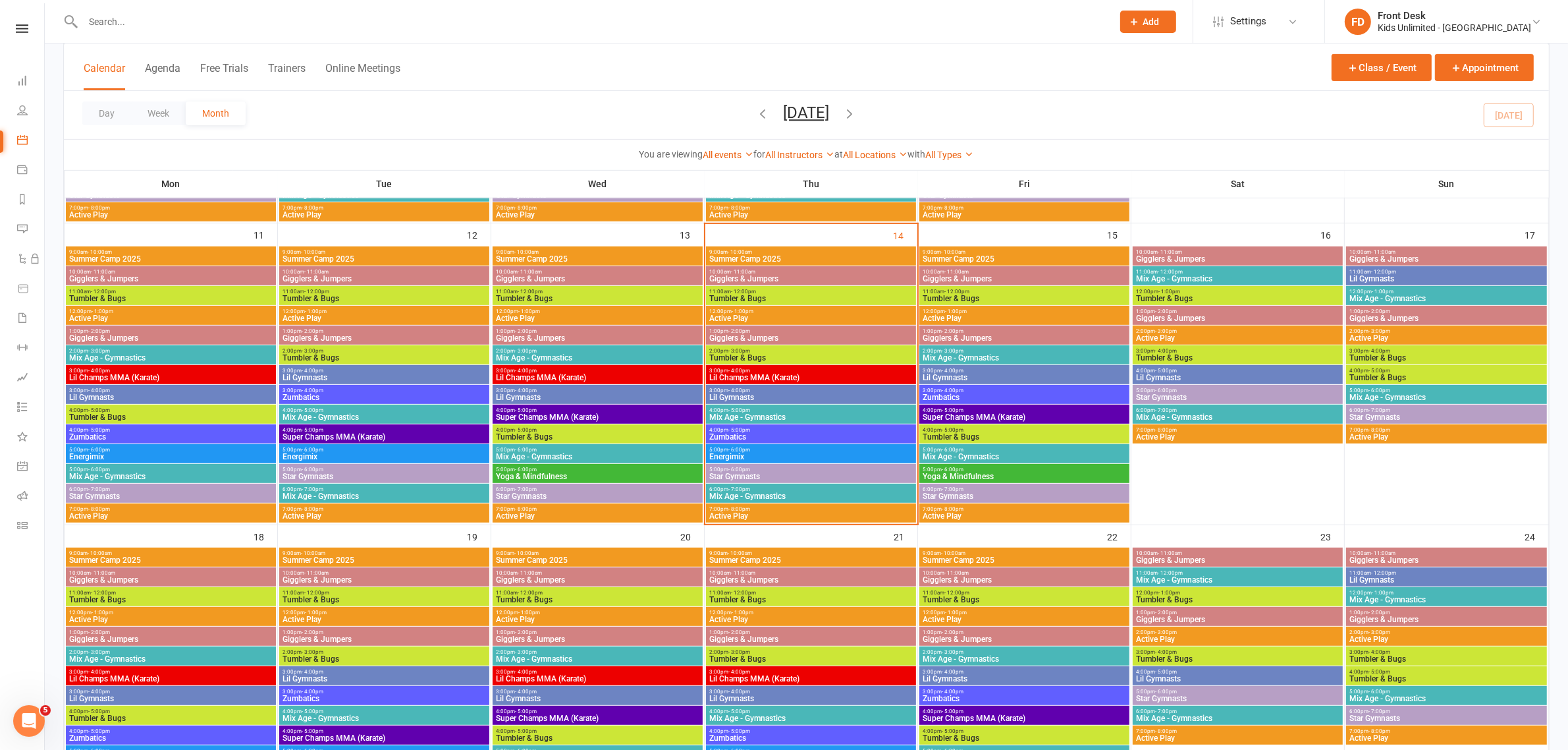
click at [751, 275] on span "Gigglers & Jumpers" at bounding box center [811, 278] width 205 height 8
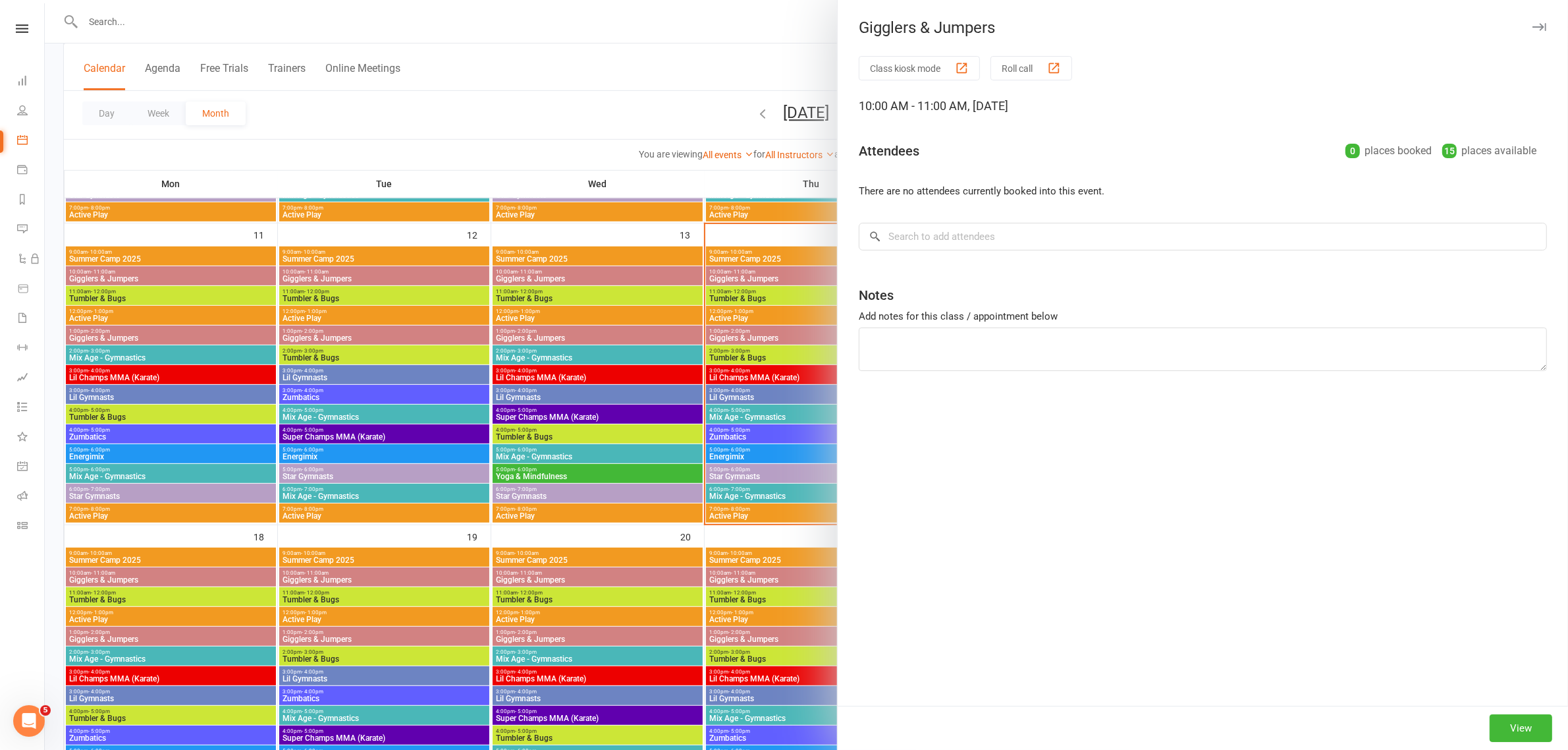
click at [670, 278] on div at bounding box center [806, 375] width 1523 height 750
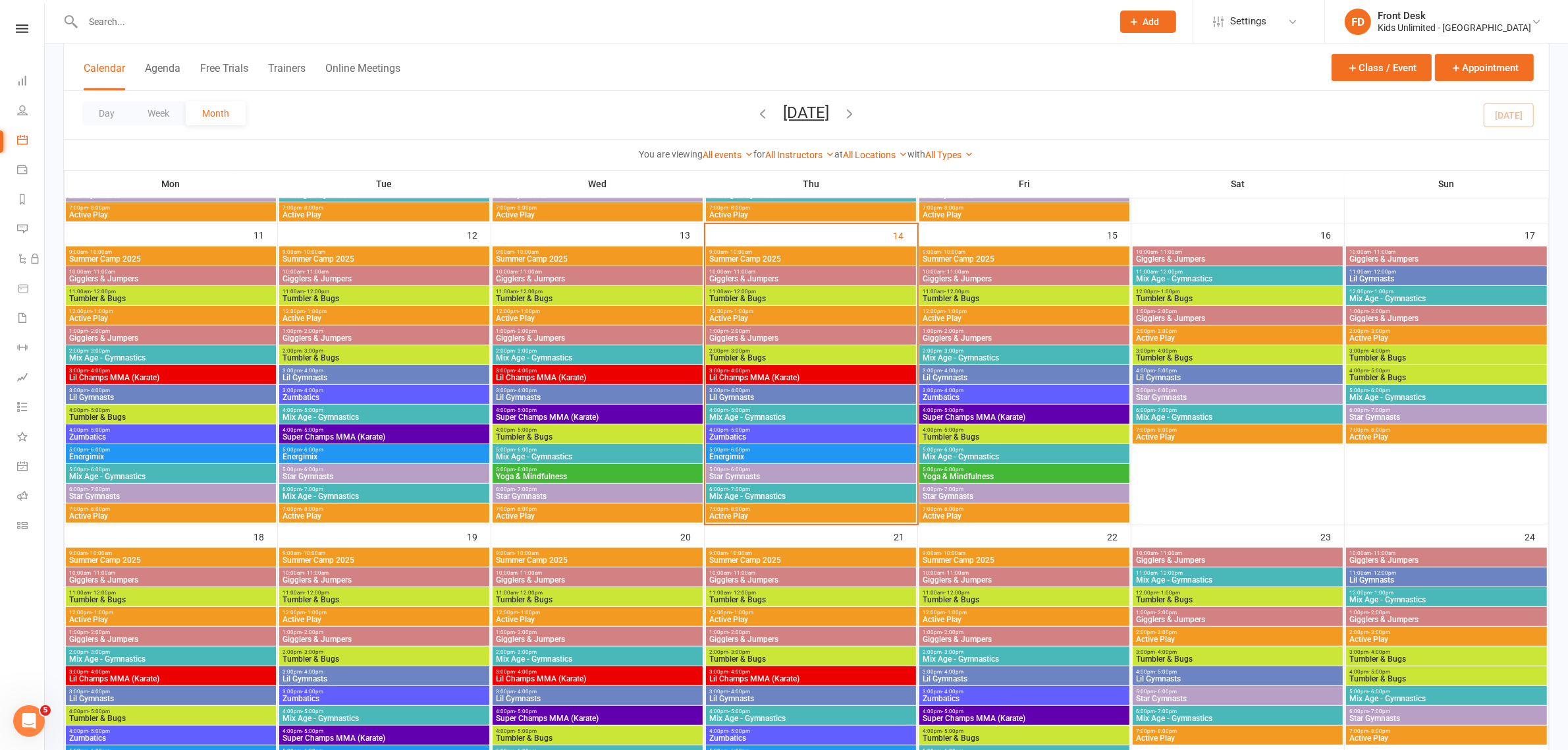
click at [670, 278] on span "Gigglers & Jumpers" at bounding box center [597, 278] width 205 height 8
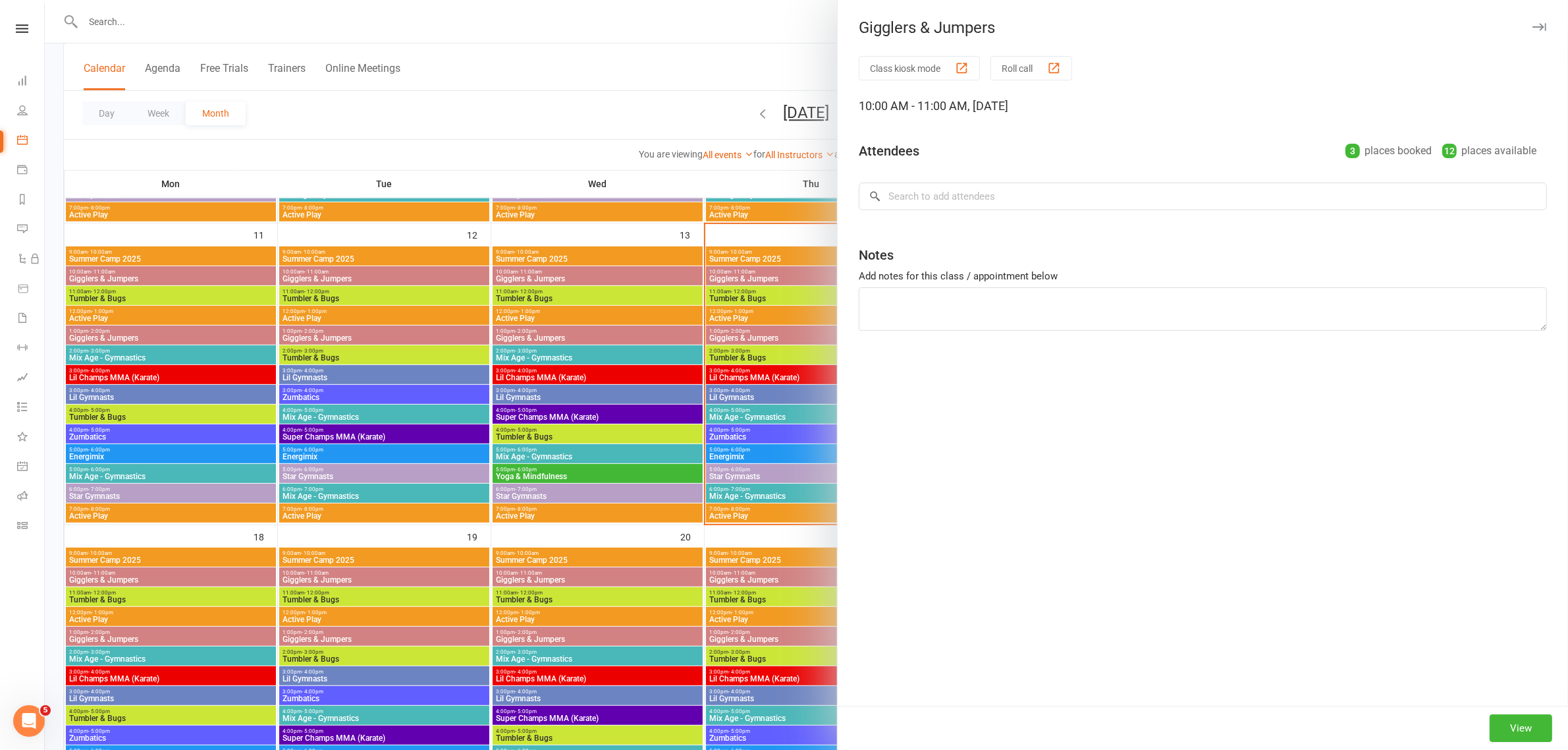
click at [673, 296] on div at bounding box center [806, 375] width 1523 height 750
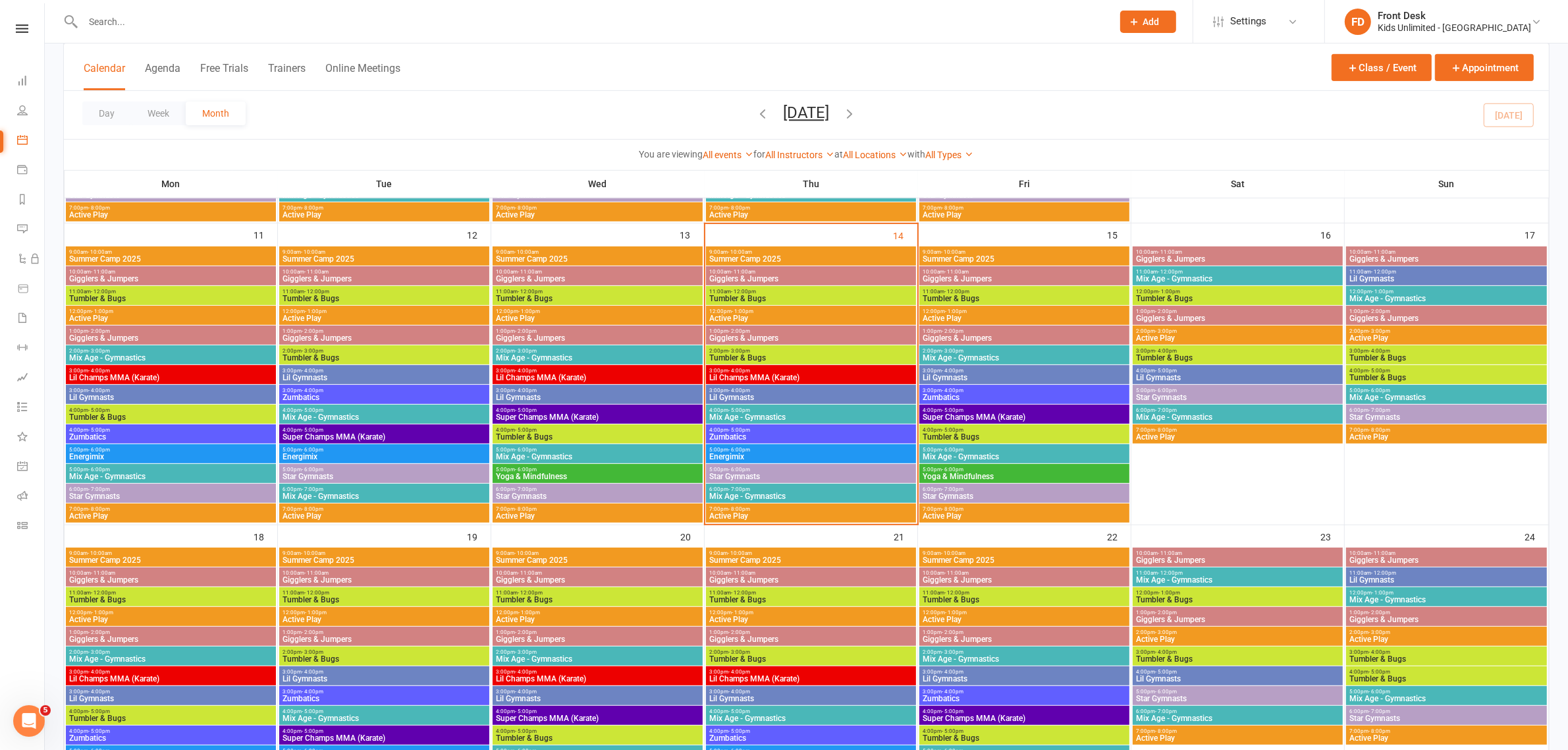
click at [673, 296] on span "Tumbler & Bugs" at bounding box center [597, 298] width 205 height 8
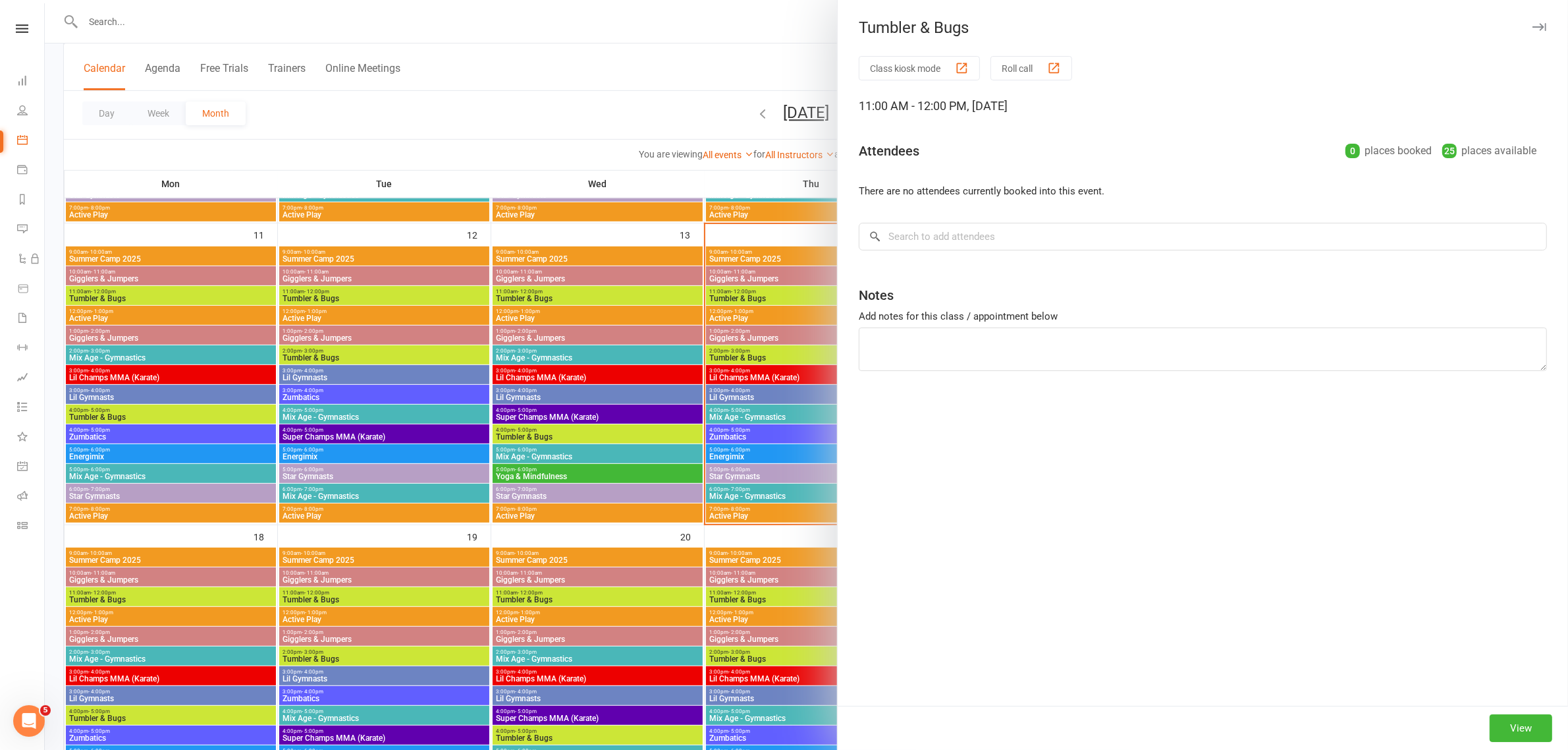
click at [735, 296] on div at bounding box center [806, 375] width 1523 height 750
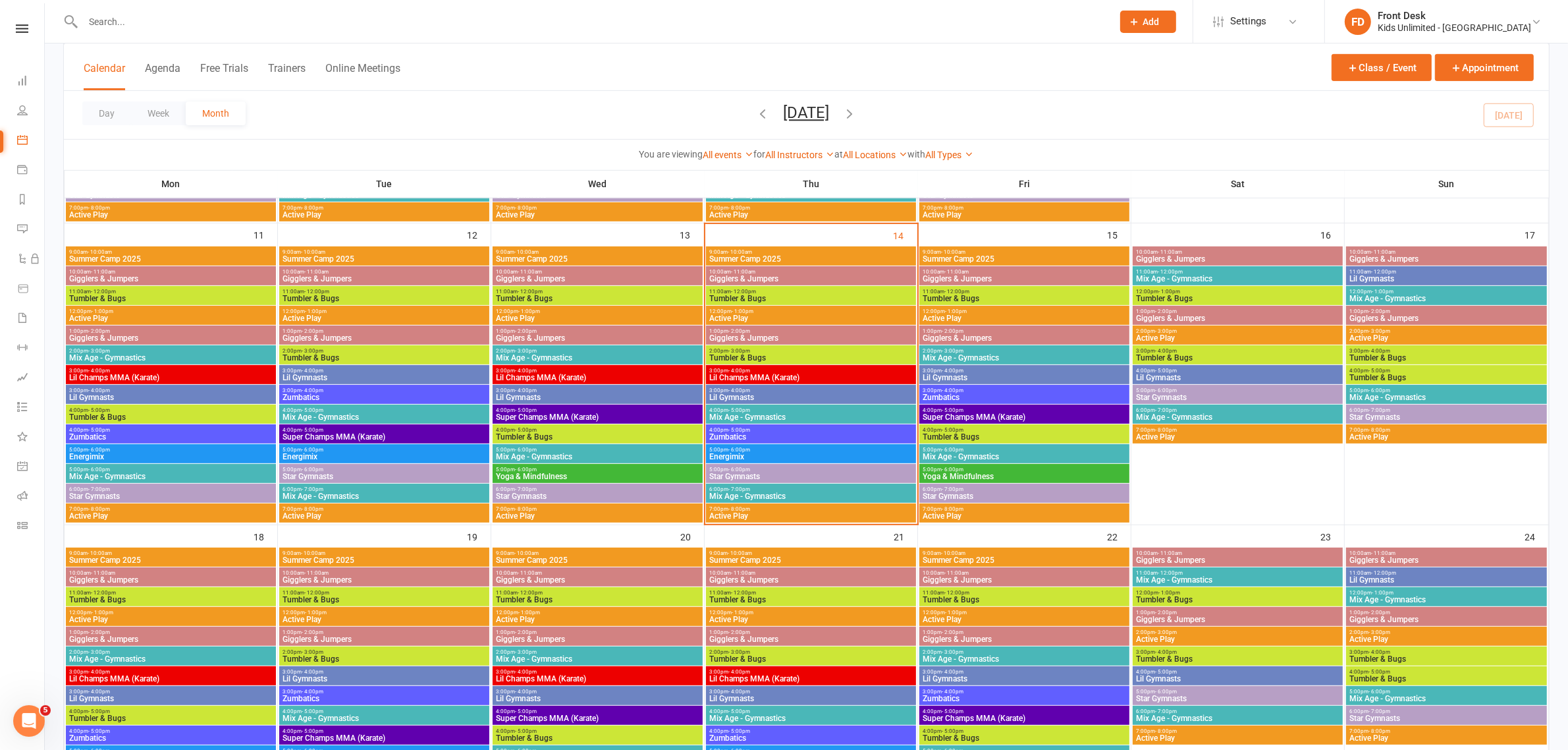
click at [735, 296] on span "Tumbler & Bugs" at bounding box center [811, 298] width 205 height 8
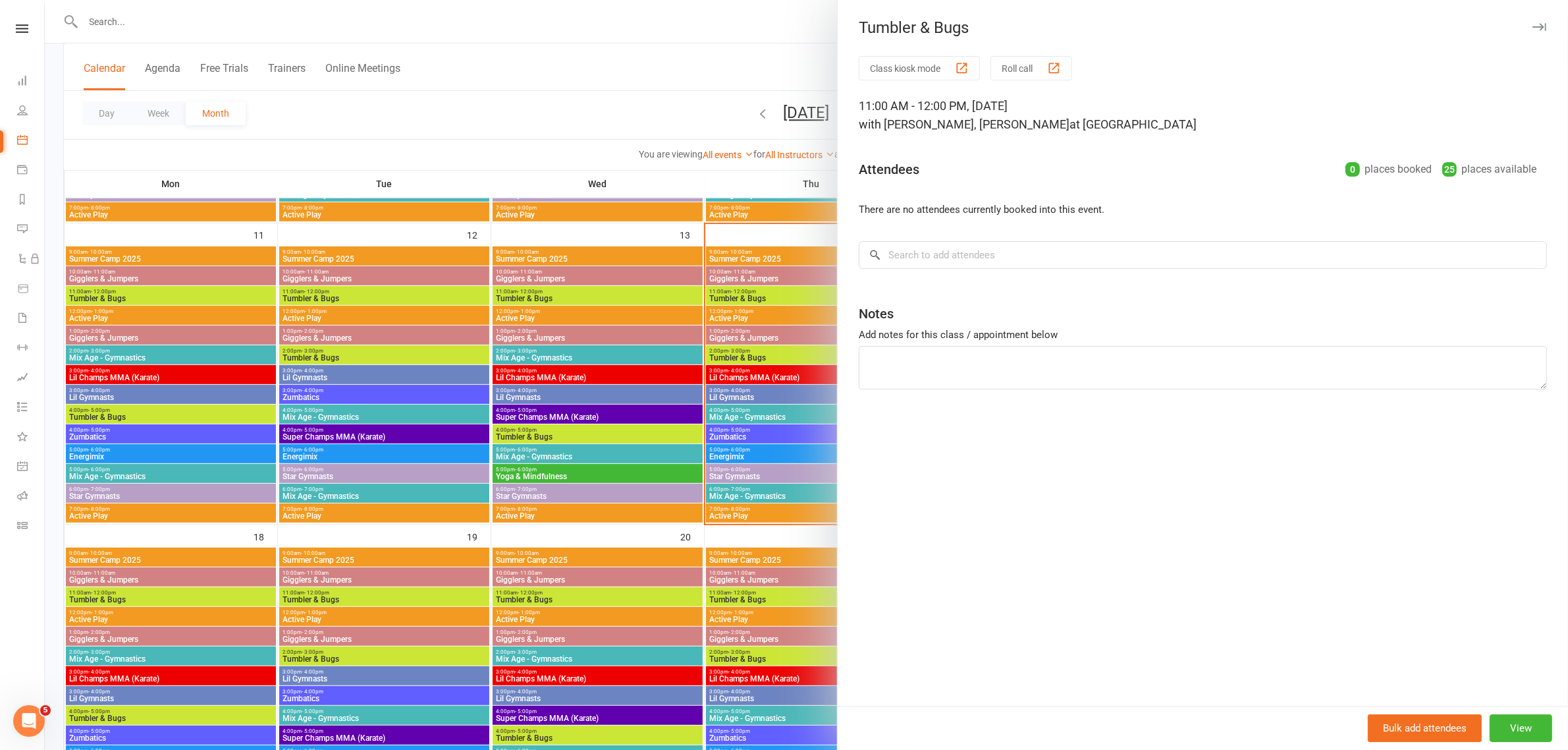
click at [427, 297] on div at bounding box center [806, 375] width 1523 height 750
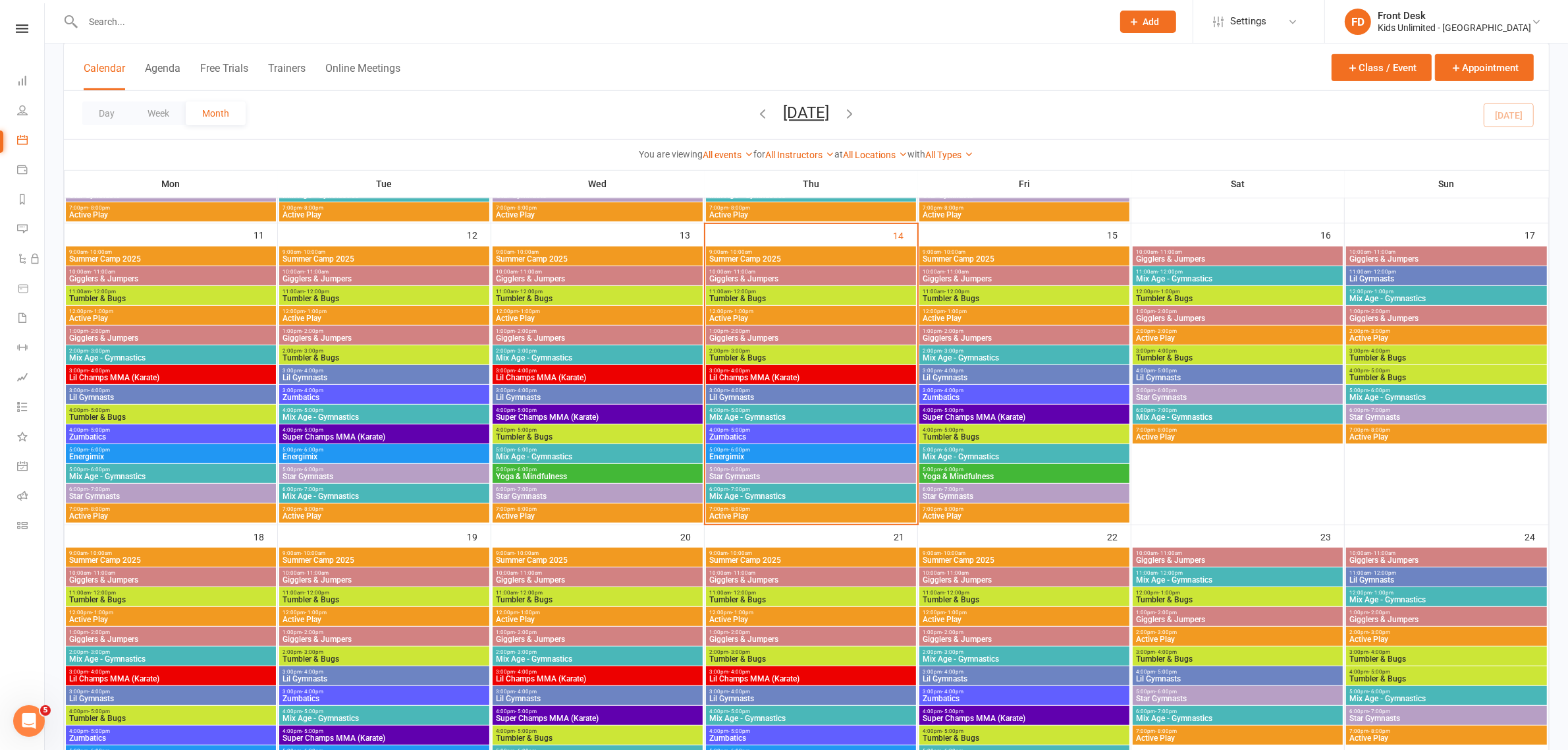
click at [427, 297] on span "Tumbler & Bugs" at bounding box center [384, 298] width 205 height 8
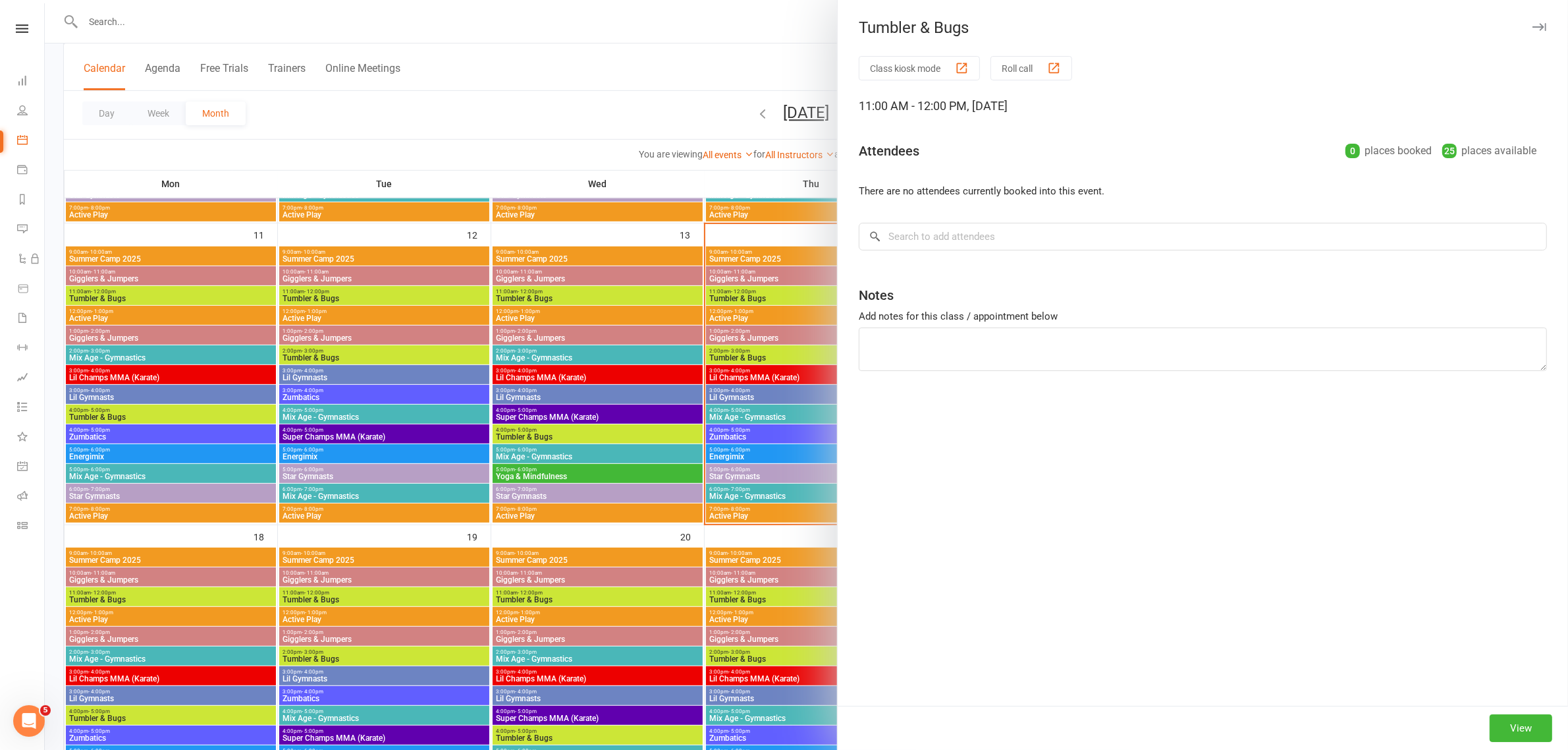
click at [435, 269] on div at bounding box center [806, 375] width 1523 height 750
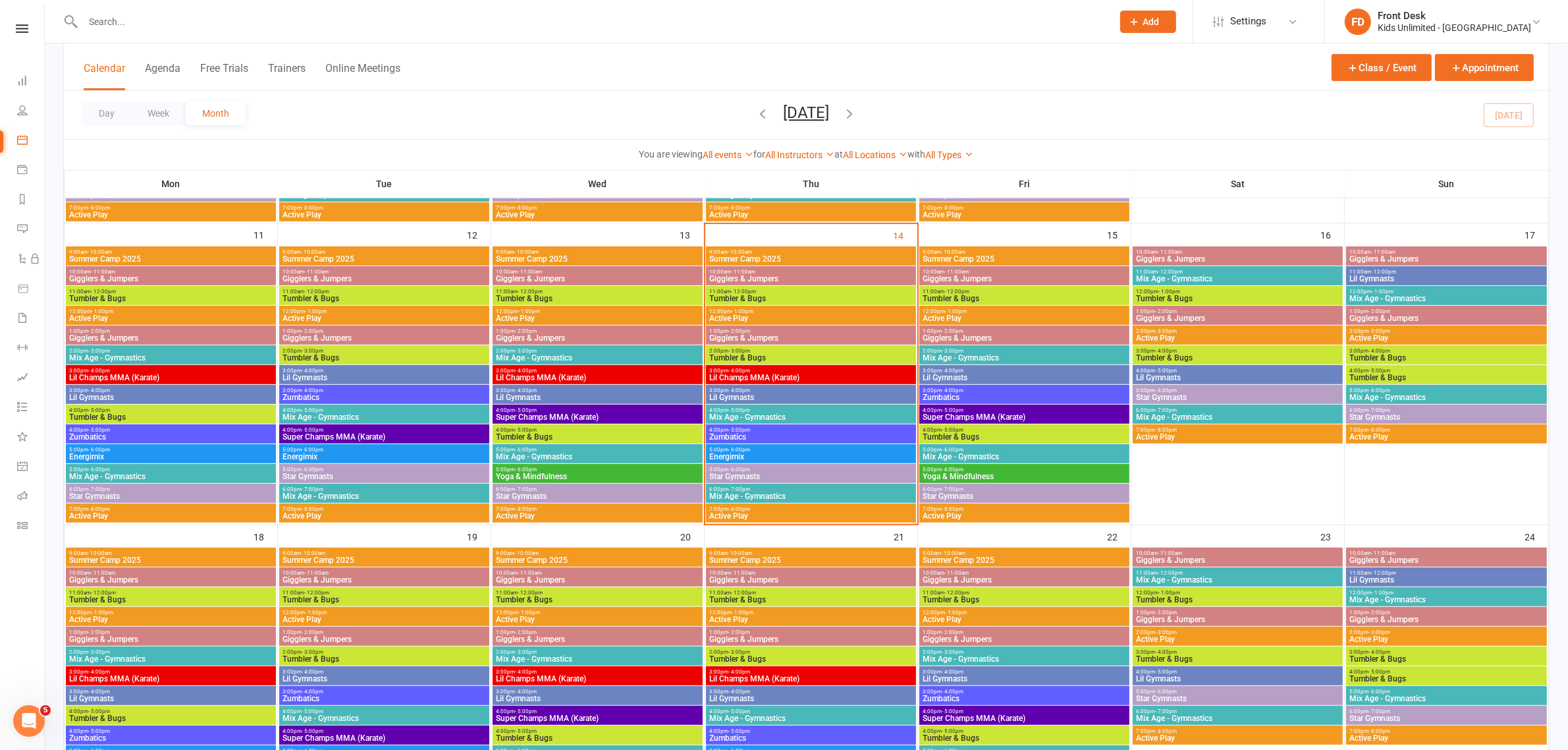
click at [435, 270] on span "10:00am - 11:00am" at bounding box center [384, 272] width 205 height 5
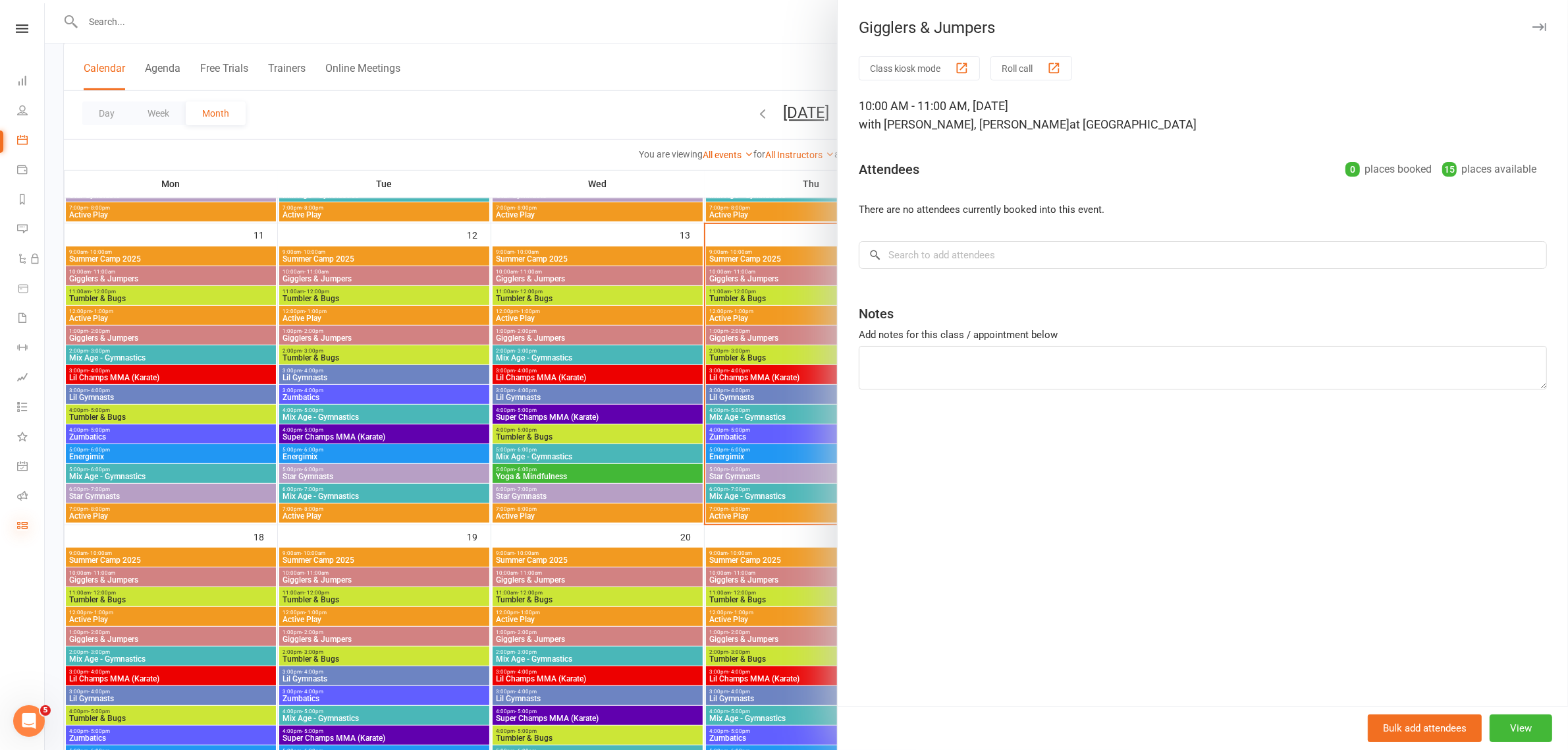
click at [23, 521] on icon at bounding box center [23, 526] width 11 height 11
click at [17, 522] on icon at bounding box center [23, 526] width 11 height 11
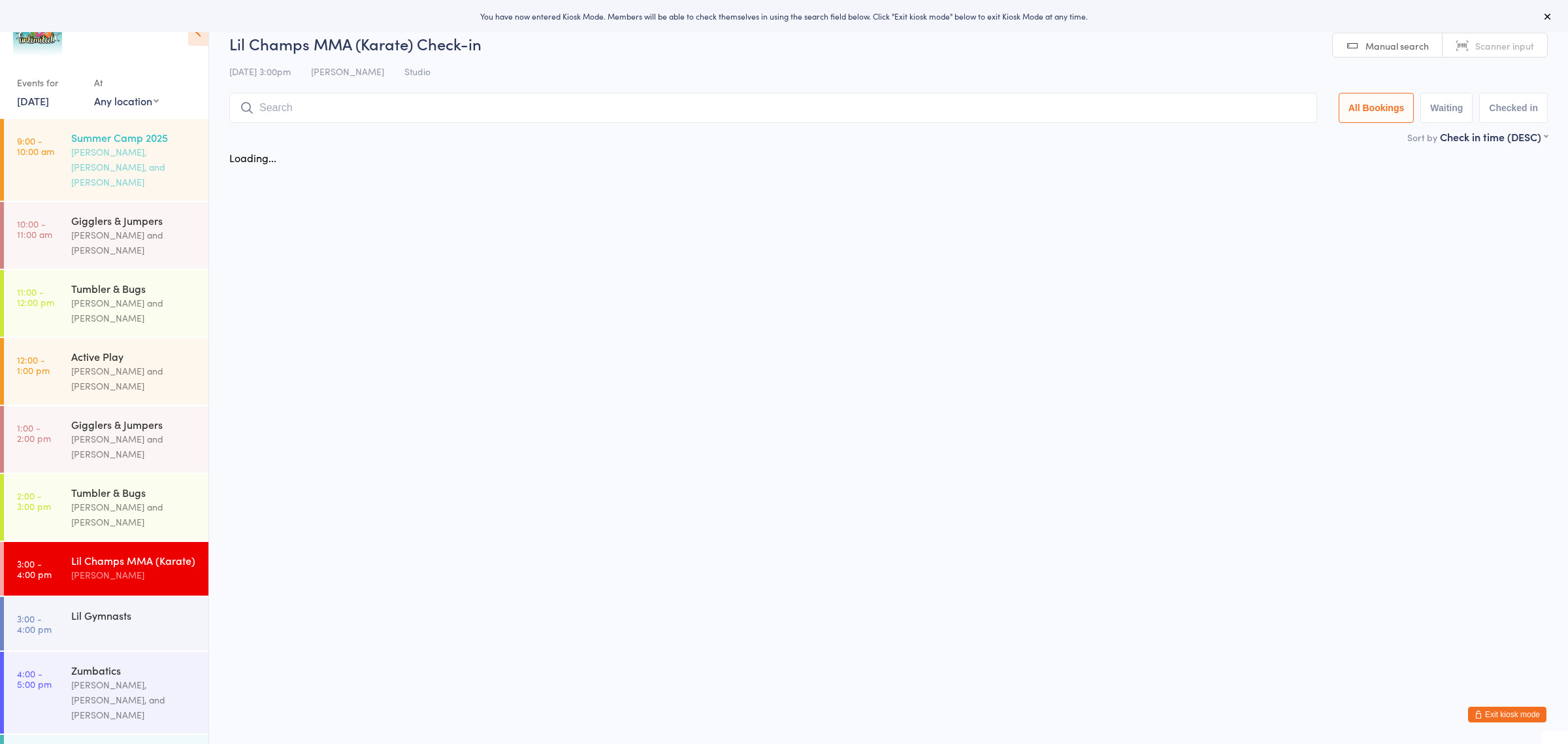
click at [125, 158] on div "Leo Daiz, Jeny Rose Getiayon, and Jerolen Diano" at bounding box center [134, 167] width 126 height 45
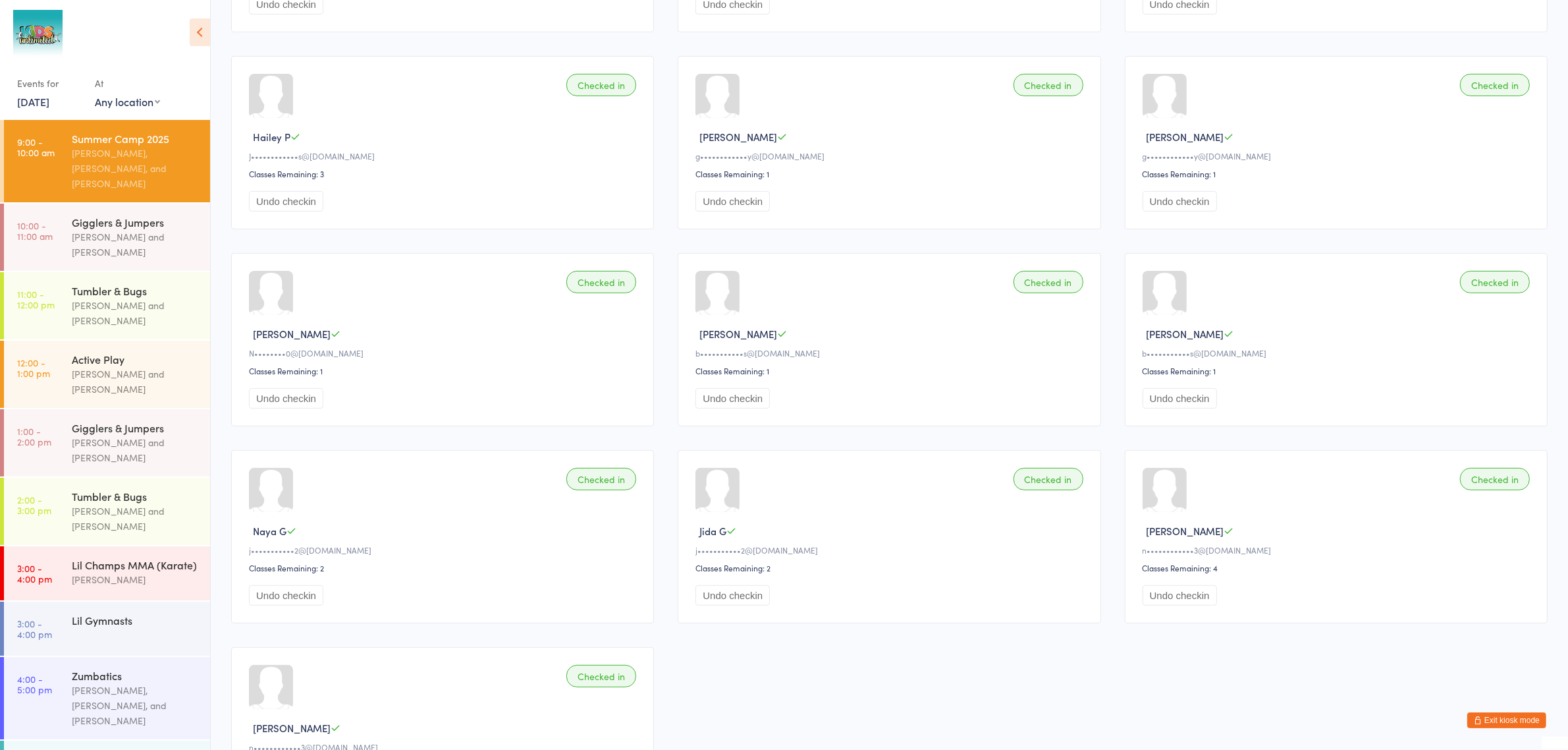
scroll to position [493, 0]
click at [143, 237] on div "Leo Daiz and Rikki Pangan" at bounding box center [135, 244] width 127 height 30
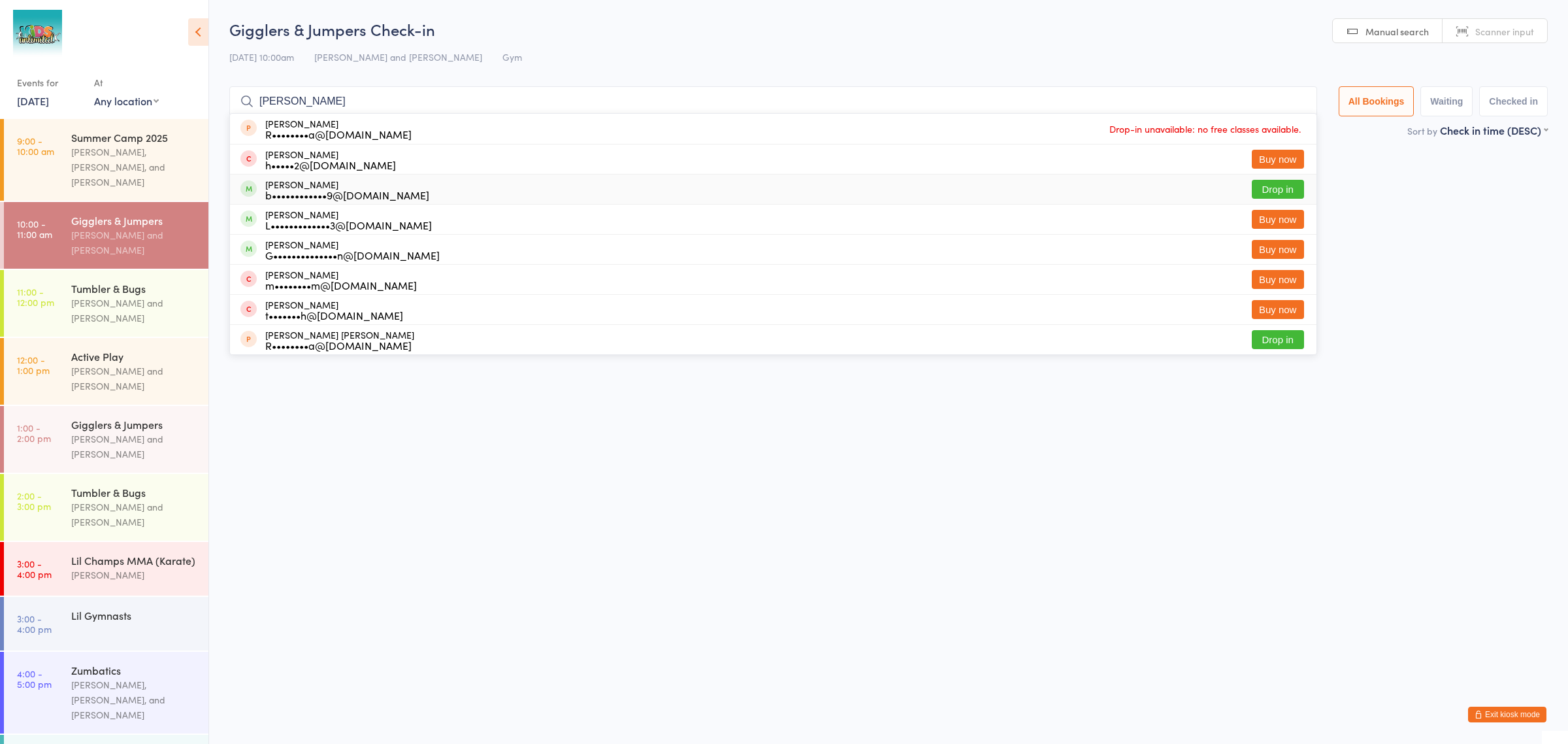
type input "[PERSON_NAME]"
click at [291, 193] on div "b••••••••••••9@yahoo.co.uk" at bounding box center [347, 195] width 164 height 11
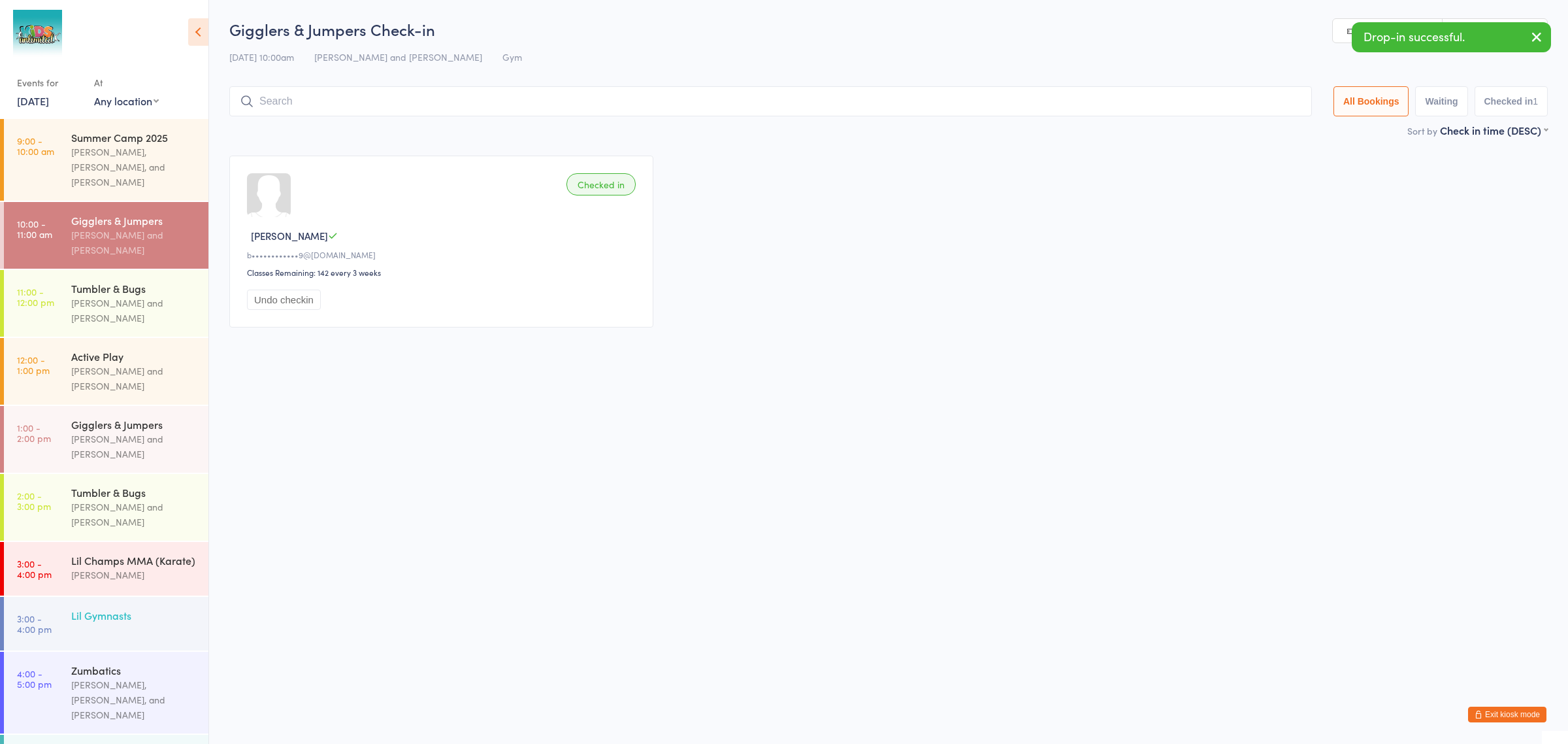
click at [134, 608] on div "Lil Gymnasts" at bounding box center [134, 615] width 126 height 14
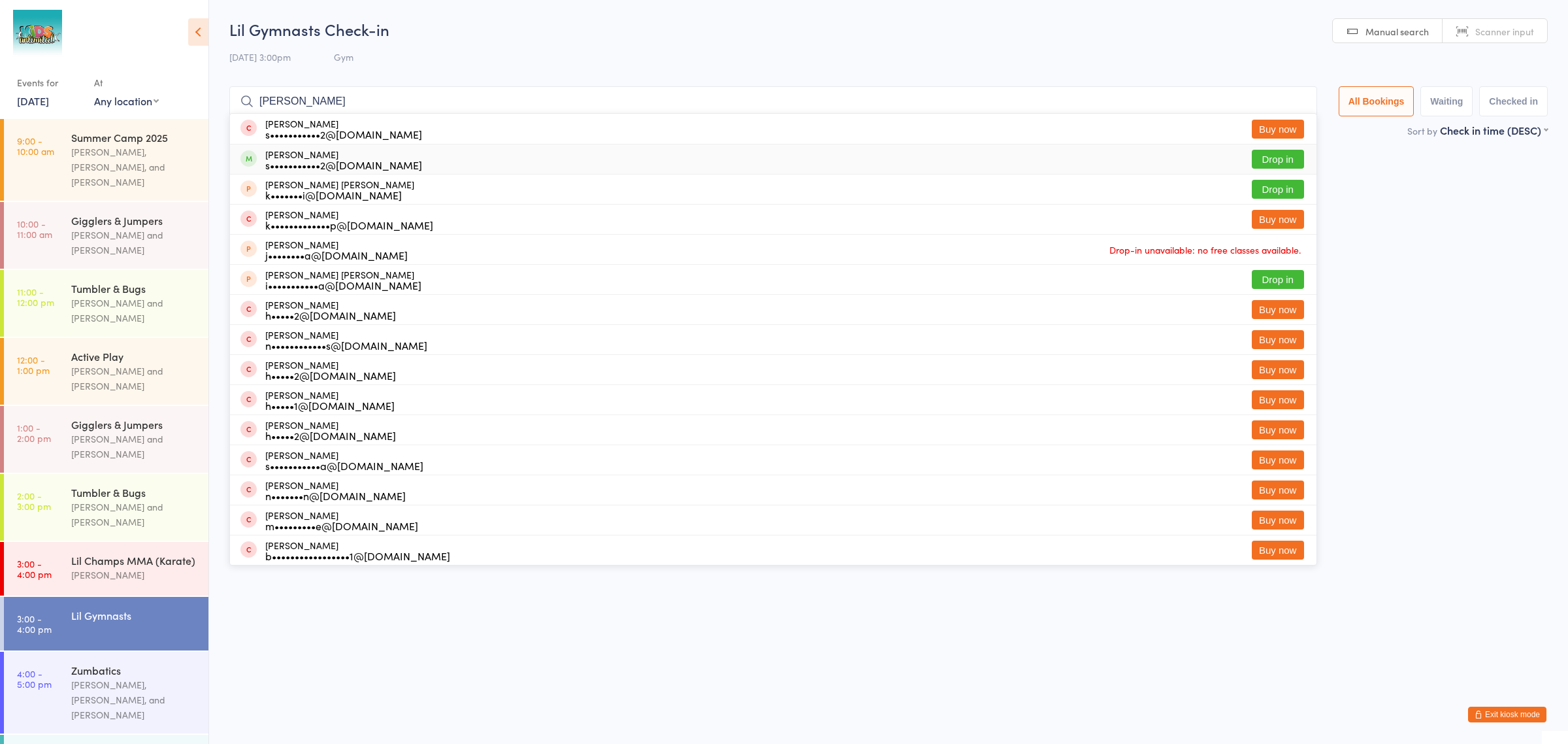
type input "Alisha"
click at [255, 161] on span at bounding box center [249, 158] width 16 height 16
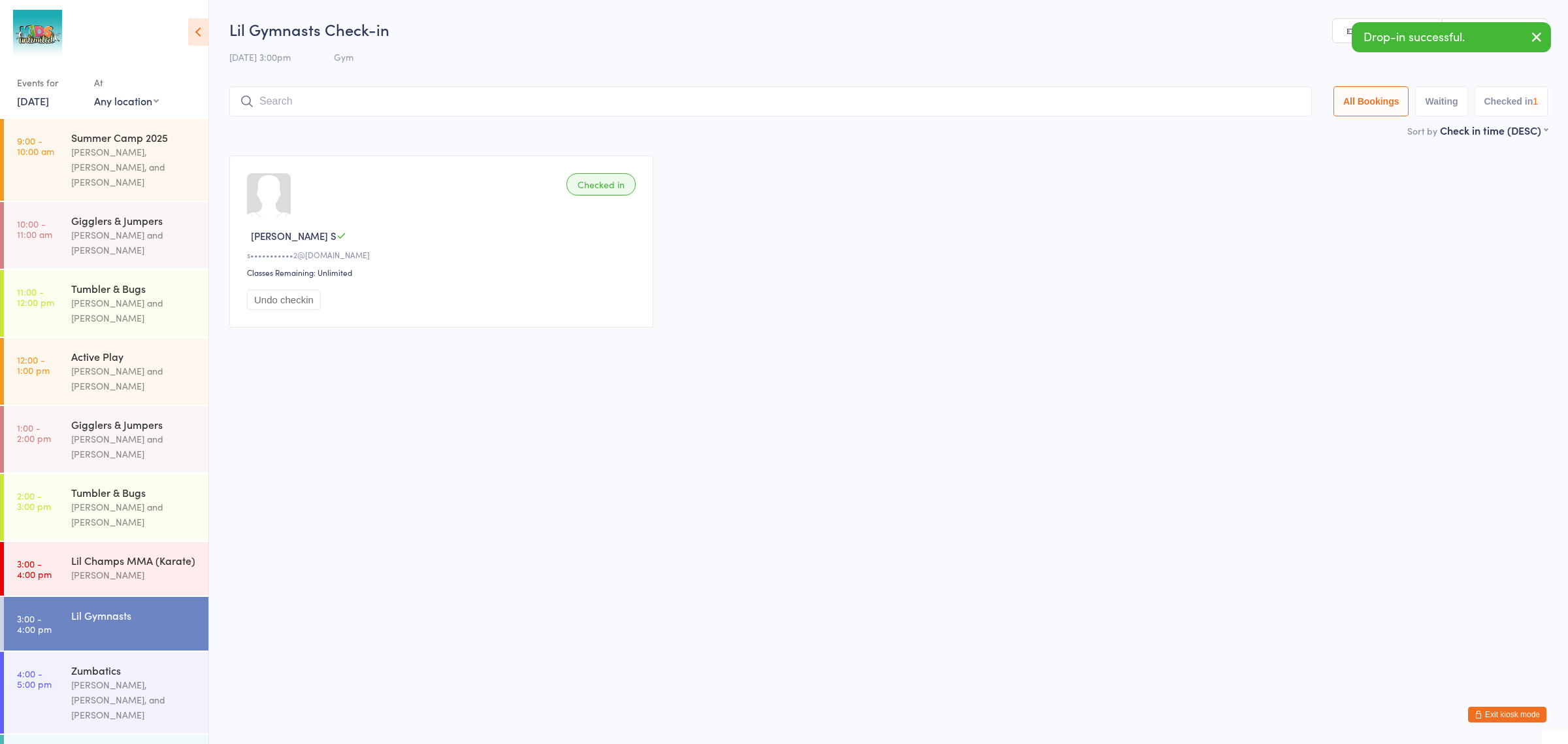
click at [288, 95] on input "search" at bounding box center [770, 100] width 1083 height 30
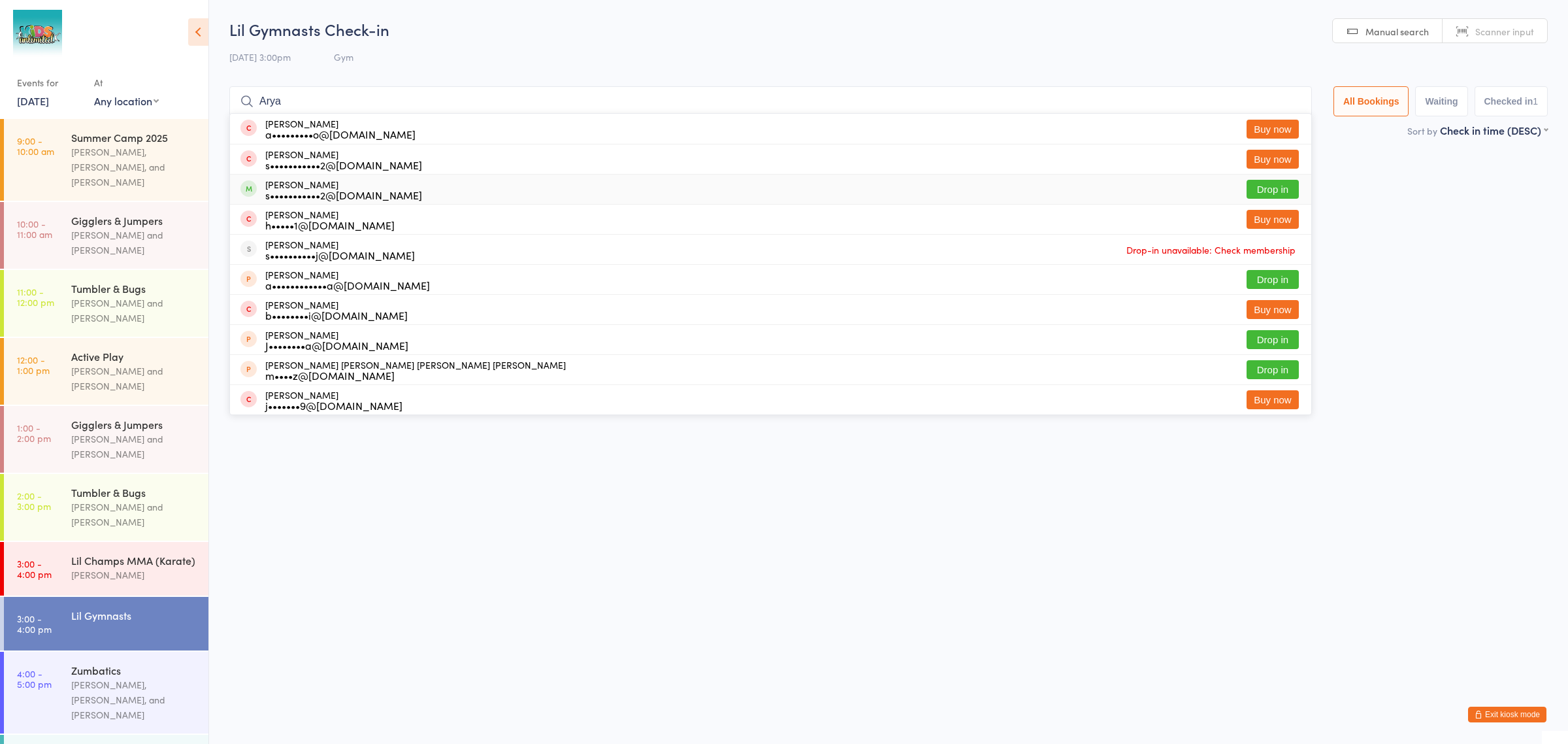
type input "Arya"
click at [276, 185] on div "Arya Raju Sharma s•••••••••••2@gmail.com" at bounding box center [343, 189] width 157 height 21
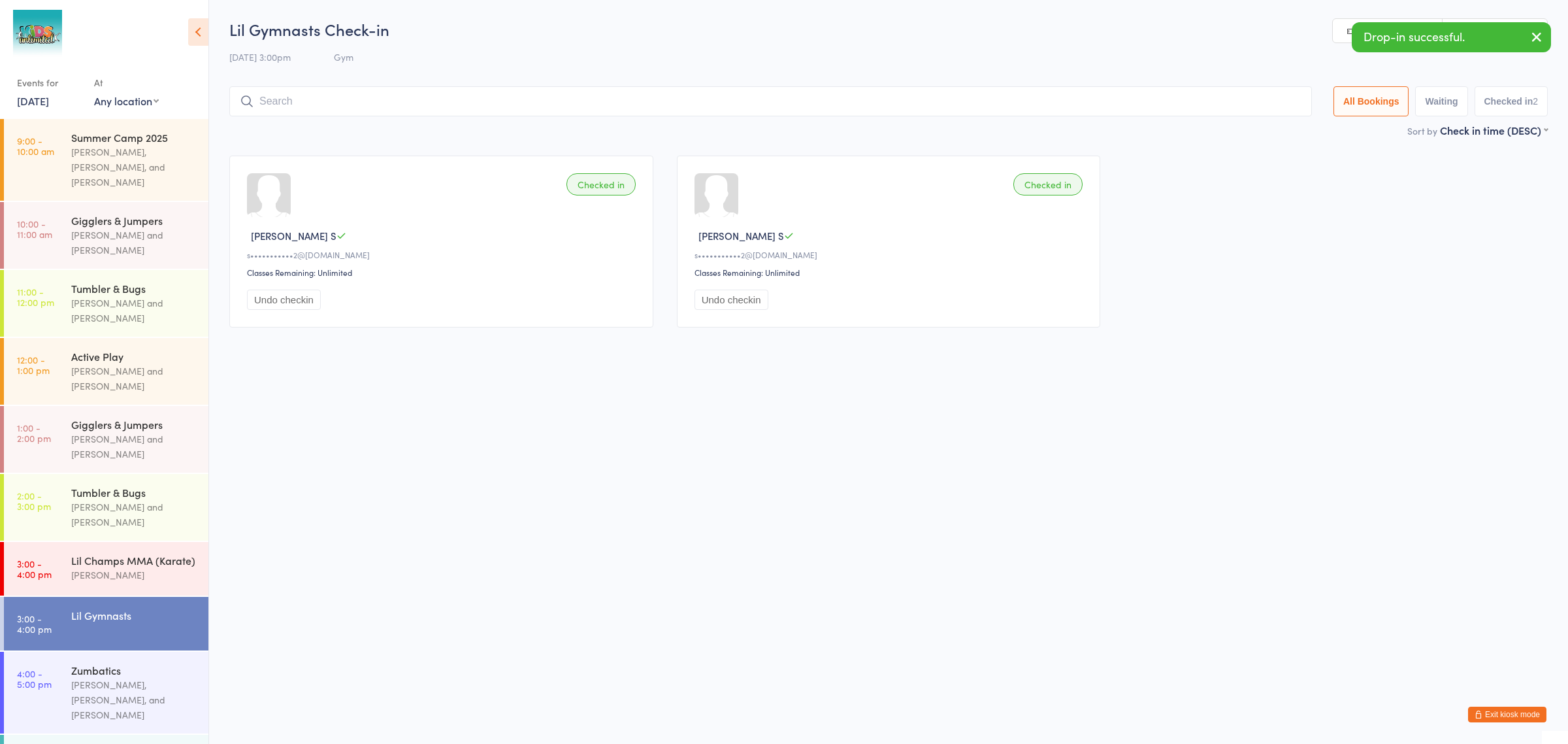
click at [315, 107] on input "search" at bounding box center [770, 100] width 1083 height 30
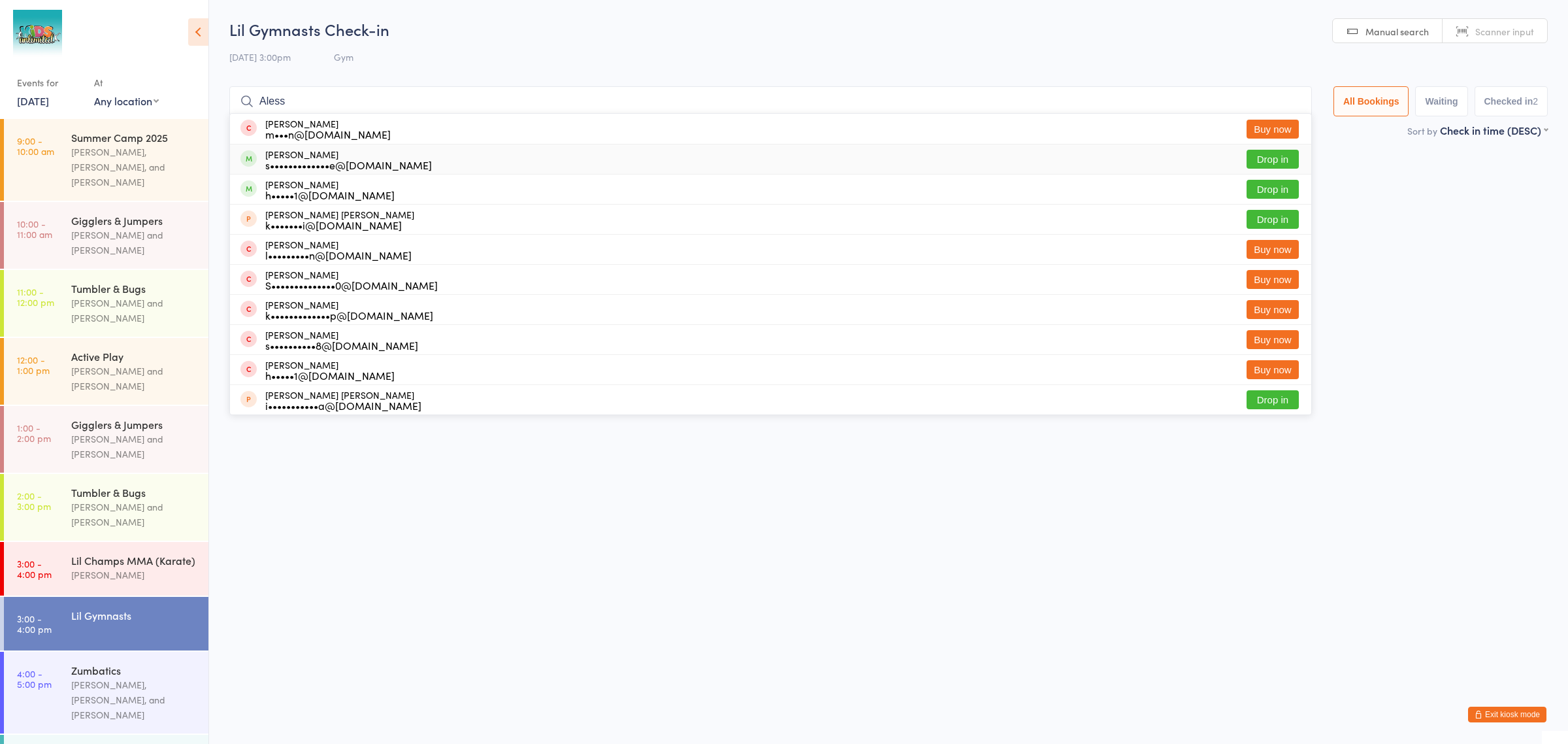
type input "Aless"
click at [276, 154] on div "Alessia Barberio s•••••••••••••e@gmail.com" at bounding box center [348, 159] width 166 height 21
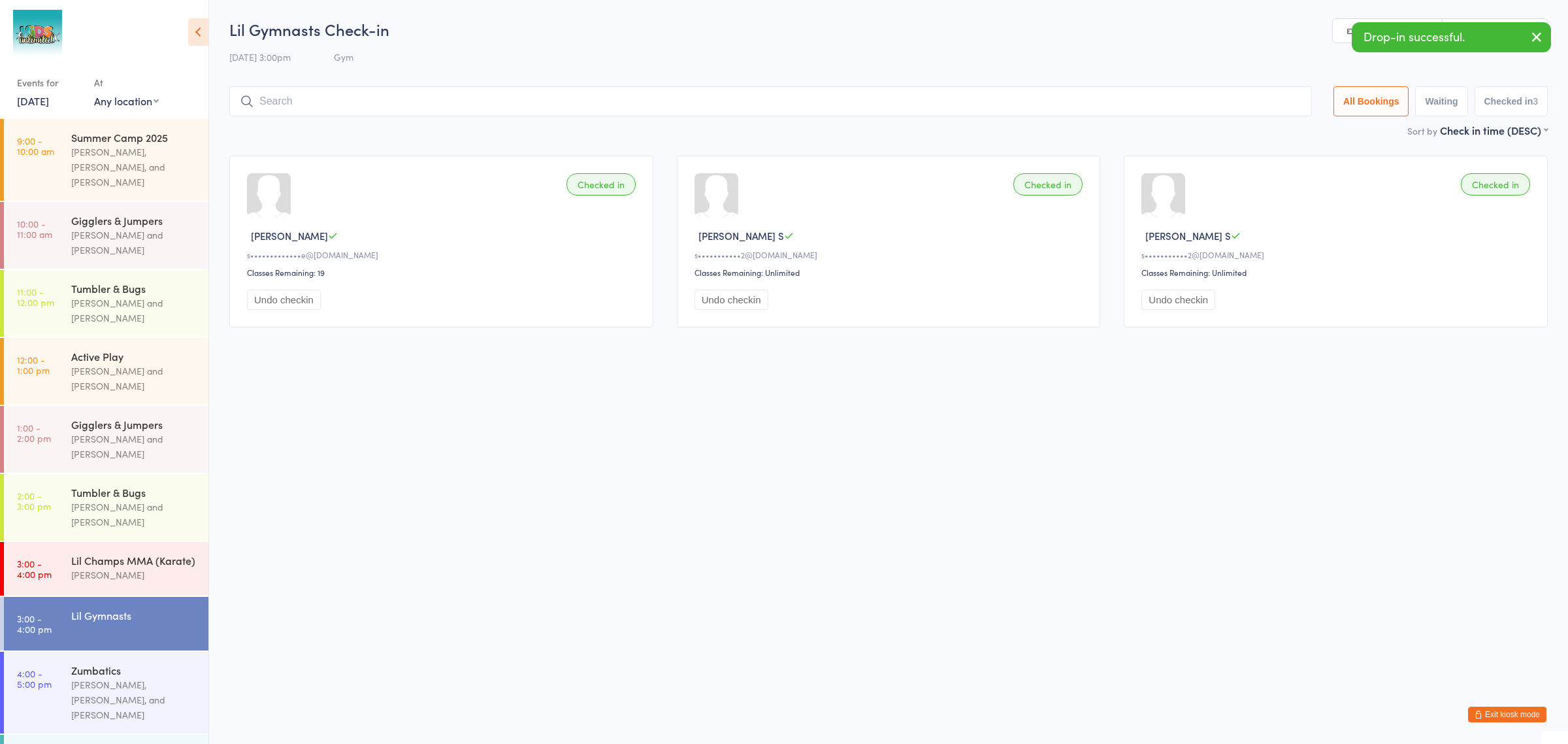
click at [307, 96] on input "search" at bounding box center [770, 100] width 1083 height 30
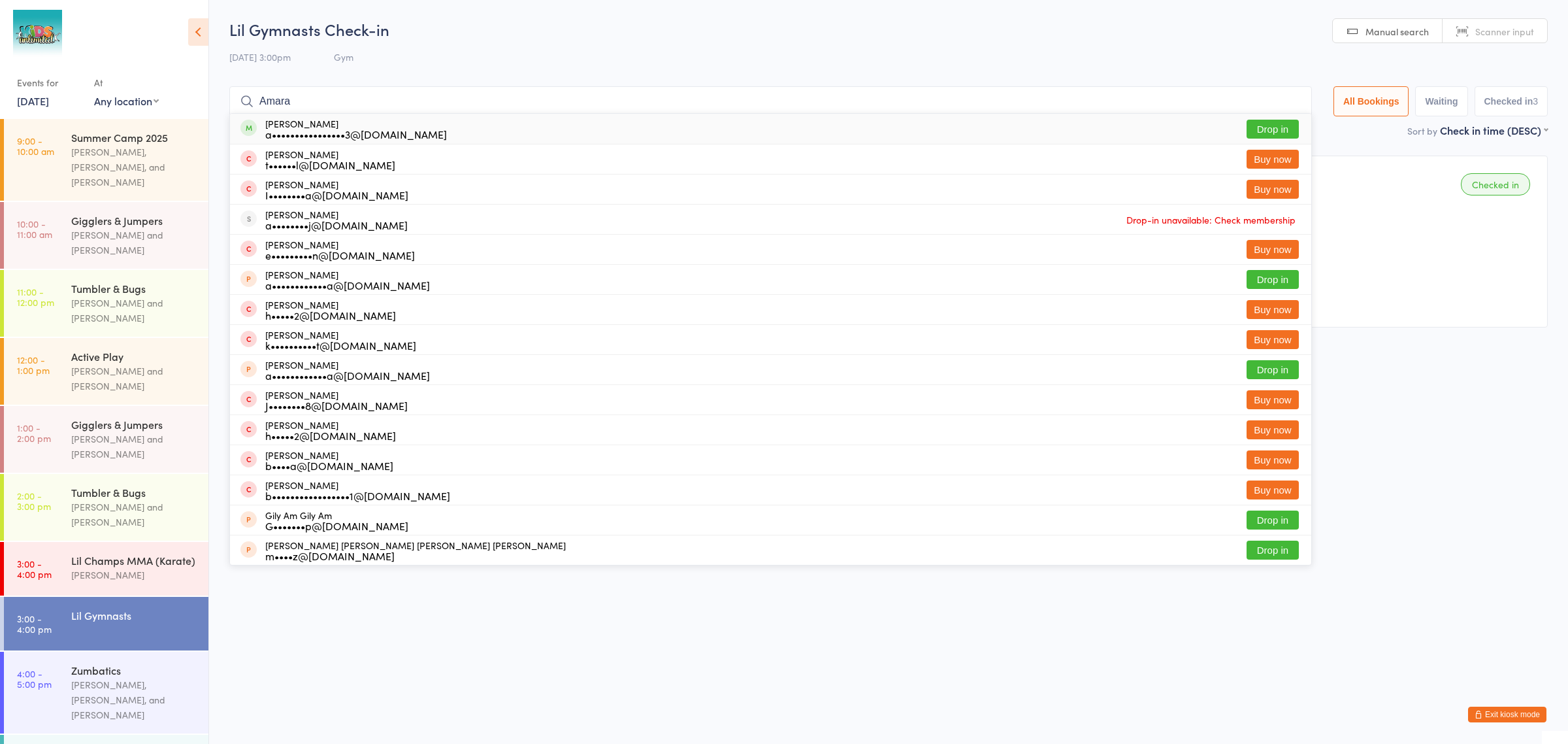
type input "Amara"
click at [278, 132] on div "a••••••••••••••••3@gmail.com" at bounding box center [356, 134] width 182 height 11
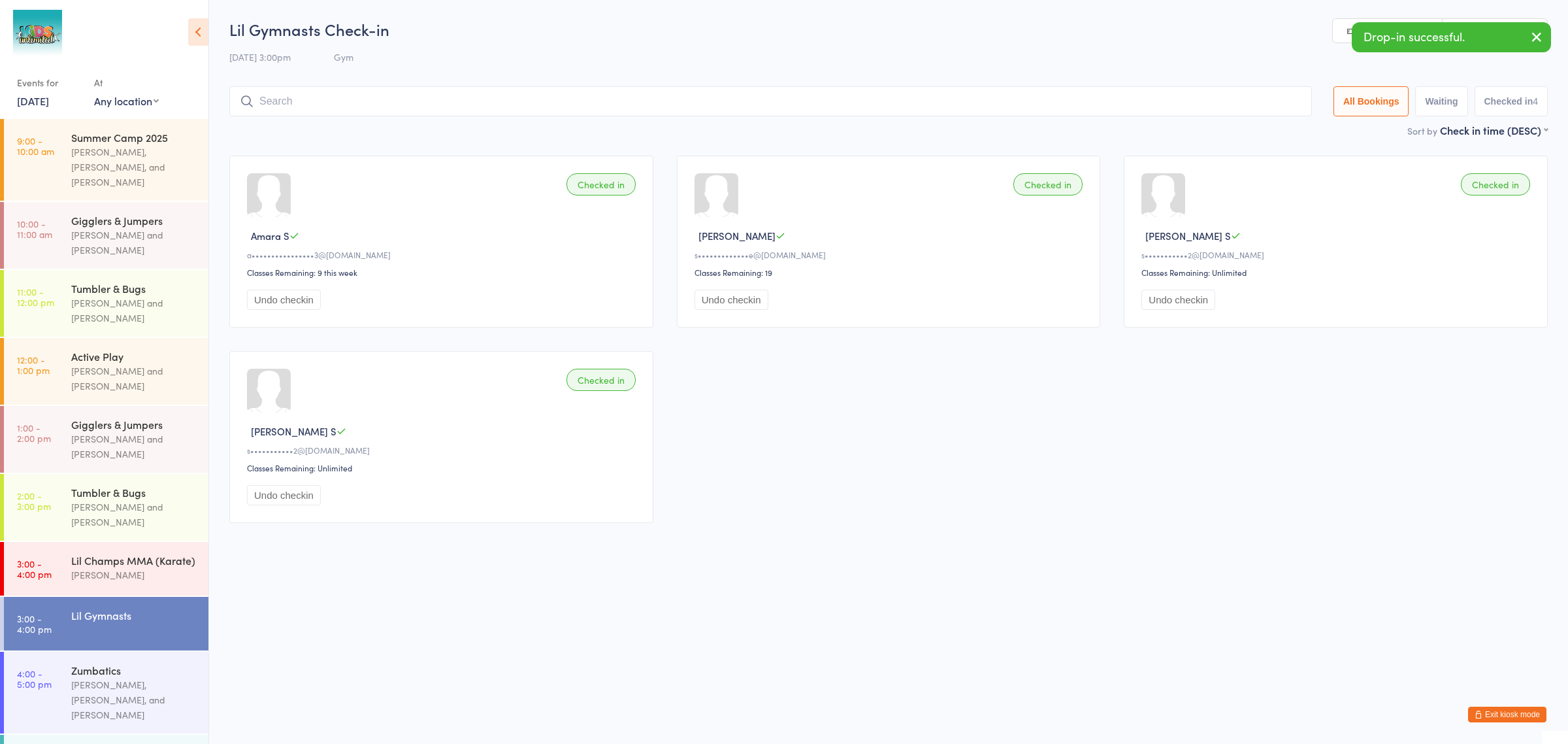
click at [281, 102] on input "search" at bounding box center [770, 100] width 1083 height 30
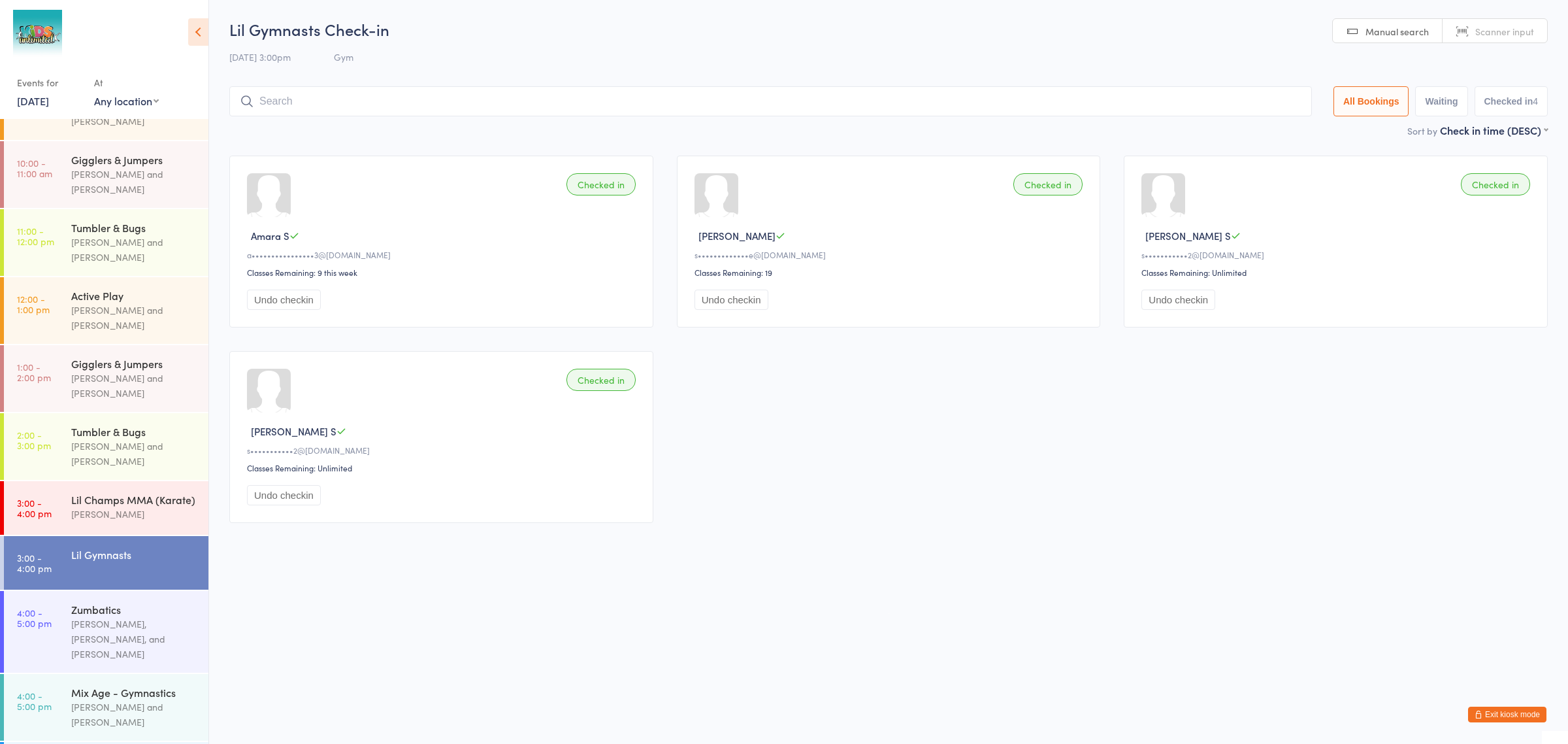
scroll to position [164, 0]
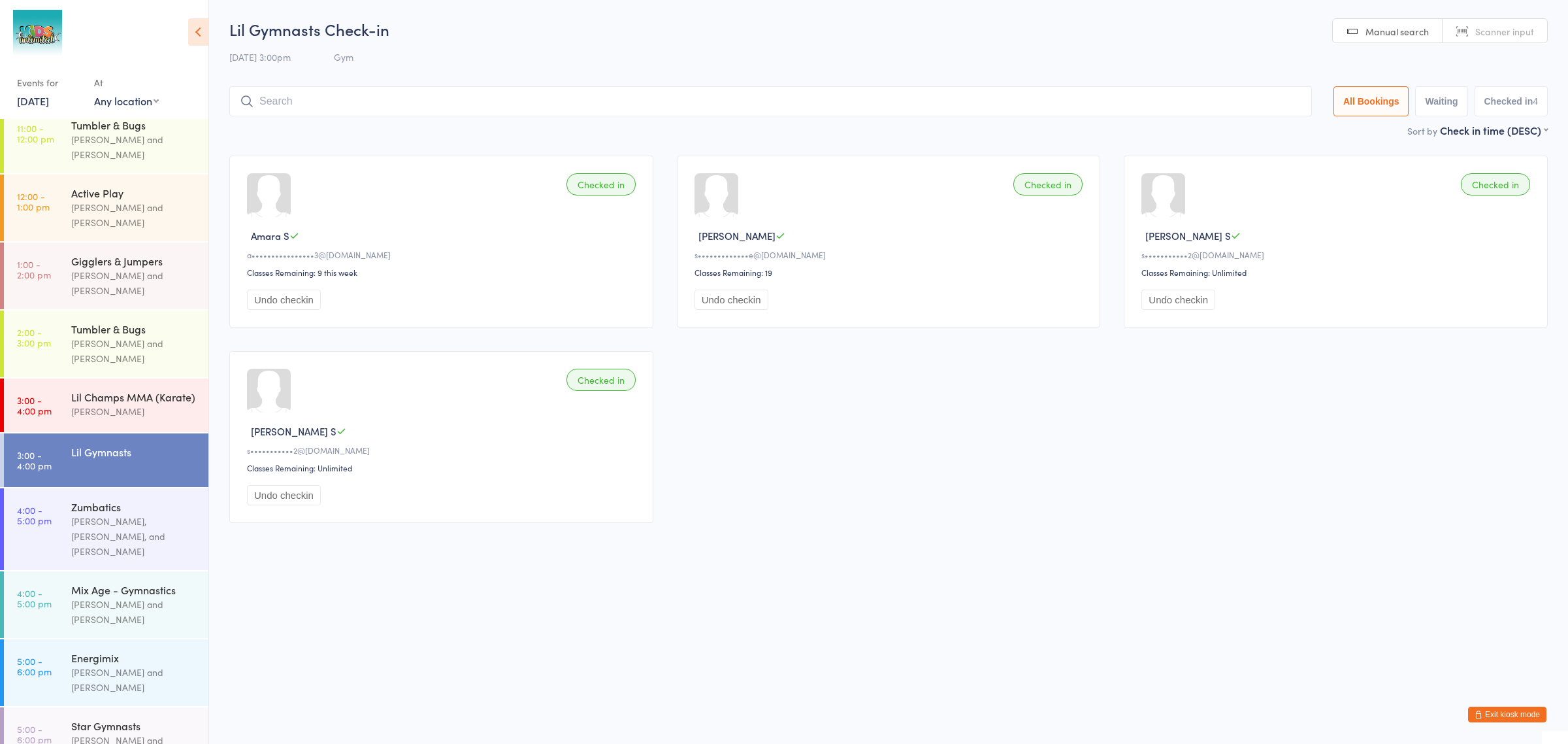
click at [1490, 720] on button "Exit kiosk mode" at bounding box center [1507, 714] width 79 height 15
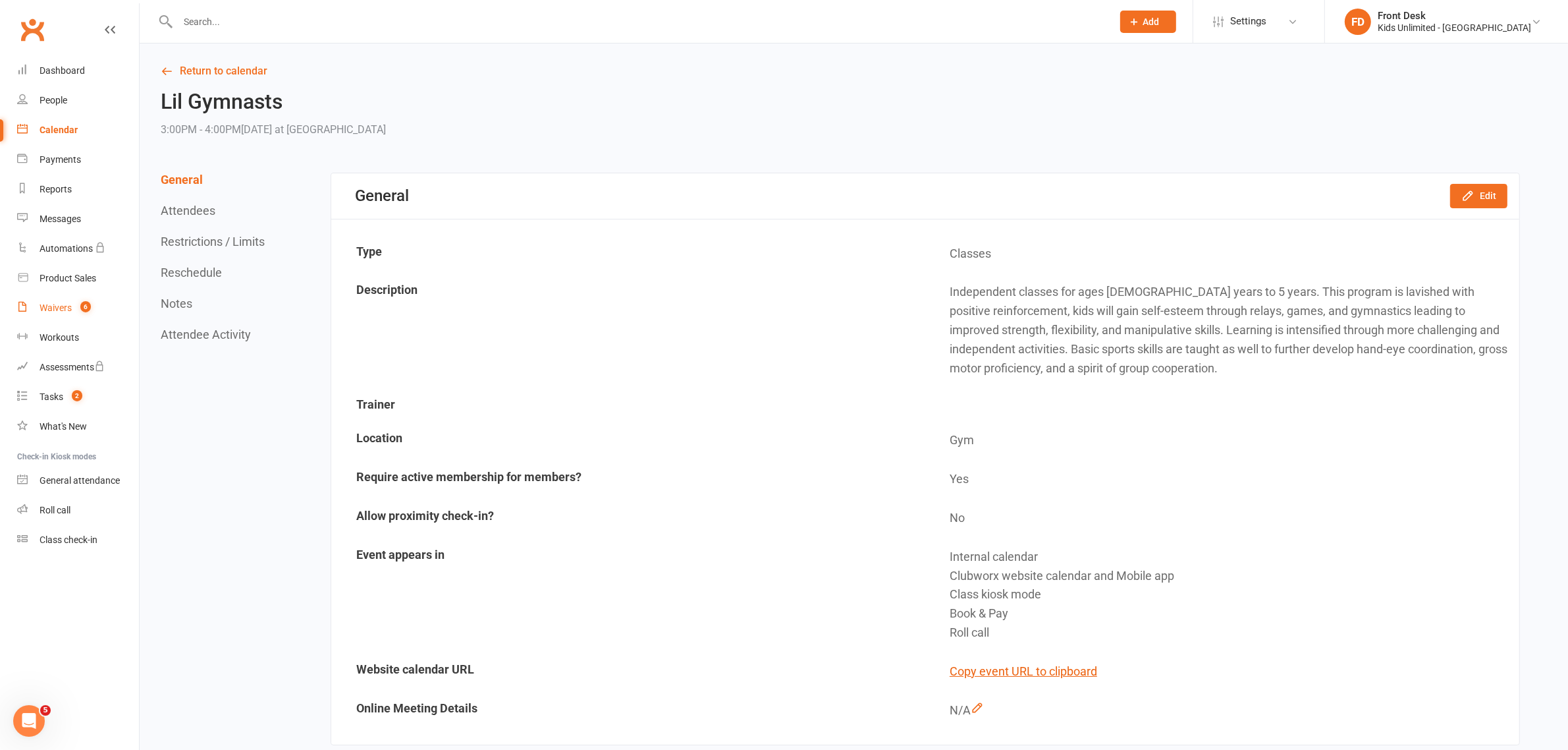
click at [57, 309] on div "Waivers" at bounding box center [55, 307] width 32 height 11
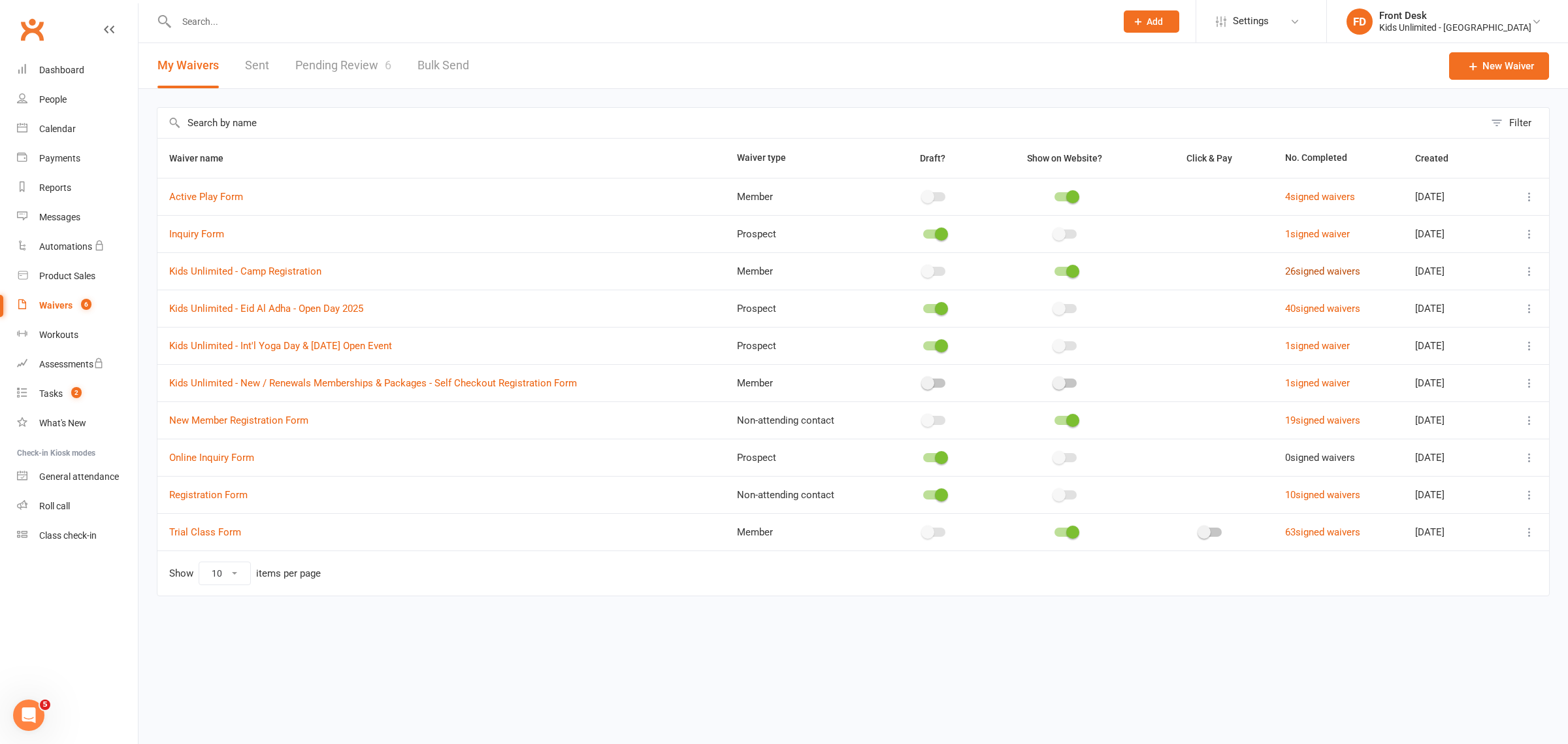
click at [1285, 276] on link "26 signed waivers" at bounding box center [1322, 271] width 75 height 12
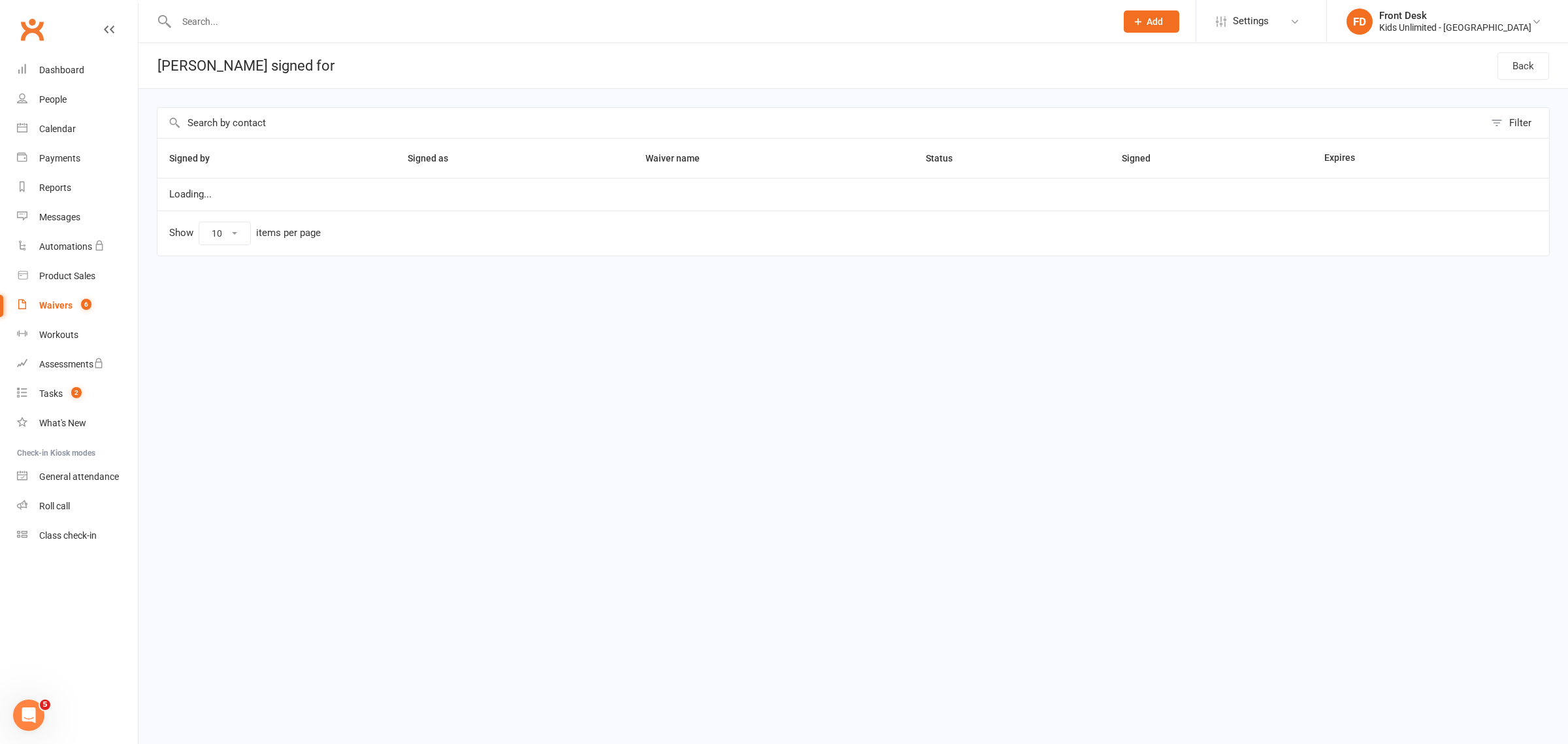
select select "50"
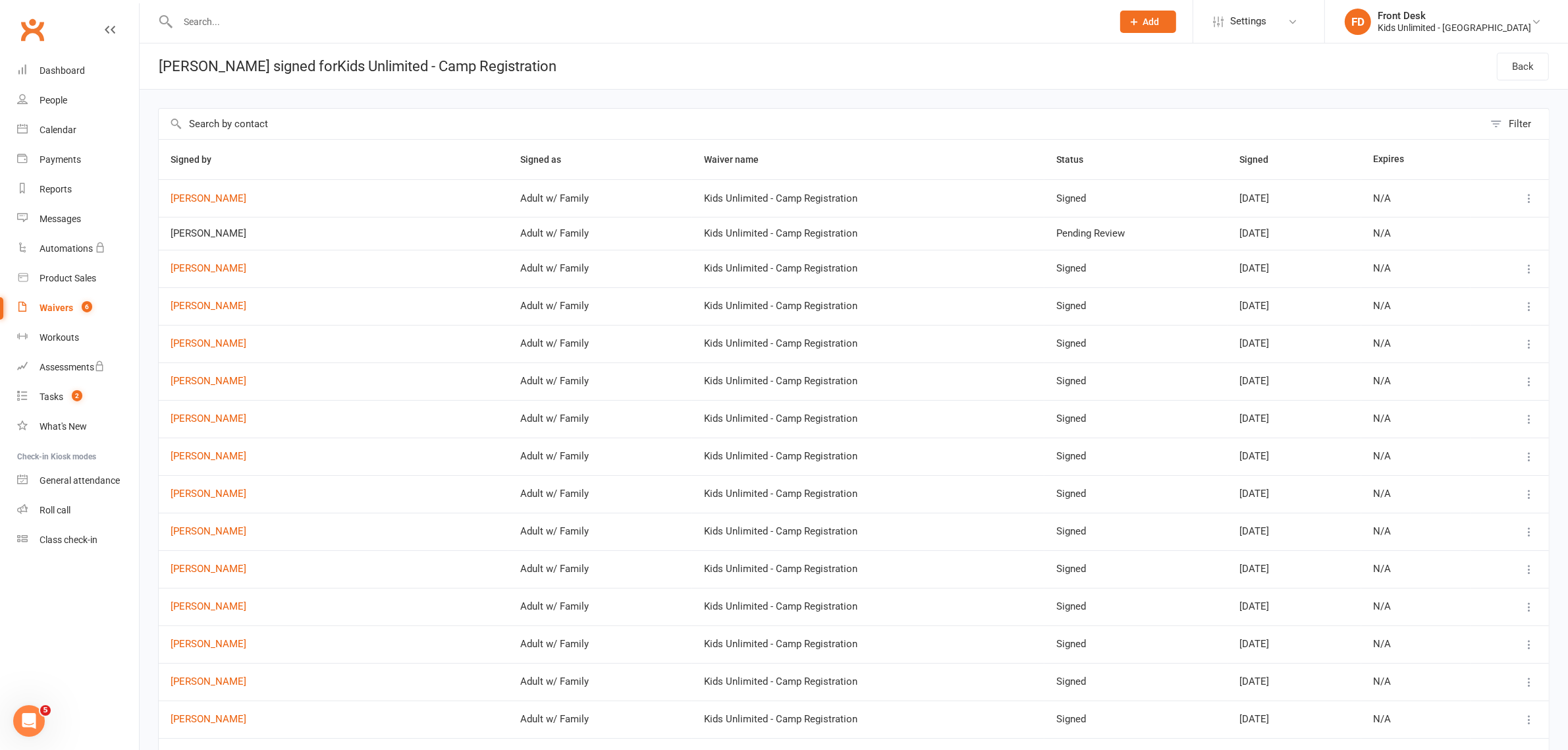
click at [50, 307] on div "Waivers" at bounding box center [56, 307] width 34 height 11
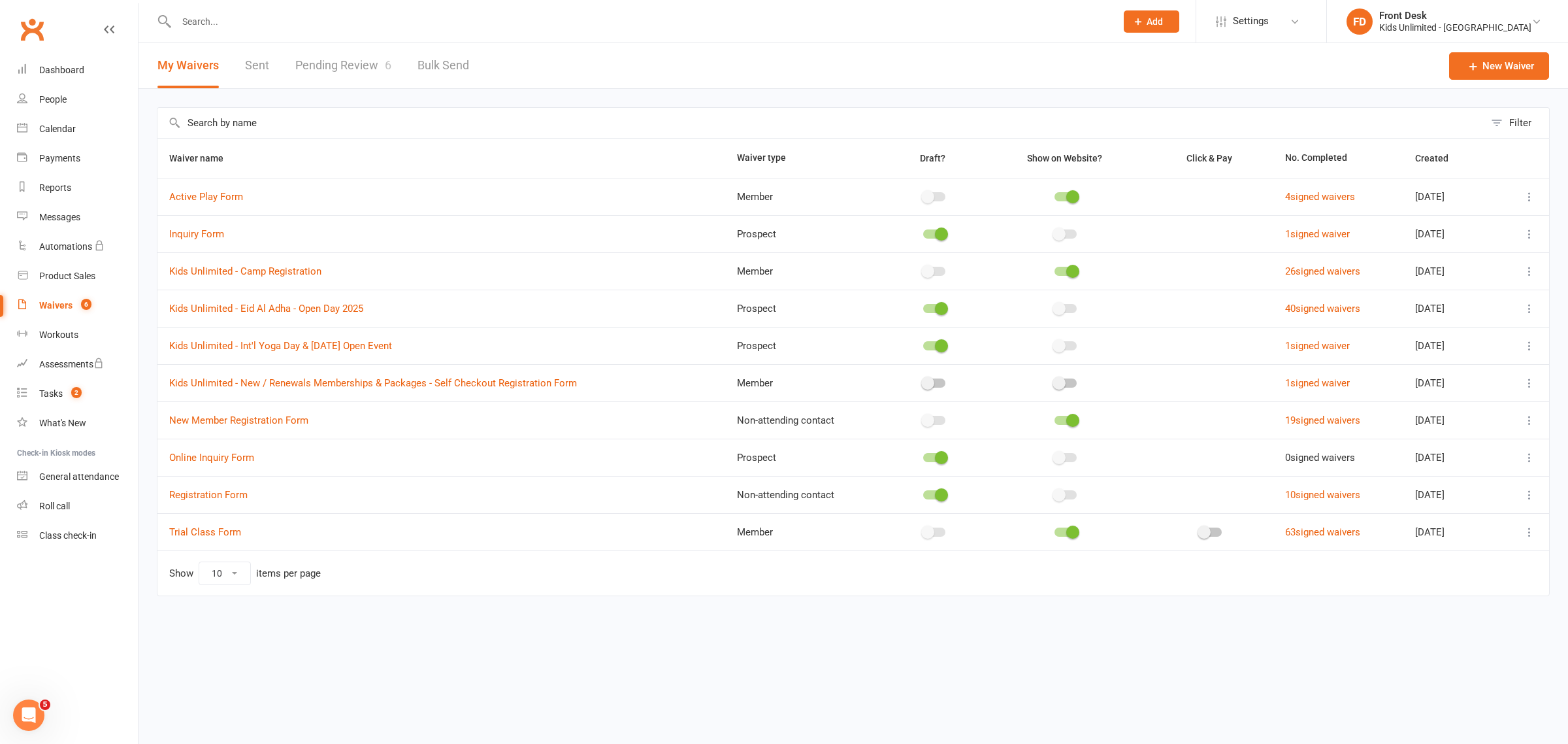
click at [340, 67] on link "Pending Review 6" at bounding box center [343, 66] width 96 height 45
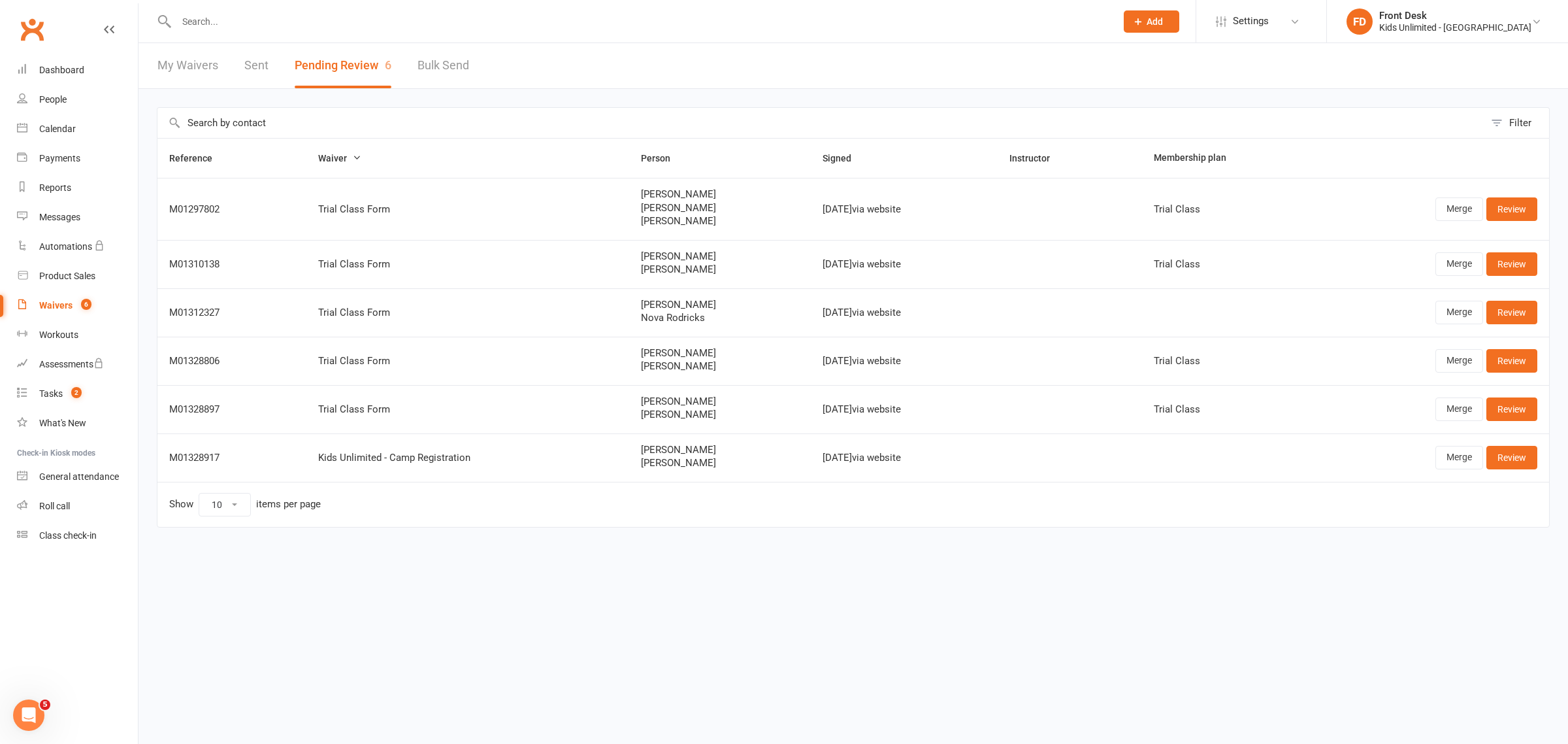
click at [235, 20] on input "text" at bounding box center [640, 22] width 935 height 18
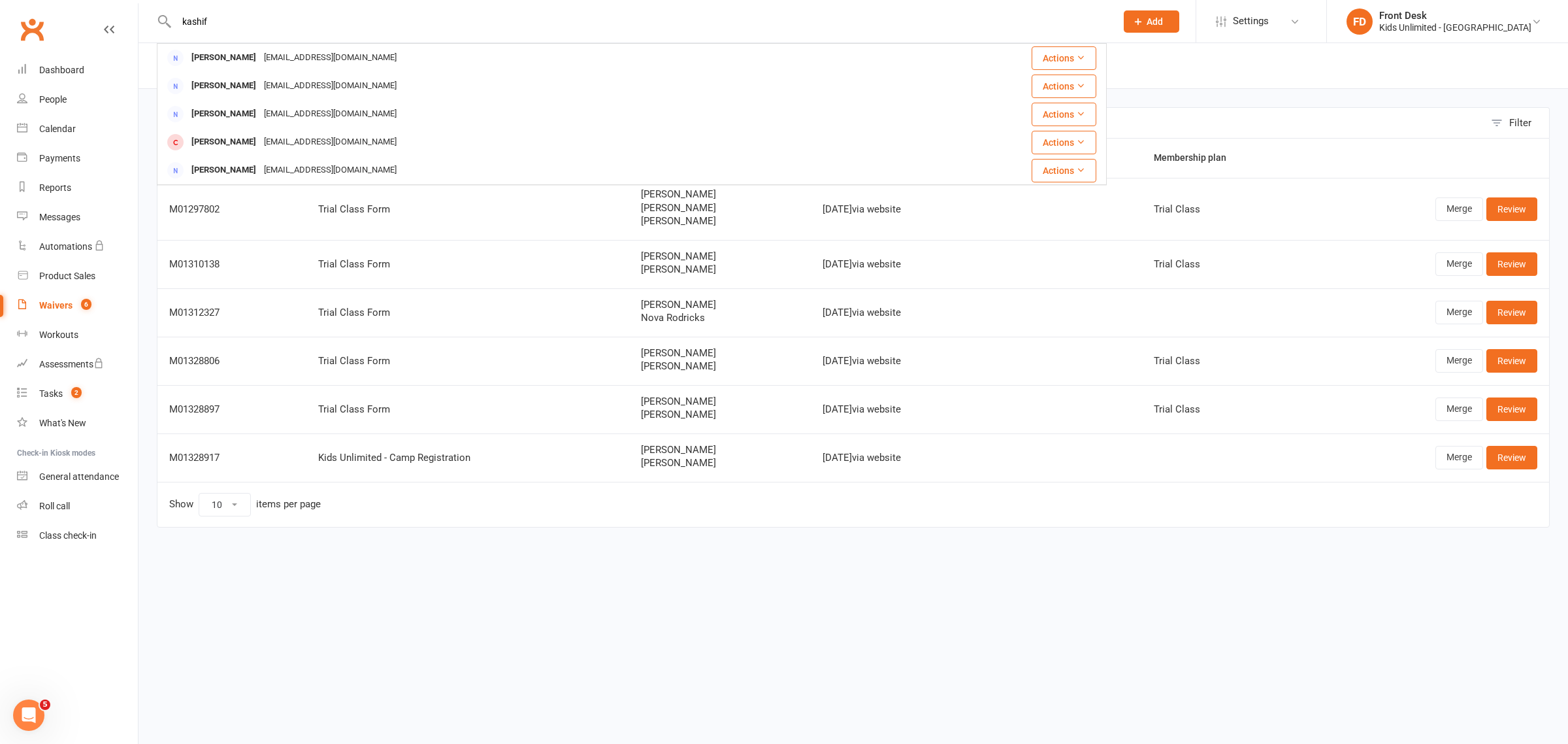
type input "kashif"
click at [521, 566] on html "kashif Natasha Kasliwal natashakasliwal@gmail.com Actions Arif Kapasi Arifkapas…" at bounding box center [784, 291] width 1568 height 582
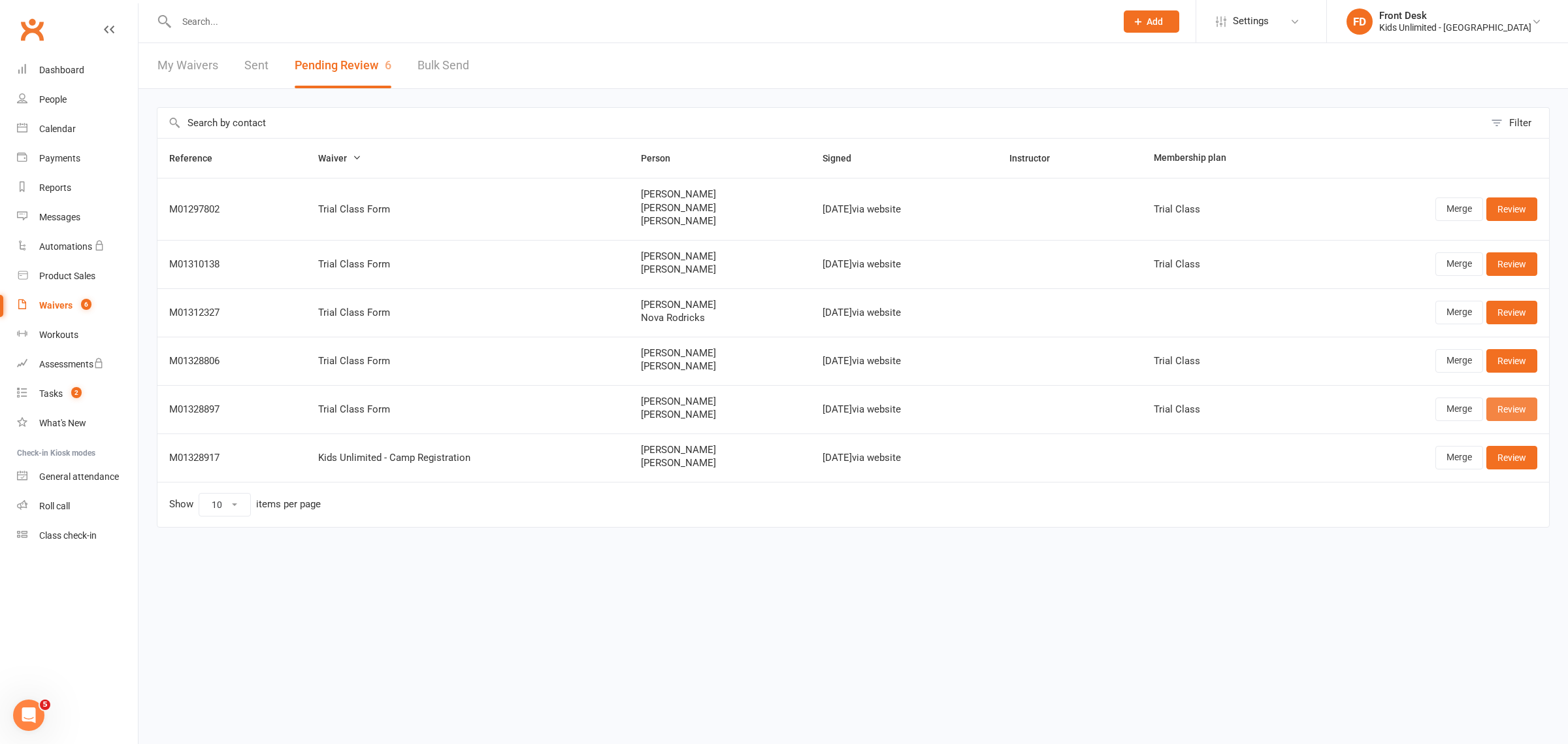
click at [1501, 402] on link "Review" at bounding box center [1512, 409] width 51 height 24
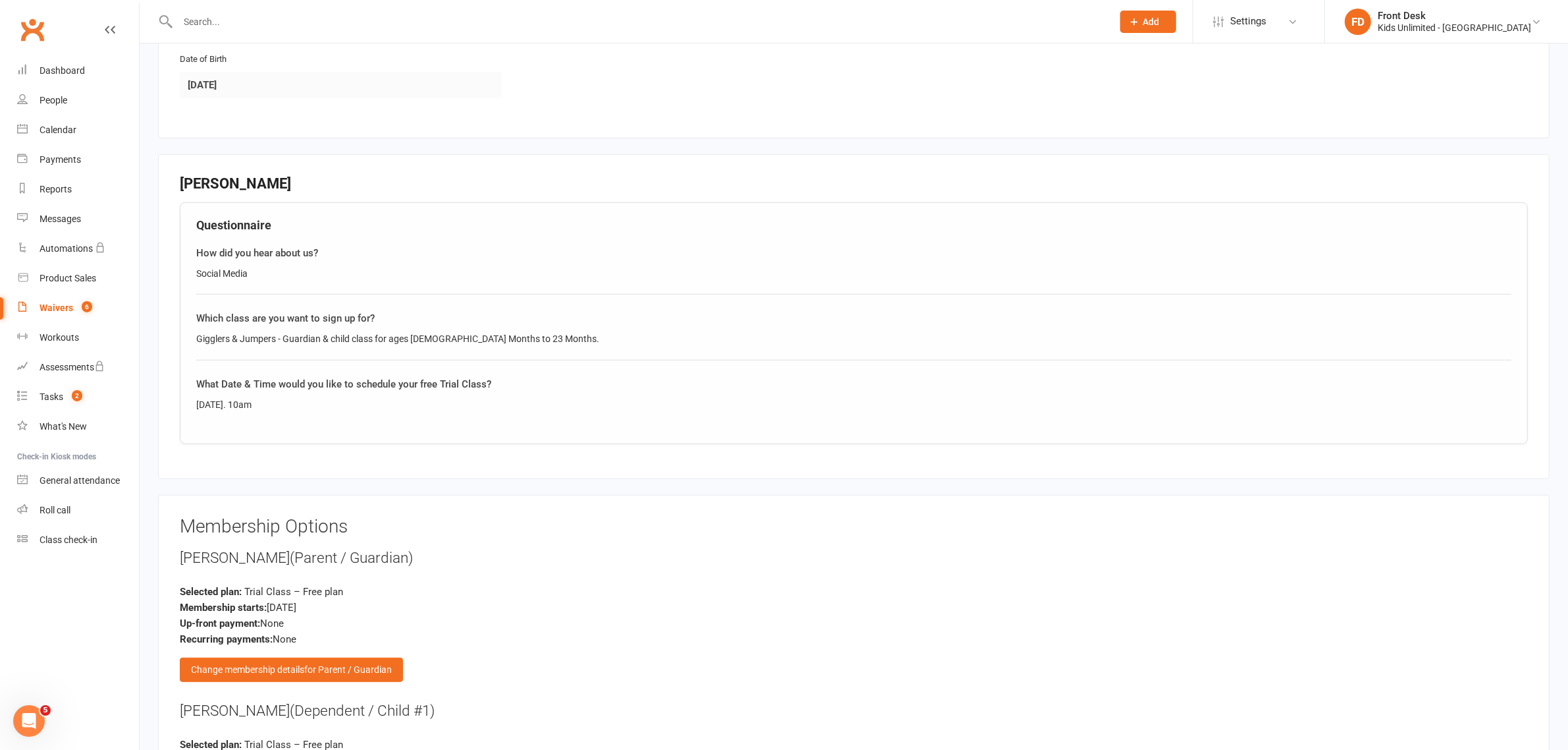
scroll to position [741, 0]
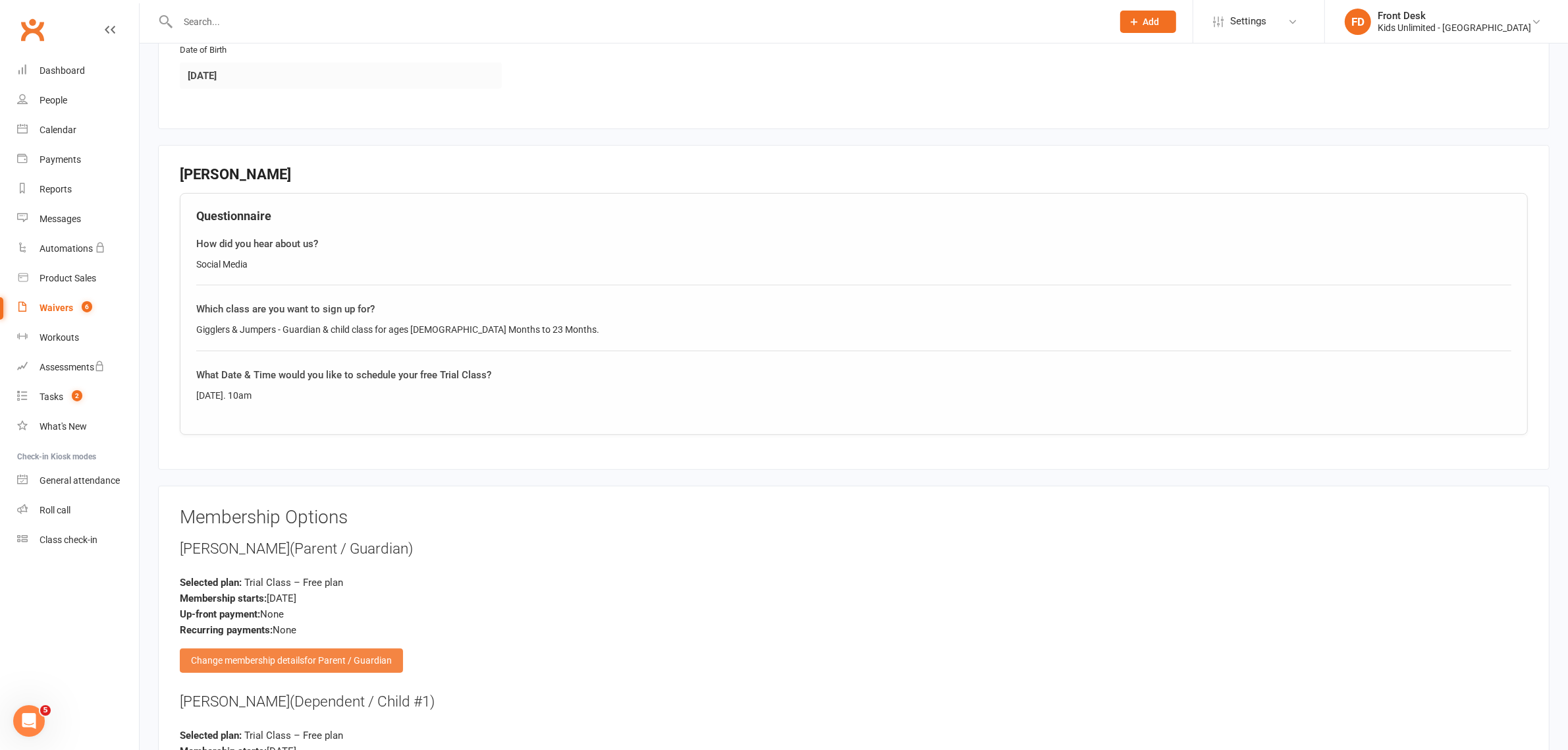
click at [359, 663] on span "for Parent / Guardian" at bounding box center [348, 661] width 88 height 11
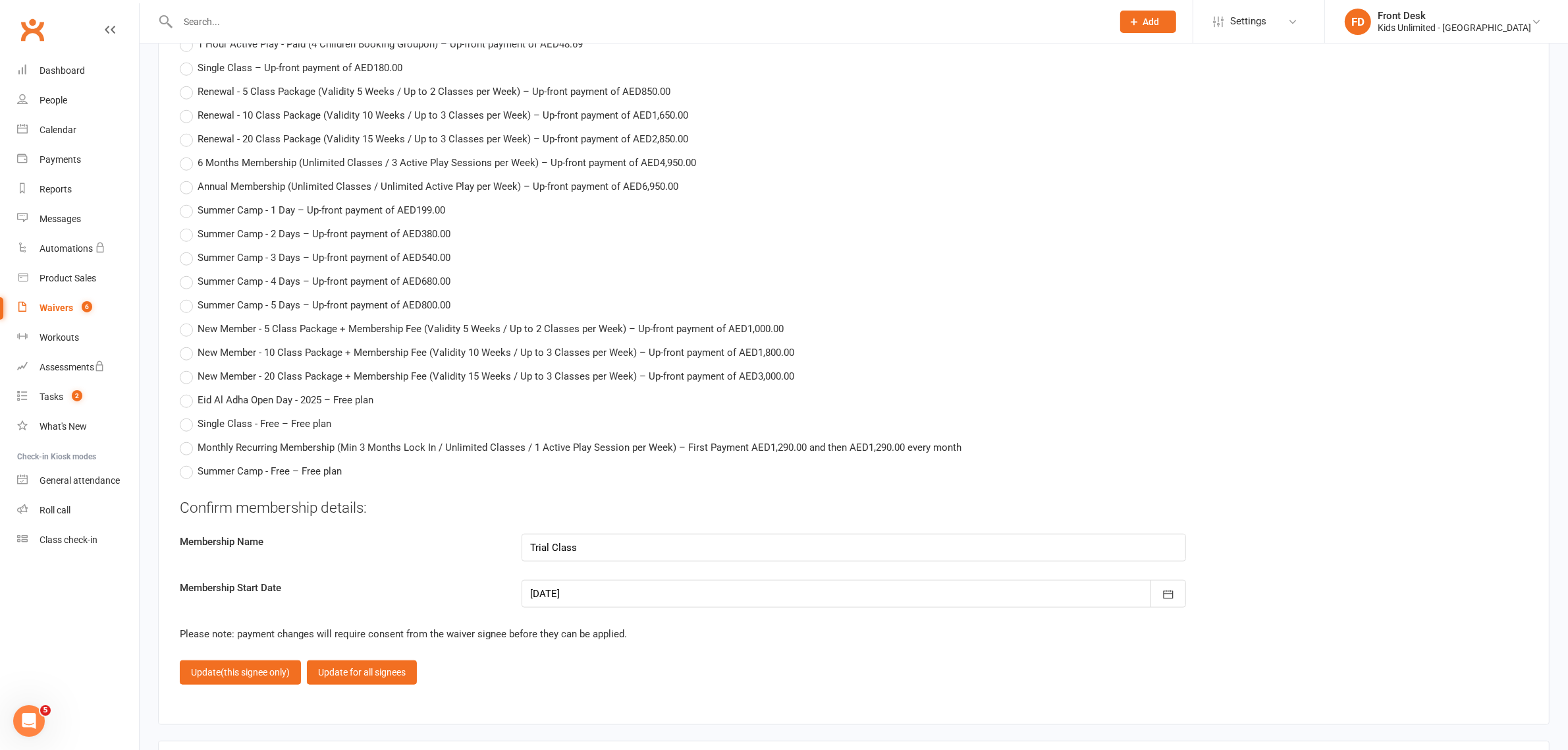
scroll to position [1483, 0]
click at [609, 591] on div at bounding box center [854, 591] width 665 height 27
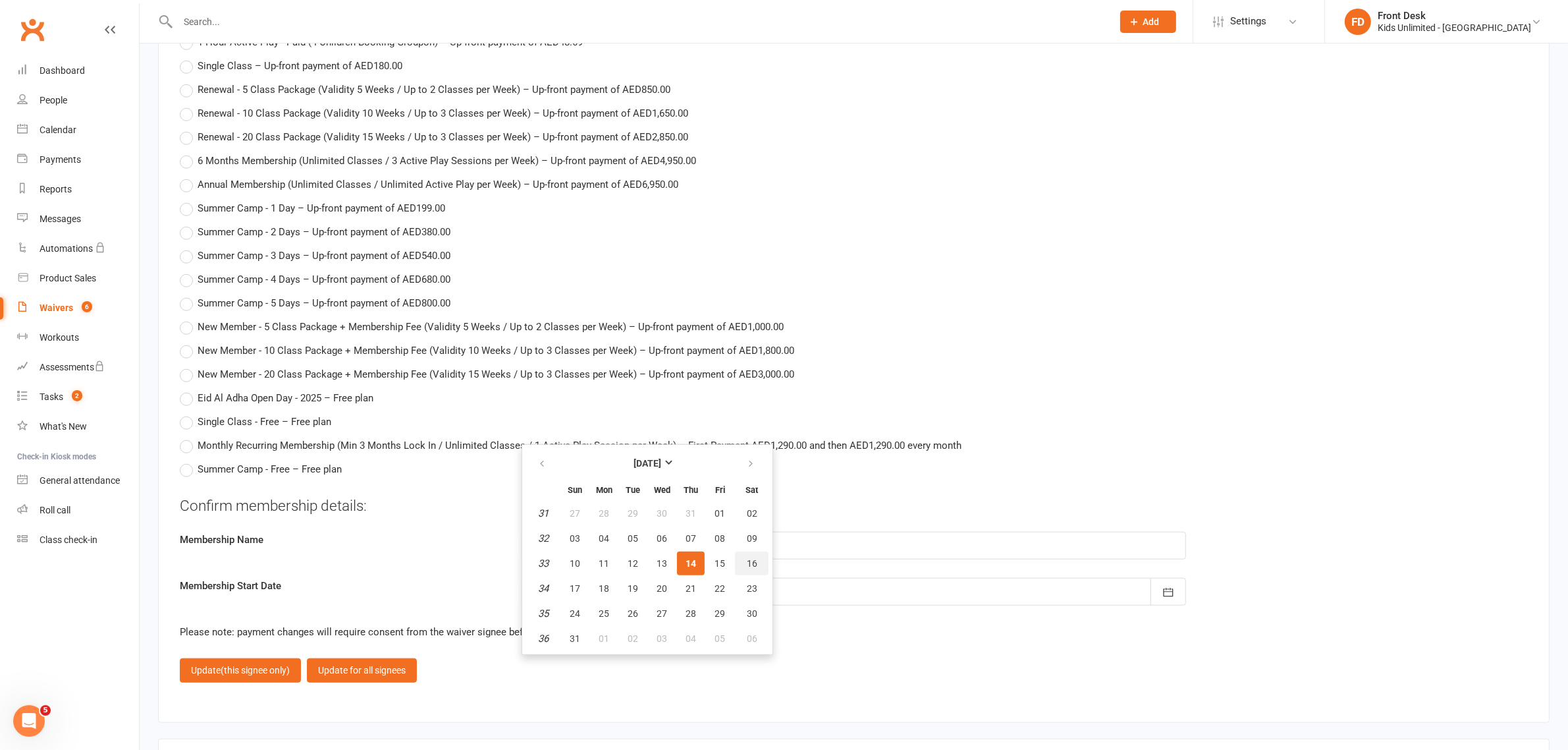
click at [741, 558] on button "16" at bounding box center [752, 563] width 34 height 24
type input "16 Aug 2025"
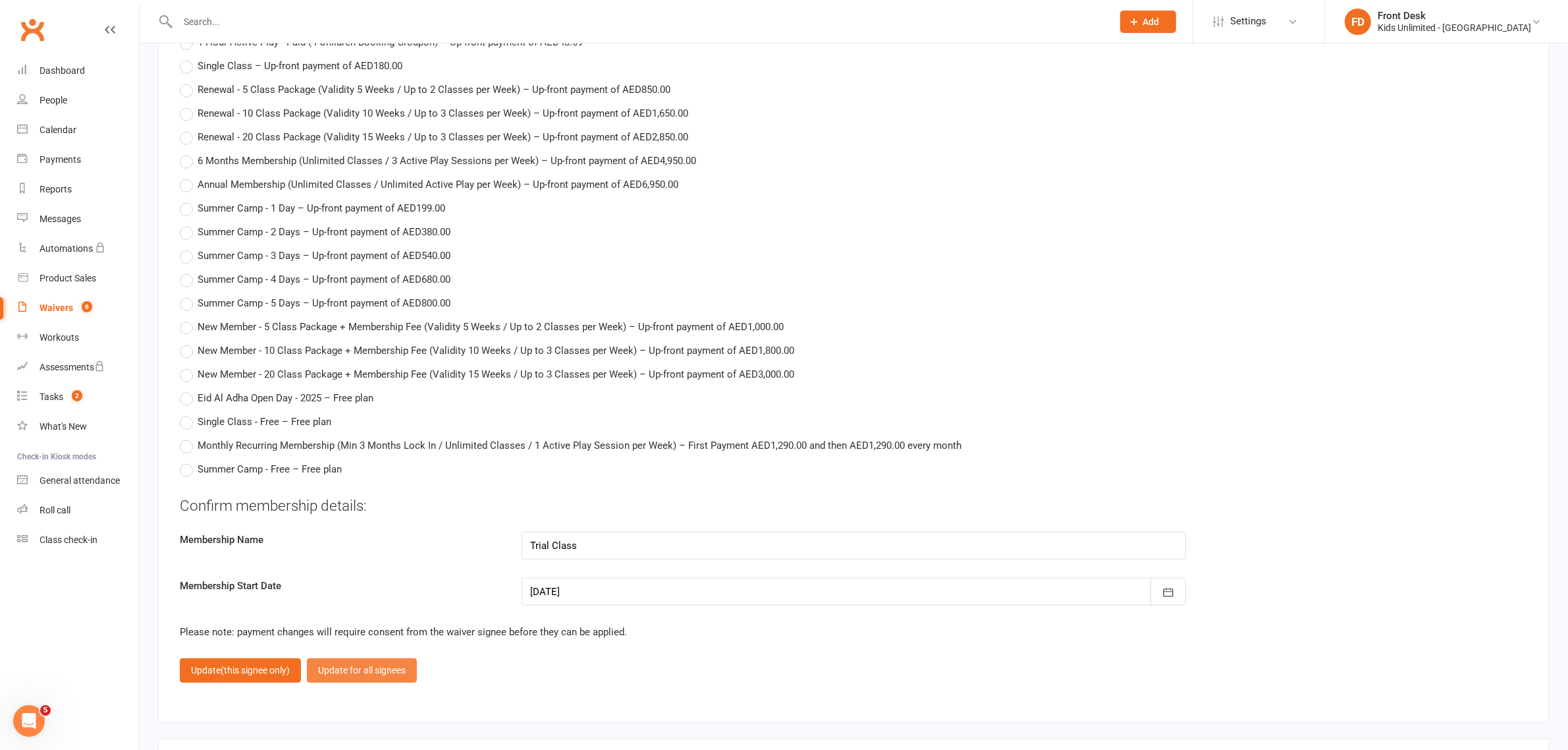
click at [360, 670] on button "Update for all signees" at bounding box center [362, 670] width 110 height 24
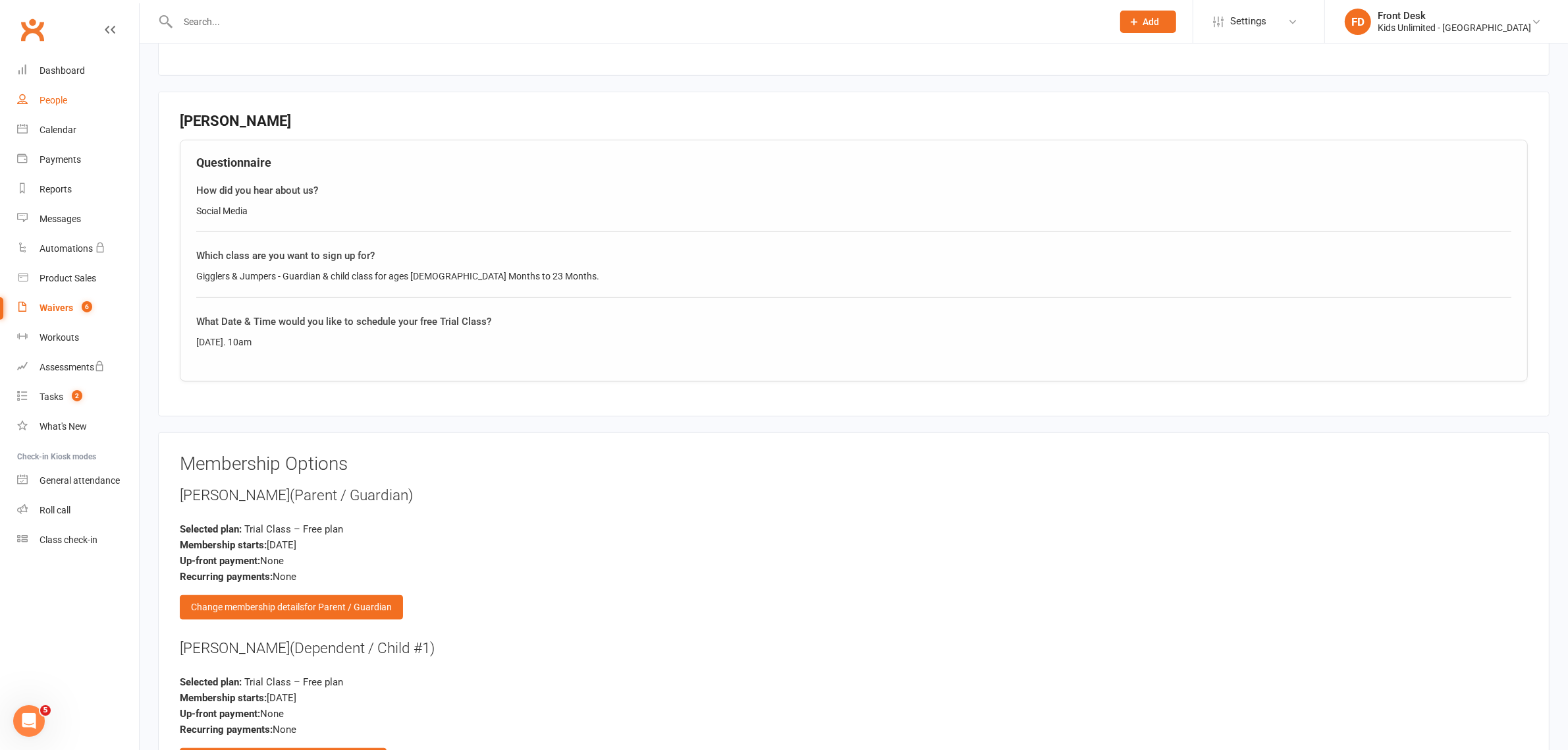
scroll to position [793, 0]
click at [314, 26] on input "text" at bounding box center [639, 22] width 929 height 18
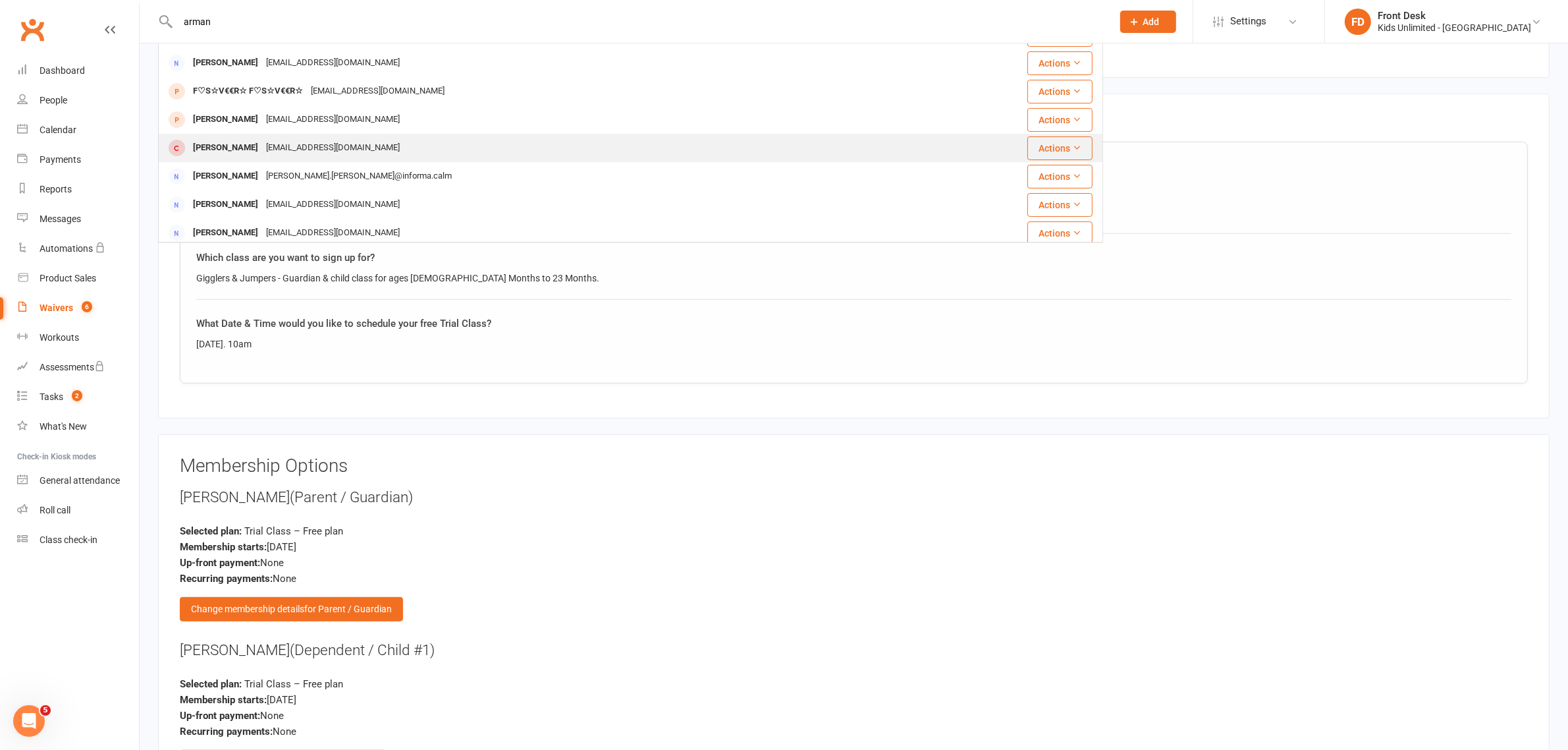
scroll to position [170, 0]
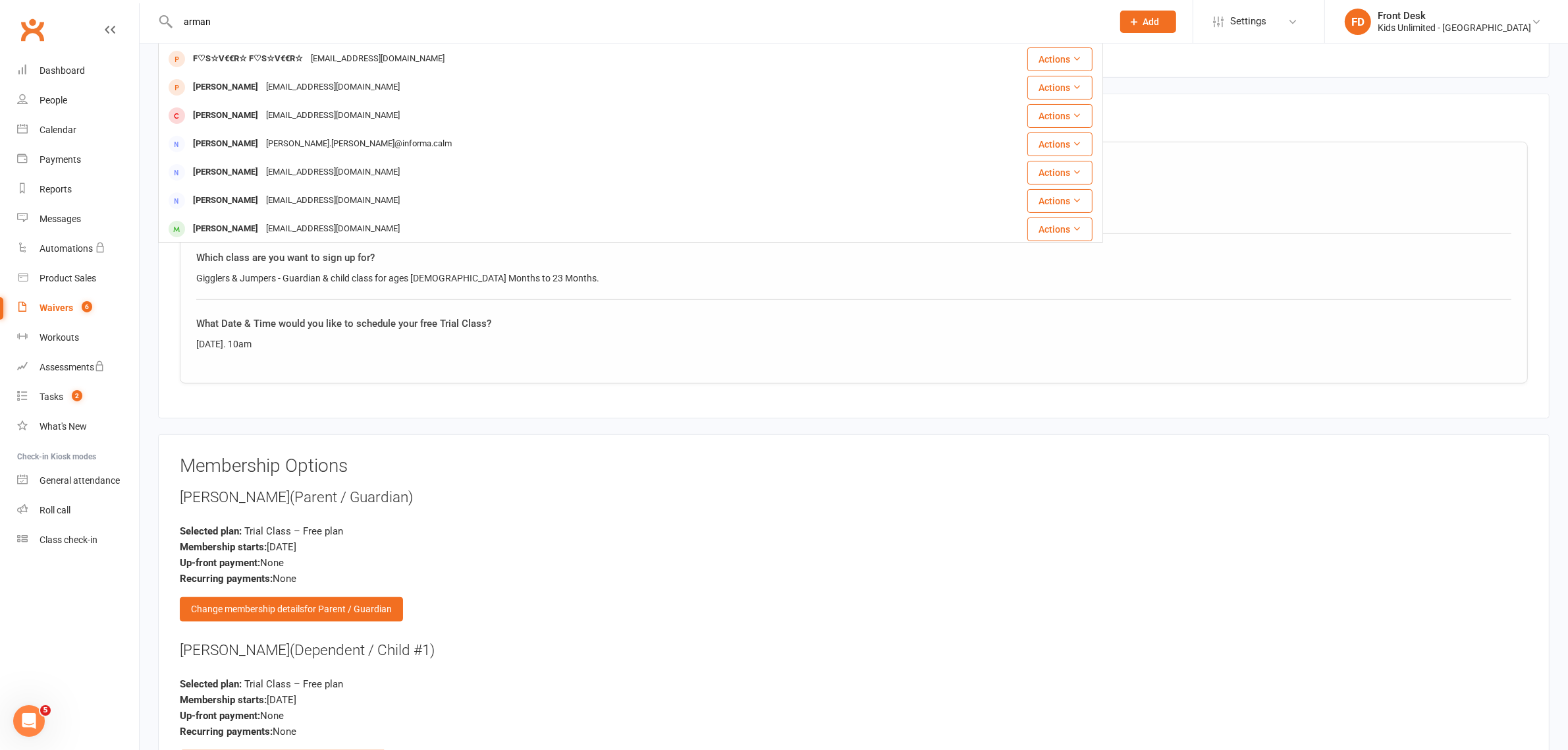
drag, startPoint x: 248, startPoint y: 17, endPoint x: 136, endPoint y: 21, distance: 112.1
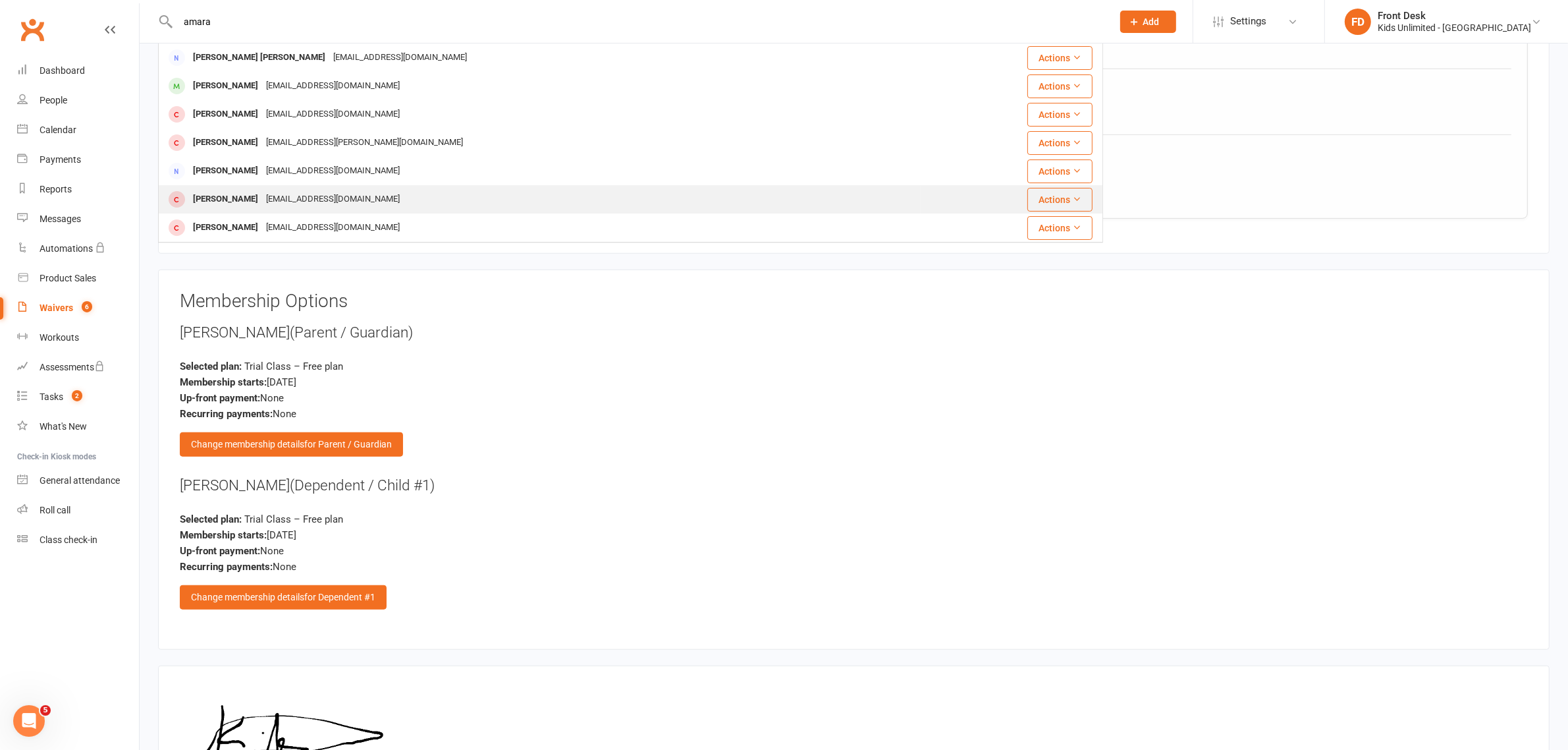
scroll to position [0, 0]
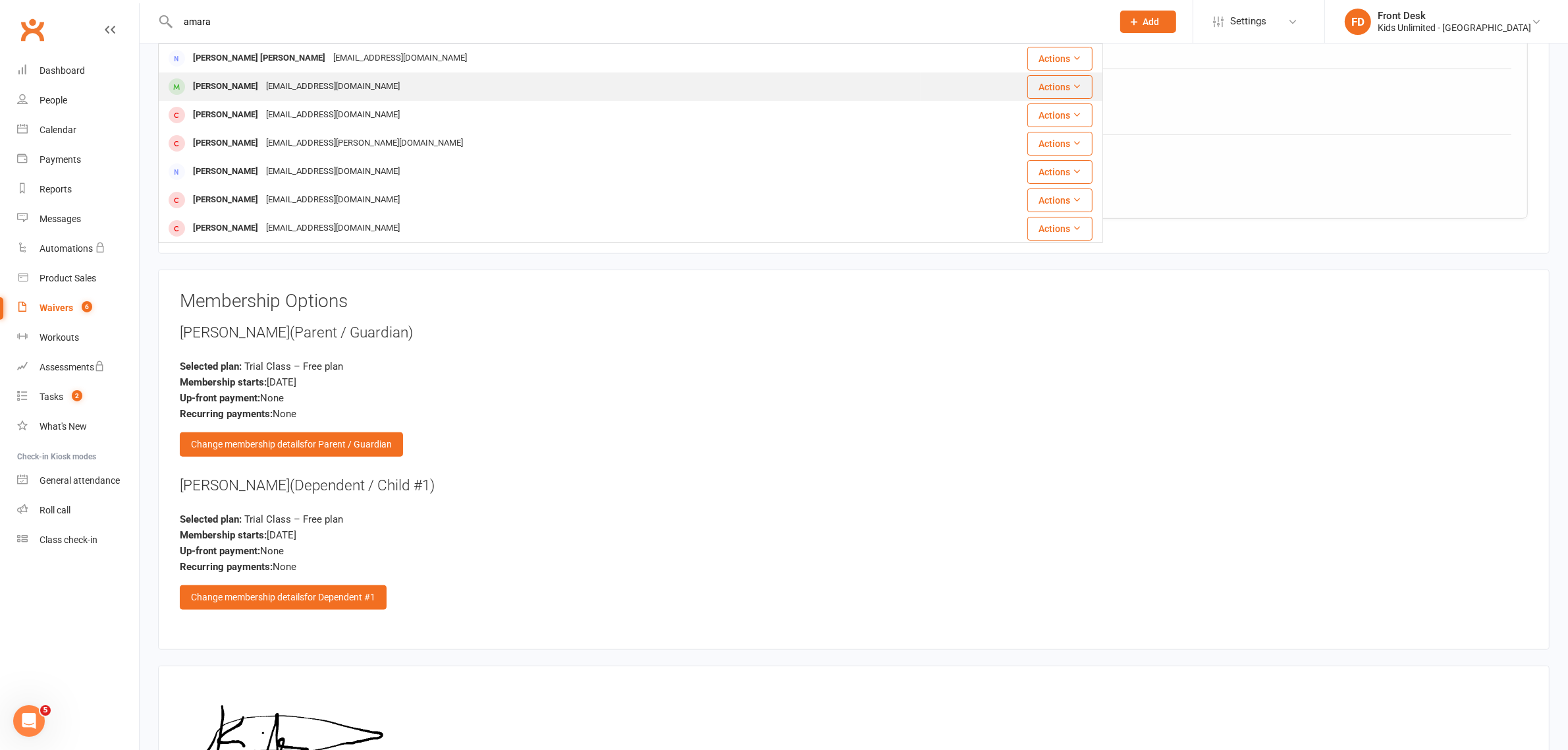
type input "amara"
click at [278, 89] on div "[EMAIL_ADDRESS][DOMAIN_NAME]" at bounding box center [332, 86] width 141 height 19
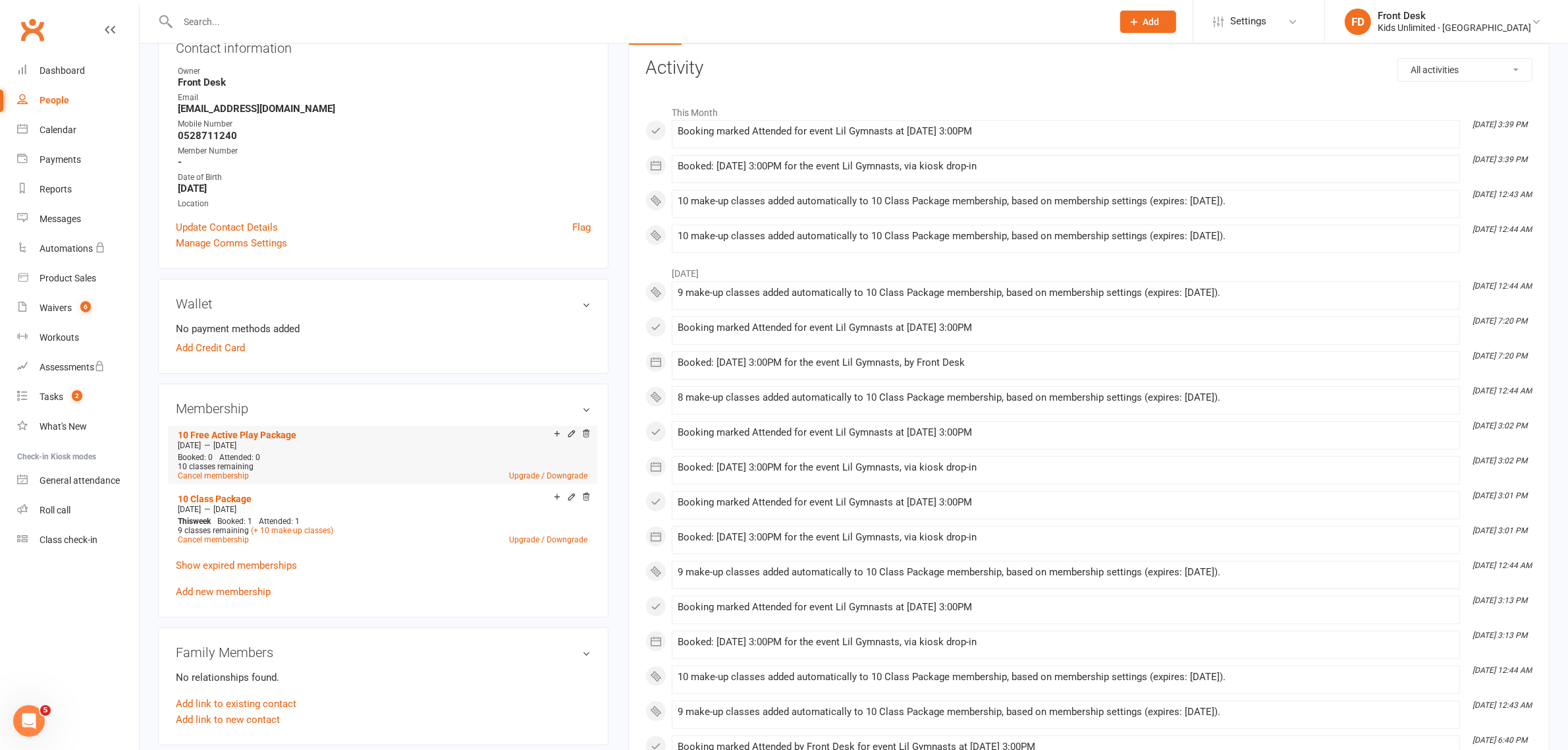
scroll to position [411, 0]
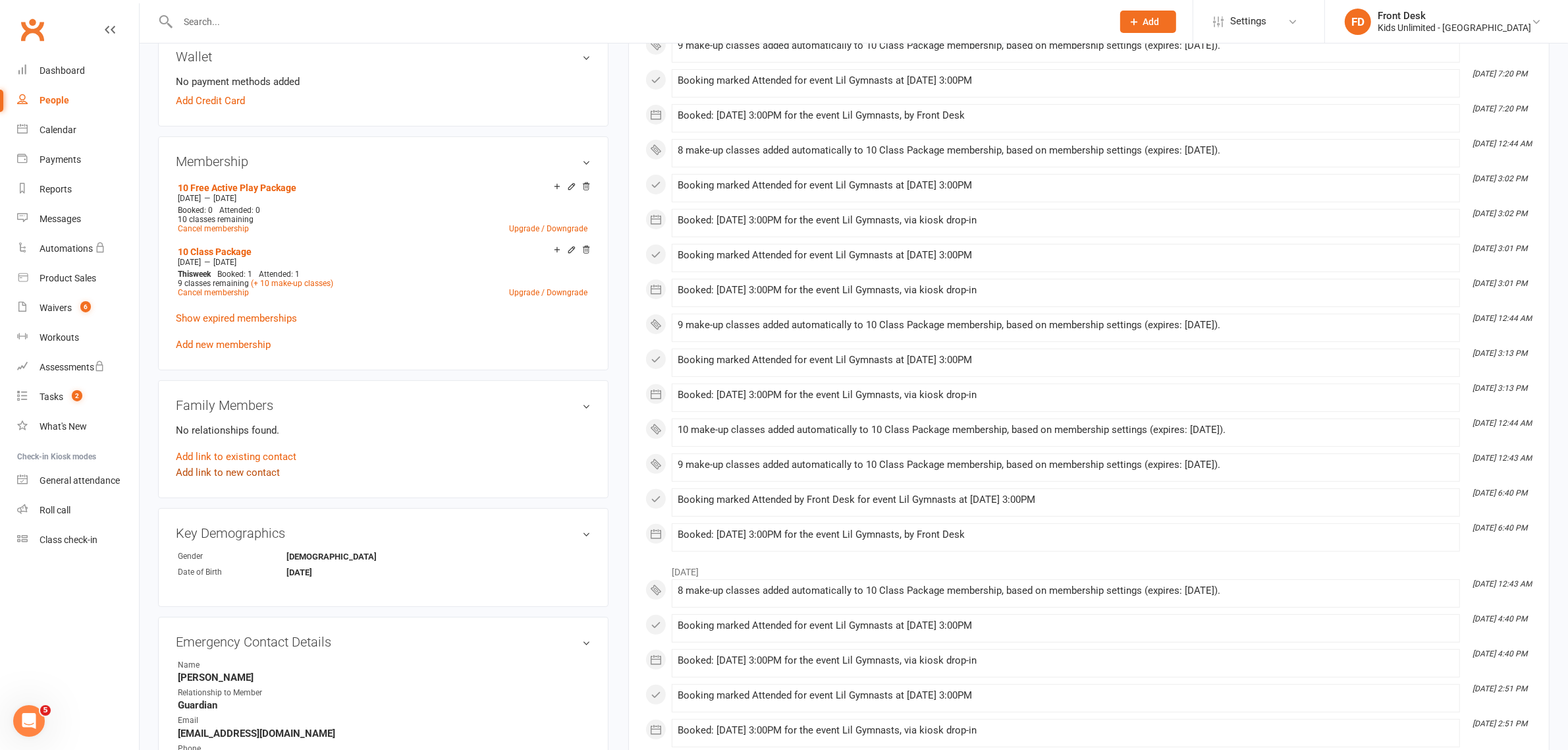
click at [269, 474] on link "Add link to new contact" at bounding box center [228, 472] width 104 height 16
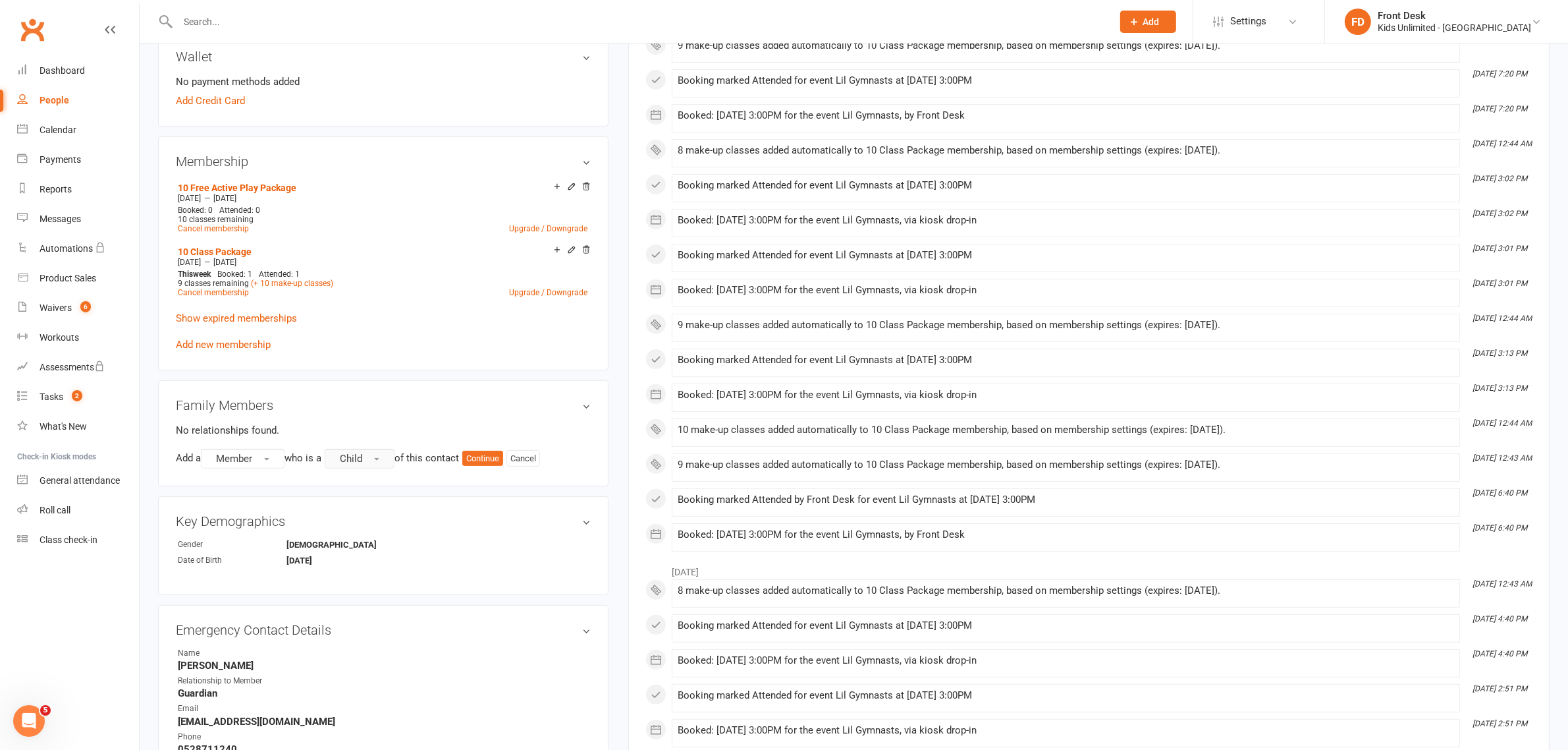
click at [360, 459] on span "Child" at bounding box center [351, 458] width 23 height 12
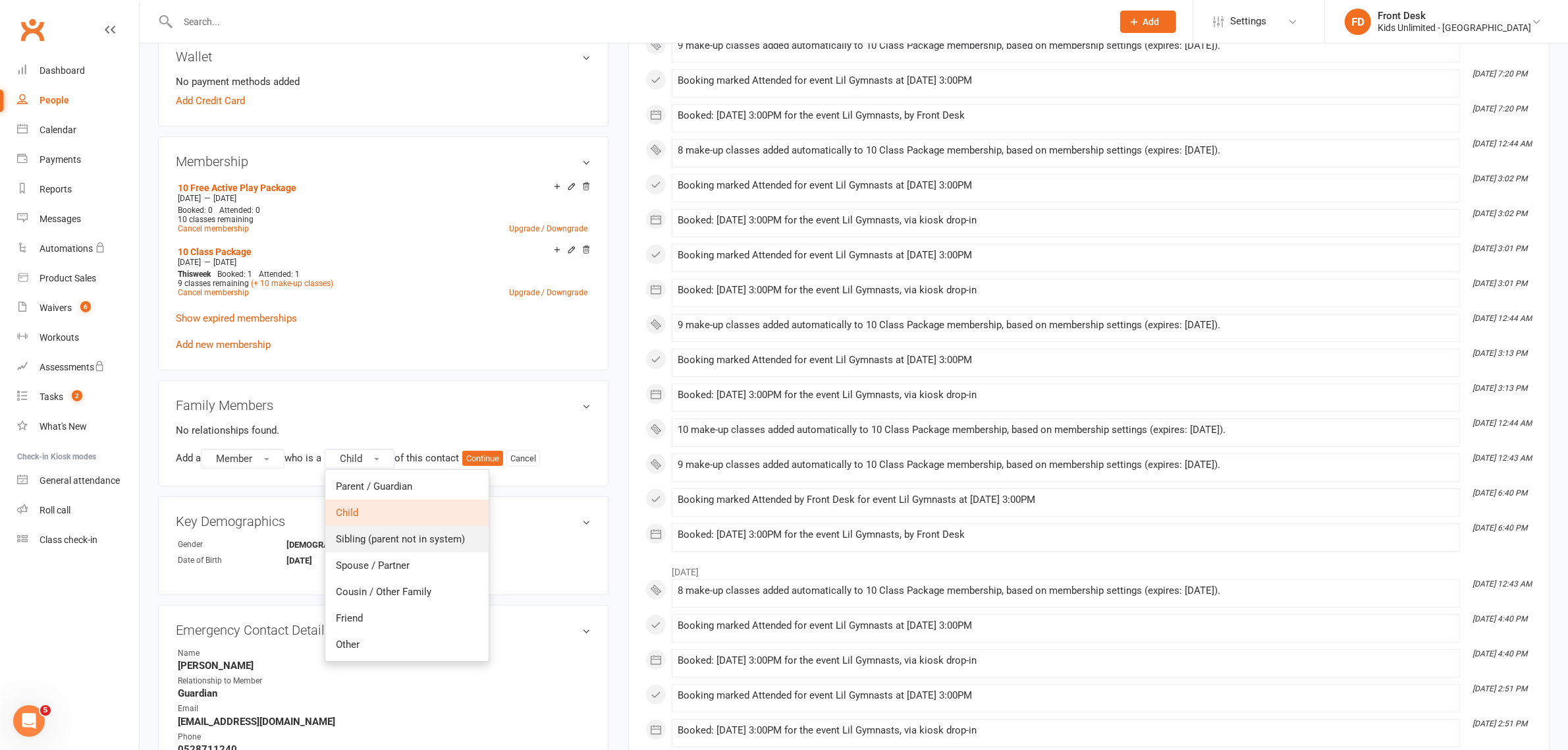
click at [364, 544] on link "Sibling (parent not in system)" at bounding box center [407, 538] width 163 height 26
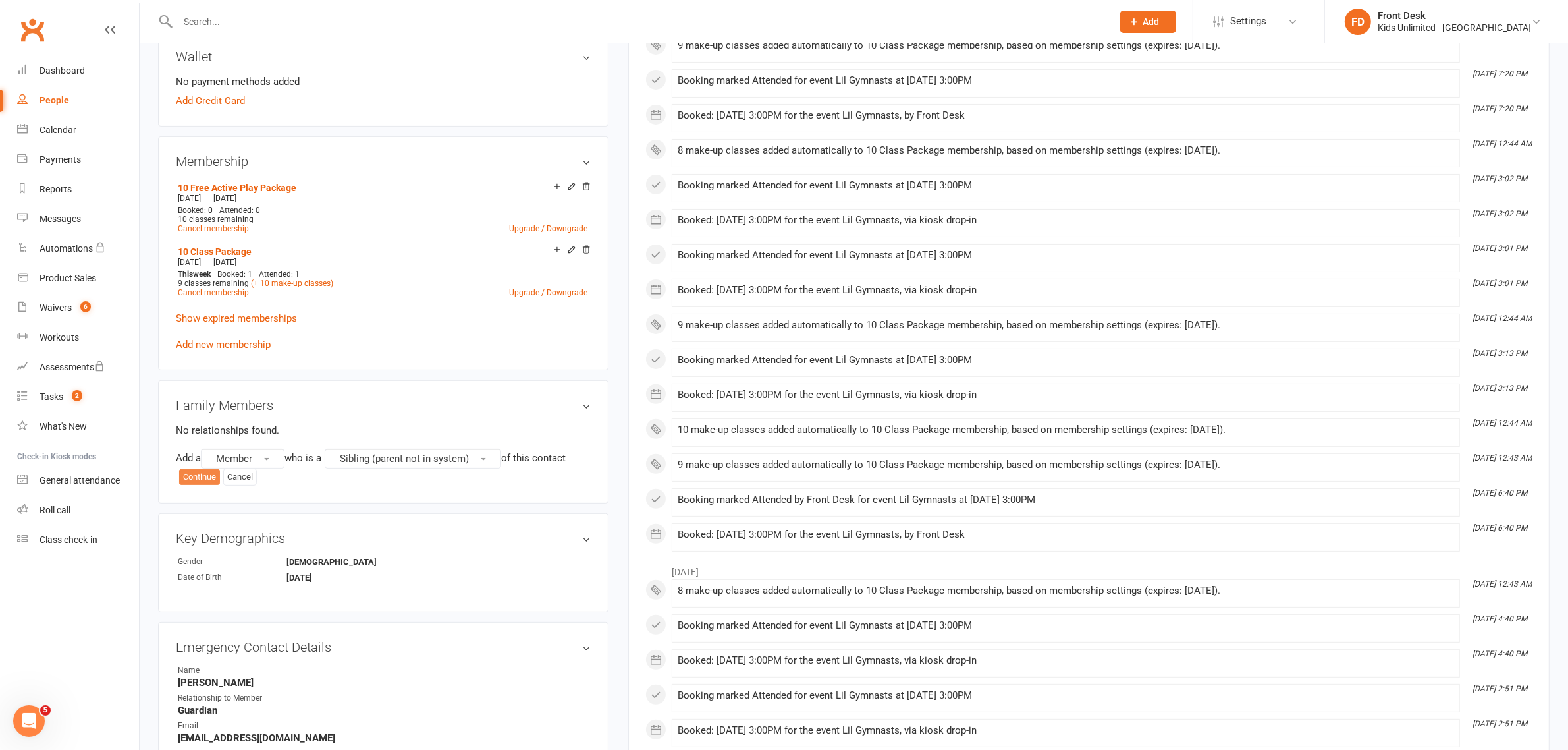
click at [214, 474] on button "Continue" at bounding box center [199, 476] width 41 height 16
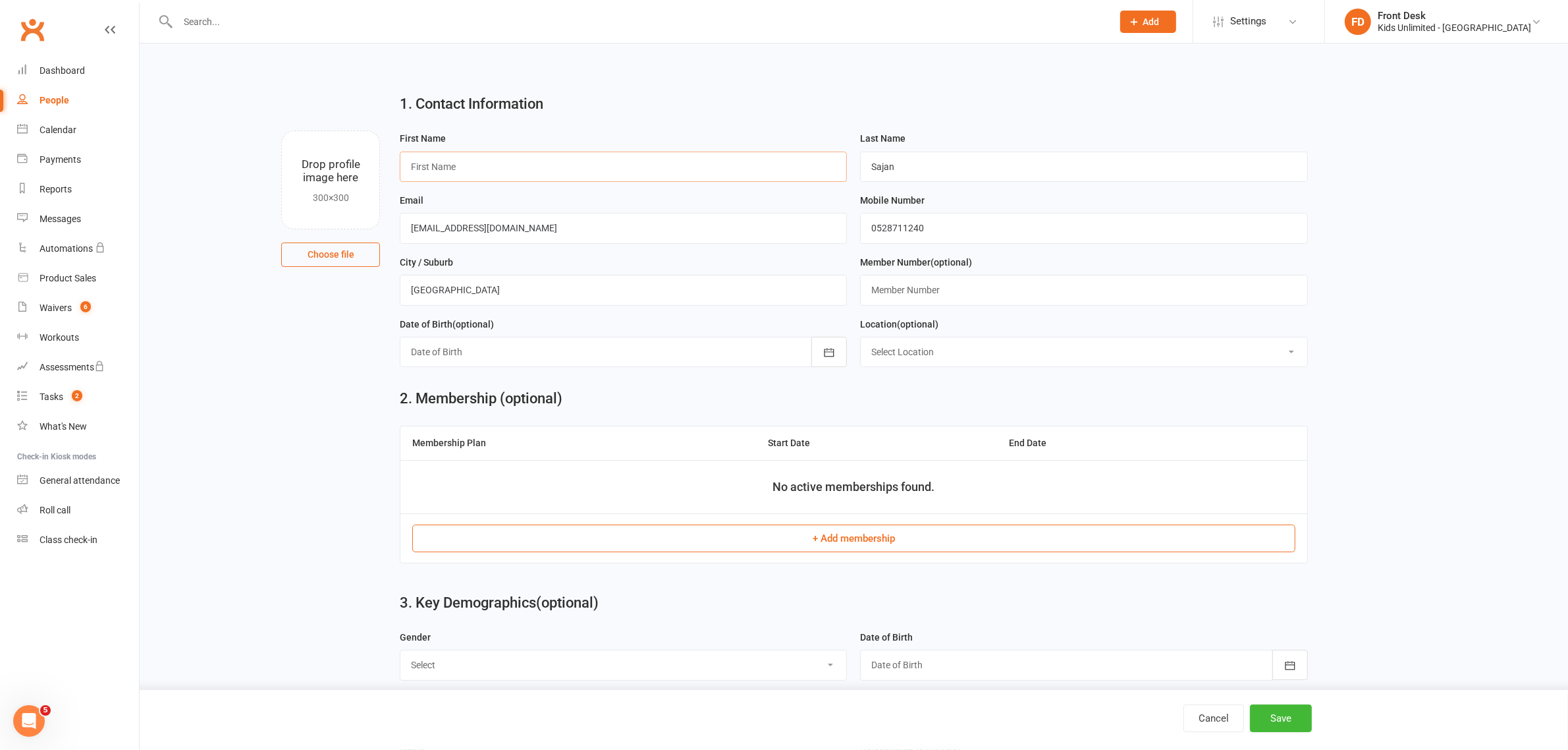
click at [663, 172] on input "text" at bounding box center [623, 166] width 447 height 30
type input "Arman"
click at [530, 669] on select "Select Male Female" at bounding box center [623, 665] width 446 height 29
select select "Male"
click at [400, 653] on select "Select Male Female" at bounding box center [623, 665] width 446 height 29
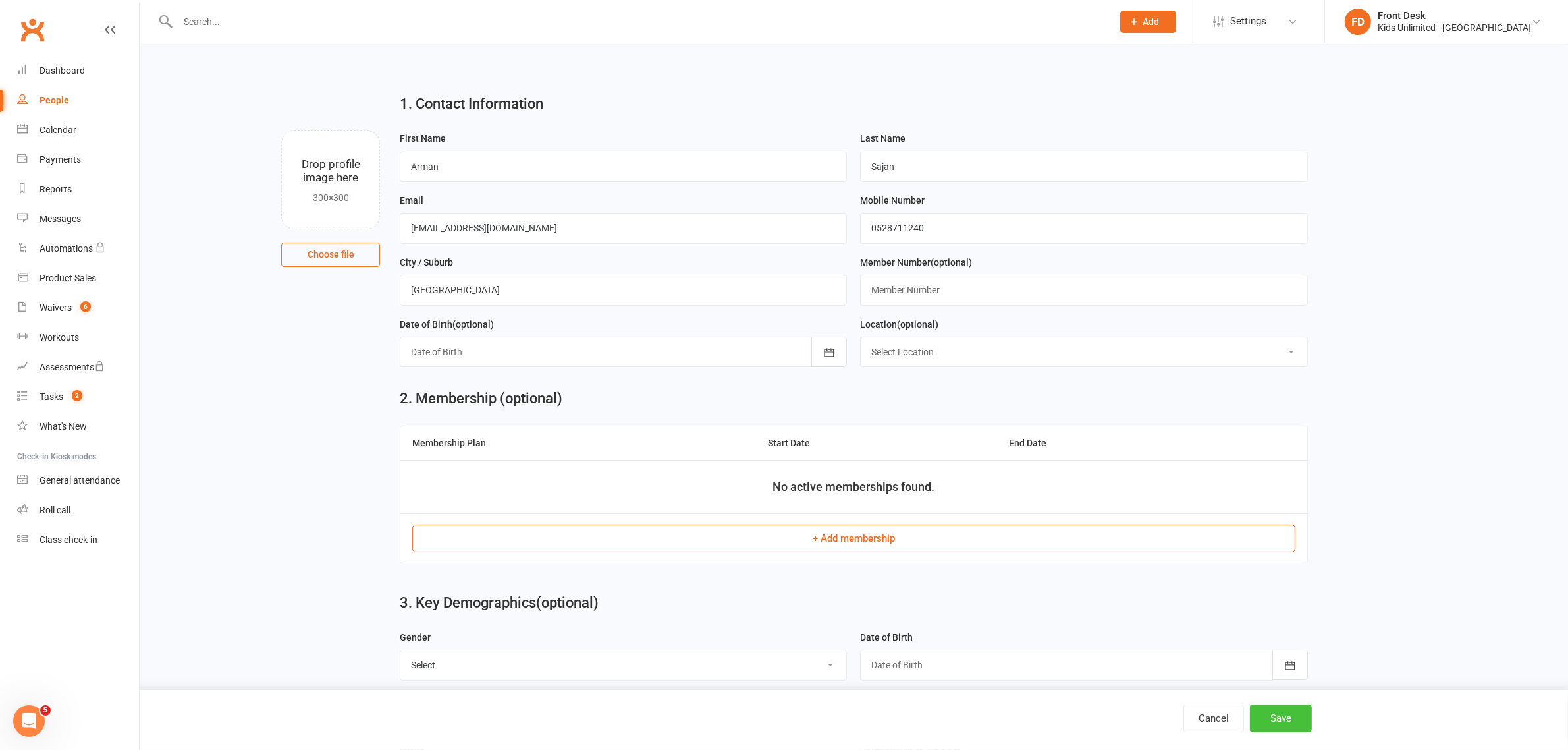
click at [1295, 715] on button "Save" at bounding box center [1282, 718] width 62 height 27
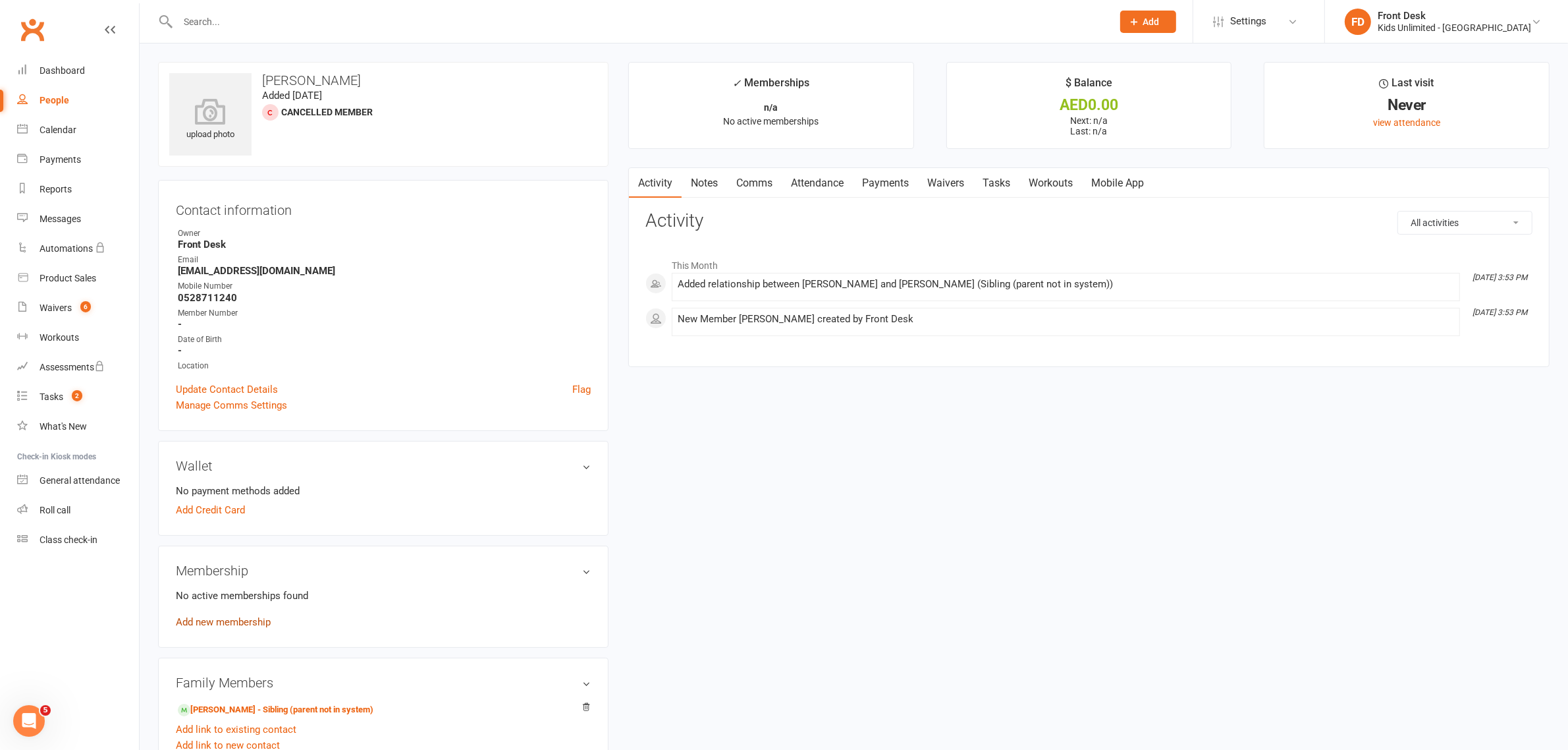
click at [232, 622] on link "Add new membership" at bounding box center [223, 621] width 95 height 12
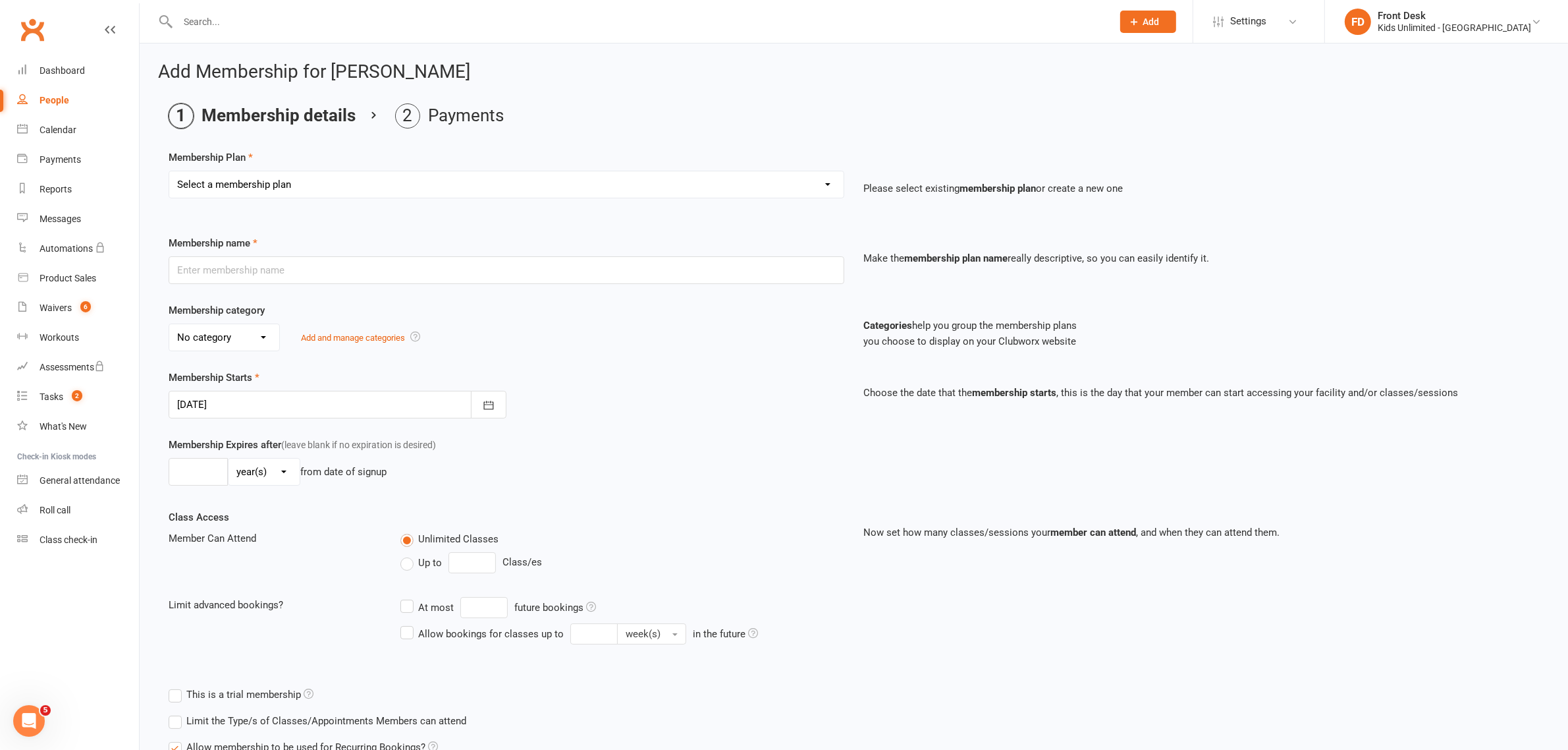
click at [371, 193] on select "Select a membership plan Create new Membership Plan Active Play - Free 1/2 Hour…" at bounding box center [506, 184] width 674 height 26
select select "6"
click at [170, 172] on select "Select a membership plan Create new Membership Plan Active Play - Free 1/2 Hour…" at bounding box center [506, 184] width 674 height 26
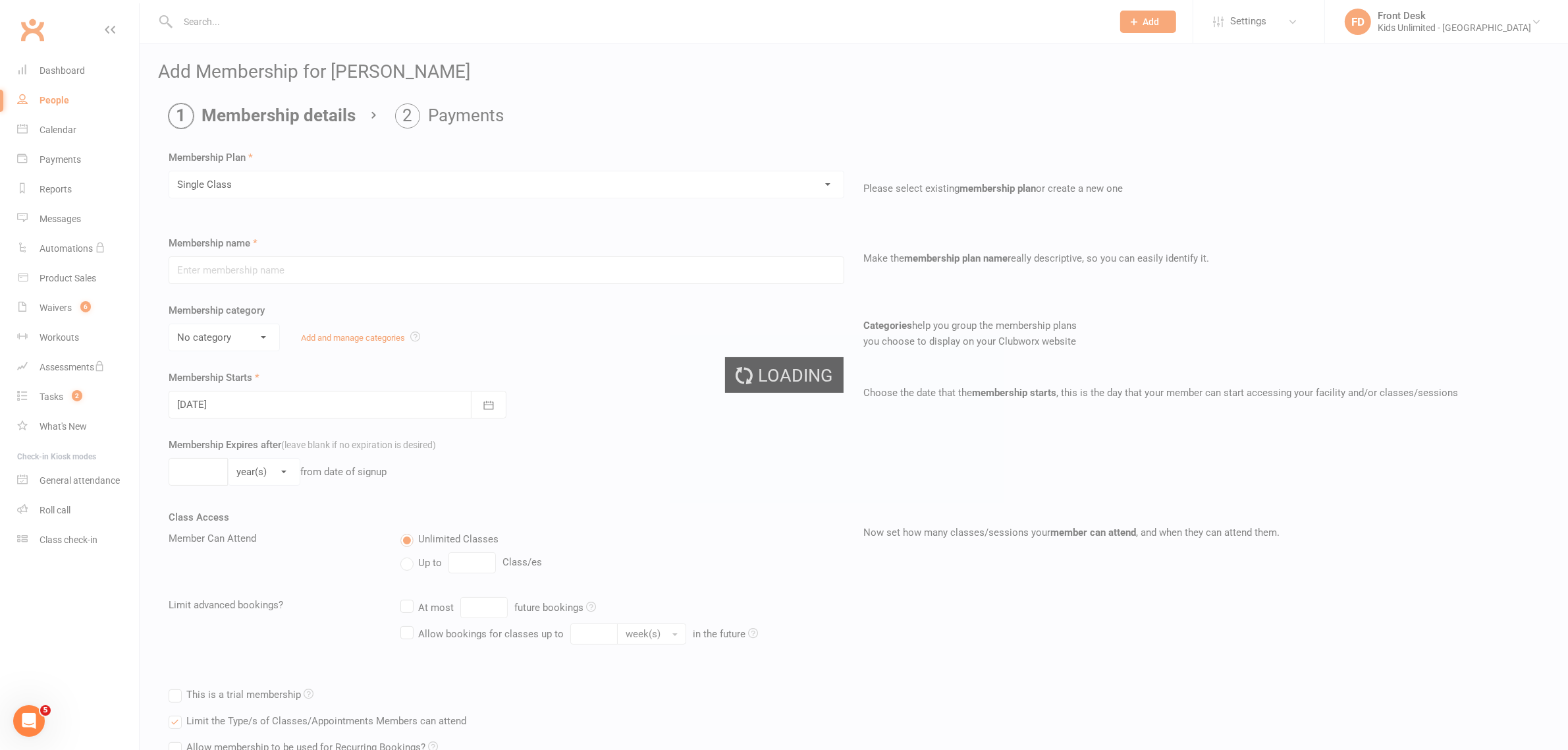
type input "Single Class"
select select "7"
type input "1"
select select "0"
type input "1"
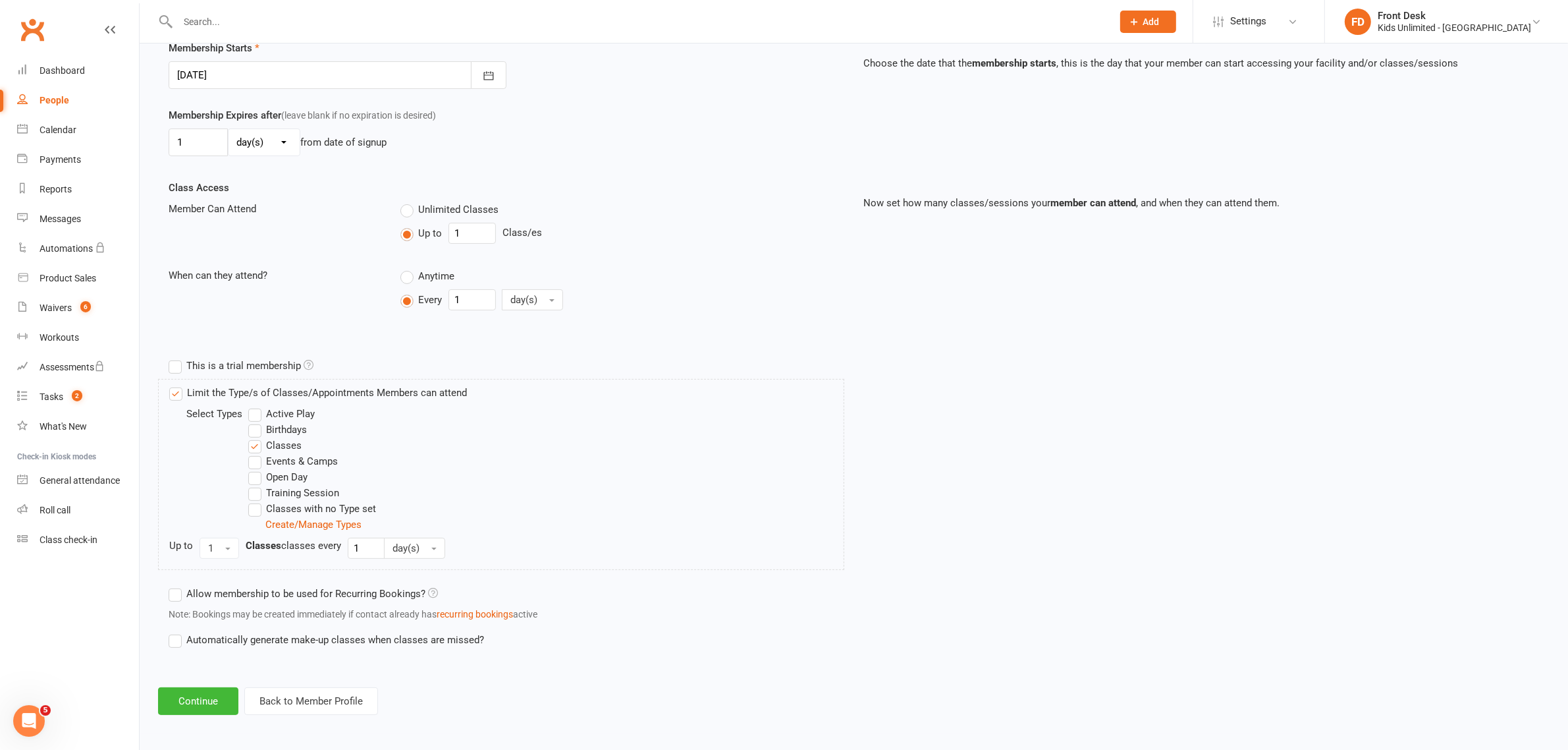
scroll to position [333, 0]
click at [218, 696] on button "Continue" at bounding box center [198, 698] width 80 height 27
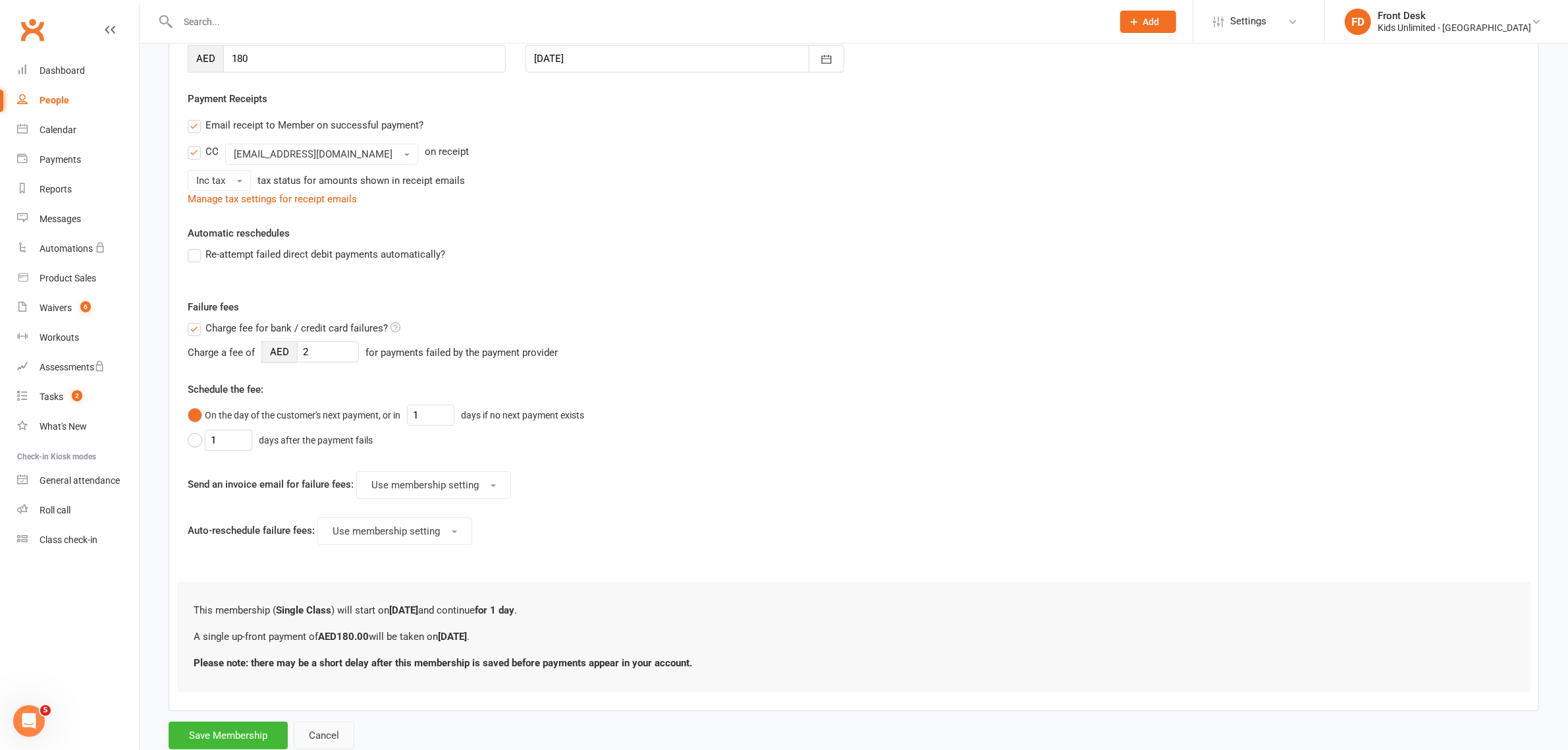
scroll to position [249, 0]
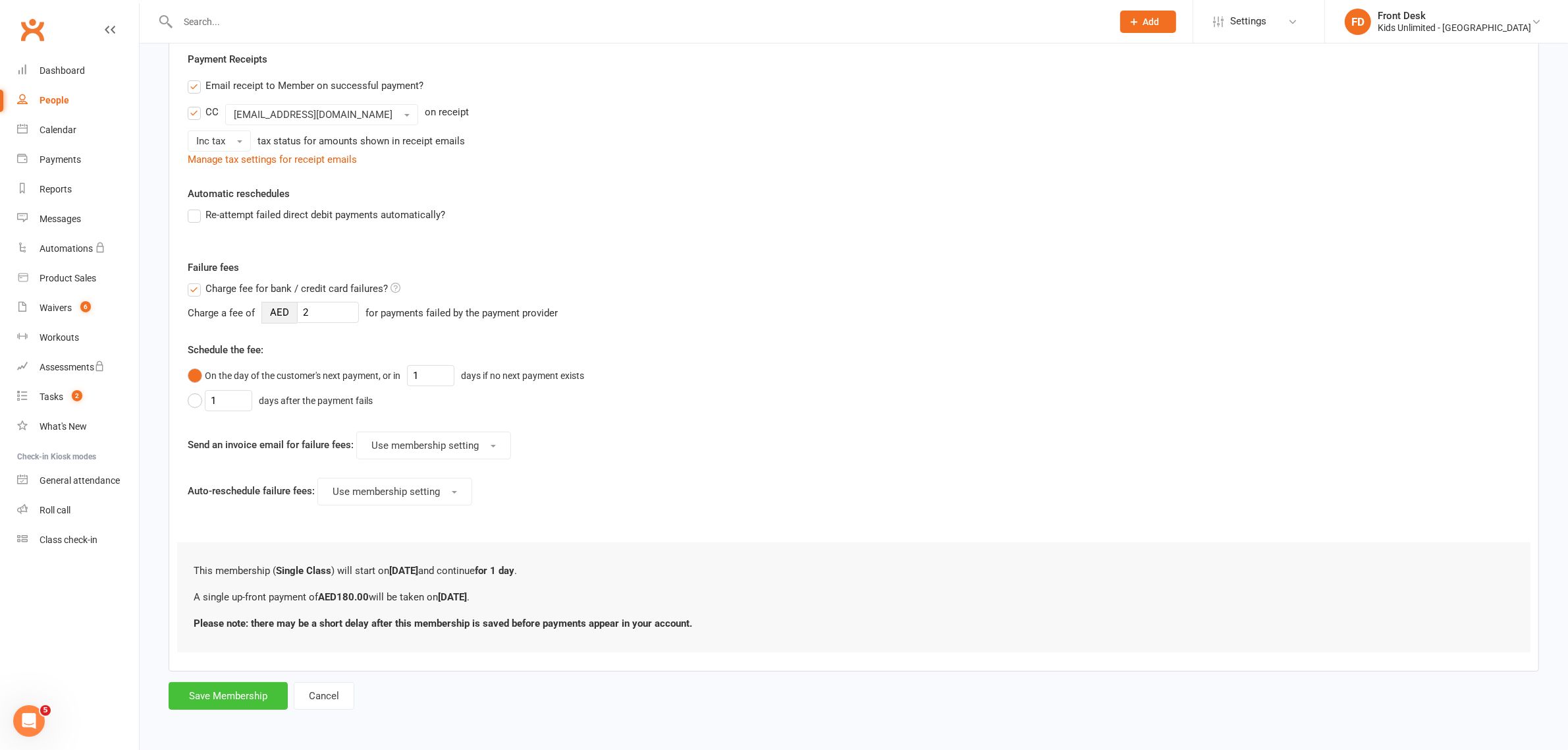
click at [284, 697] on button "Save Membership" at bounding box center [228, 695] width 119 height 27
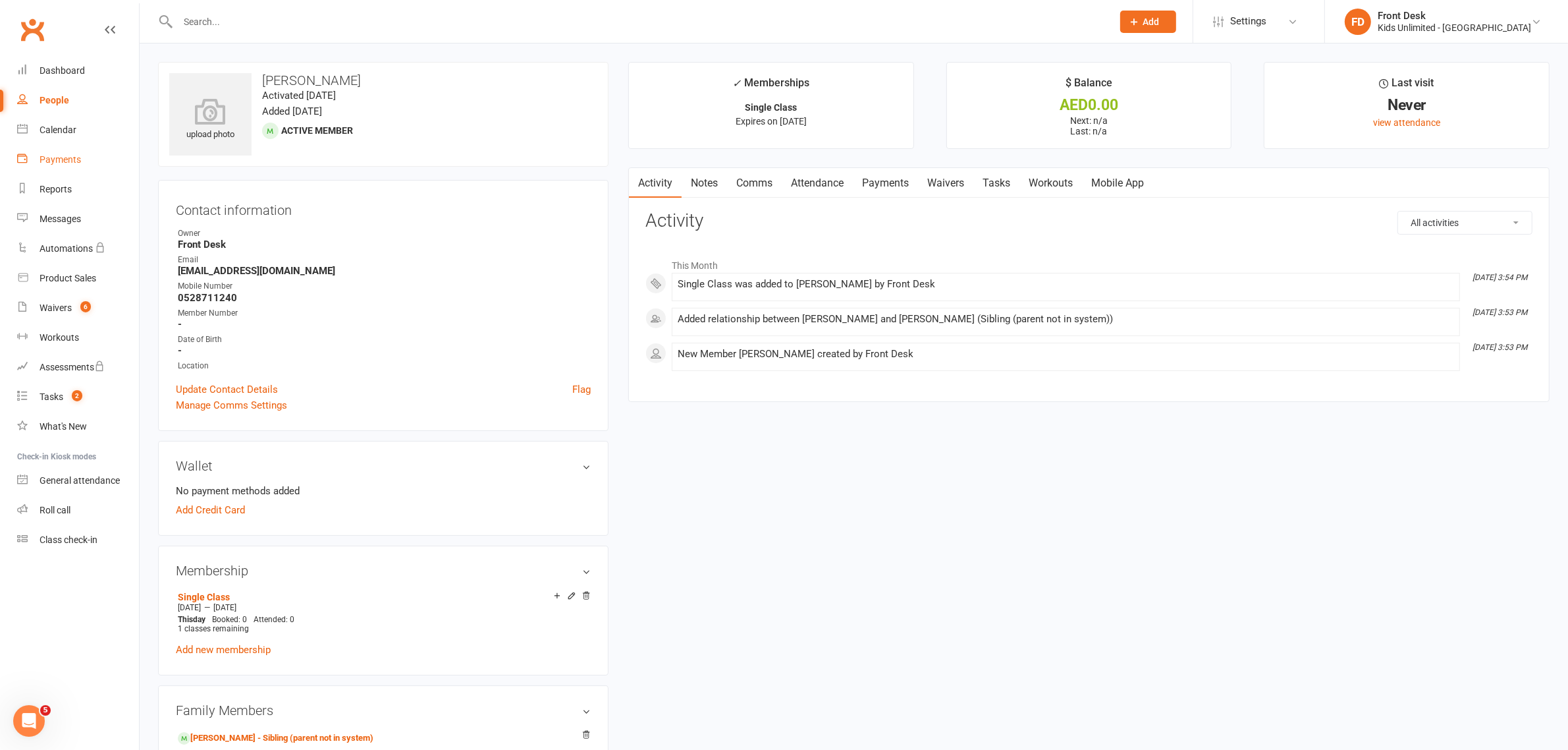
click at [60, 161] on div "Payments" at bounding box center [59, 160] width 41 height 11
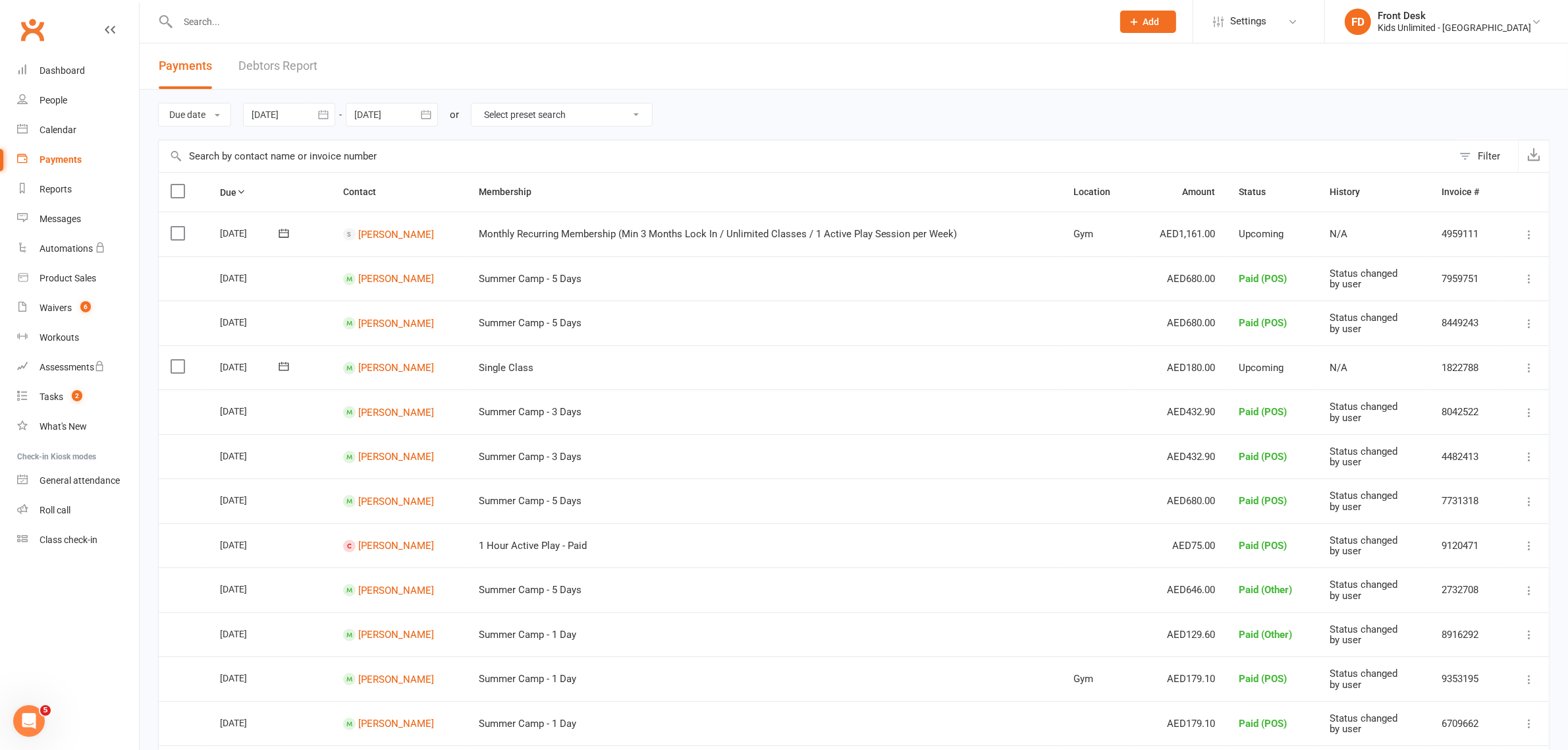
click at [176, 367] on label at bounding box center [179, 366] width 17 height 13
click at [176, 359] on input "checkbox" at bounding box center [174, 359] width 8 height 0
click at [1473, 722] on button "Change status" at bounding box center [1498, 719] width 104 height 27
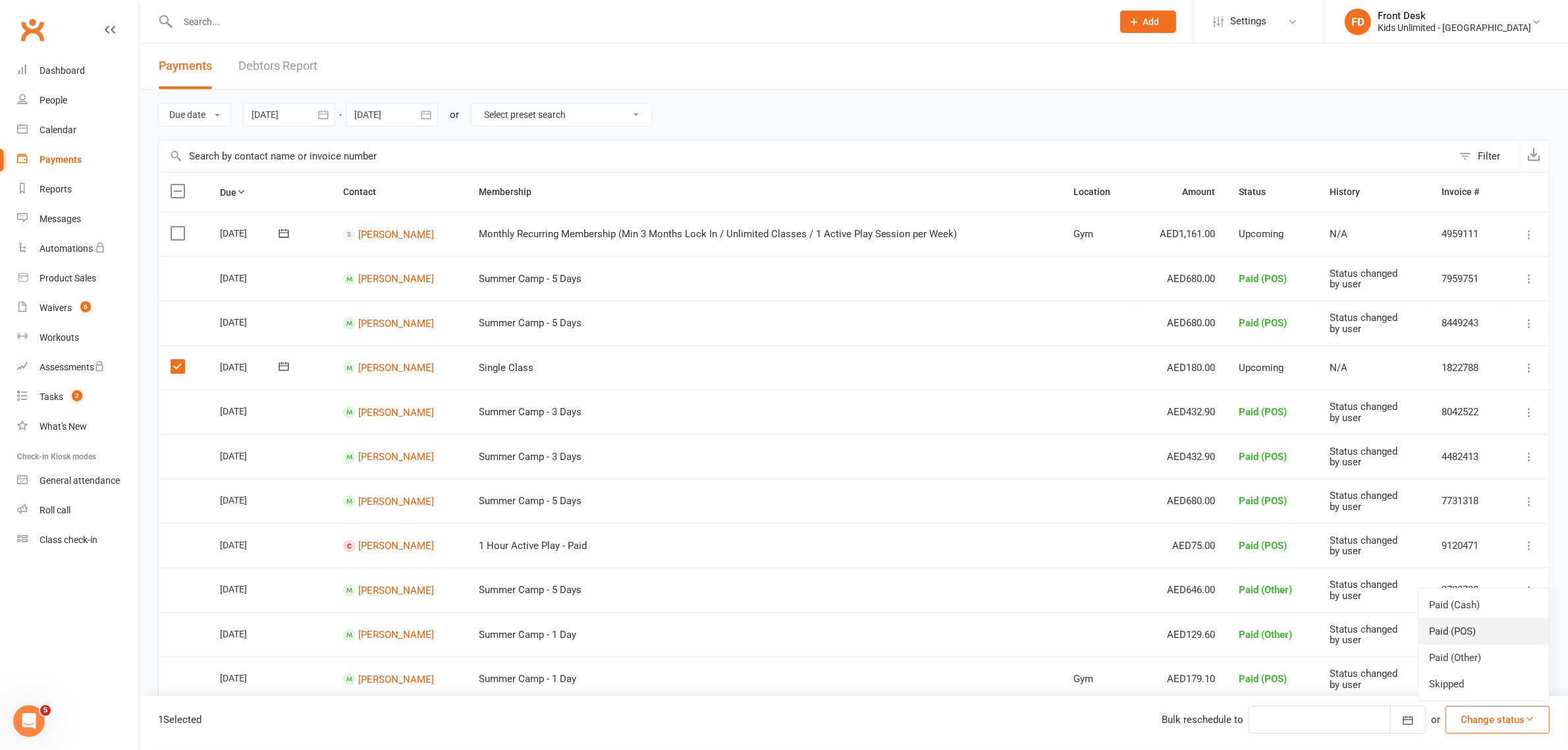
click at [1490, 632] on link "Paid (POS)" at bounding box center [1484, 630] width 130 height 26
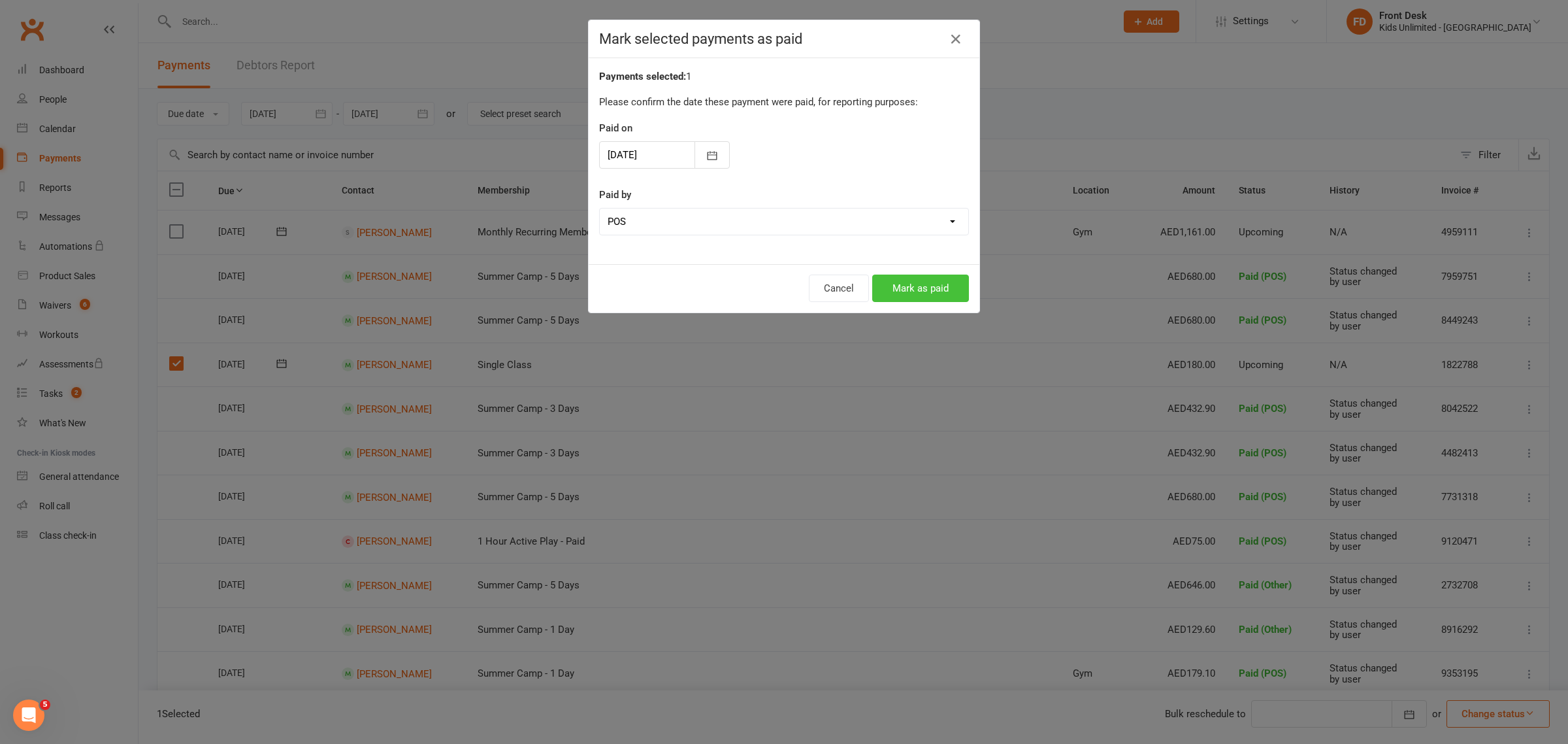
click at [916, 289] on button "Mark as paid" at bounding box center [920, 288] width 97 height 27
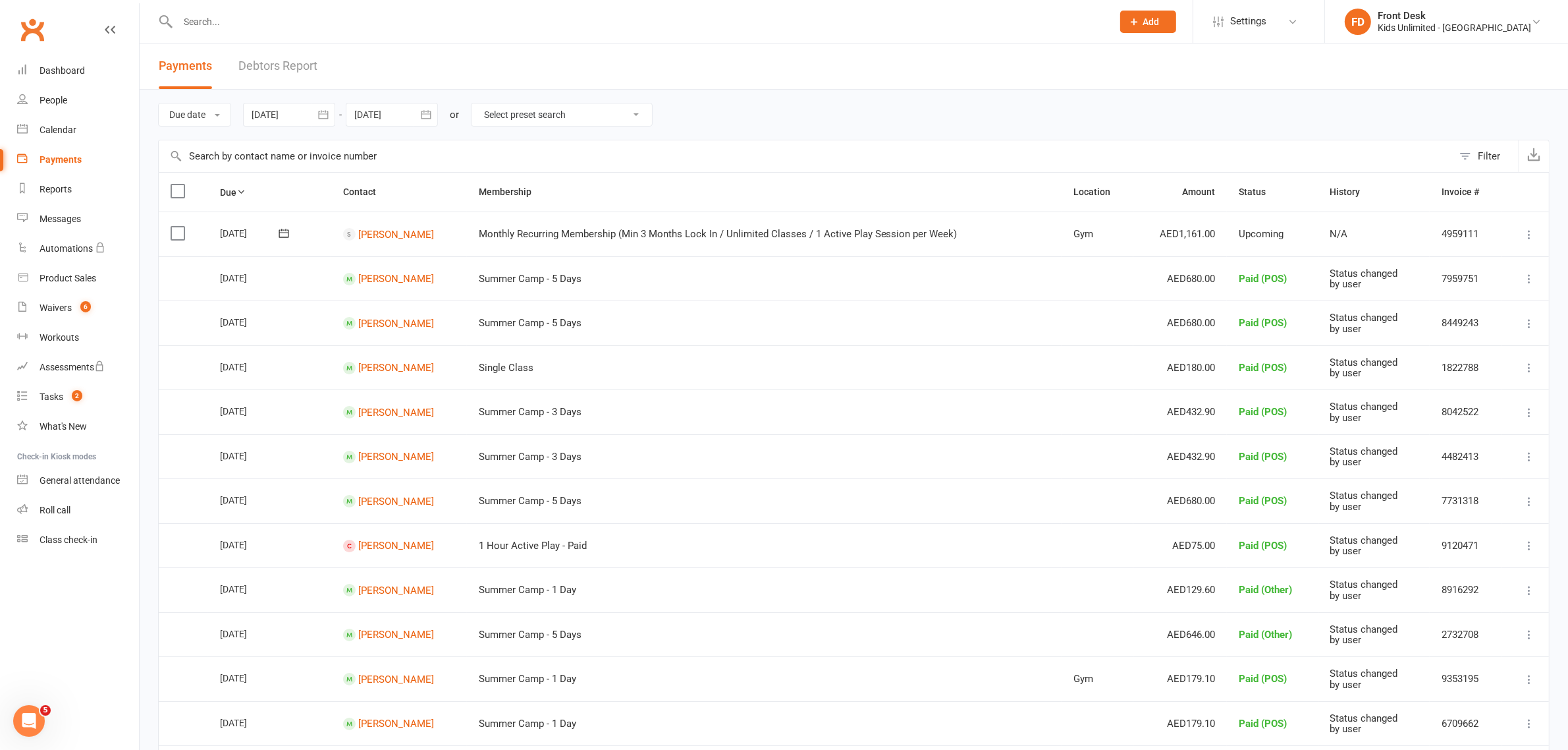
click at [259, 22] on input "text" at bounding box center [639, 22] width 929 height 18
type input "rafferty"
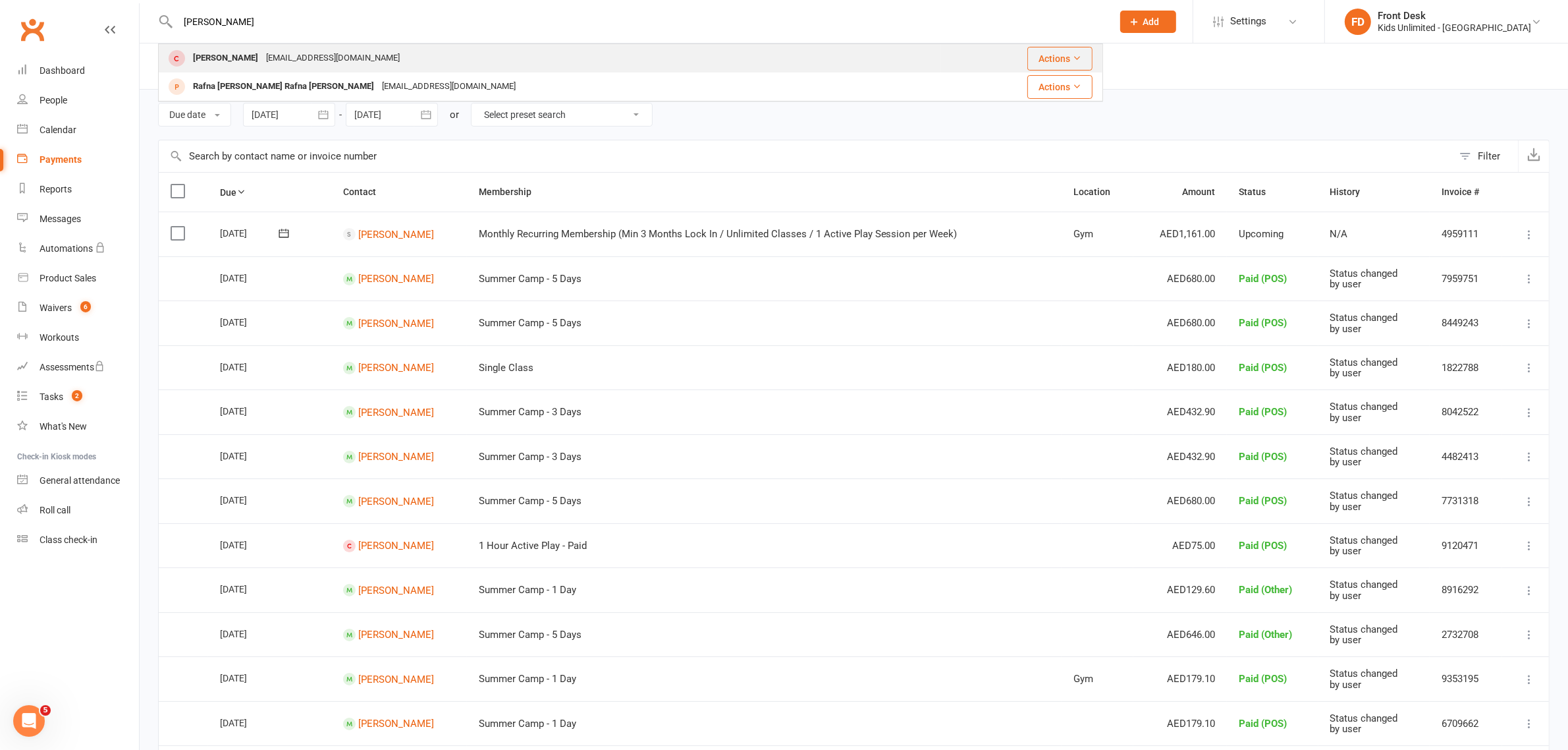
click at [243, 53] on div "[PERSON_NAME]" at bounding box center [225, 57] width 73 height 19
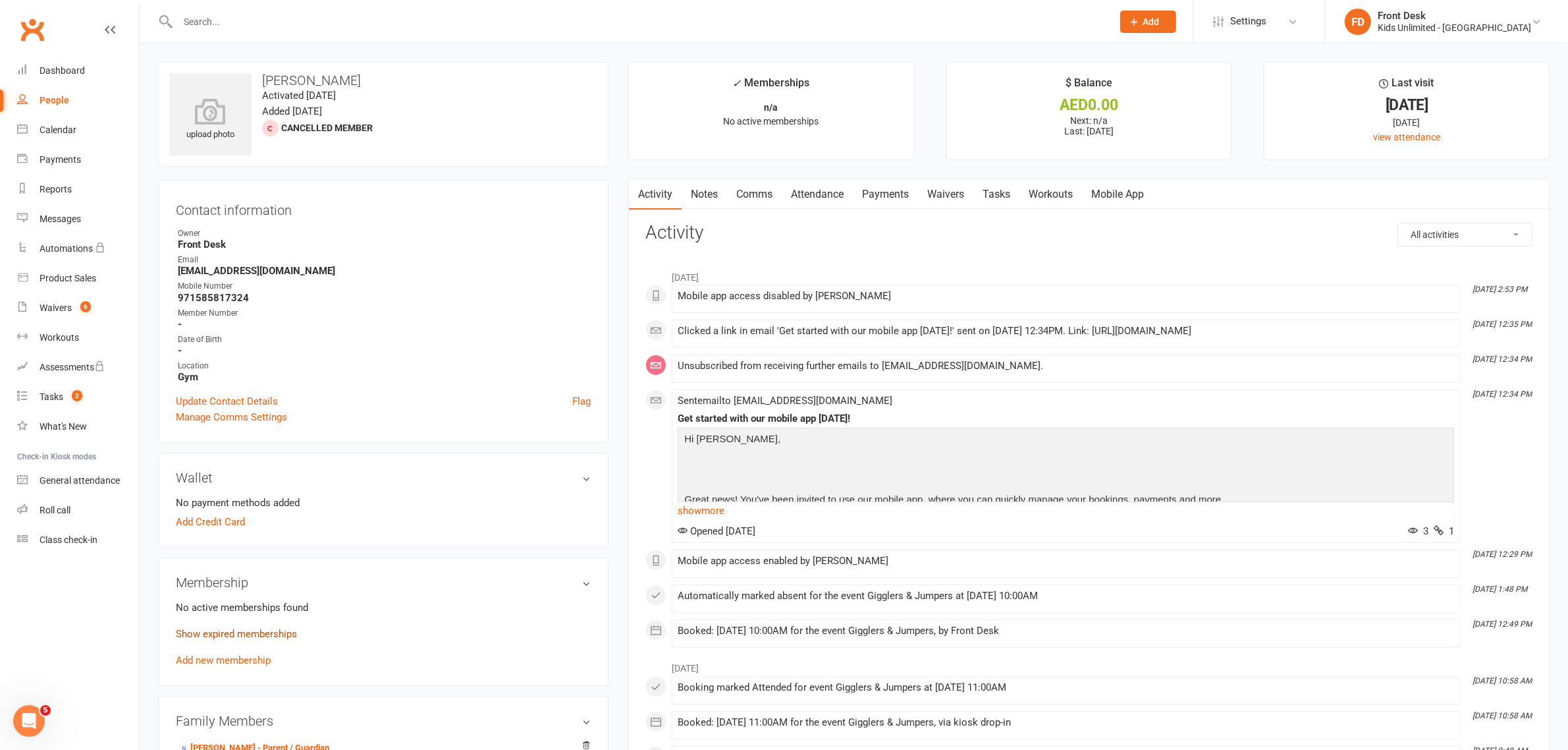
click at [206, 628] on link "Show expired memberships" at bounding box center [236, 633] width 121 height 12
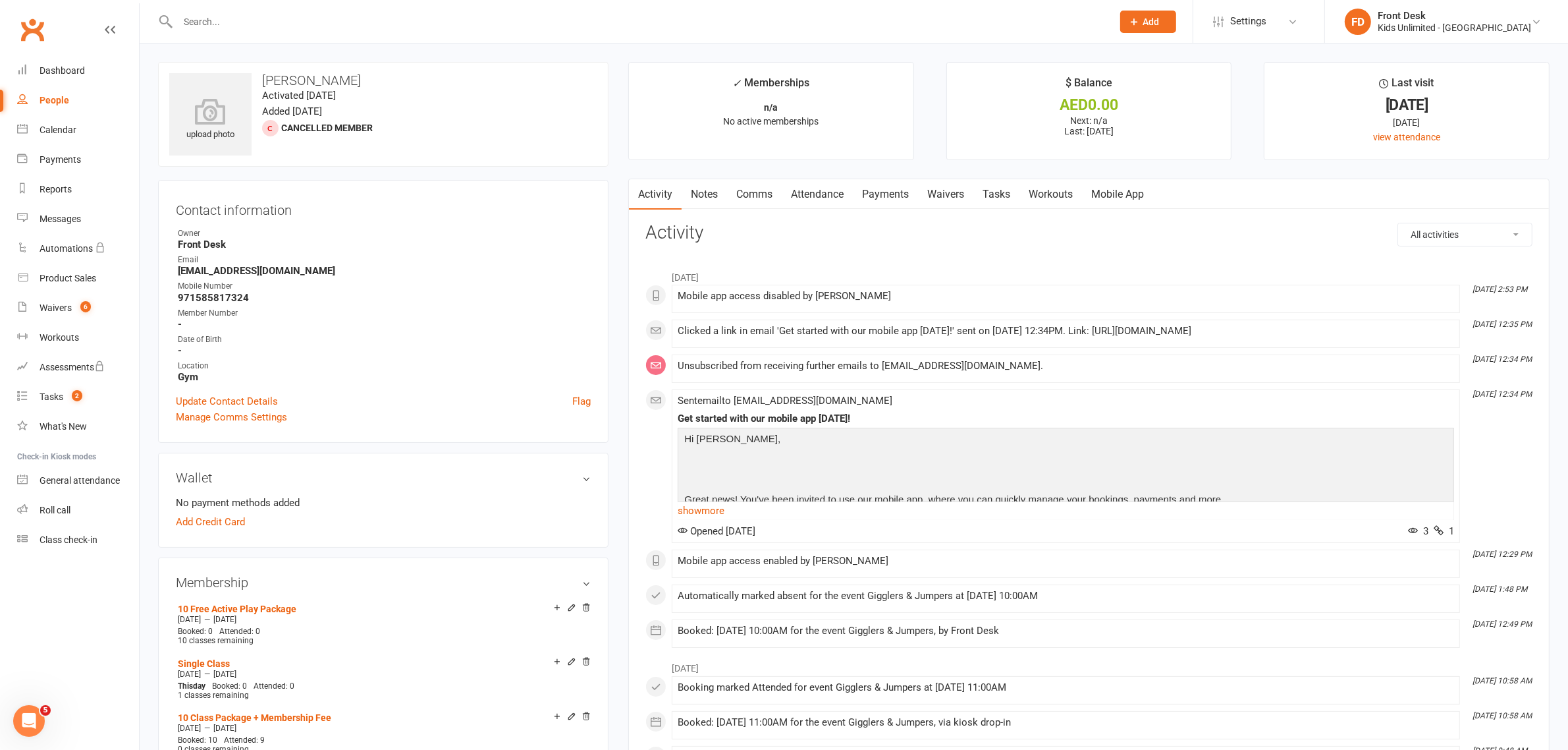
click at [837, 194] on link "Attendance" at bounding box center [817, 193] width 71 height 30
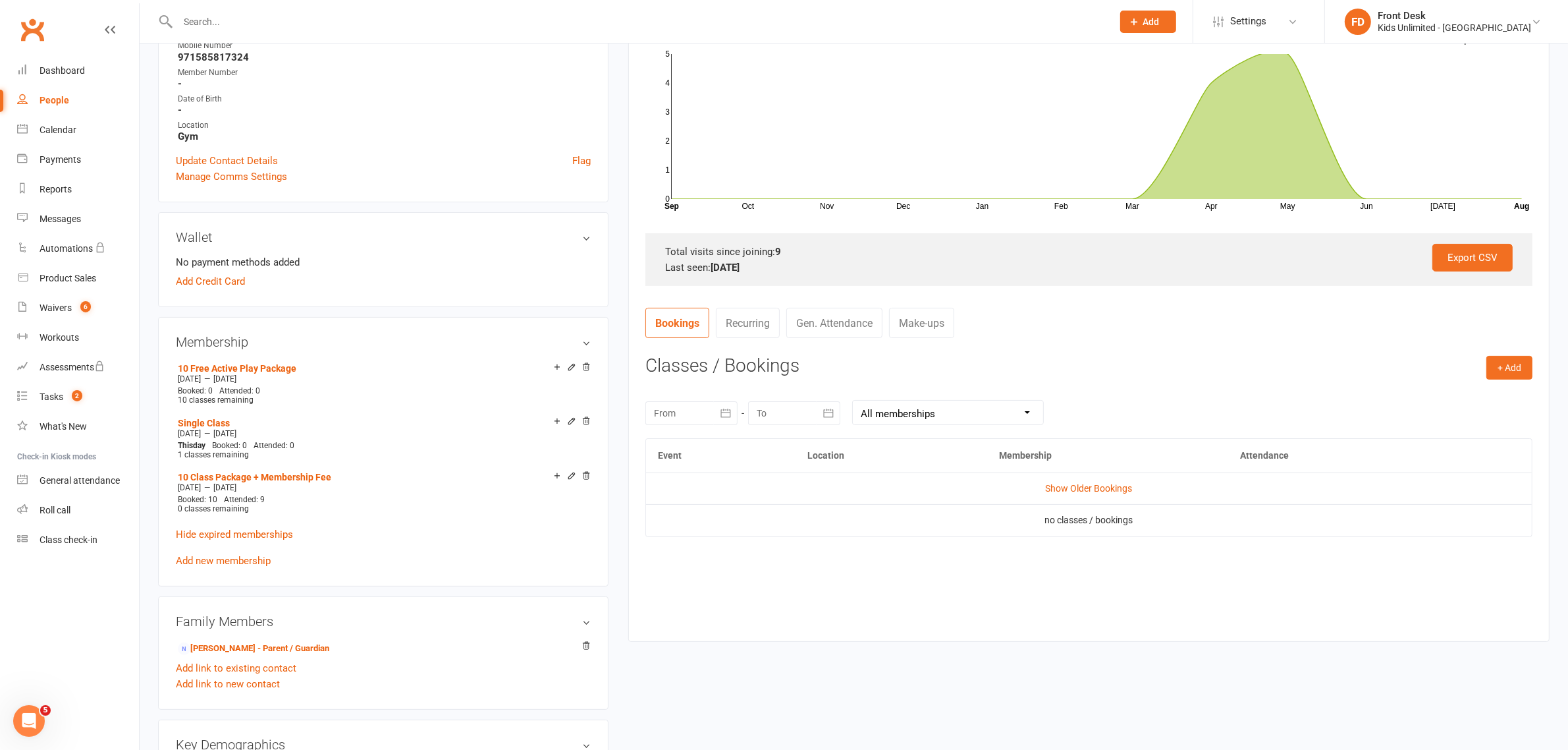
scroll to position [247, 0]
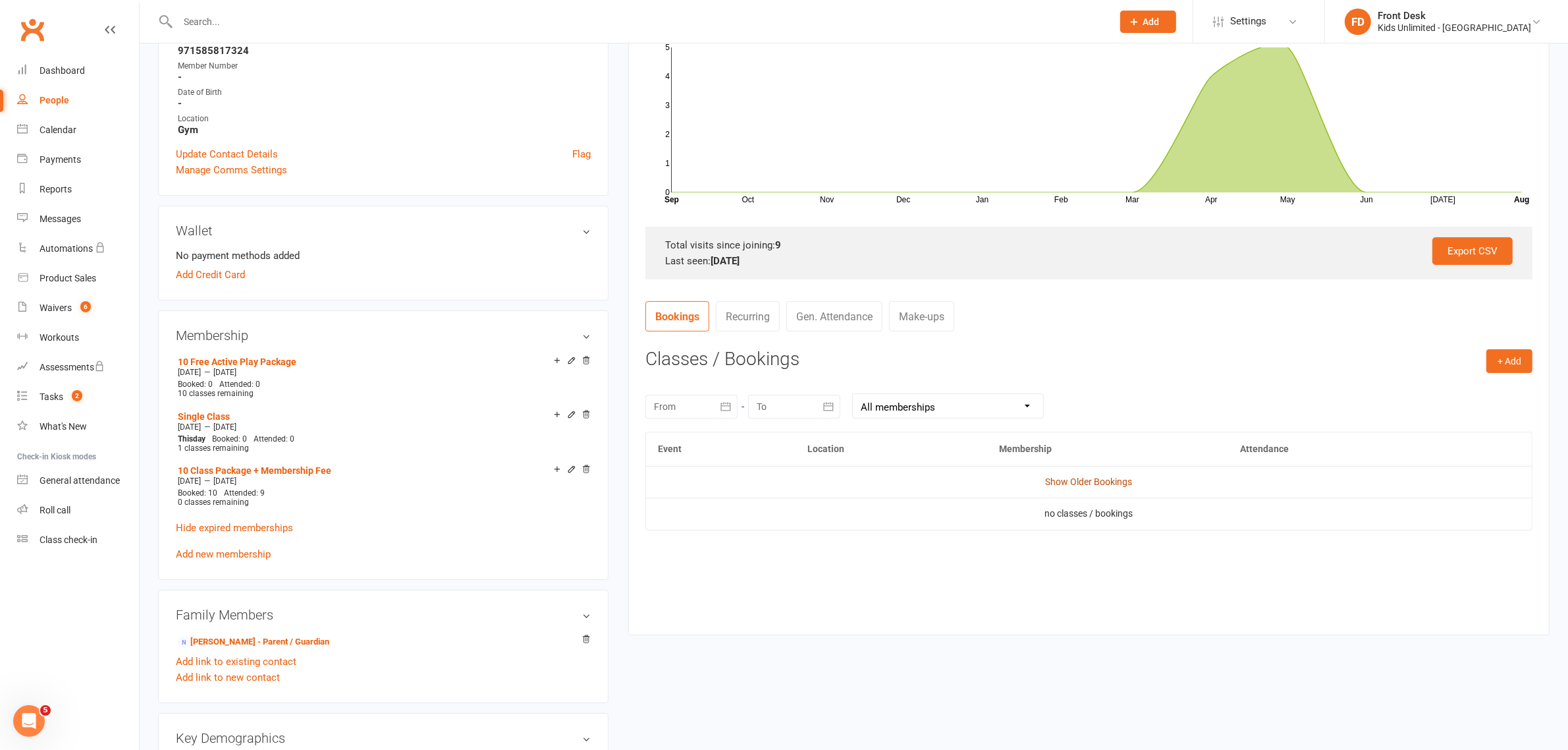
click at [1125, 481] on link "Show Older Bookings" at bounding box center [1089, 482] width 87 height 11
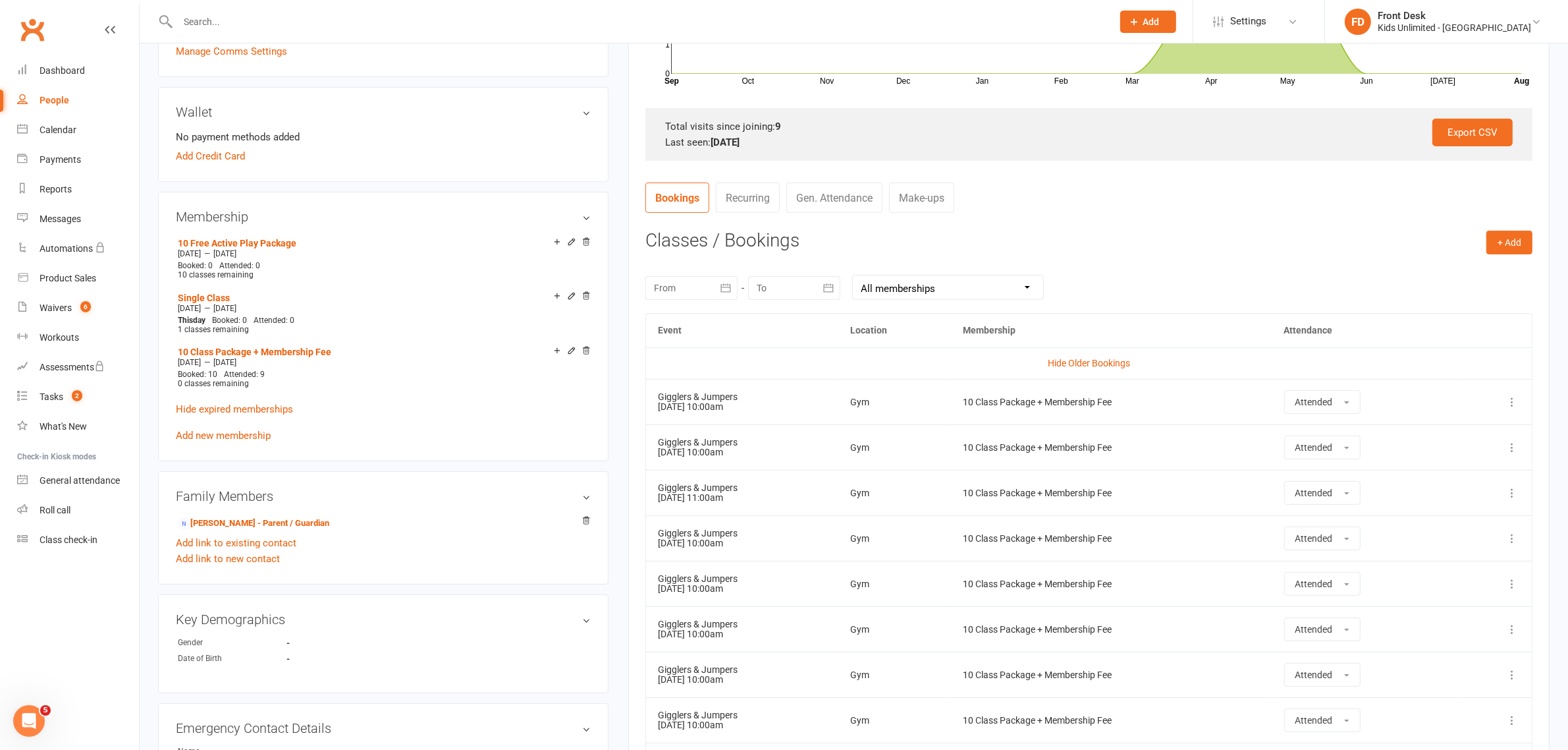
scroll to position [329, 0]
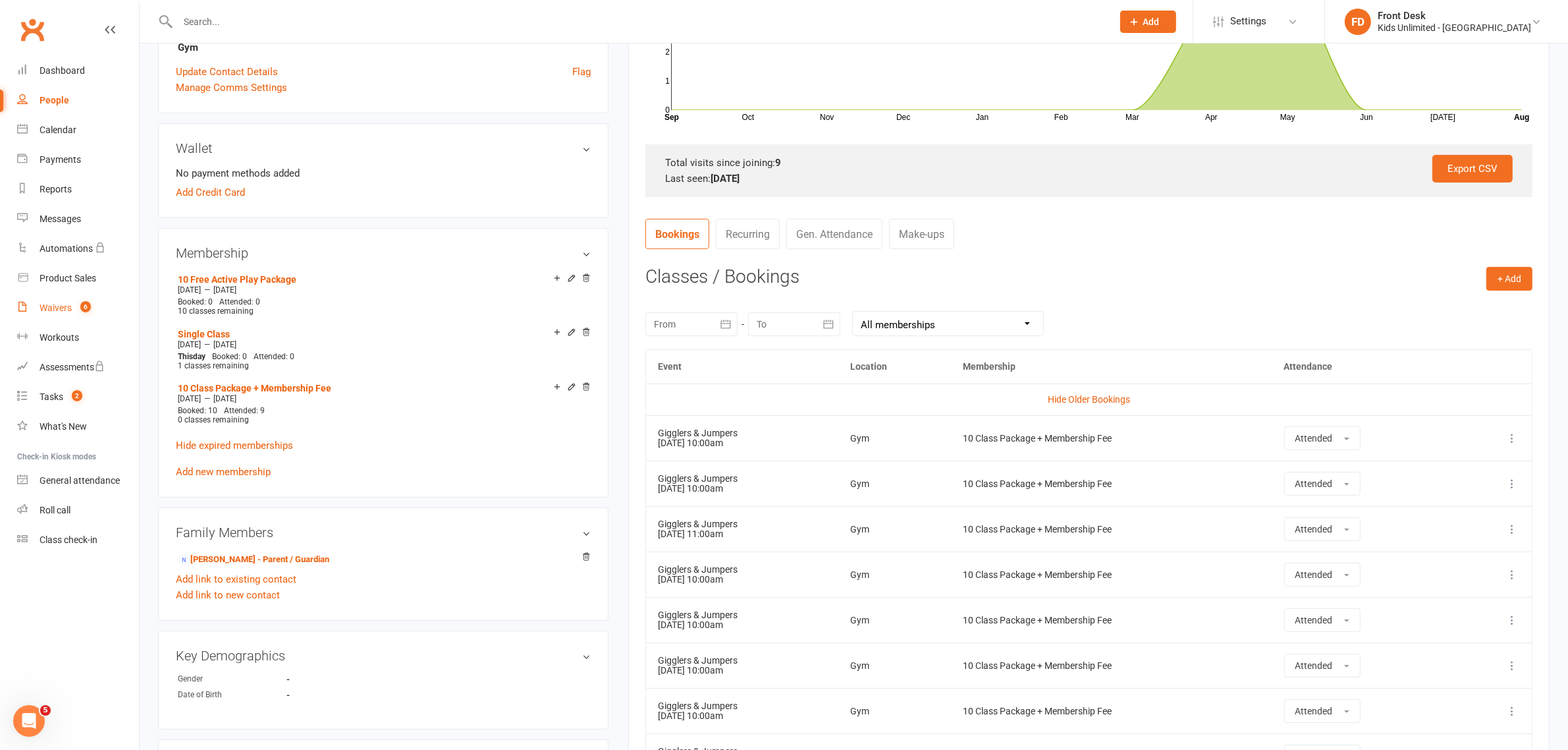
click at [65, 312] on div "Waivers" at bounding box center [55, 307] width 32 height 11
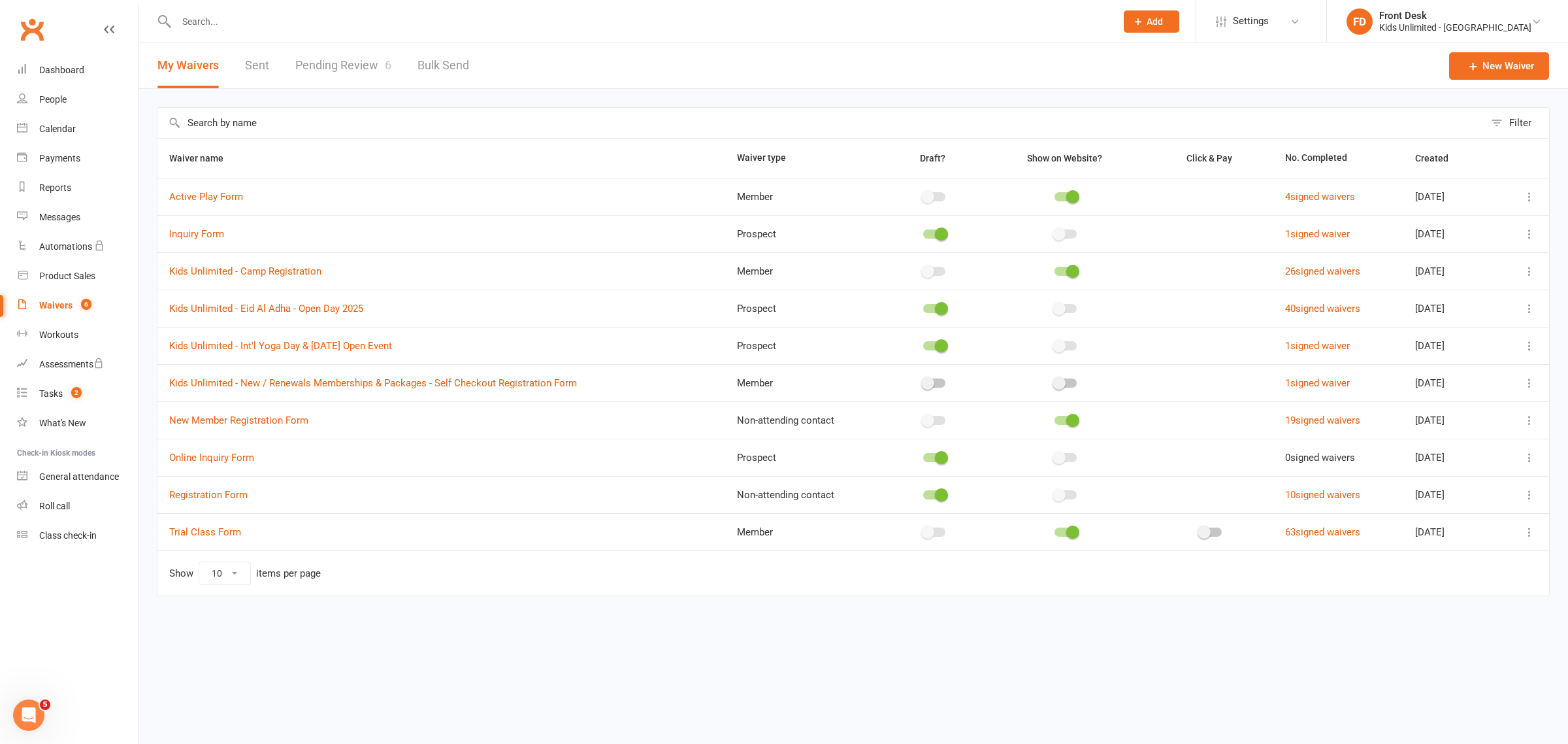
click at [273, 24] on input "text" at bounding box center [640, 22] width 935 height 18
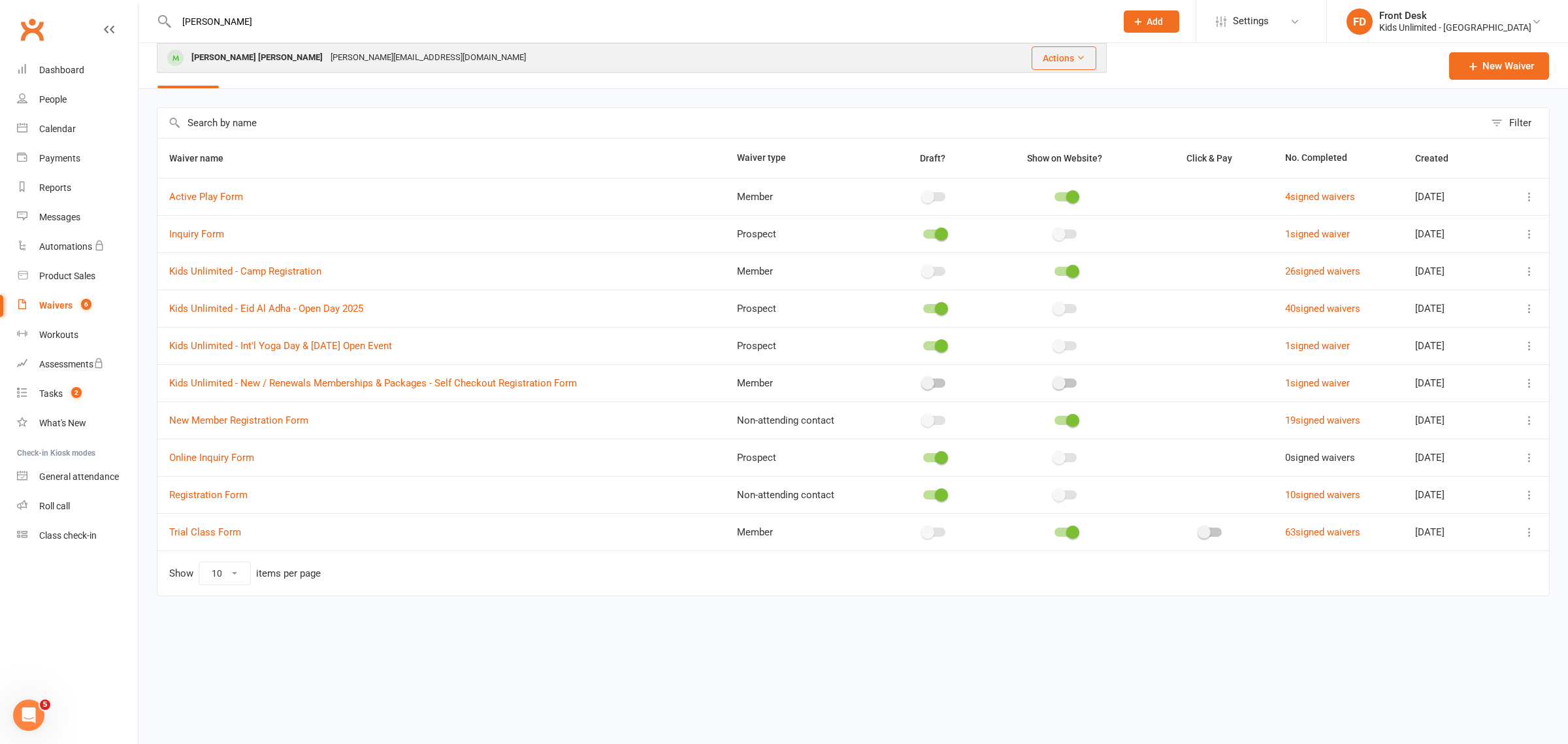
type input "Myla"
click at [327, 51] on div "nathalie_grace@hotmail.com" at bounding box center [428, 57] width 204 height 19
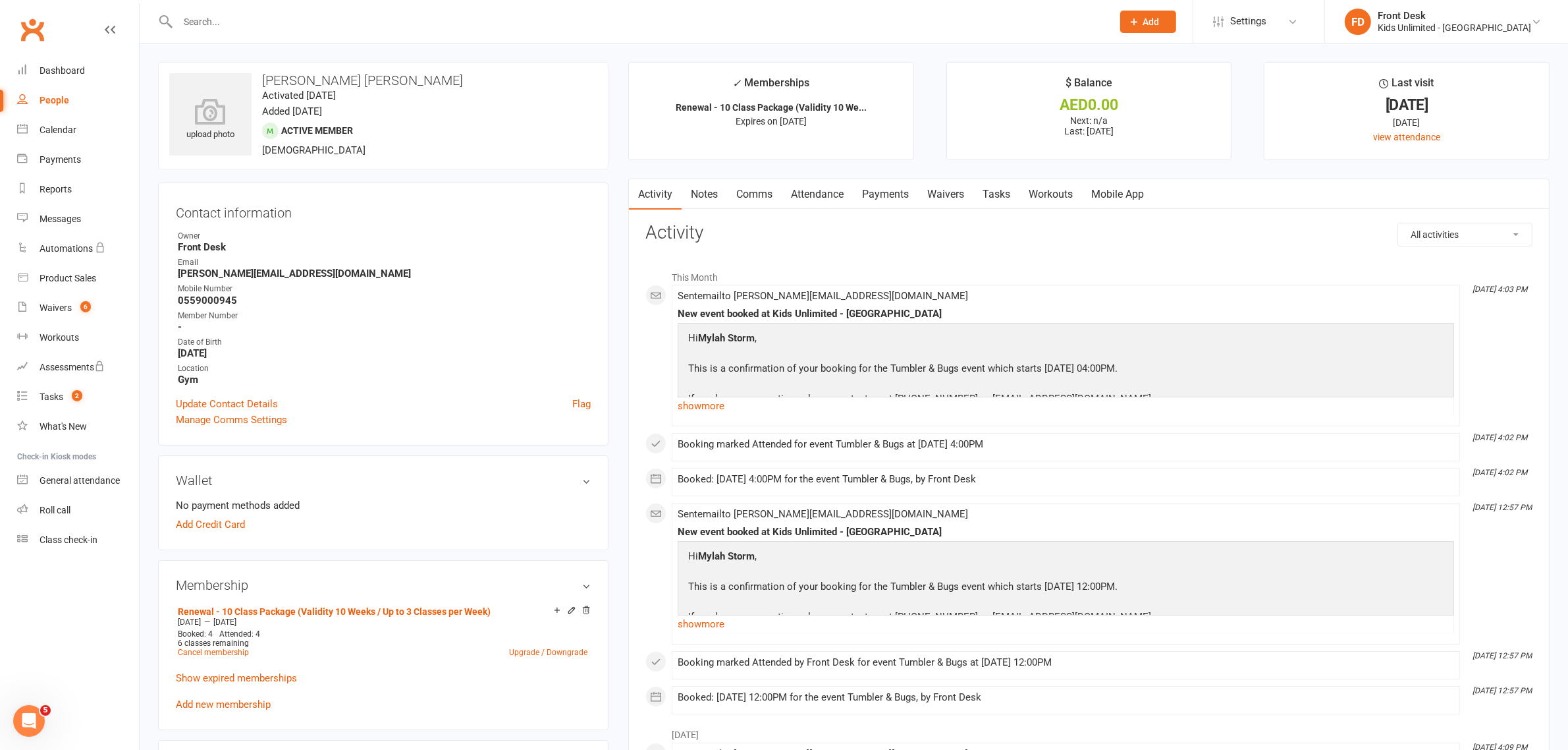
click at [826, 195] on link "Attendance" at bounding box center [817, 193] width 71 height 30
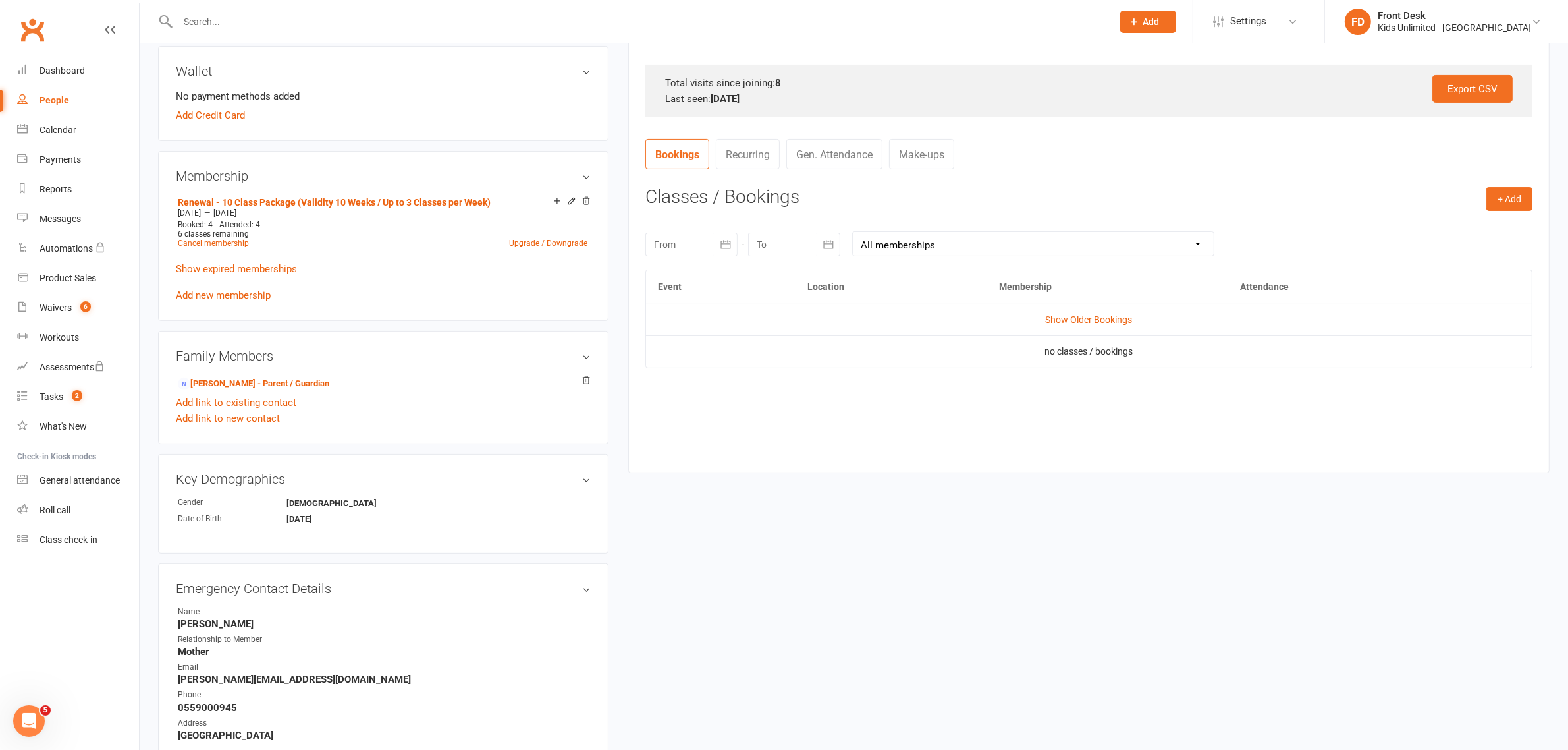
scroll to position [411, 0]
click at [1054, 317] on link "Show Older Bookings" at bounding box center [1089, 318] width 87 height 11
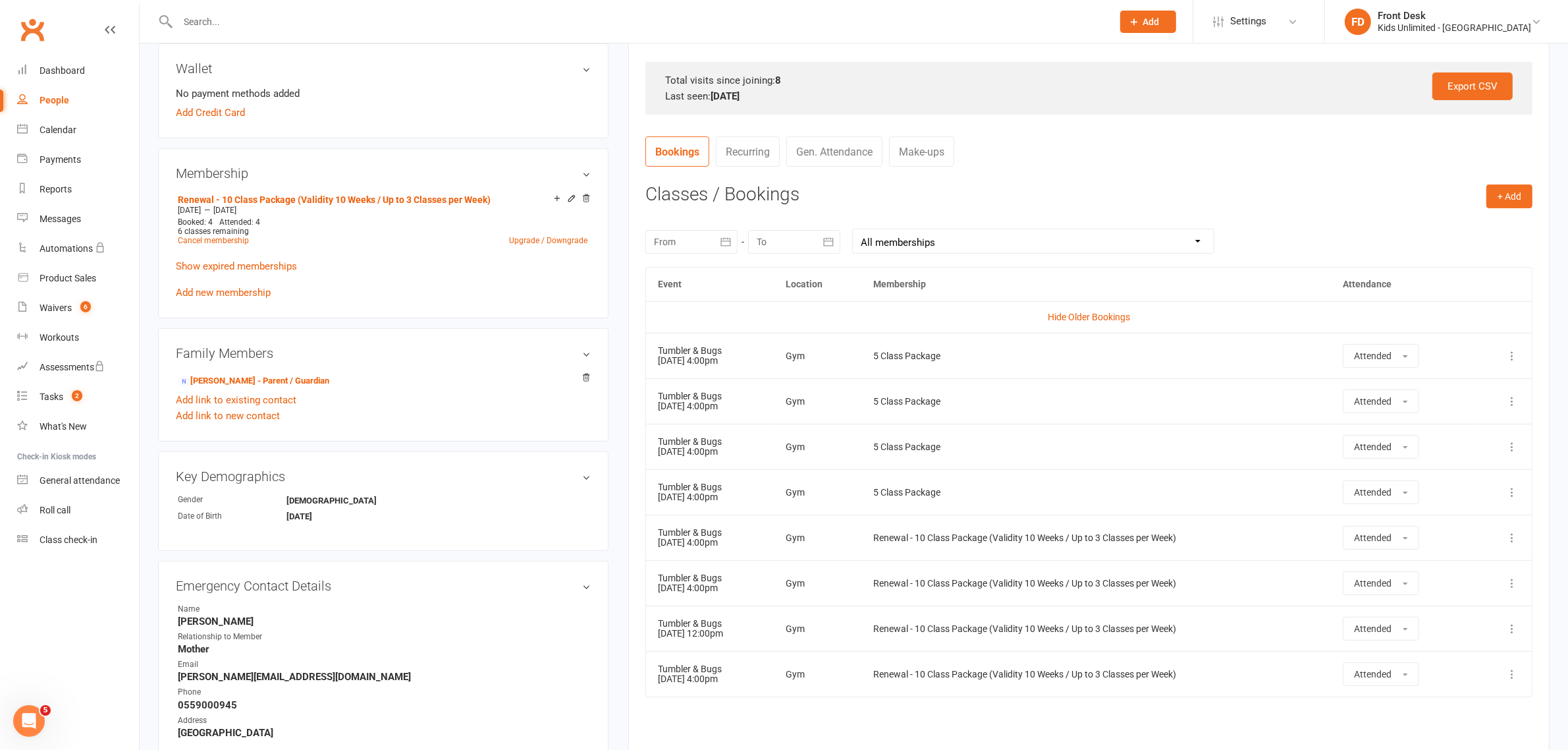
scroll to position [495, 0]
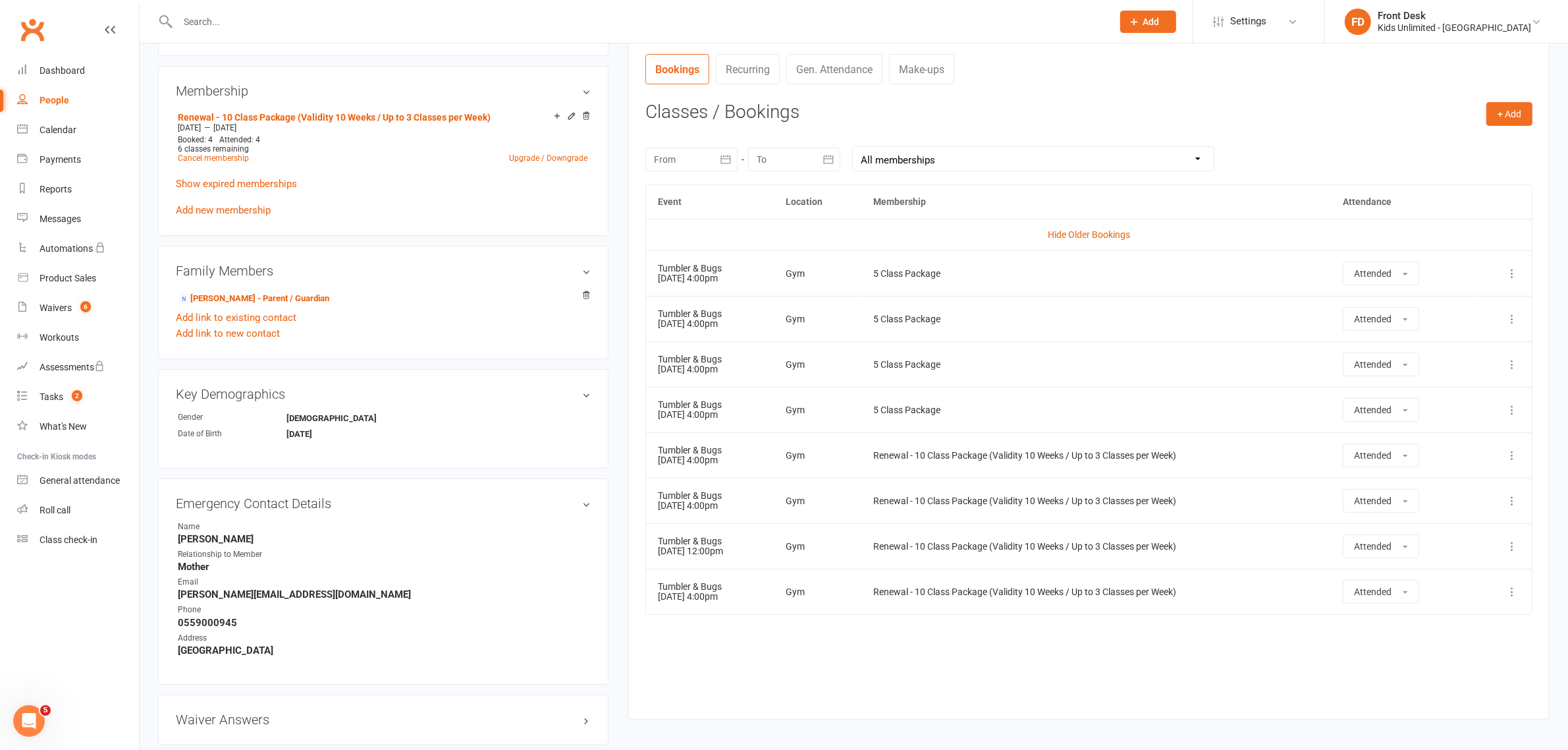
click at [344, 23] on input "text" at bounding box center [639, 22] width 929 height 18
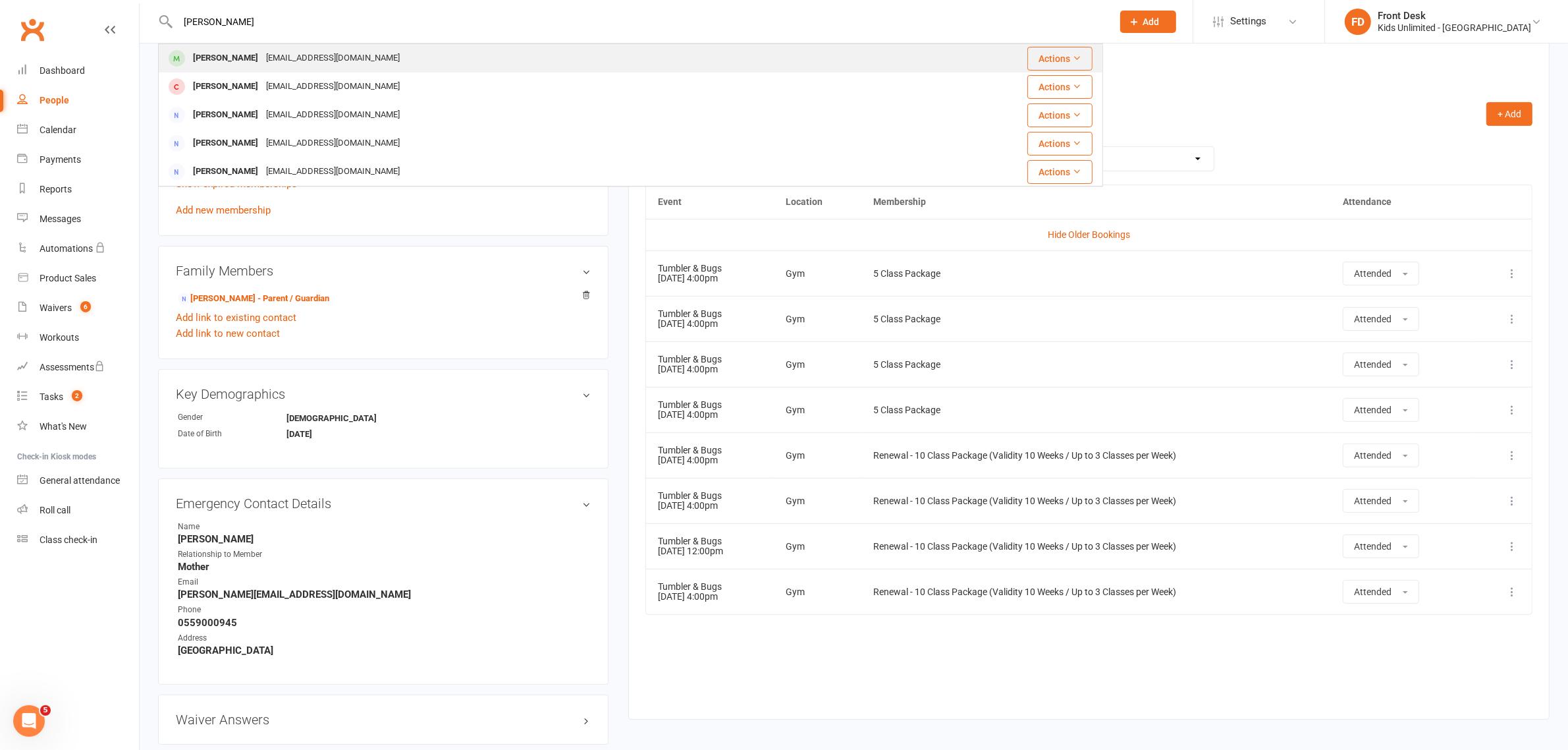
type input "ollie"
click at [309, 63] on div "andreanney@gmail.com" at bounding box center [332, 57] width 141 height 19
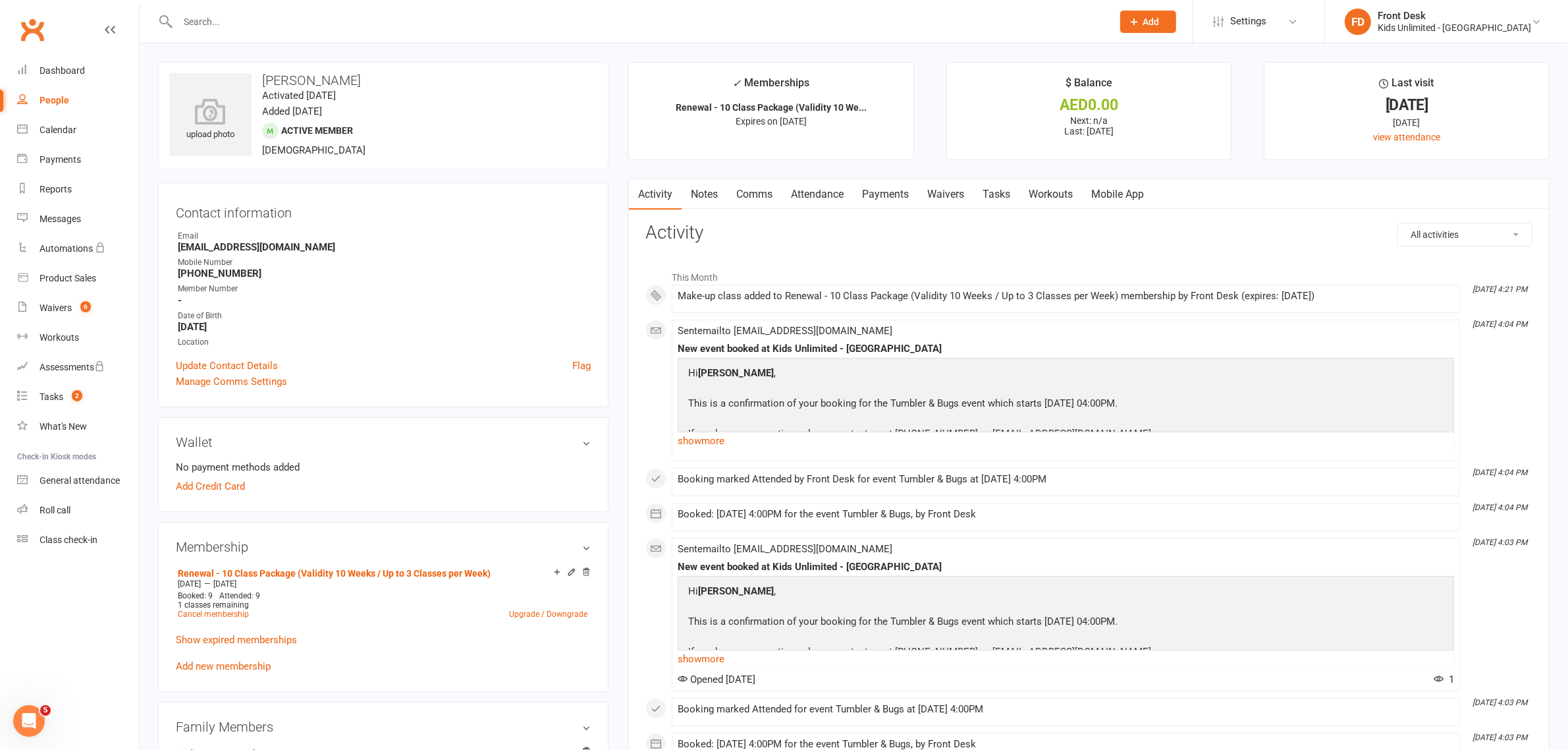
click at [831, 193] on link "Attendance" at bounding box center [817, 193] width 71 height 30
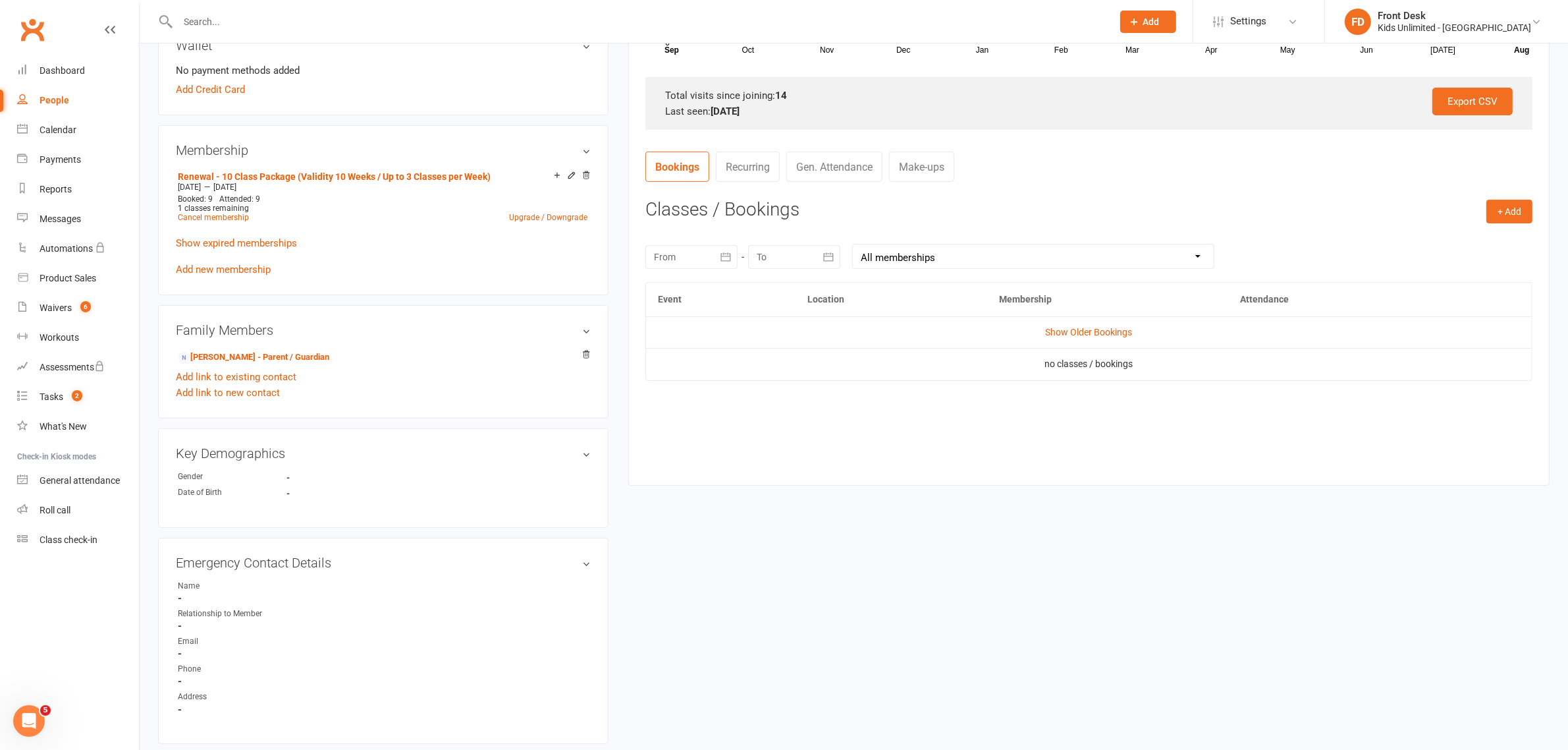
scroll to position [411, 0]
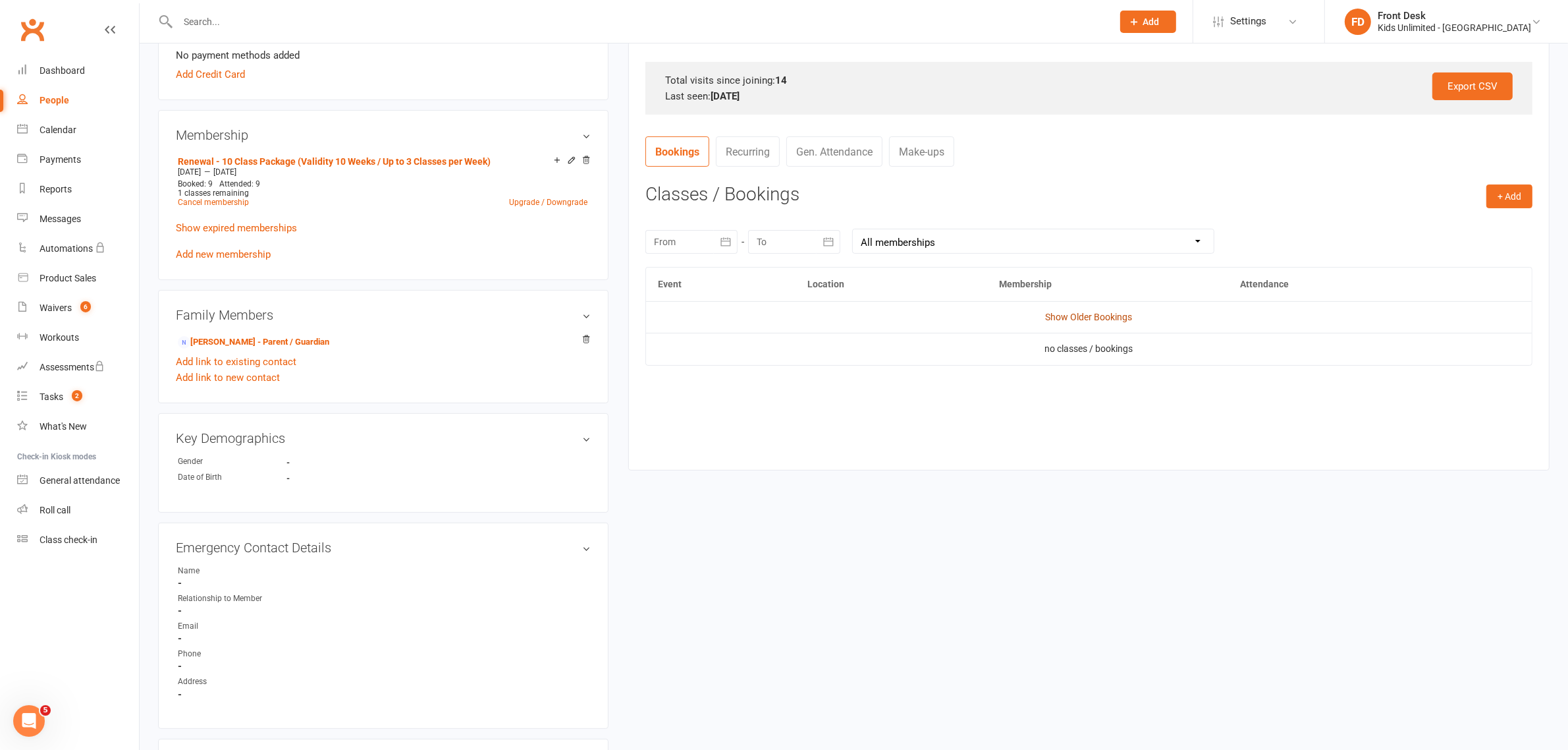
click at [1125, 318] on link "Show Older Bookings" at bounding box center [1089, 318] width 87 height 11
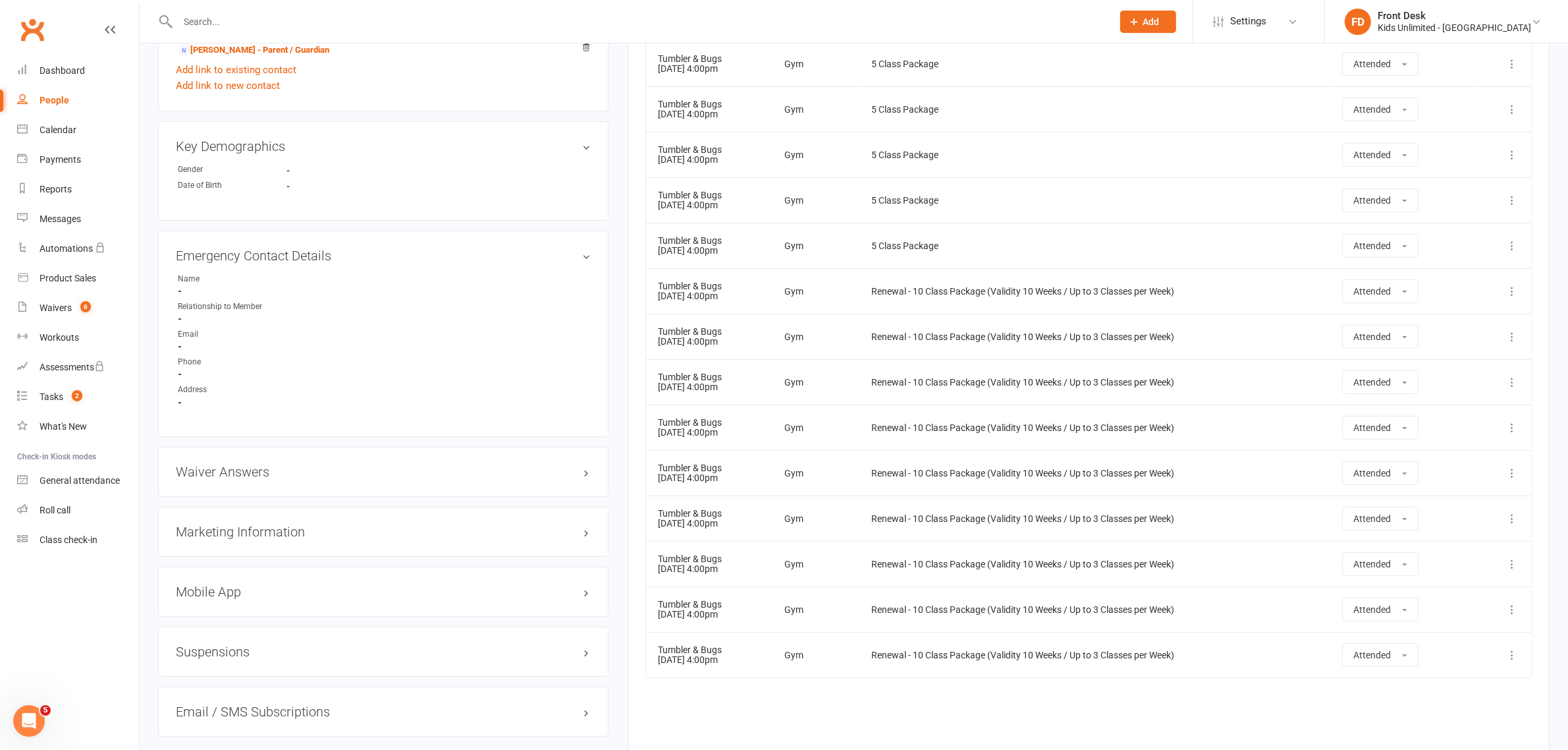
scroll to position [741, 0]
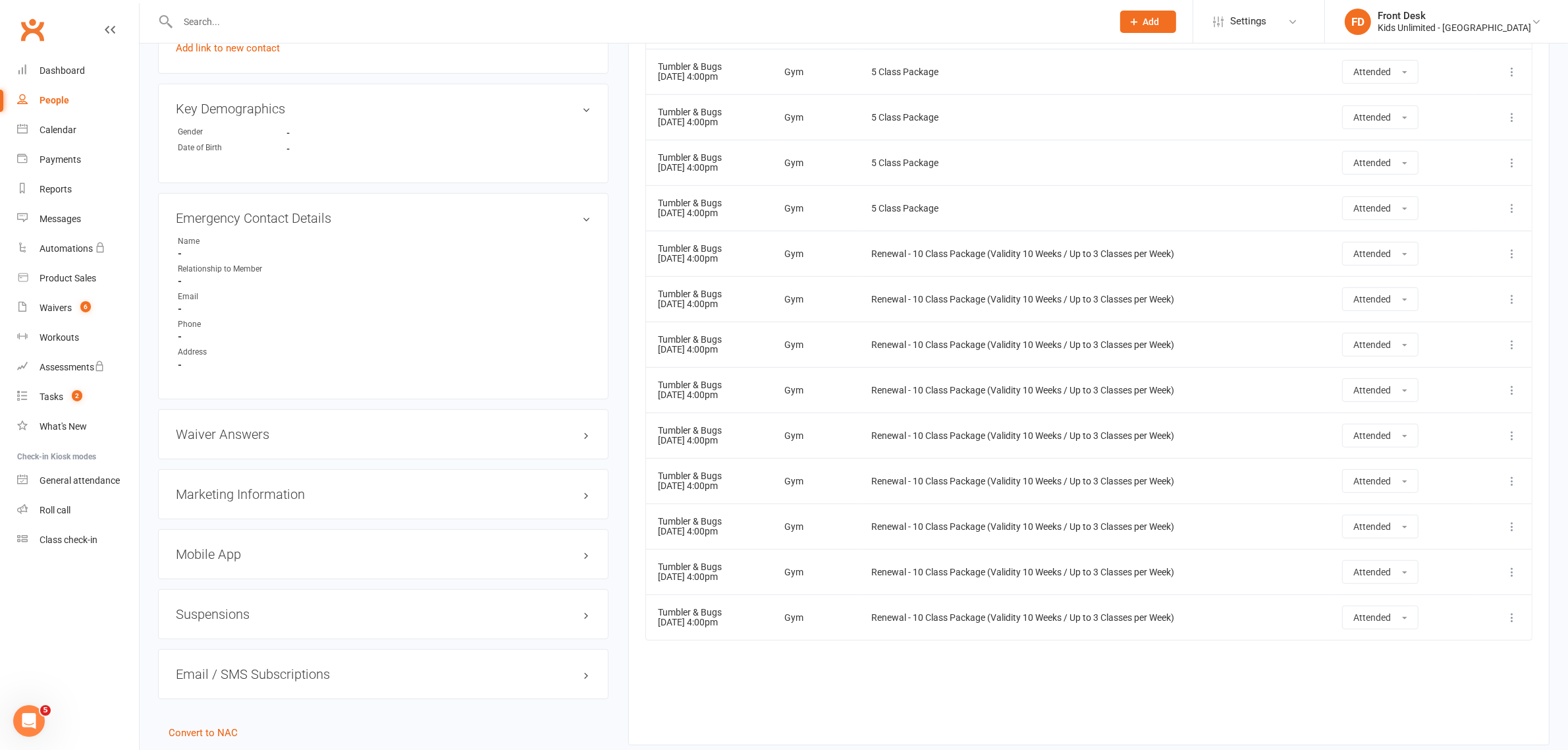
click at [406, 24] on input "text" at bounding box center [639, 22] width 929 height 18
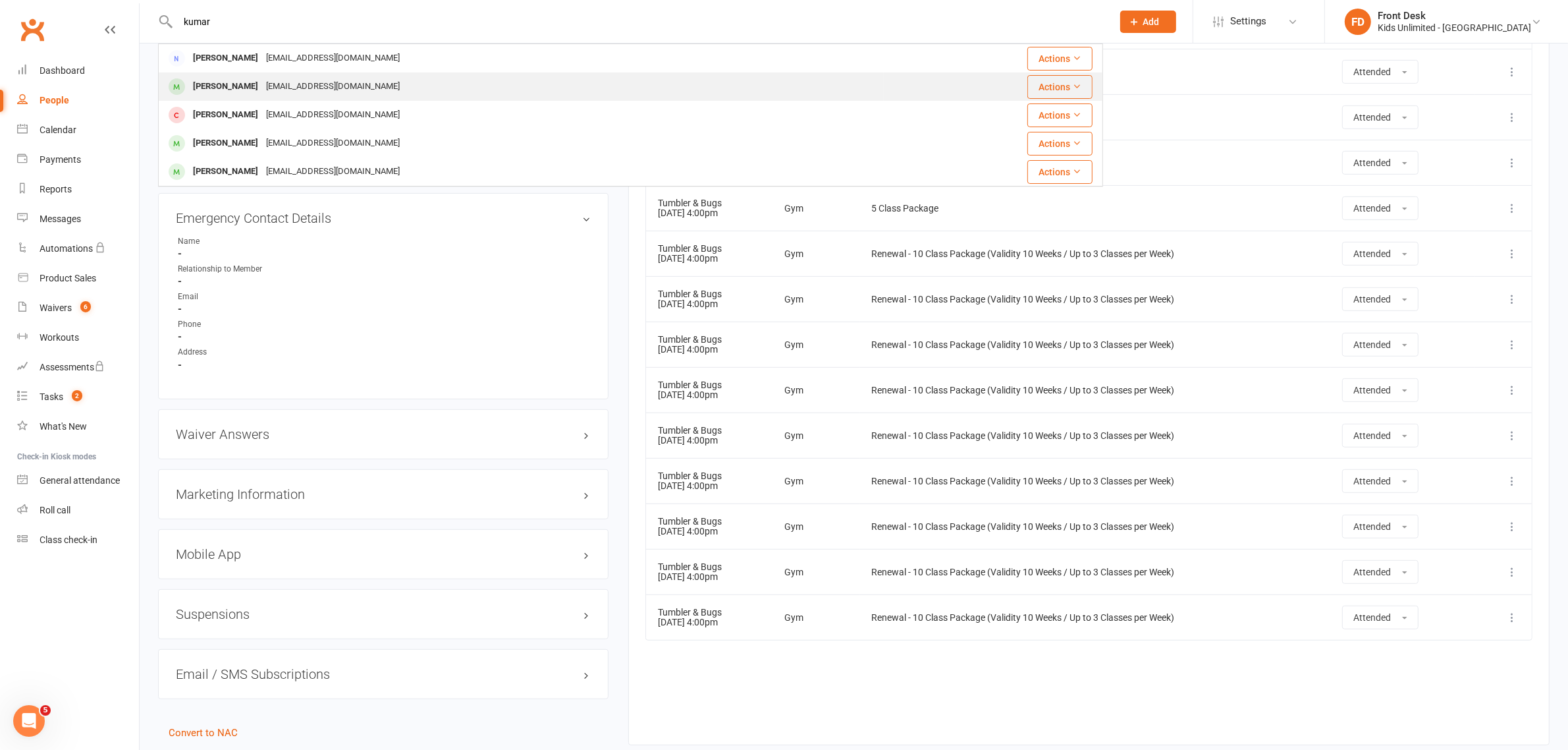
type input "kumar"
click at [249, 89] on div "Vihaan Kumar" at bounding box center [225, 86] width 73 height 19
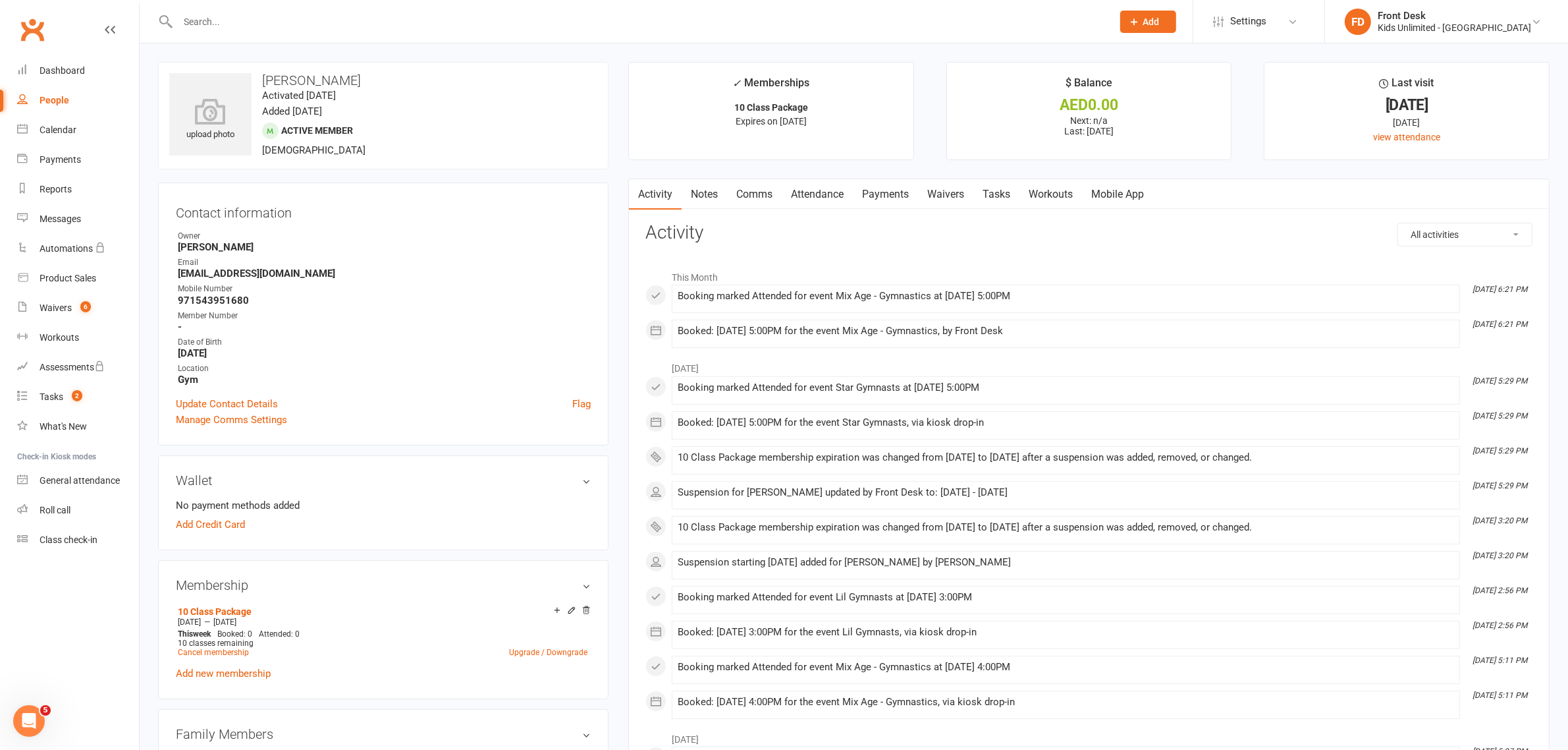
click at [898, 193] on link "Payments" at bounding box center [885, 193] width 65 height 30
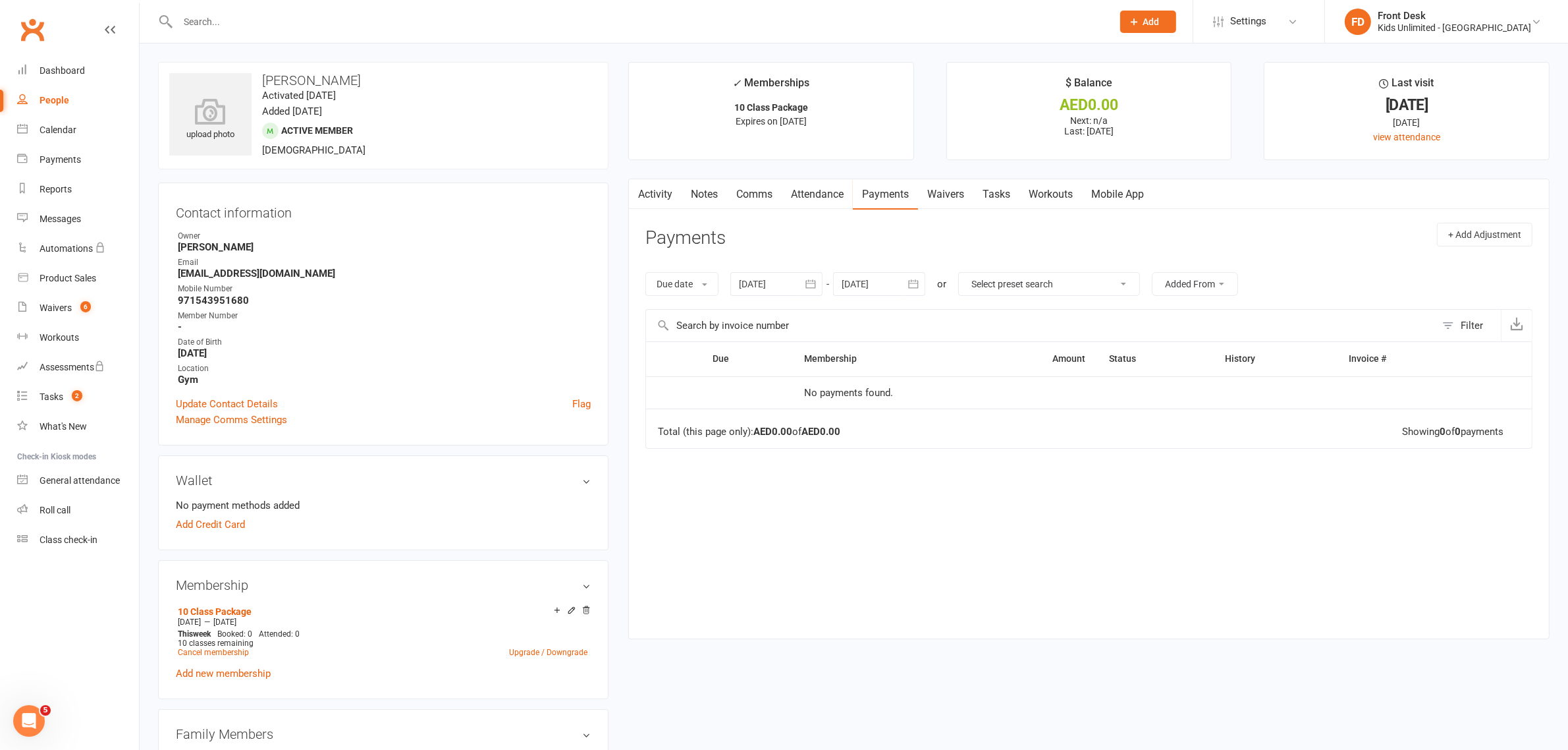
click at [846, 195] on link "Attendance" at bounding box center [817, 193] width 71 height 30
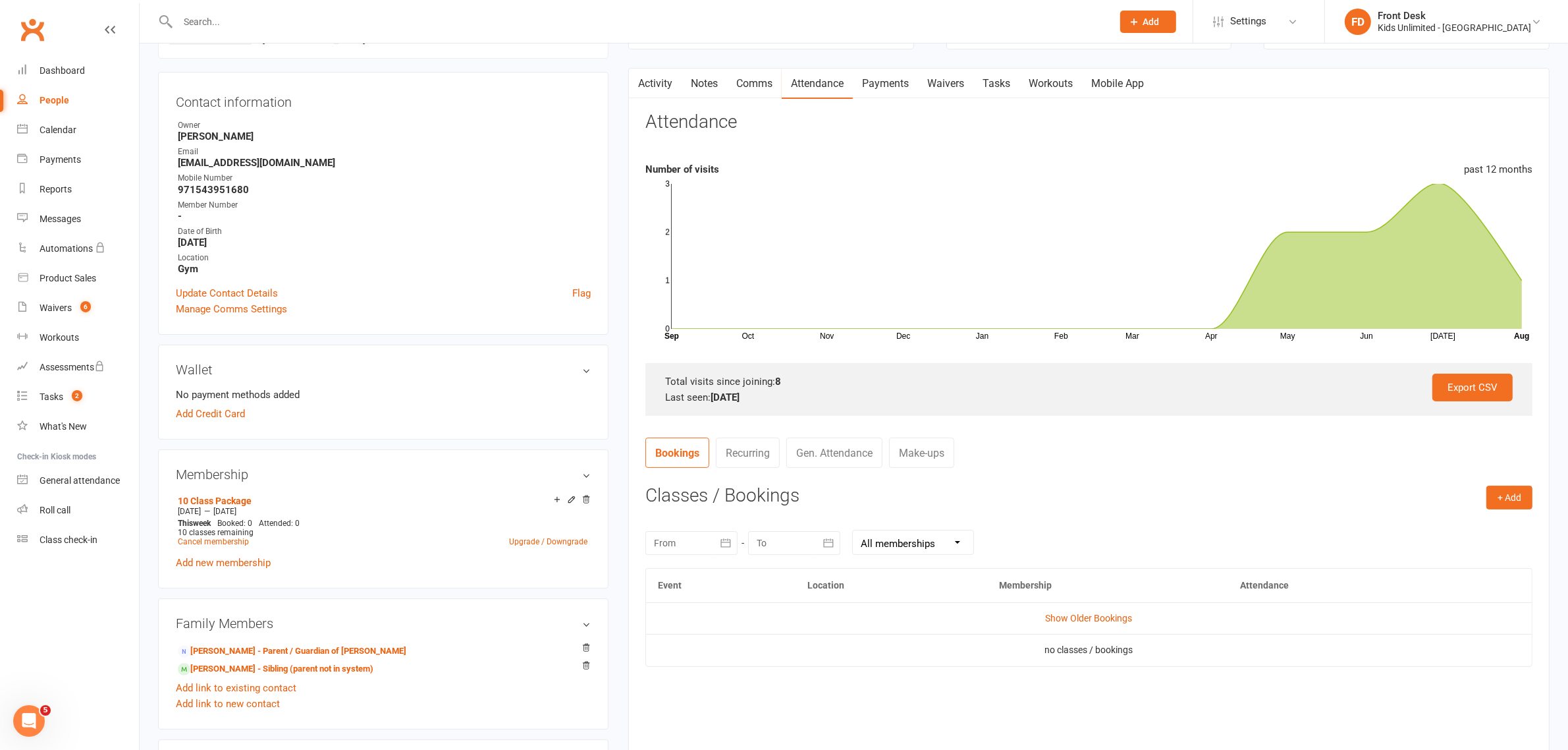
scroll to position [247, 0]
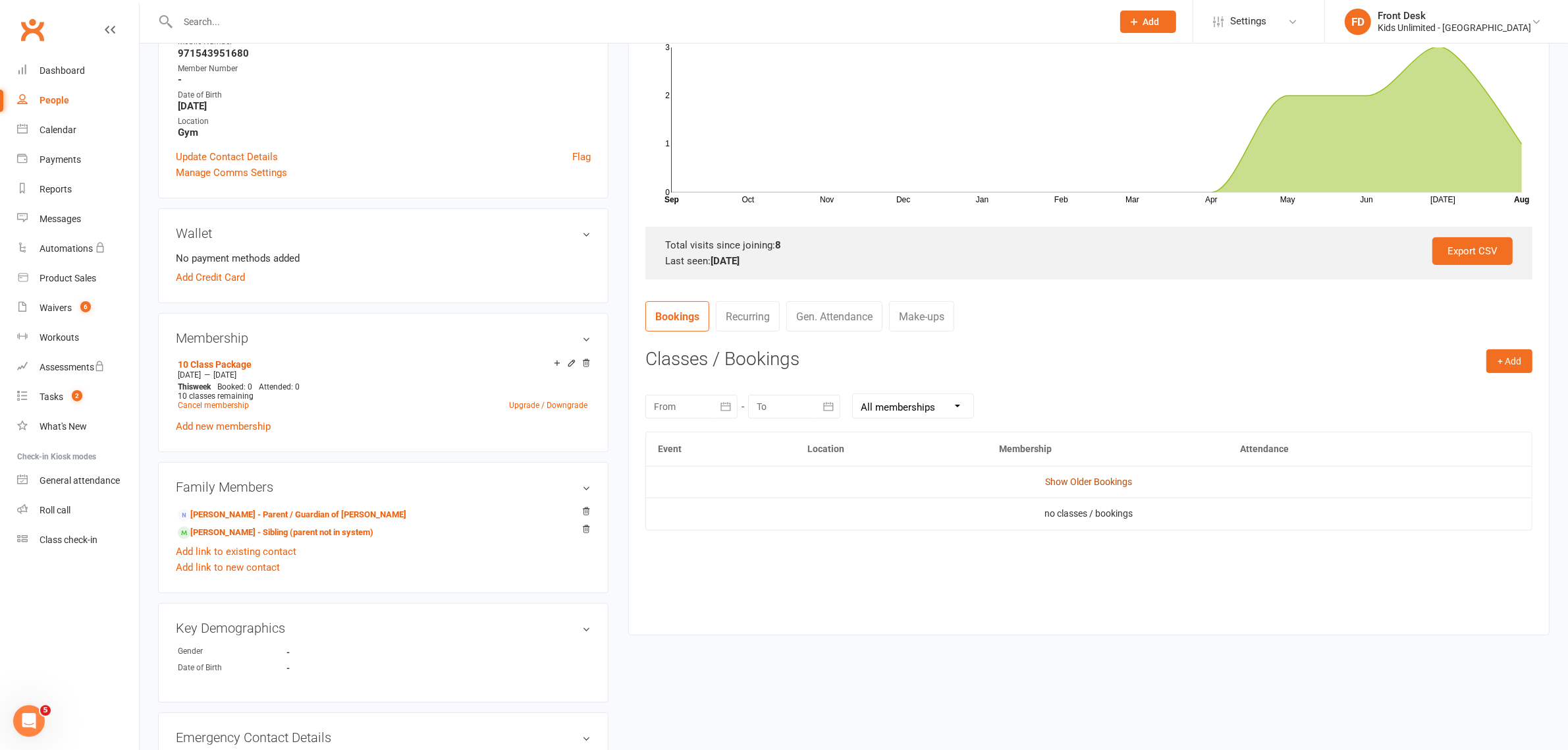
click at [1071, 483] on link "Show Older Bookings" at bounding box center [1089, 482] width 87 height 11
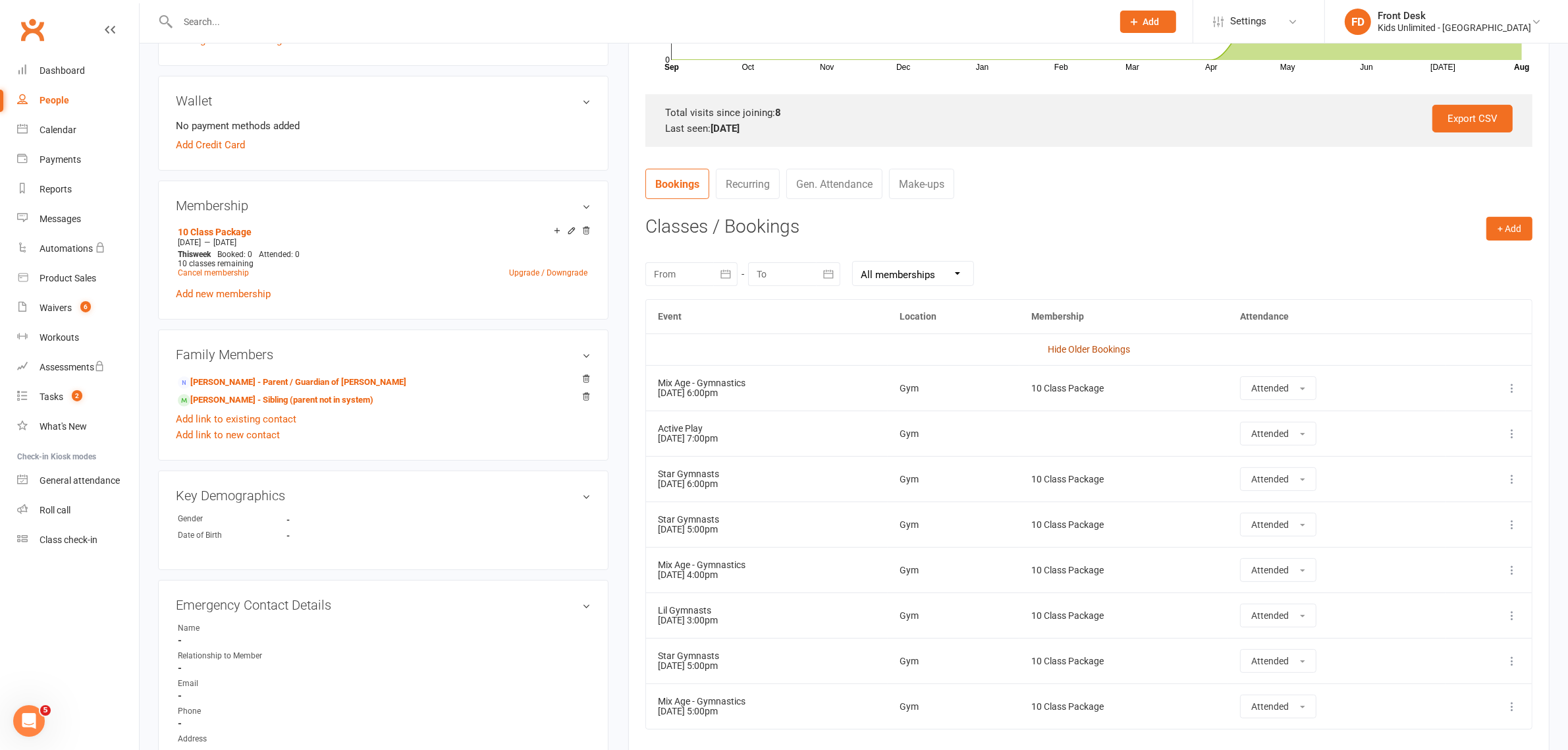
scroll to position [495, 0]
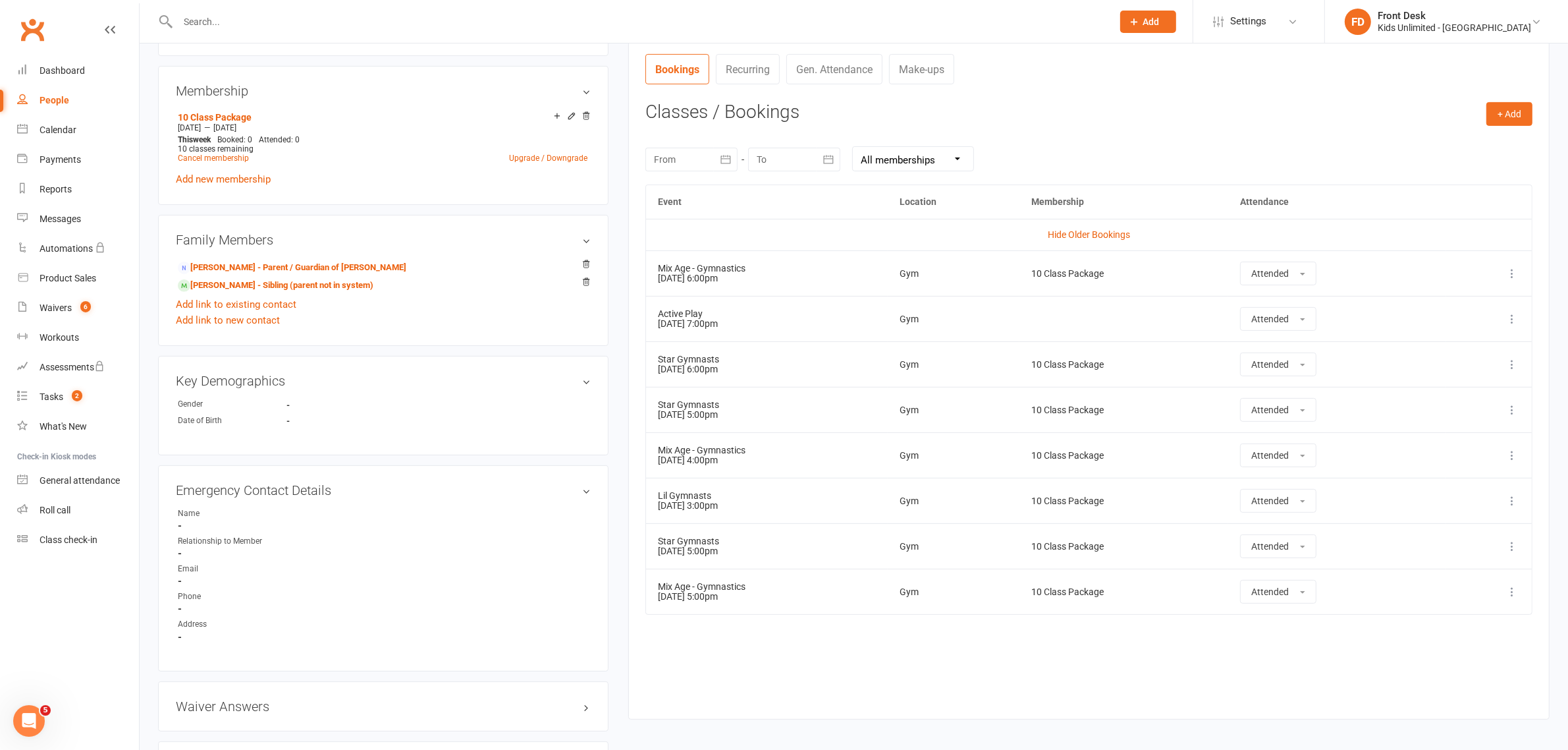
click at [350, 18] on input "text" at bounding box center [639, 22] width 929 height 18
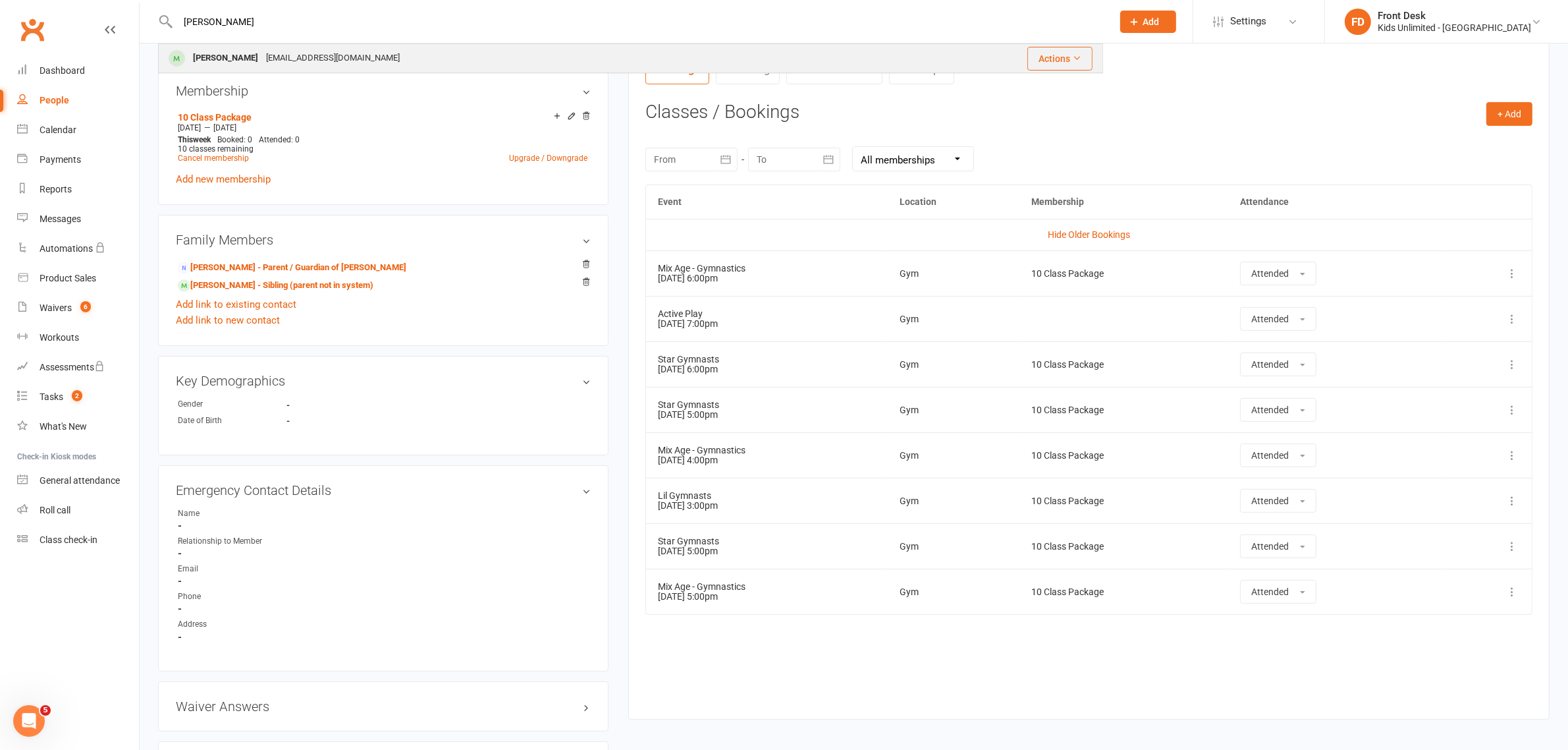
type input "Sravya"
click at [327, 50] on div "s4panda@gmail.com" at bounding box center [332, 57] width 141 height 19
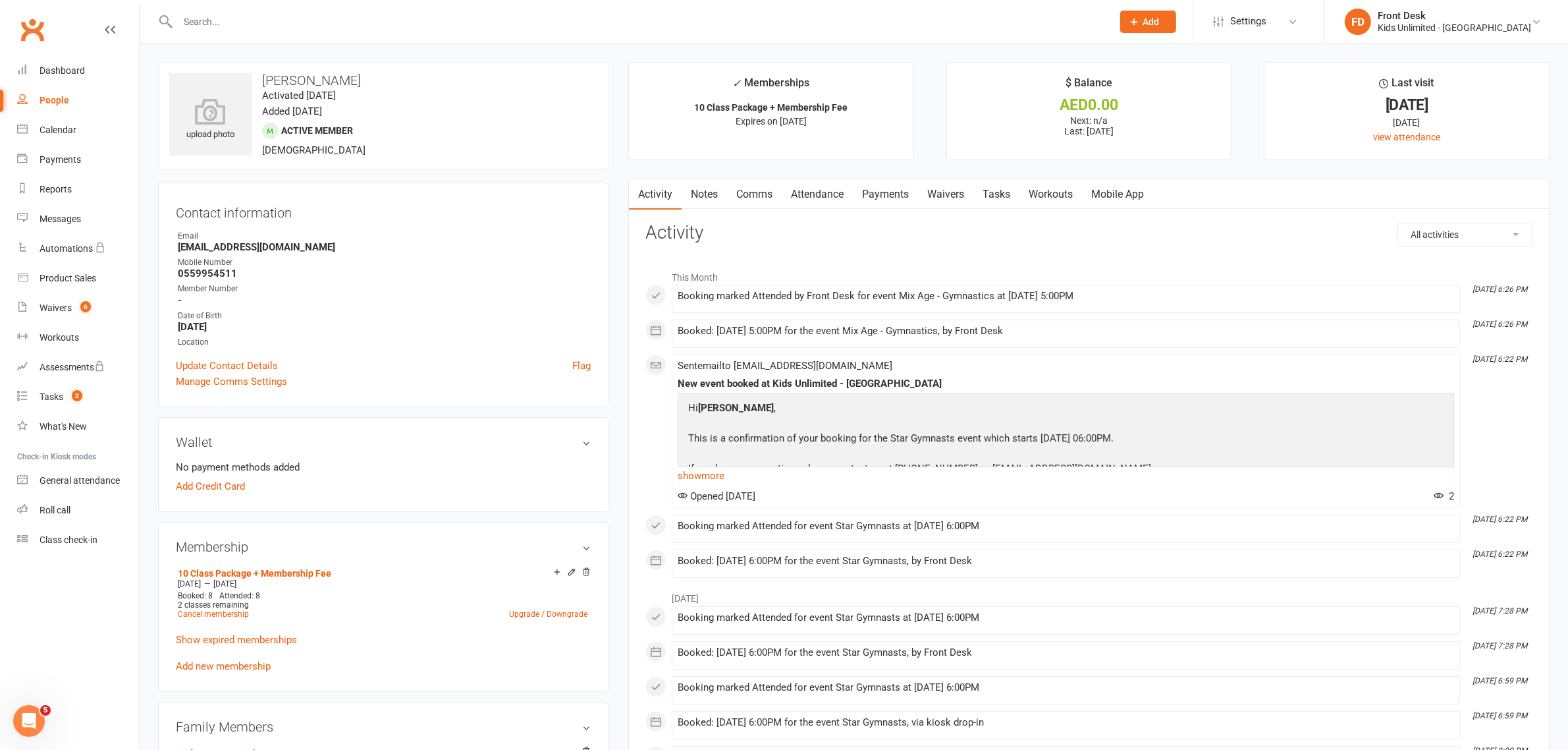
click at [830, 194] on link "Attendance" at bounding box center [817, 193] width 71 height 30
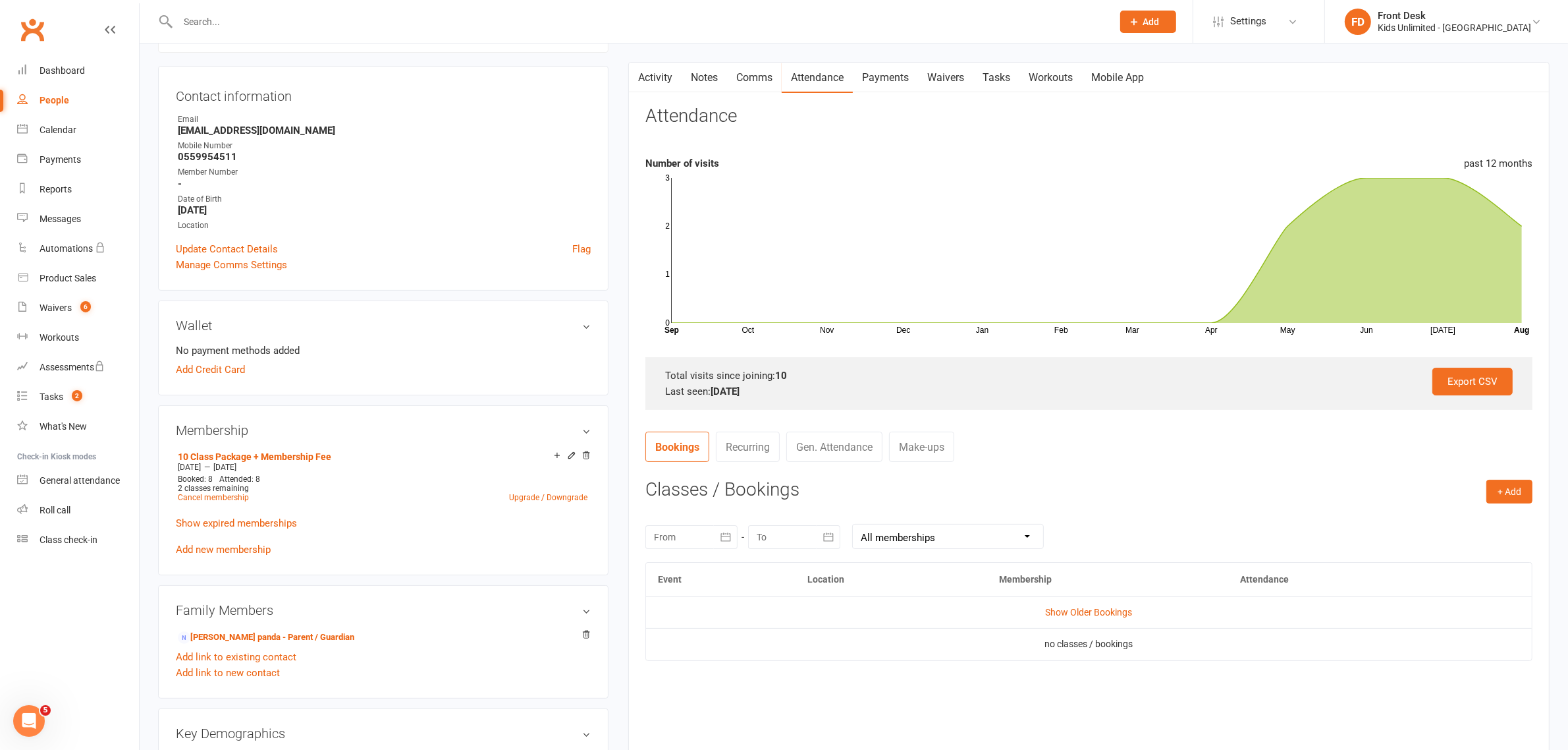
scroll to position [165, 0]
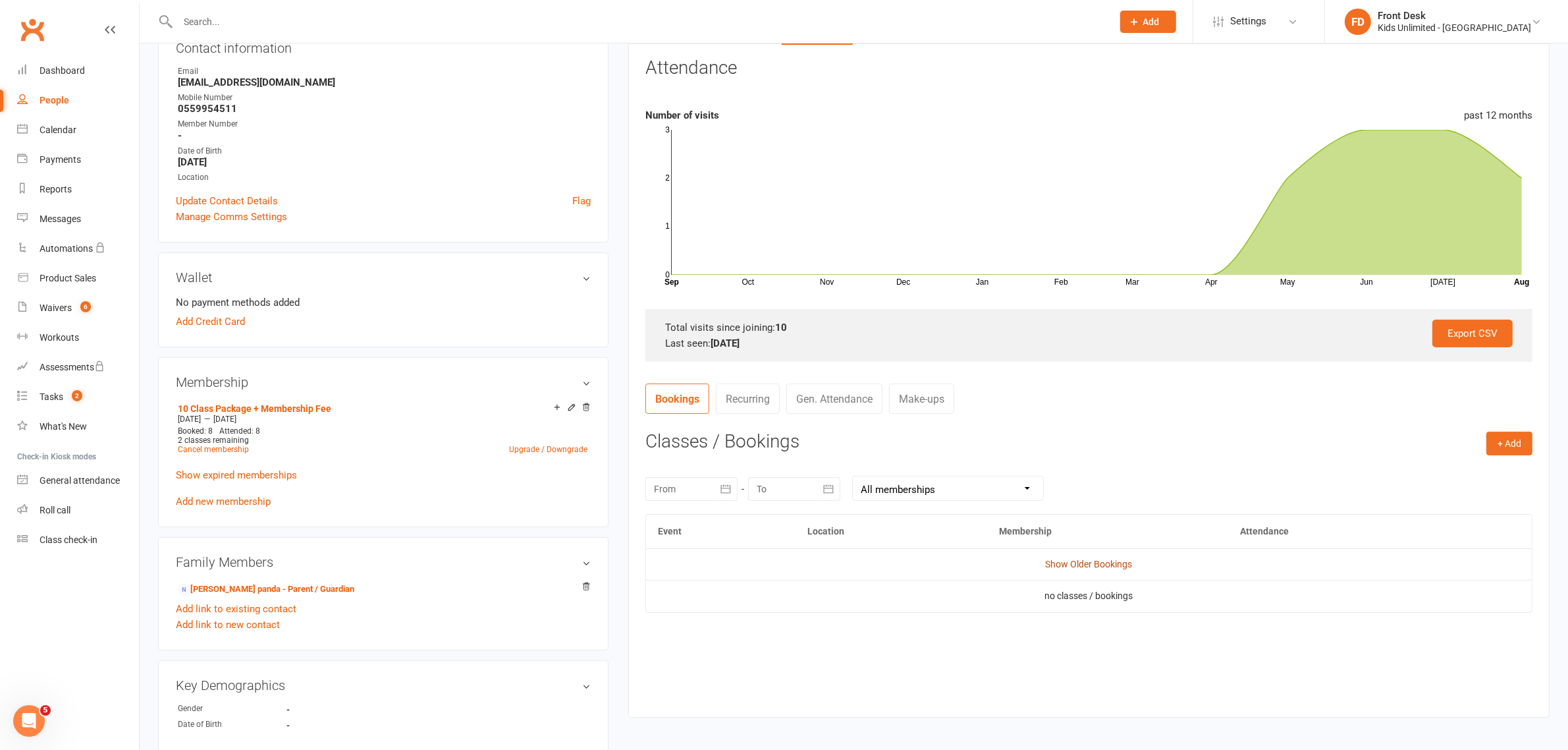
click at [1096, 567] on link "Show Older Bookings" at bounding box center [1089, 564] width 87 height 11
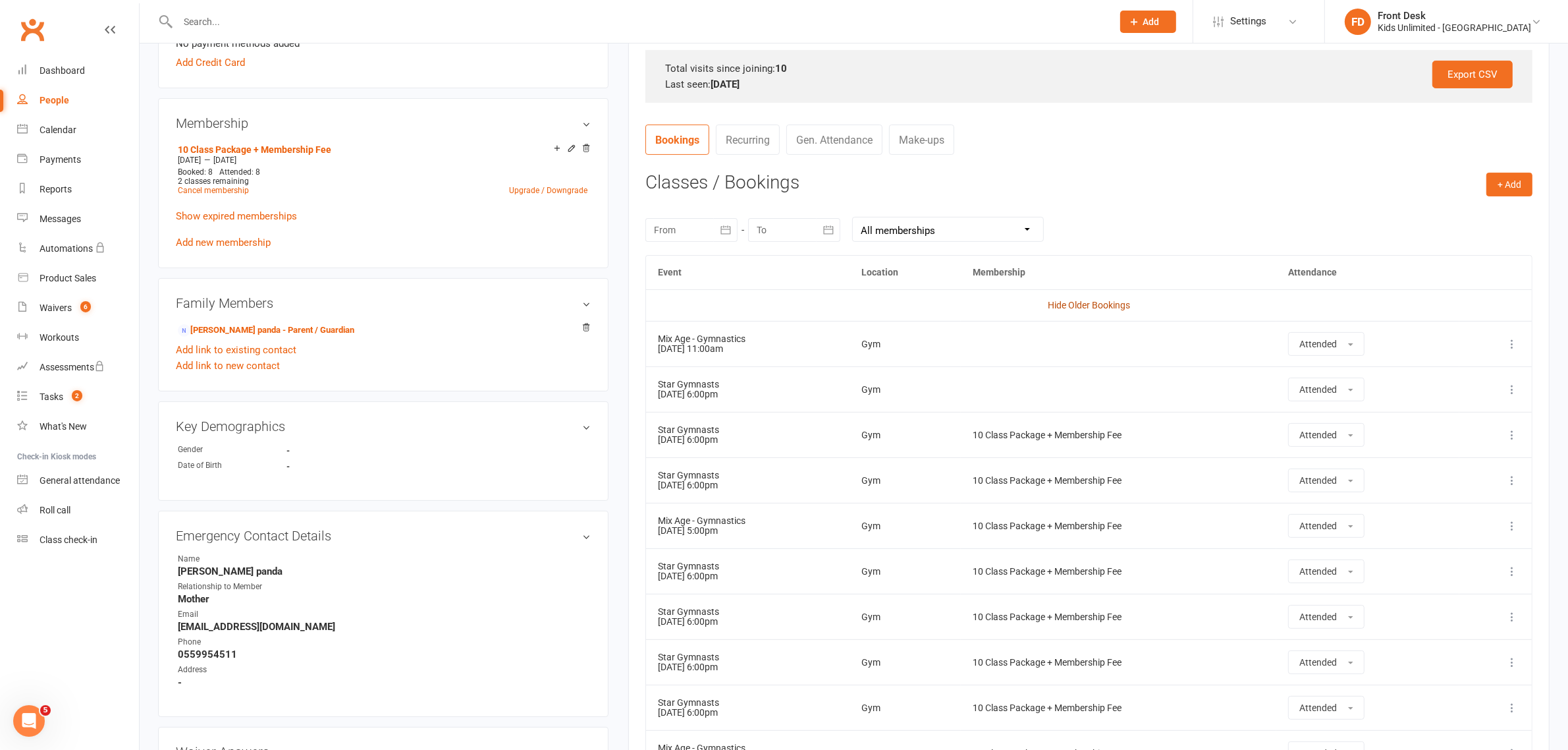
scroll to position [495, 0]
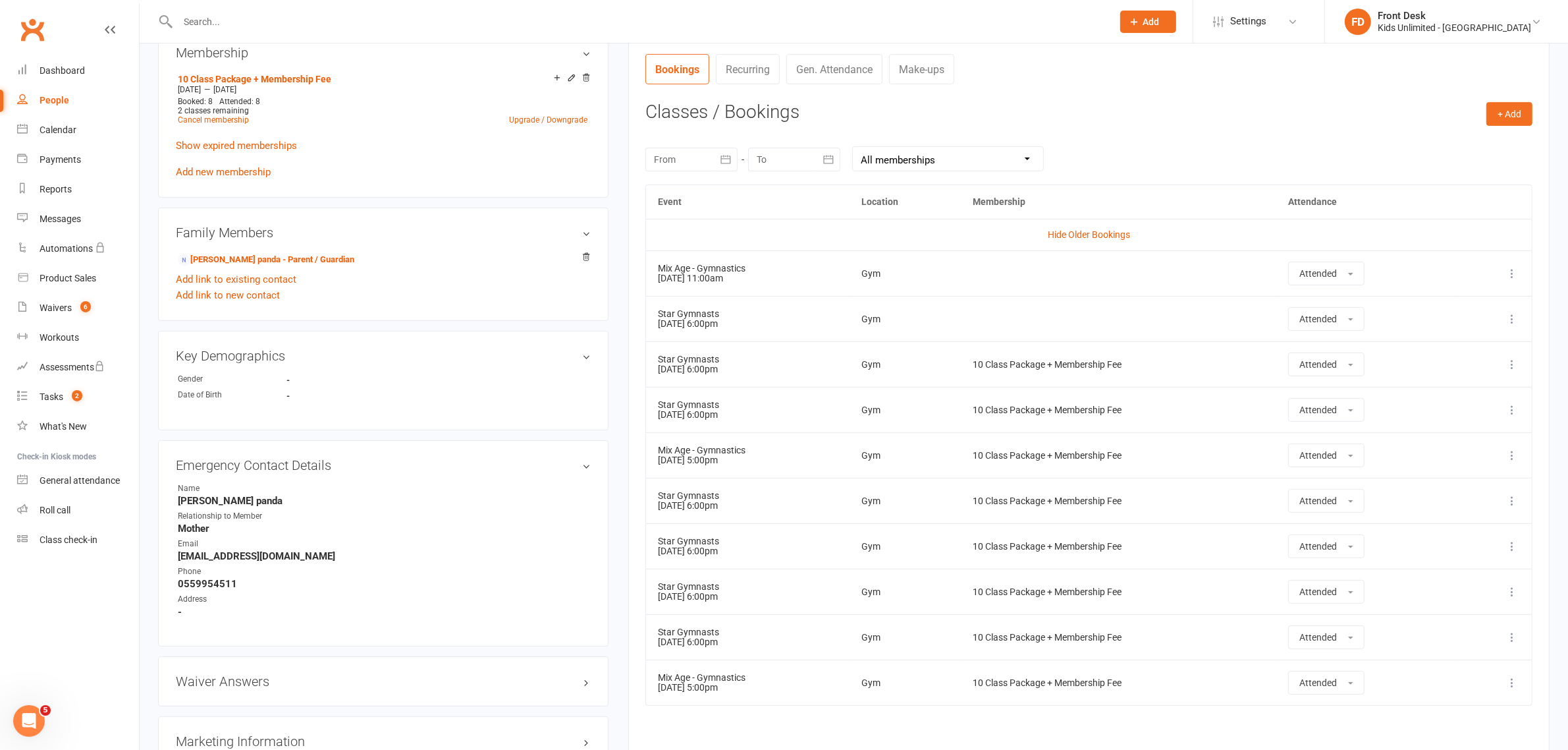
click at [442, 16] on input "text" at bounding box center [639, 22] width 929 height 18
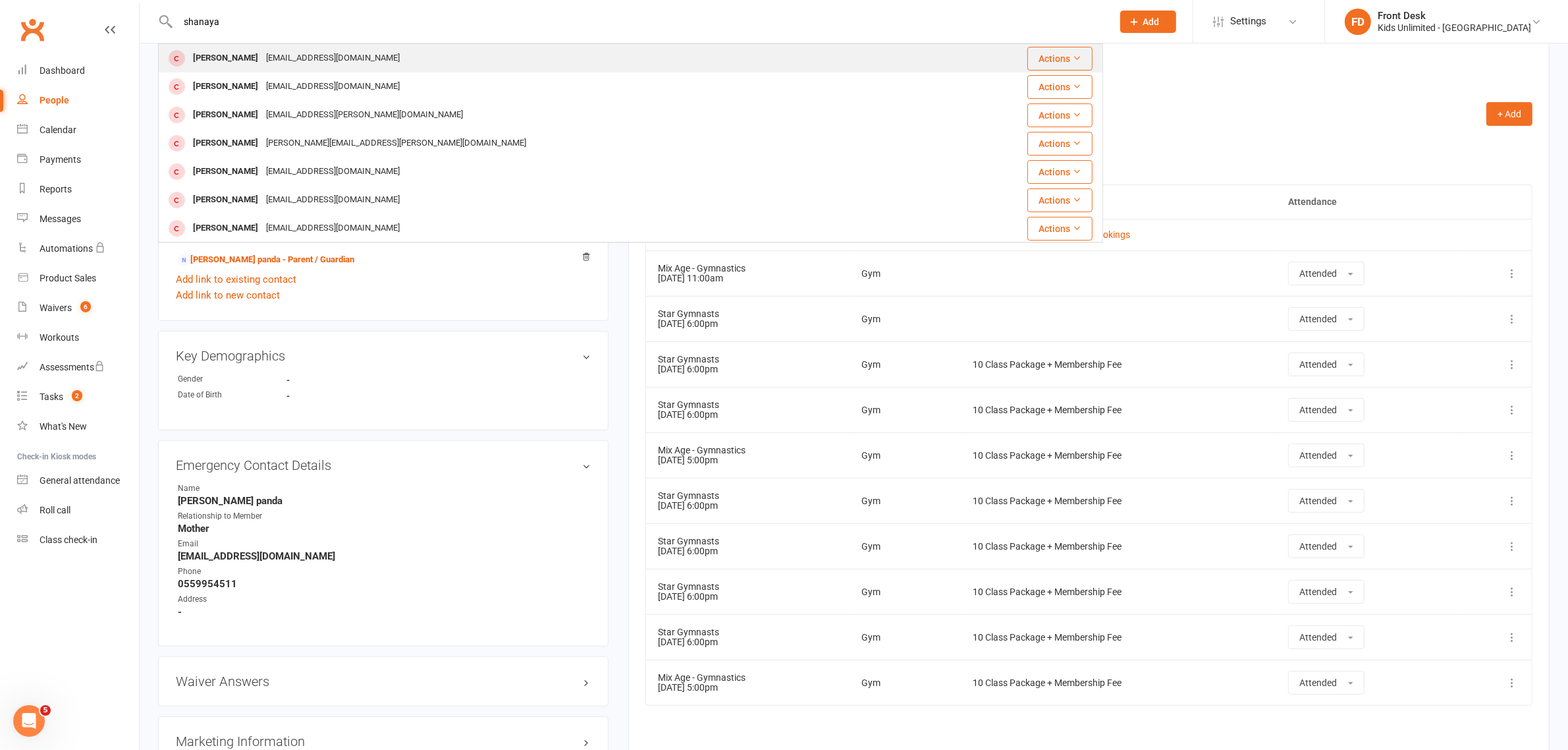
type input "shanaya"
click at [435, 60] on div "Shanaya Rana shilpa_1305@yahoo.com" at bounding box center [552, 58] width 784 height 27
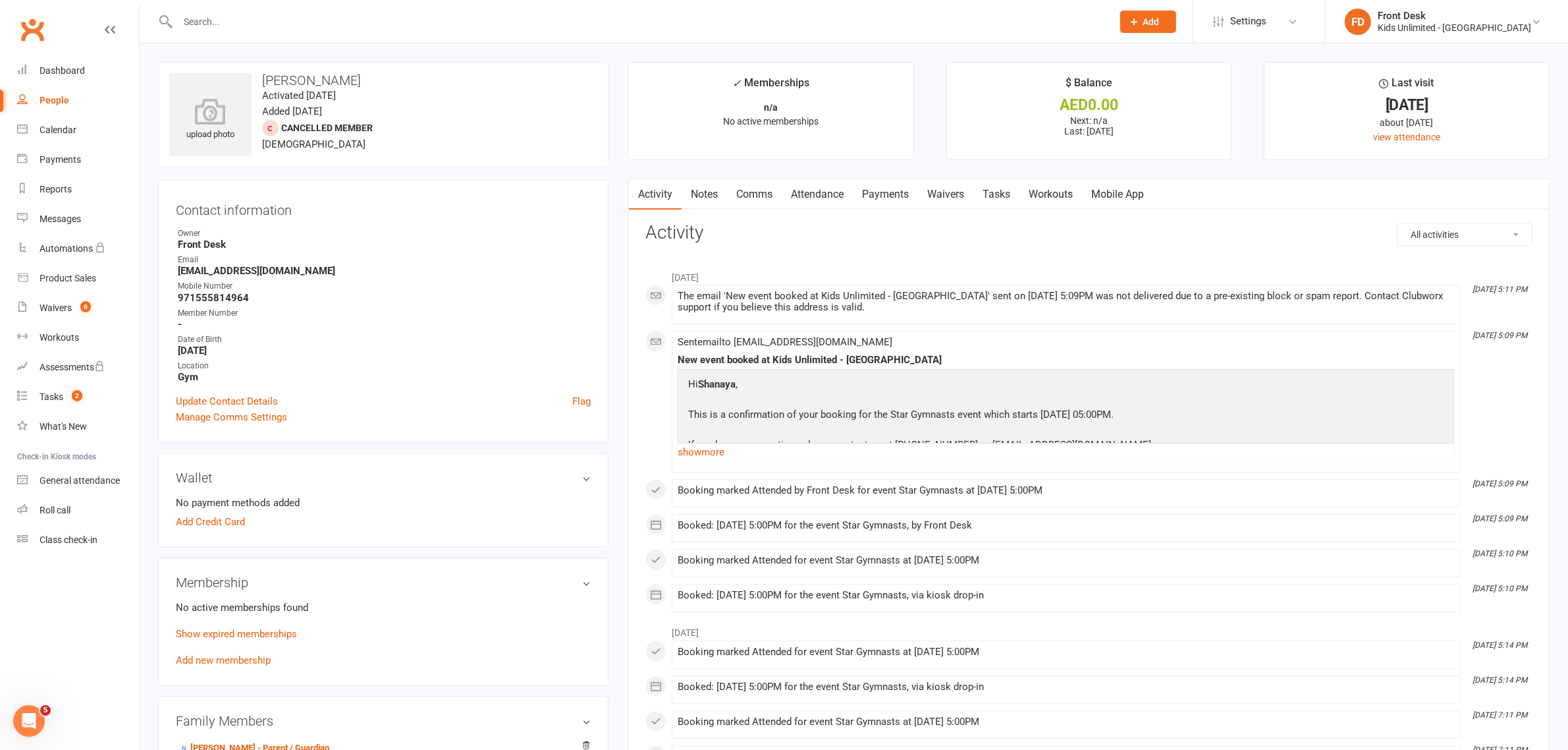
click at [824, 198] on link "Attendance" at bounding box center [817, 193] width 71 height 30
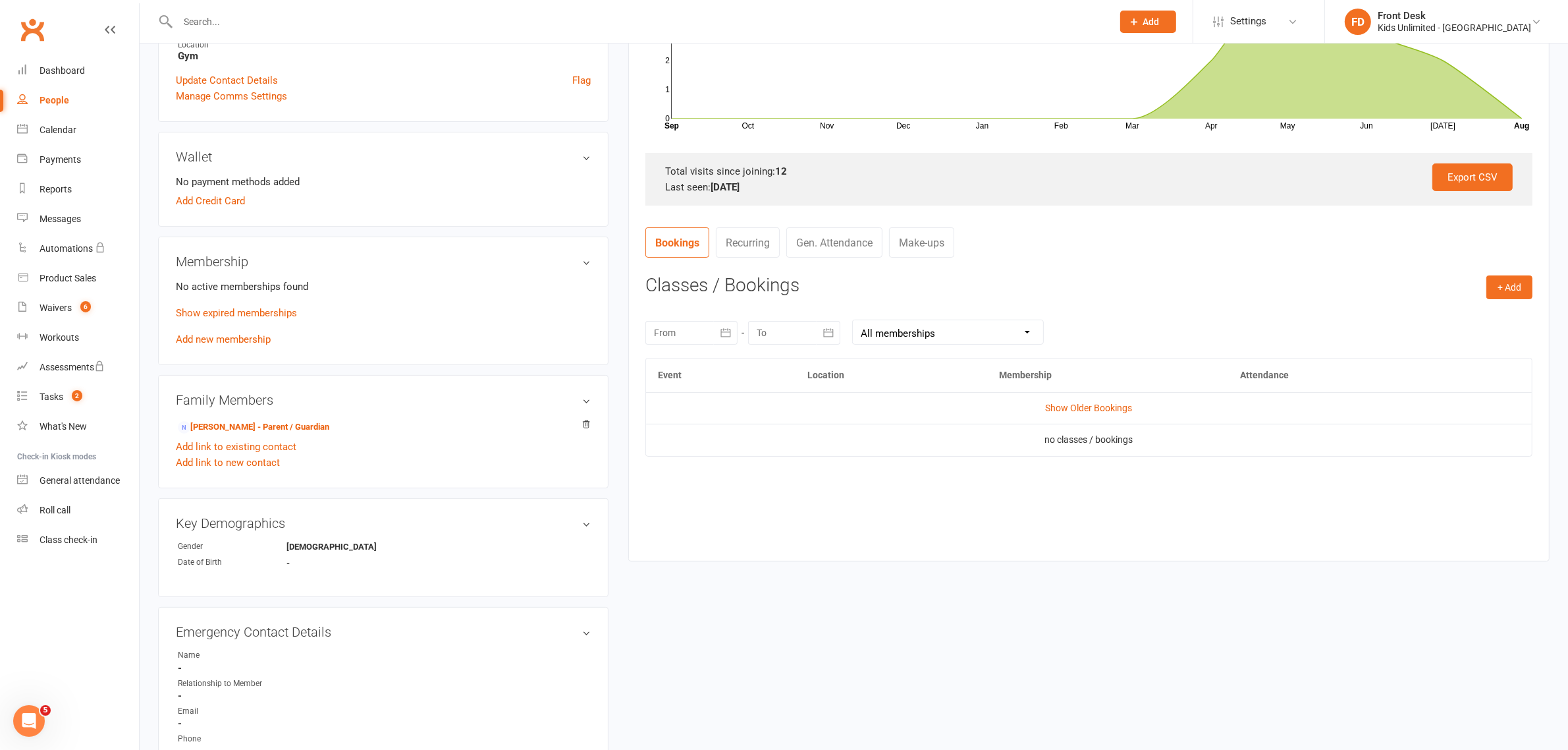
scroll to position [411, 0]
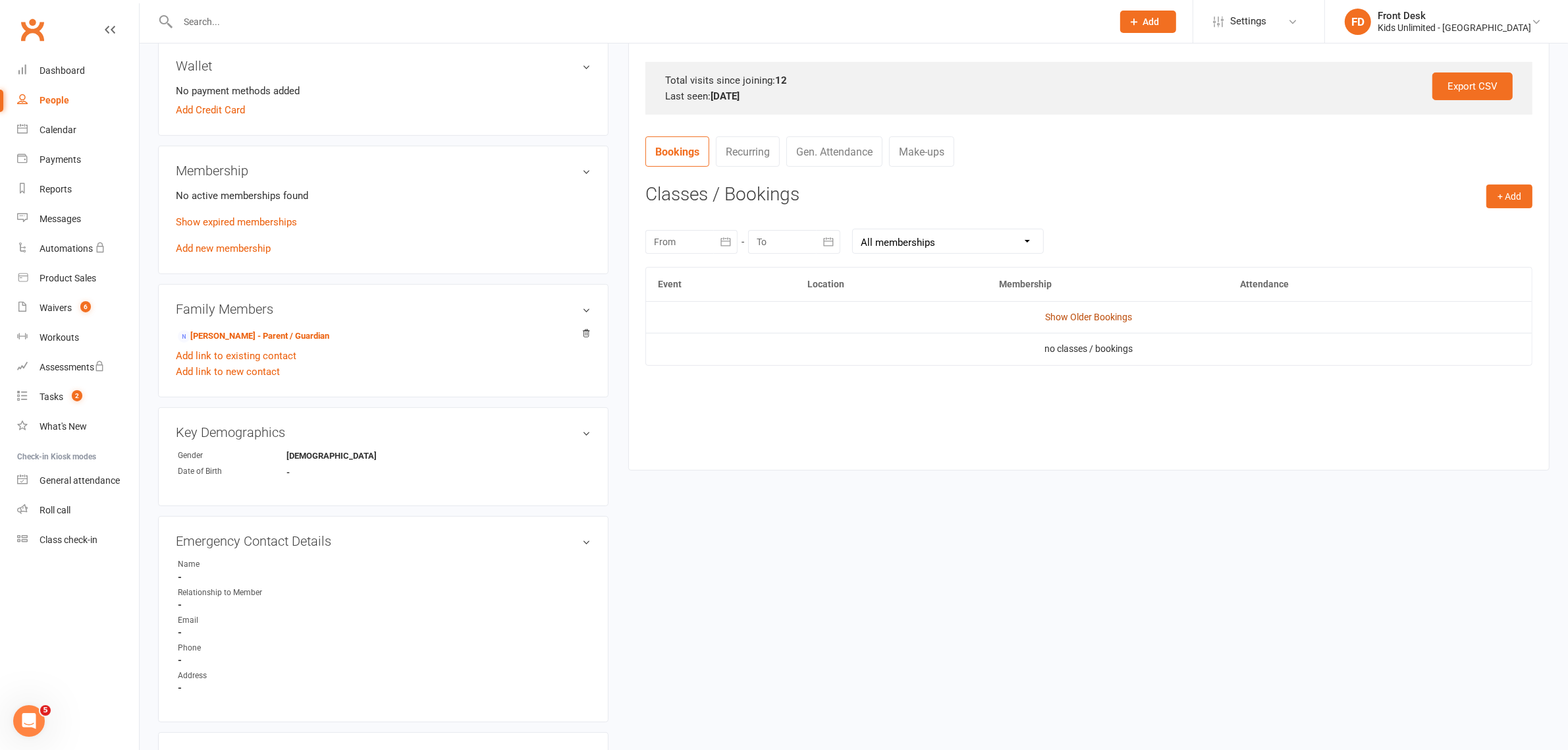
click at [1059, 317] on link "Show Older Bookings" at bounding box center [1089, 318] width 87 height 11
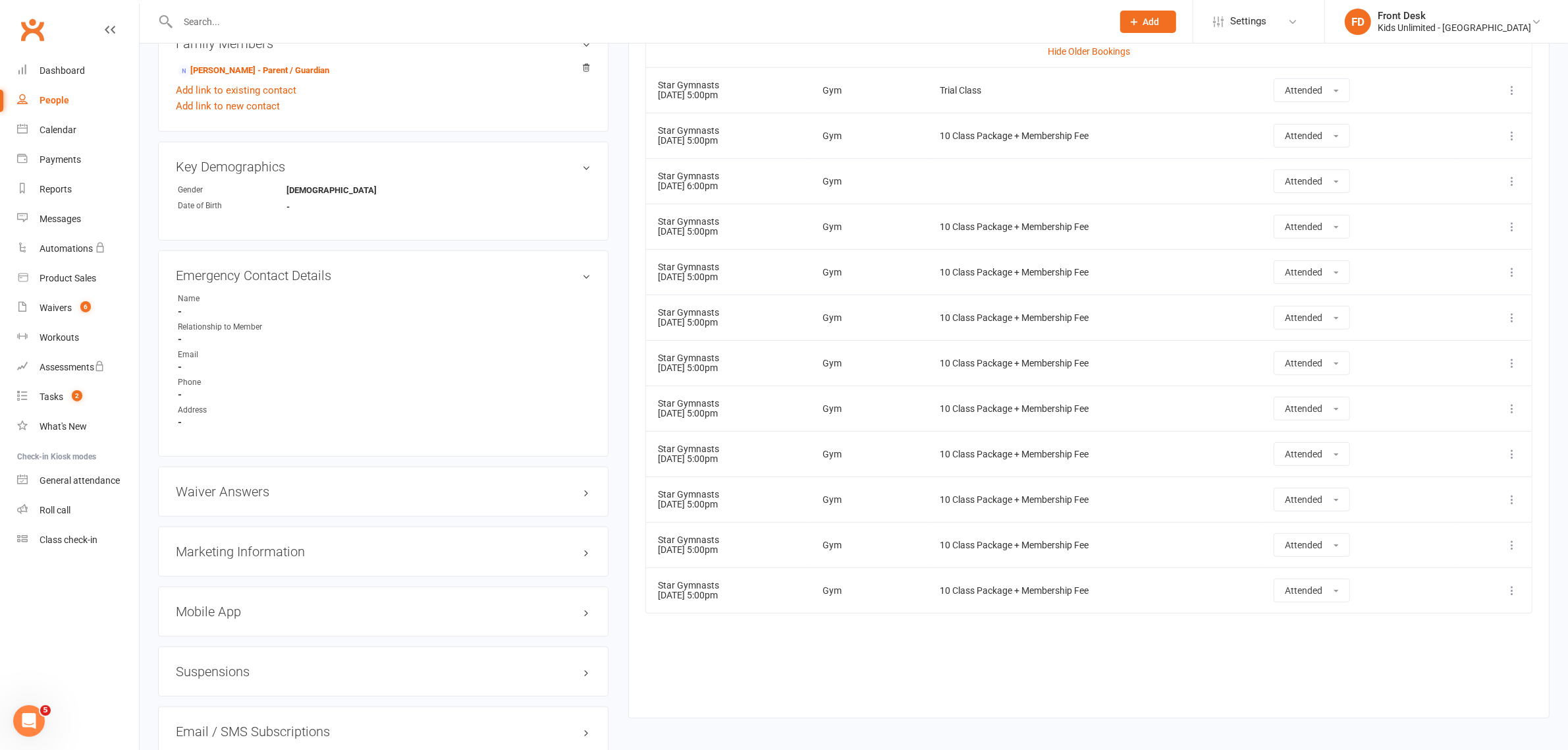
scroll to position [659, 0]
